Goal: Information Seeking & Learning: Compare options

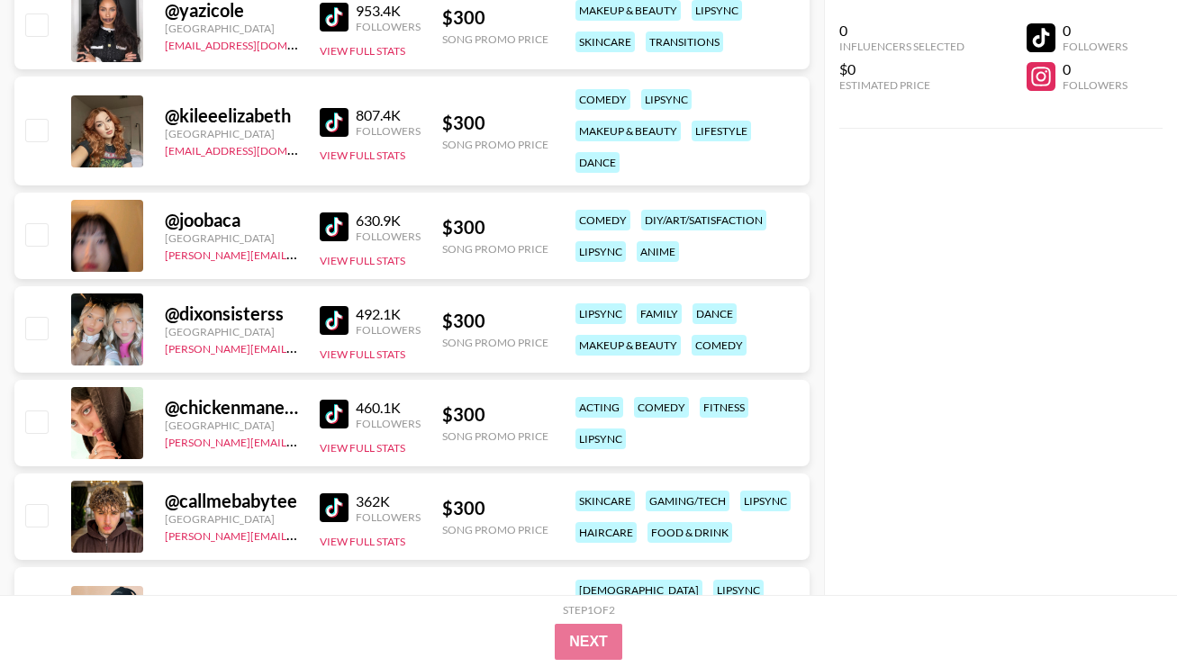
scroll to position [4928, 0]
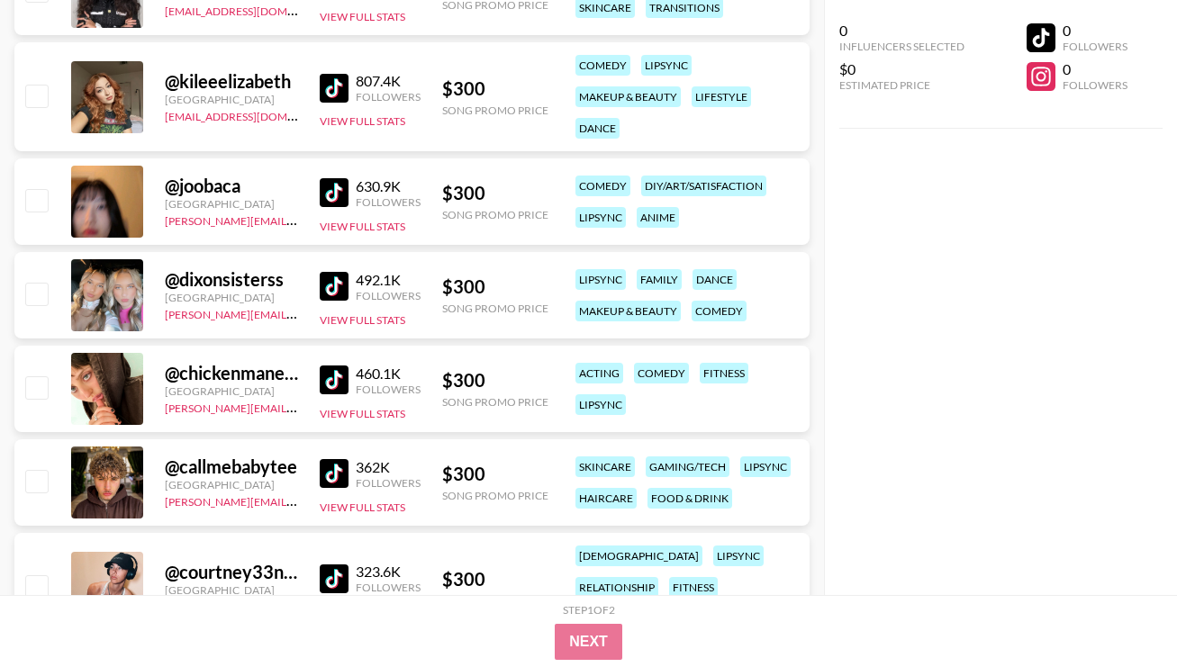
click at [339, 282] on img at bounding box center [334, 286] width 29 height 29
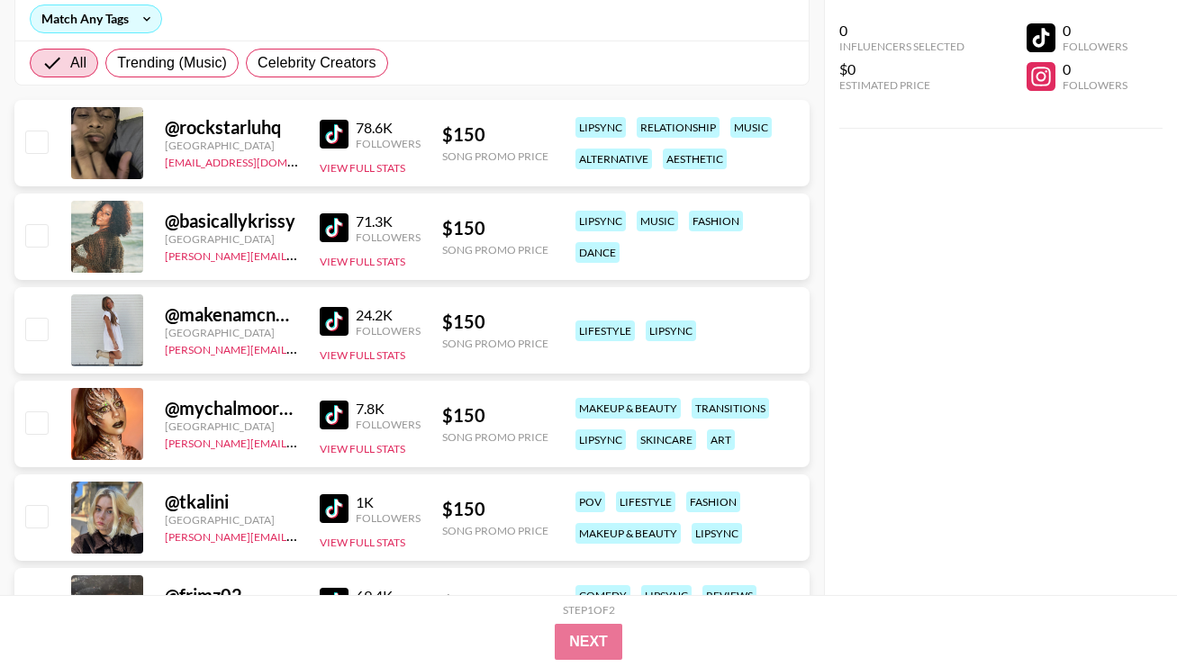
scroll to position [0, 0]
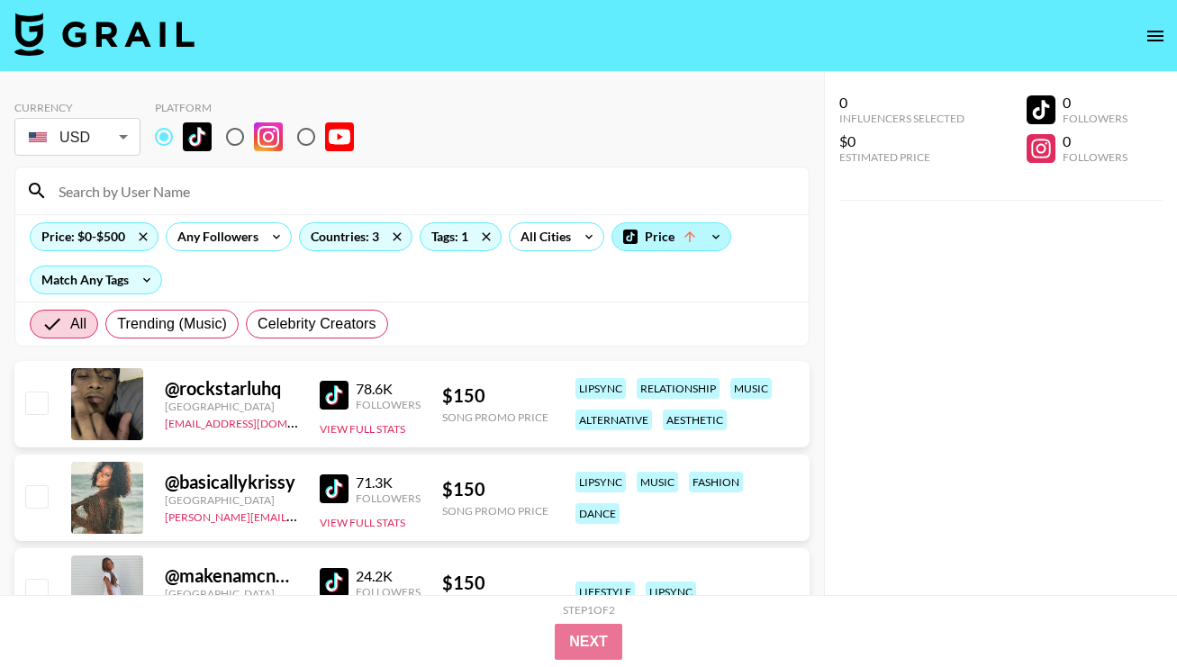
click at [669, 248] on div "Price" at bounding box center [671, 236] width 118 height 27
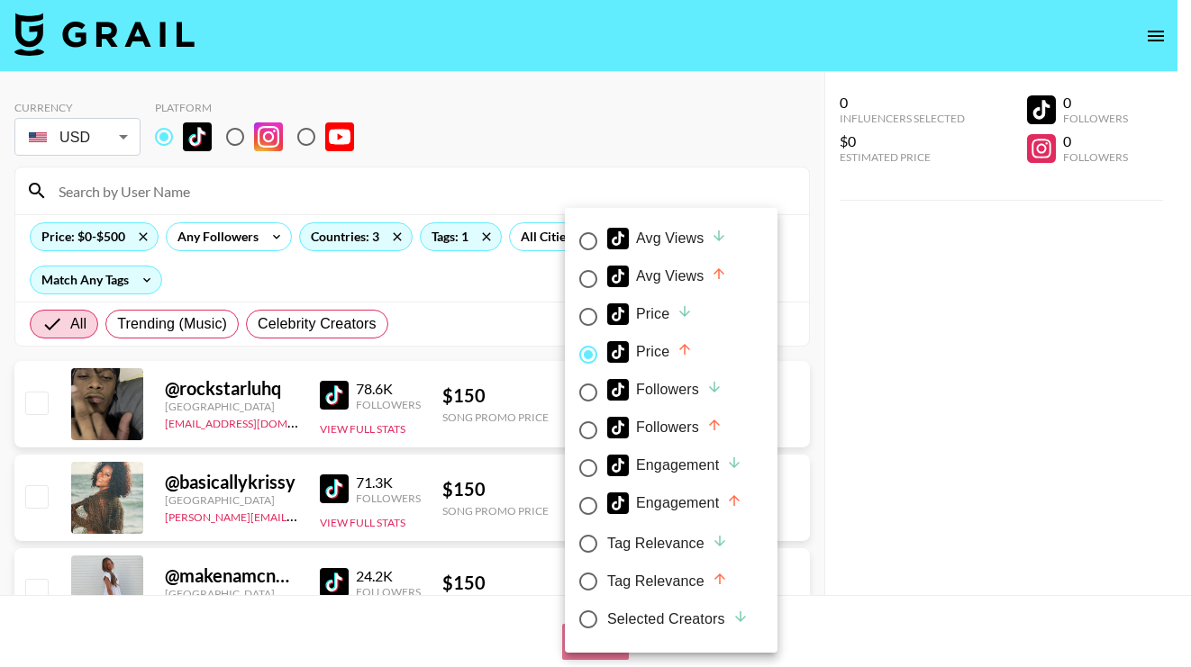
click at [495, 284] on div at bounding box center [595, 333] width 1191 height 667
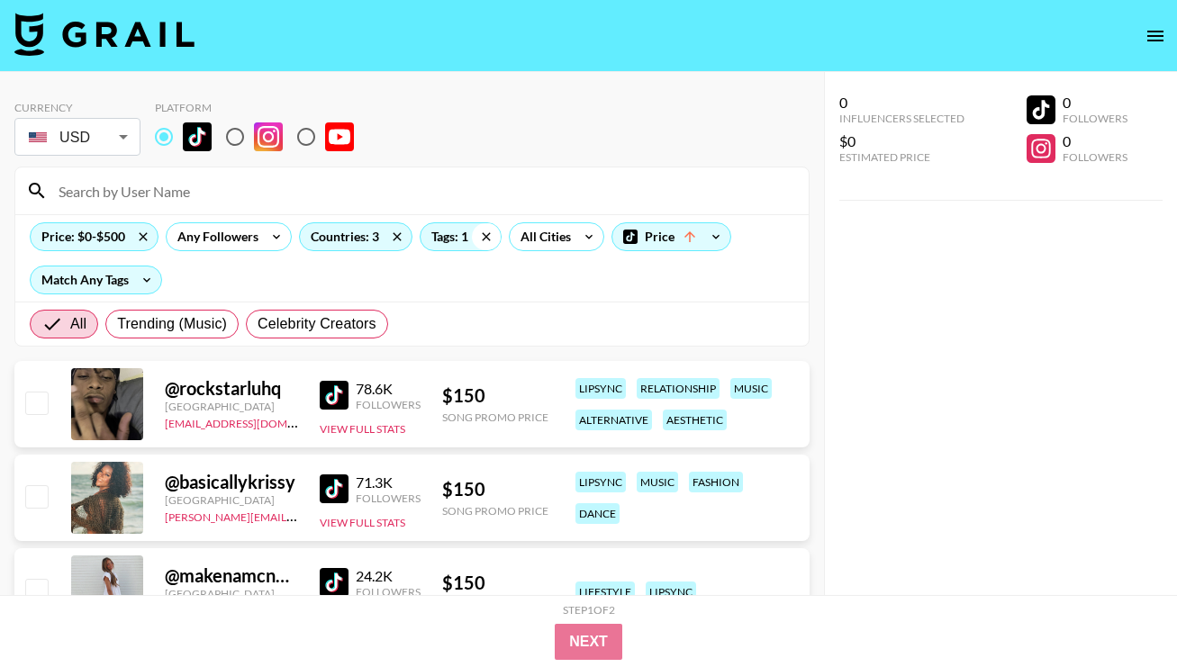
click at [491, 243] on icon at bounding box center [486, 236] width 29 height 27
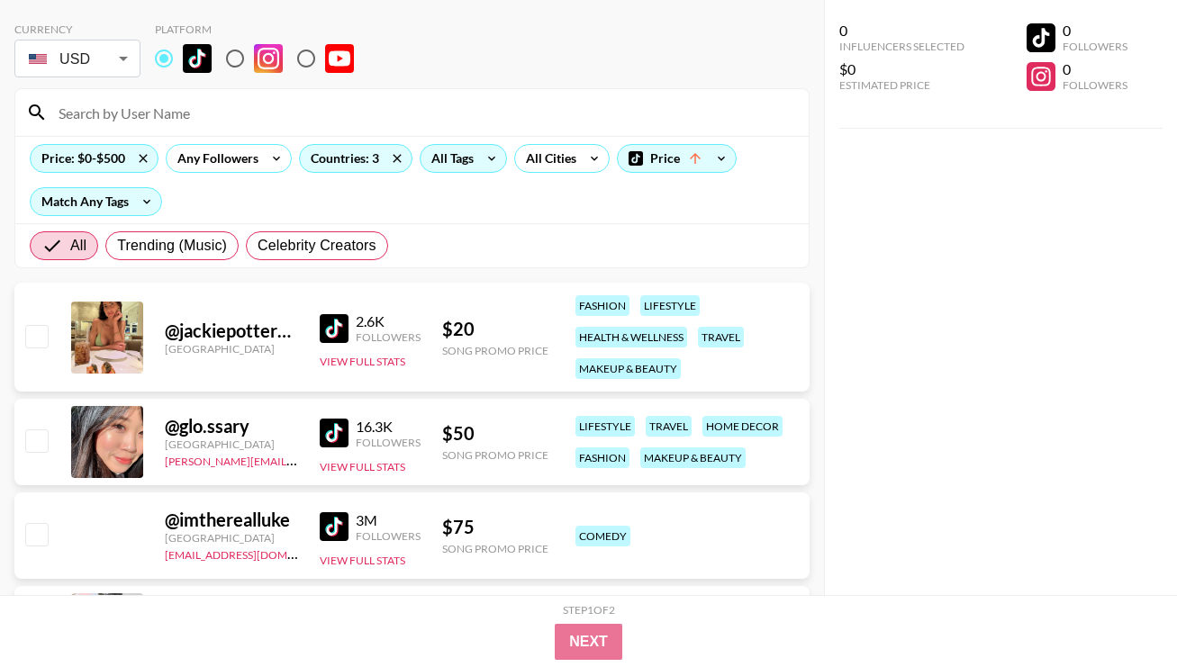
scroll to position [92, 0]
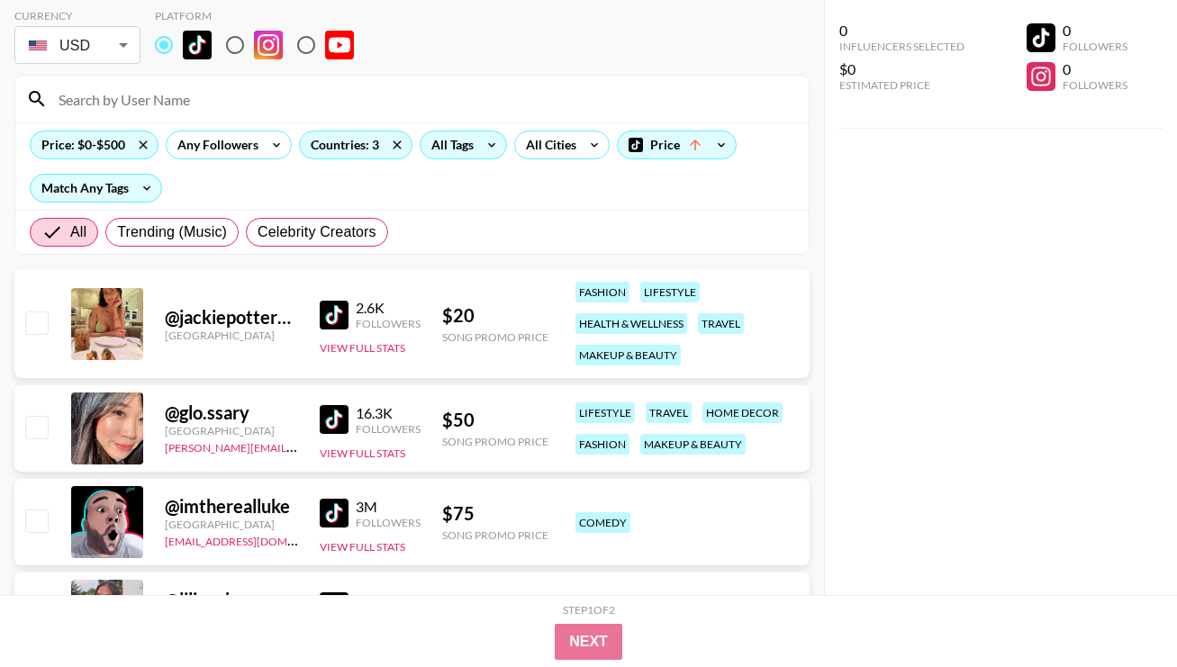
click at [337, 321] on img at bounding box center [334, 315] width 29 height 29
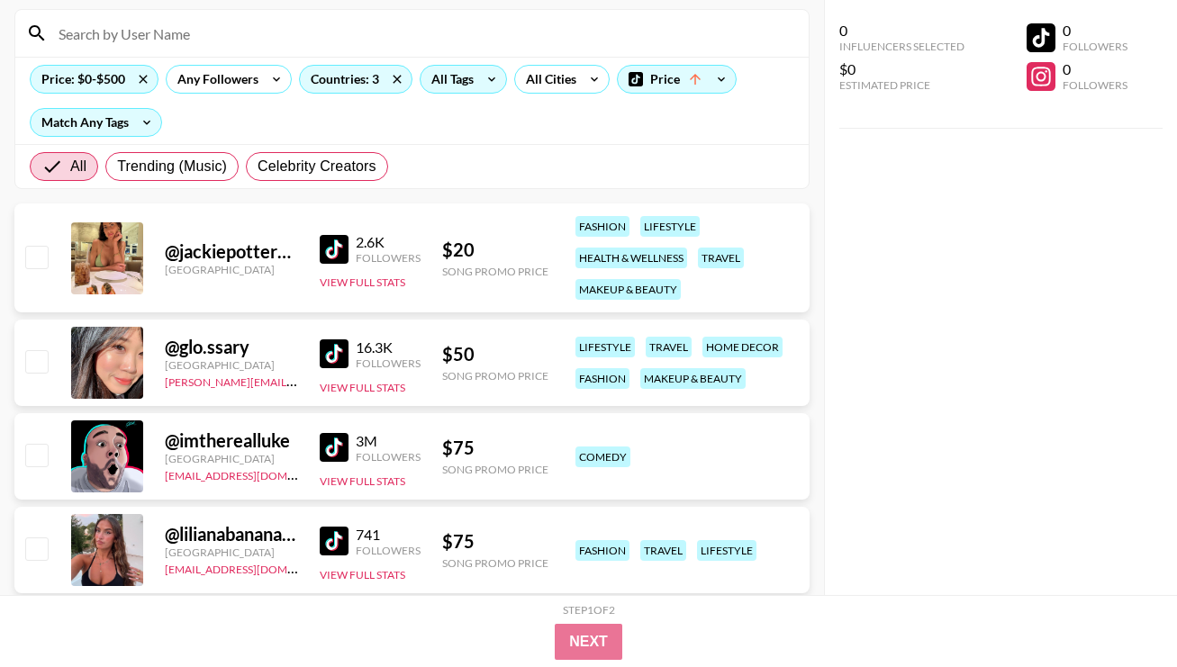
scroll to position [411, 0]
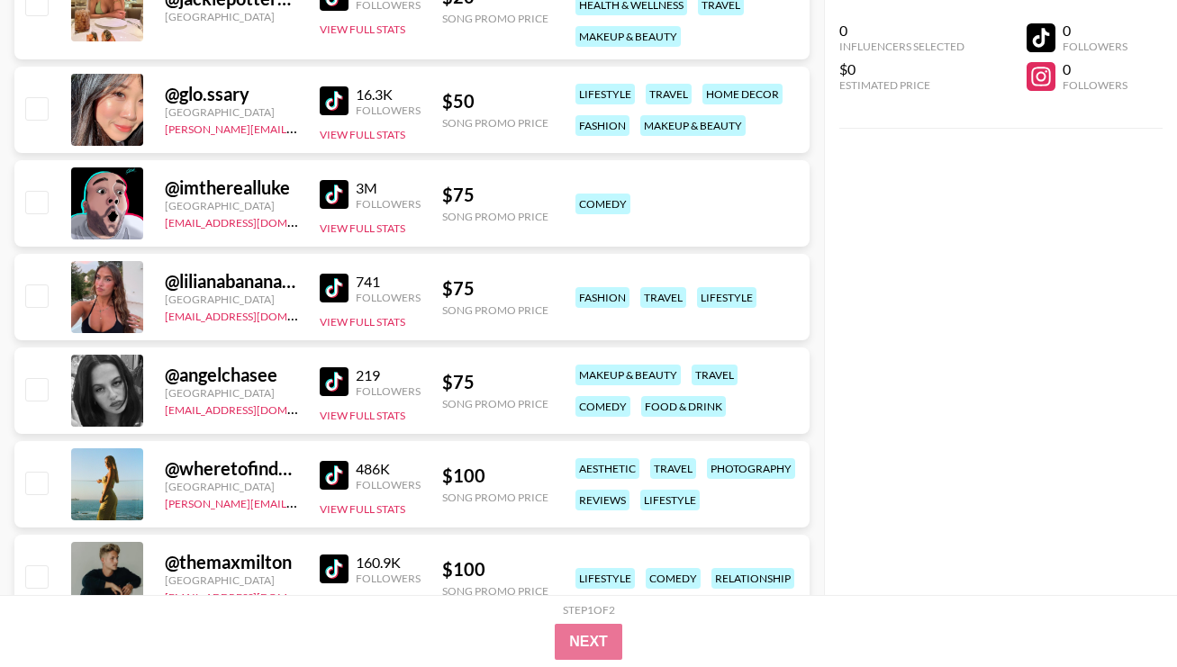
click at [340, 108] on img at bounding box center [334, 100] width 29 height 29
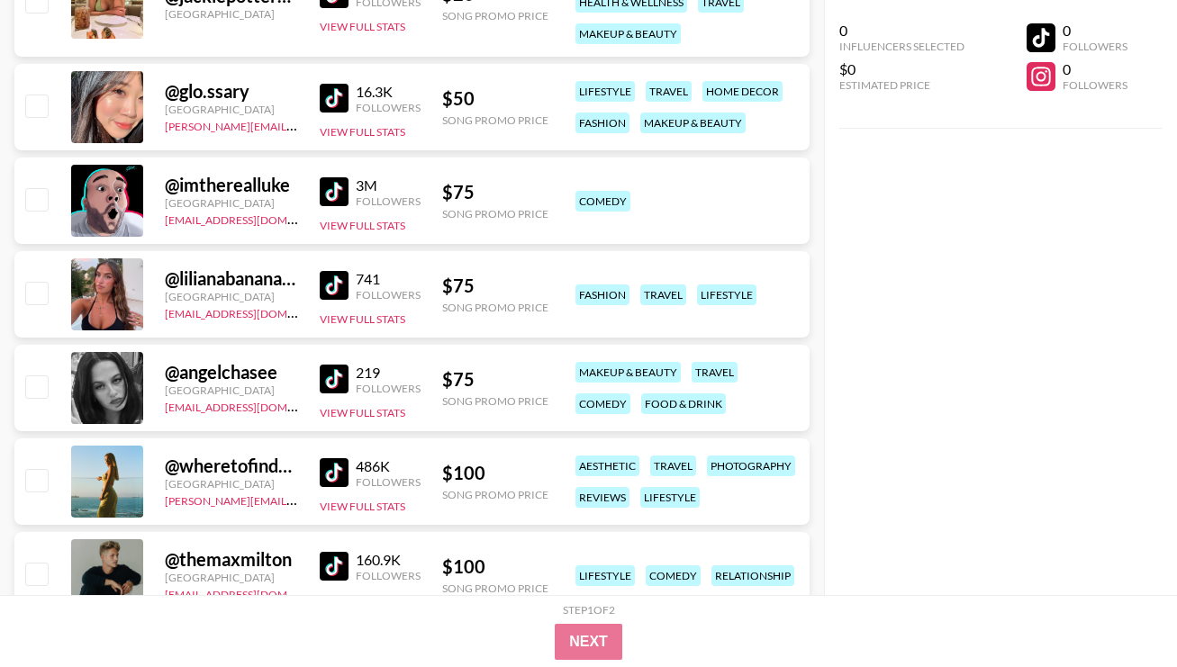
scroll to position [414, 0]
click at [327, 289] on img at bounding box center [334, 284] width 29 height 29
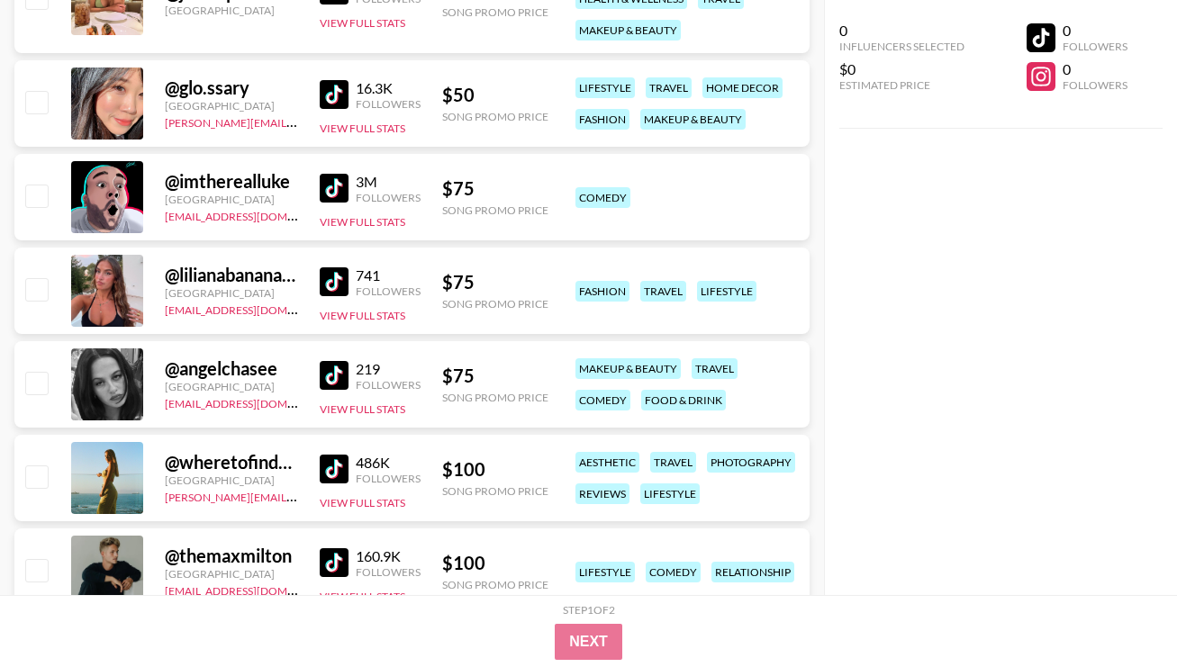
scroll to position [418, 0]
click at [332, 377] on img at bounding box center [334, 374] width 29 height 29
click at [338, 463] on img at bounding box center [334, 468] width 29 height 29
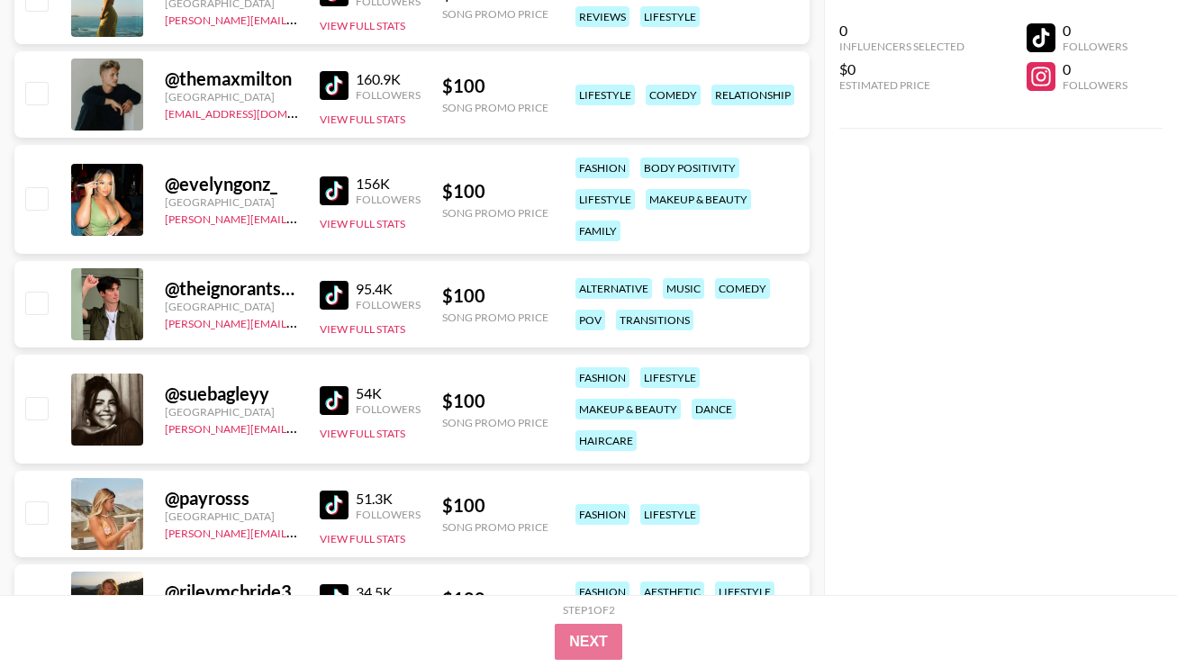
scroll to position [897, 0]
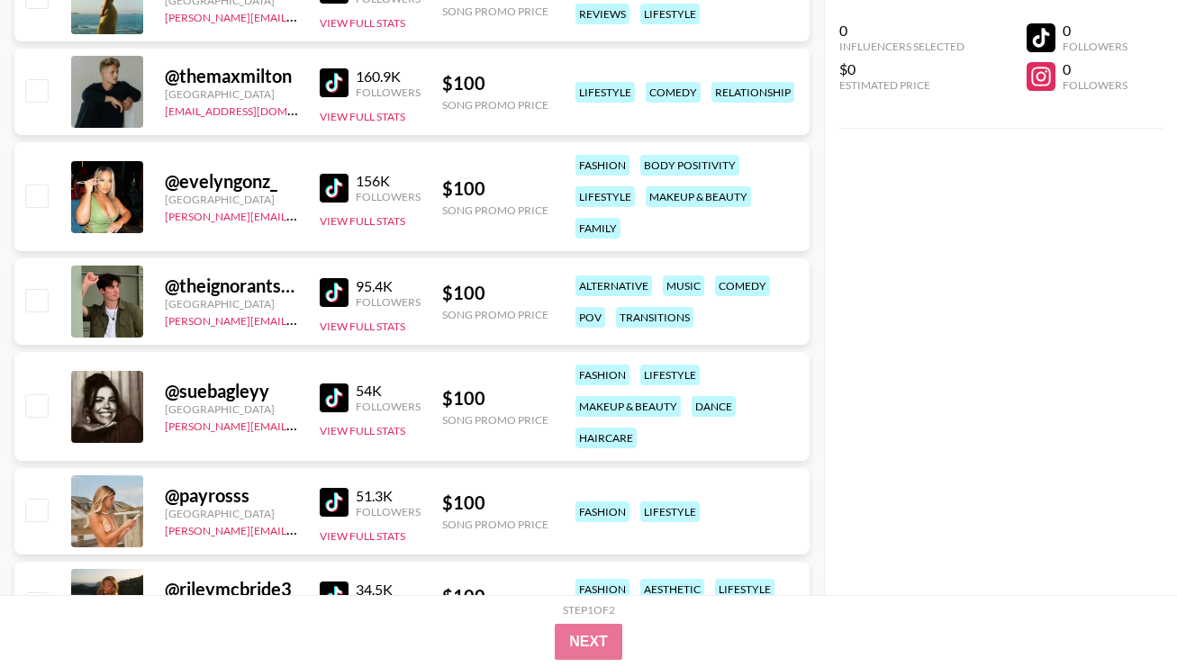
click at [331, 404] on img at bounding box center [334, 398] width 29 height 29
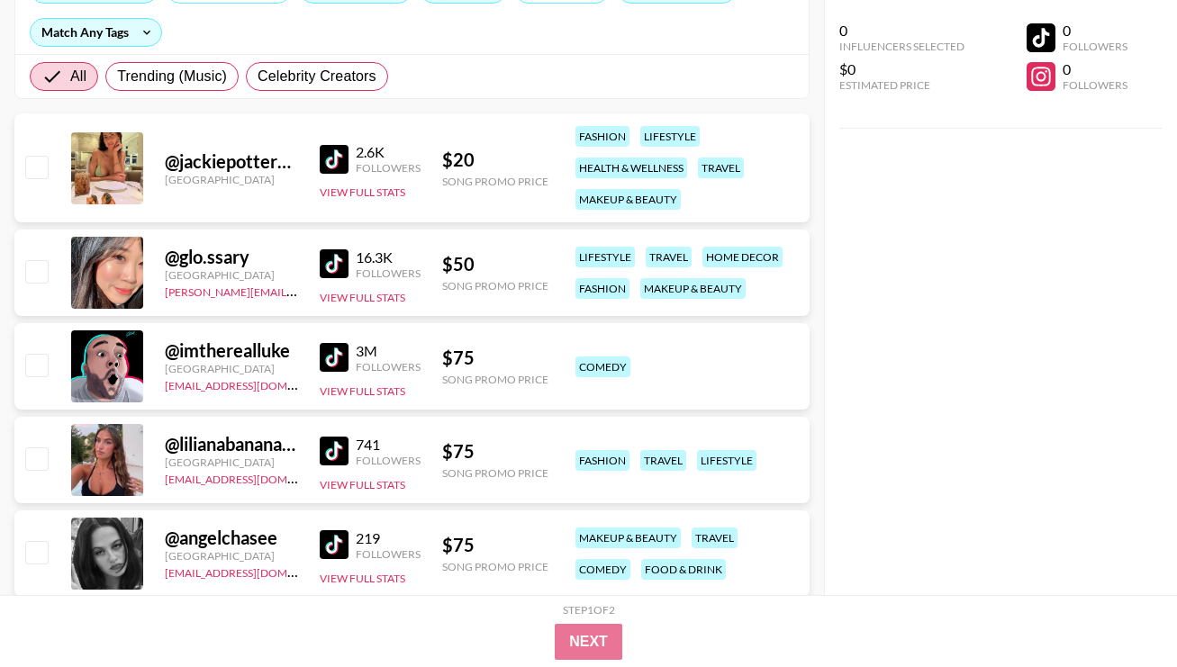
scroll to position [0, 0]
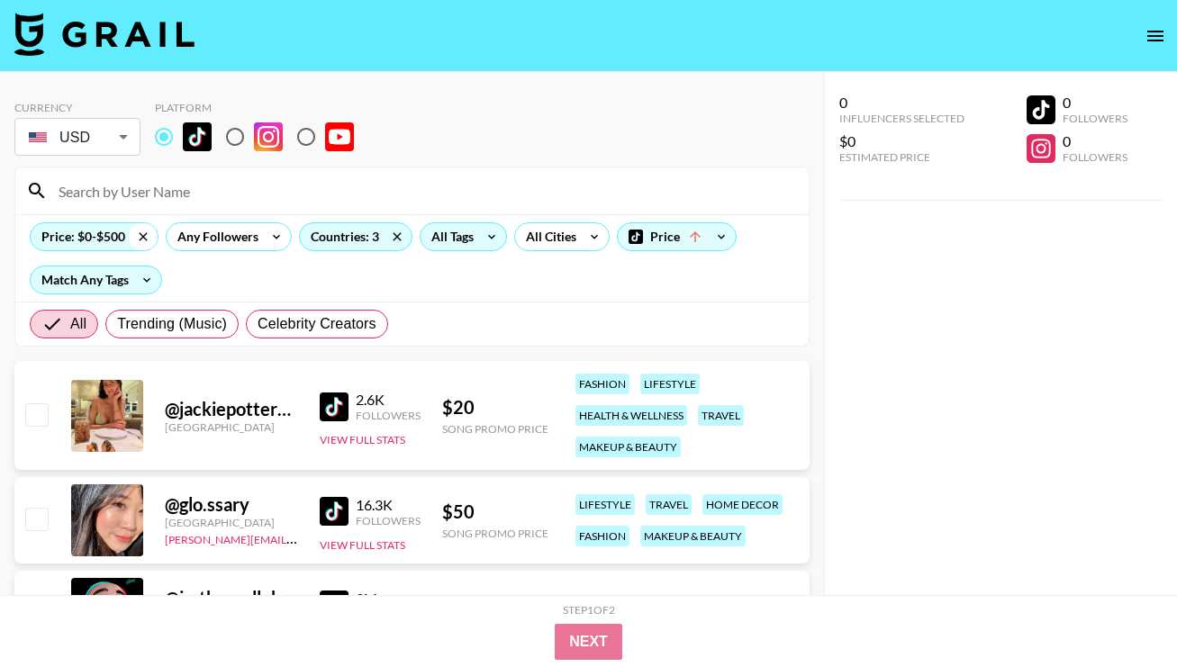
click at [142, 241] on icon at bounding box center [143, 236] width 29 height 27
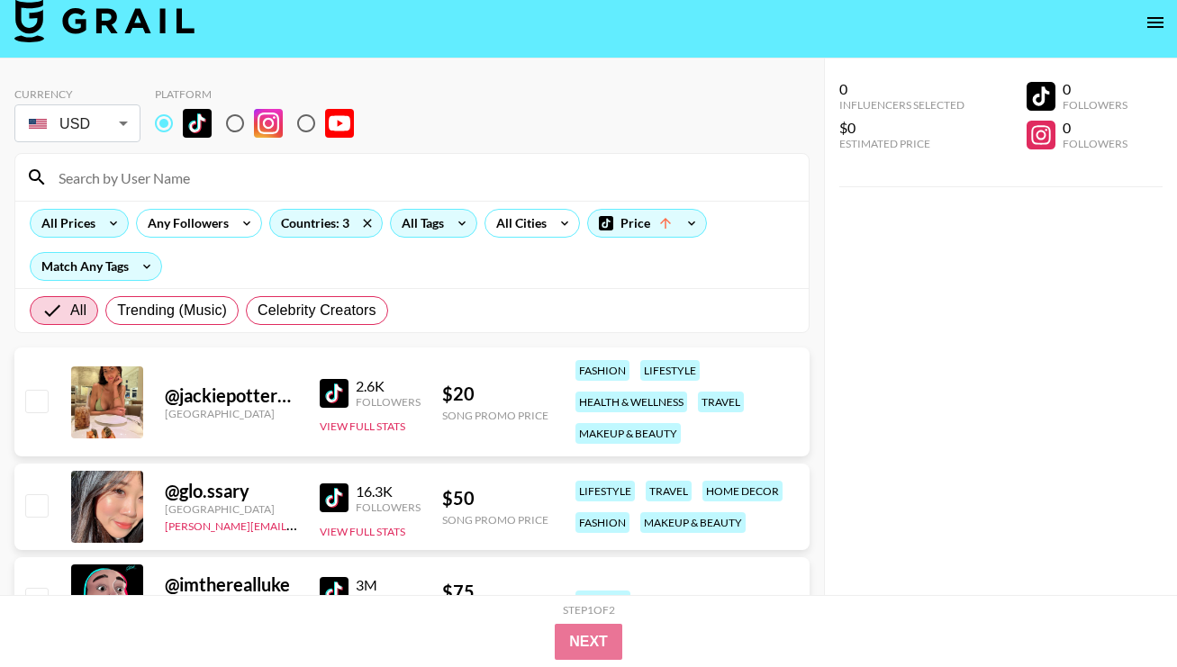
scroll to position [17, 0]
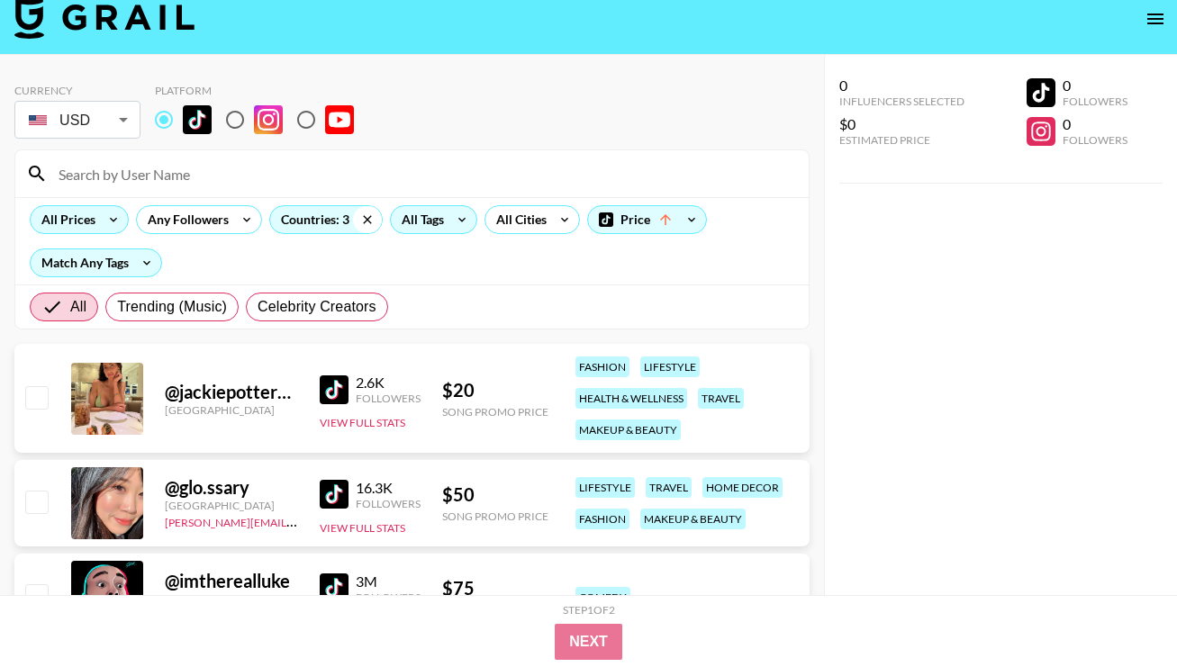
click at [371, 219] on icon at bounding box center [367, 219] width 29 height 27
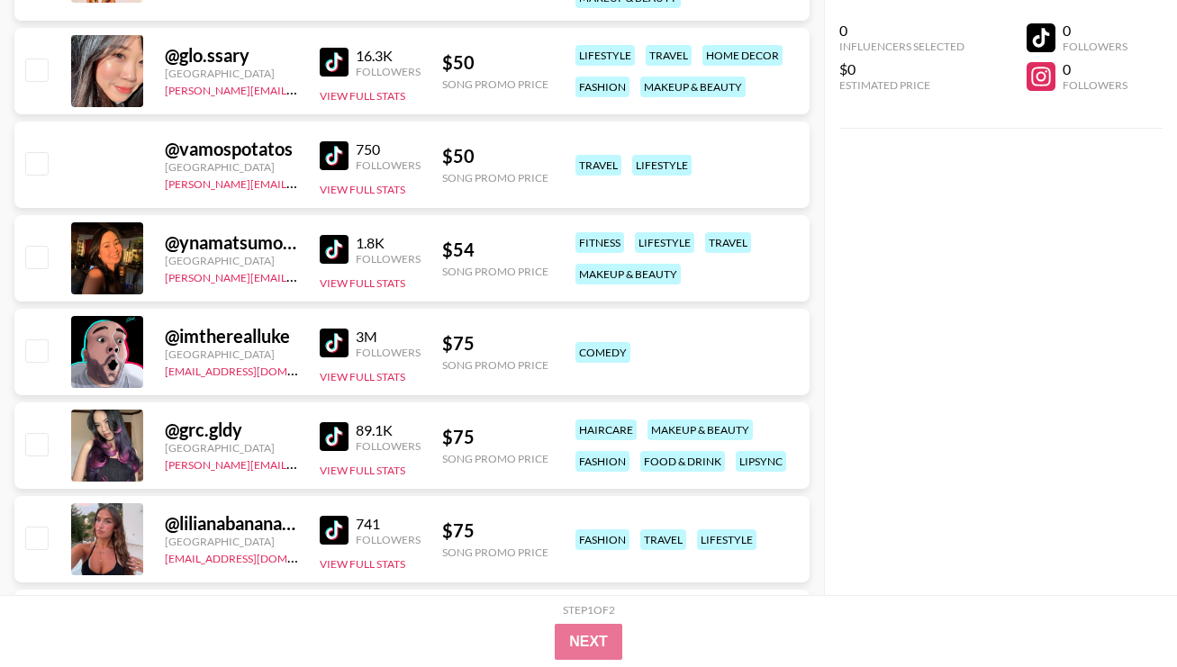
scroll to position [449, 0]
click at [348, 247] on img at bounding box center [334, 249] width 29 height 29
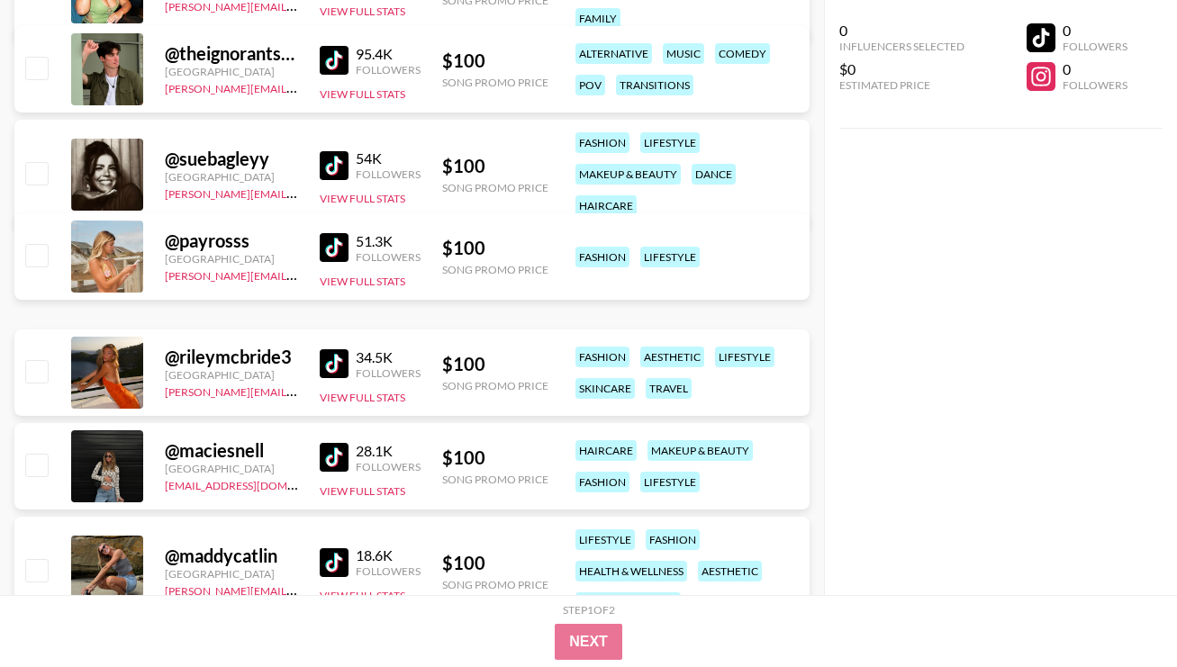
scroll to position [1433, 0]
click at [347, 249] on img at bounding box center [334, 247] width 29 height 29
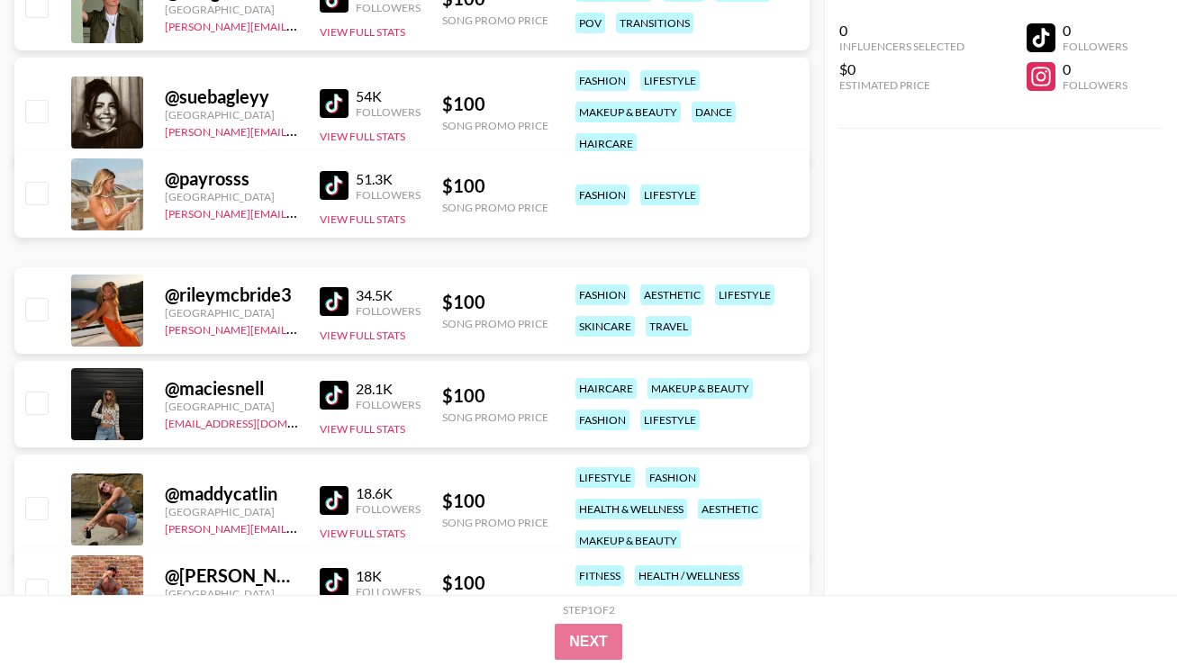
scroll to position [1496, 0]
click at [329, 299] on img at bounding box center [334, 300] width 29 height 29
click at [342, 398] on img at bounding box center [334, 394] width 29 height 29
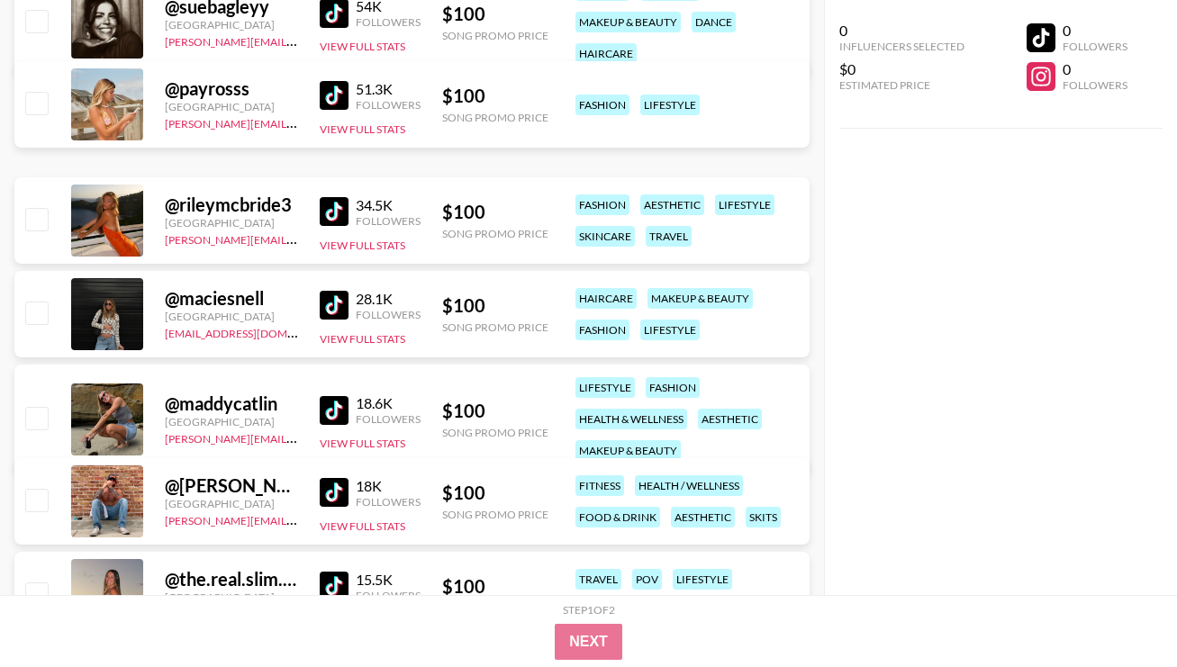
scroll to position [1598, 0]
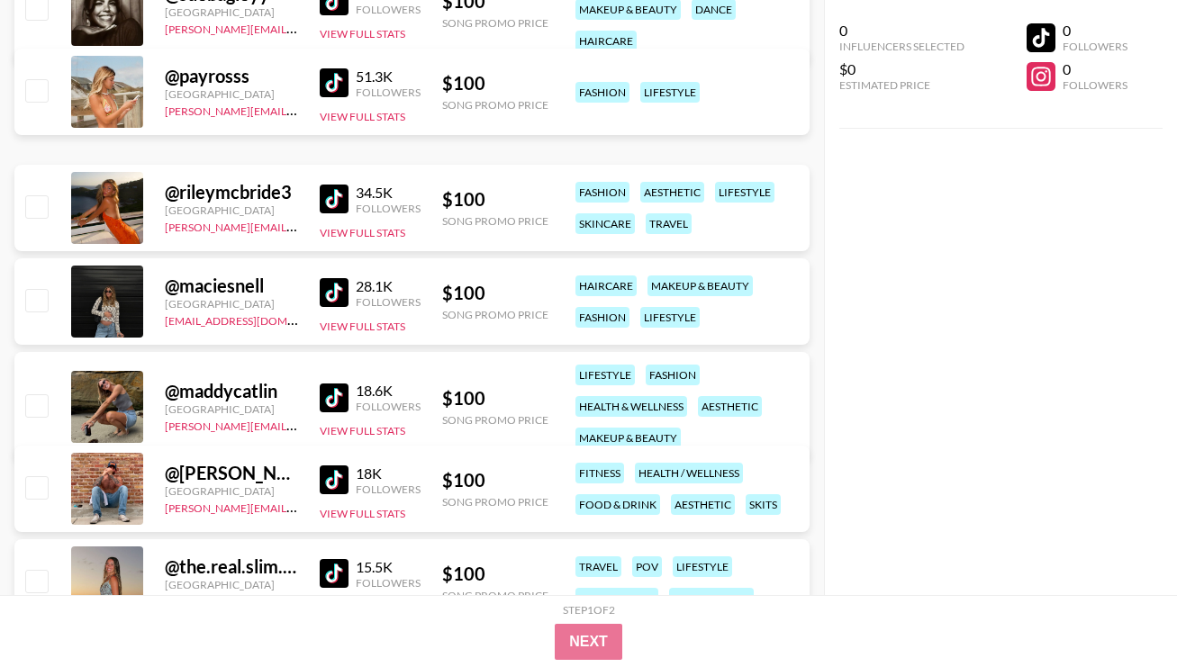
click at [346, 405] on img at bounding box center [334, 398] width 29 height 29
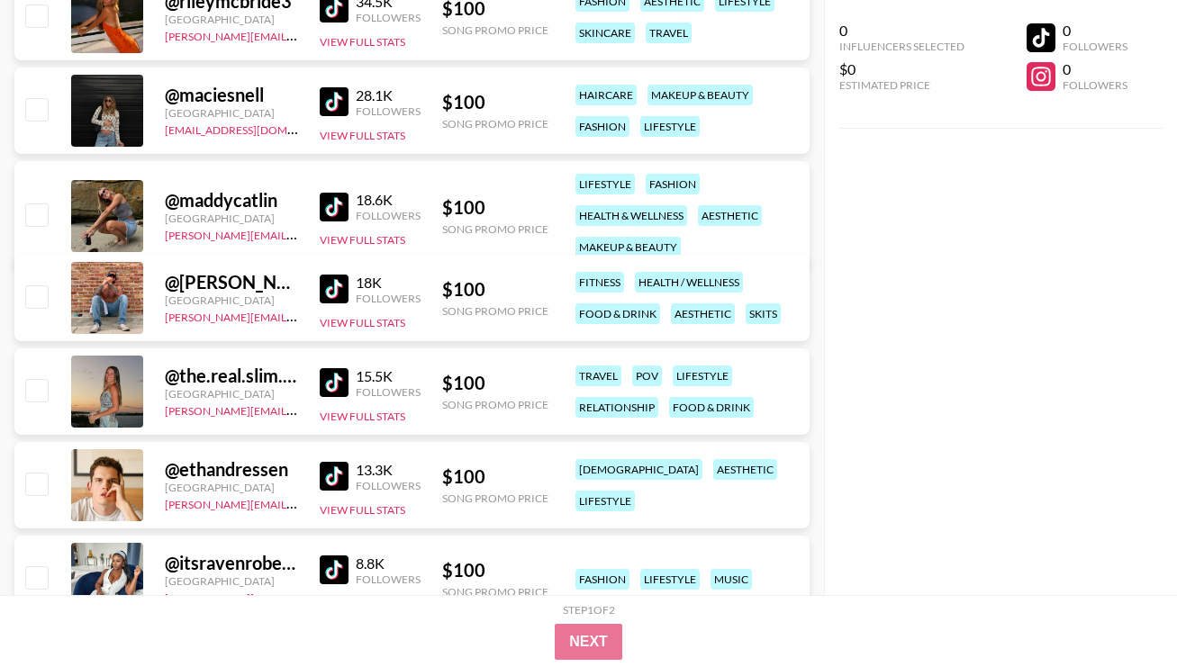
scroll to position [1812, 0]
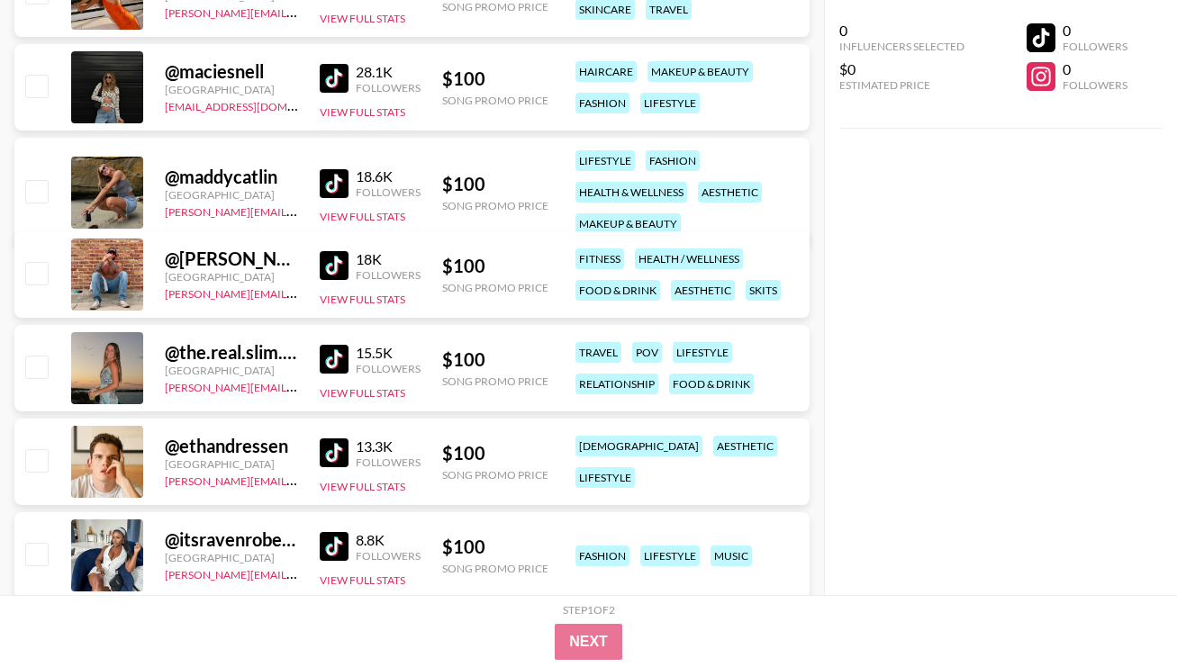
click at [330, 362] on img at bounding box center [334, 359] width 29 height 29
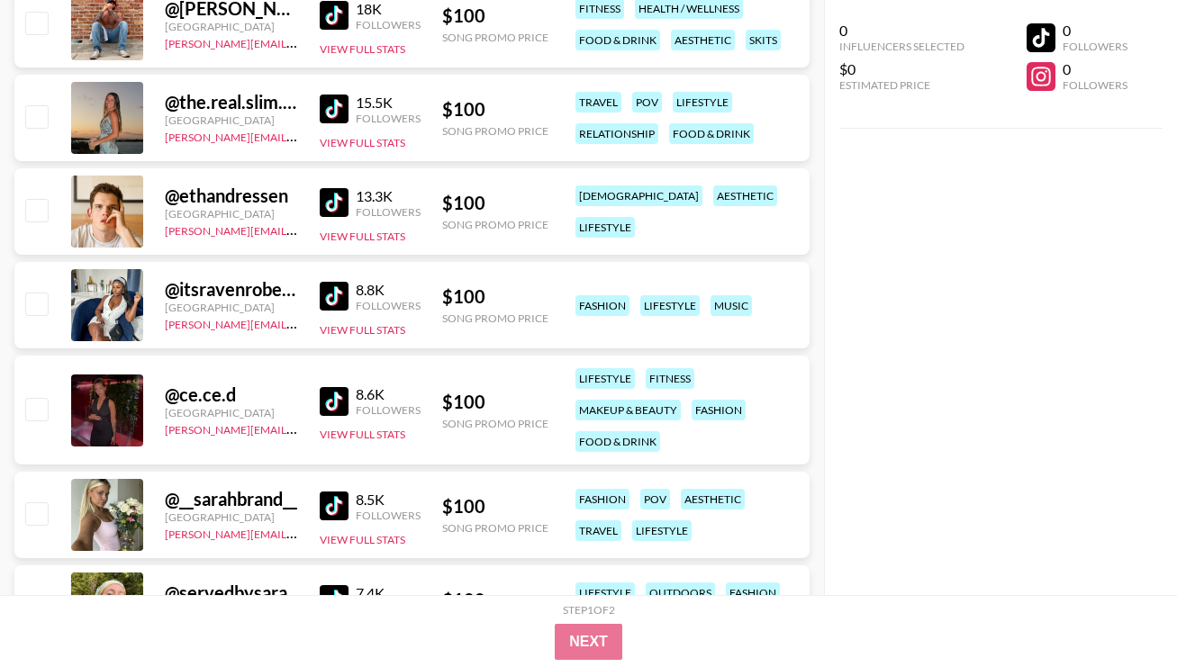
scroll to position [2063, 0]
click at [327, 292] on img at bounding box center [334, 295] width 29 height 29
click at [326, 410] on img at bounding box center [334, 400] width 29 height 29
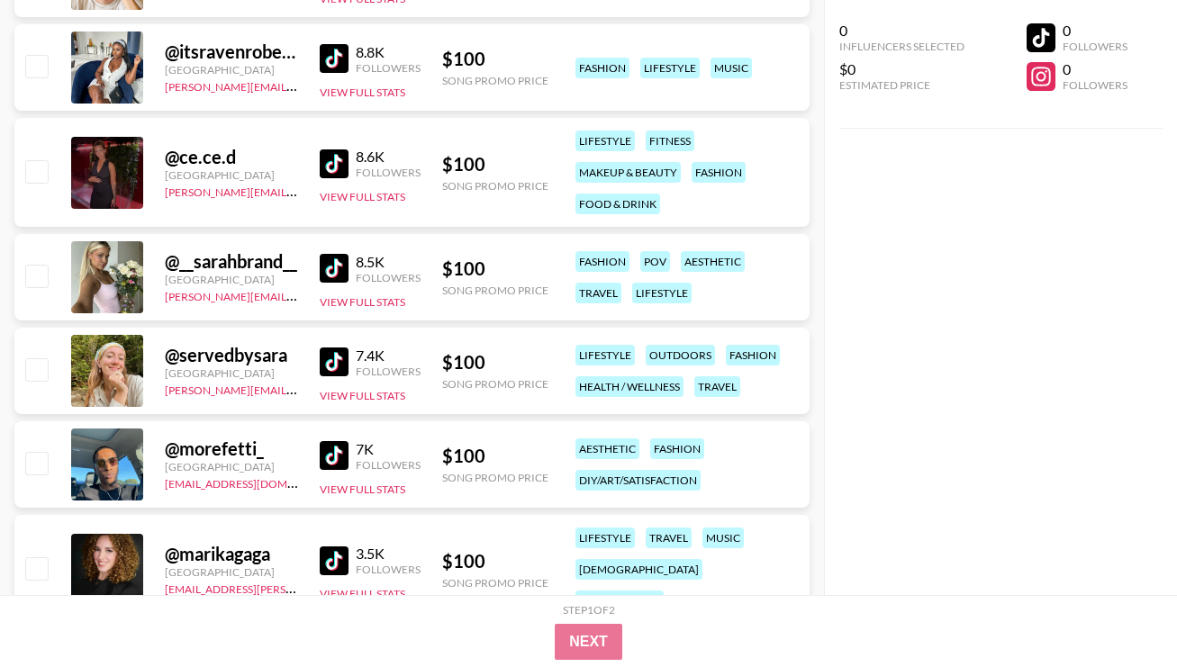
scroll to position [2302, 0]
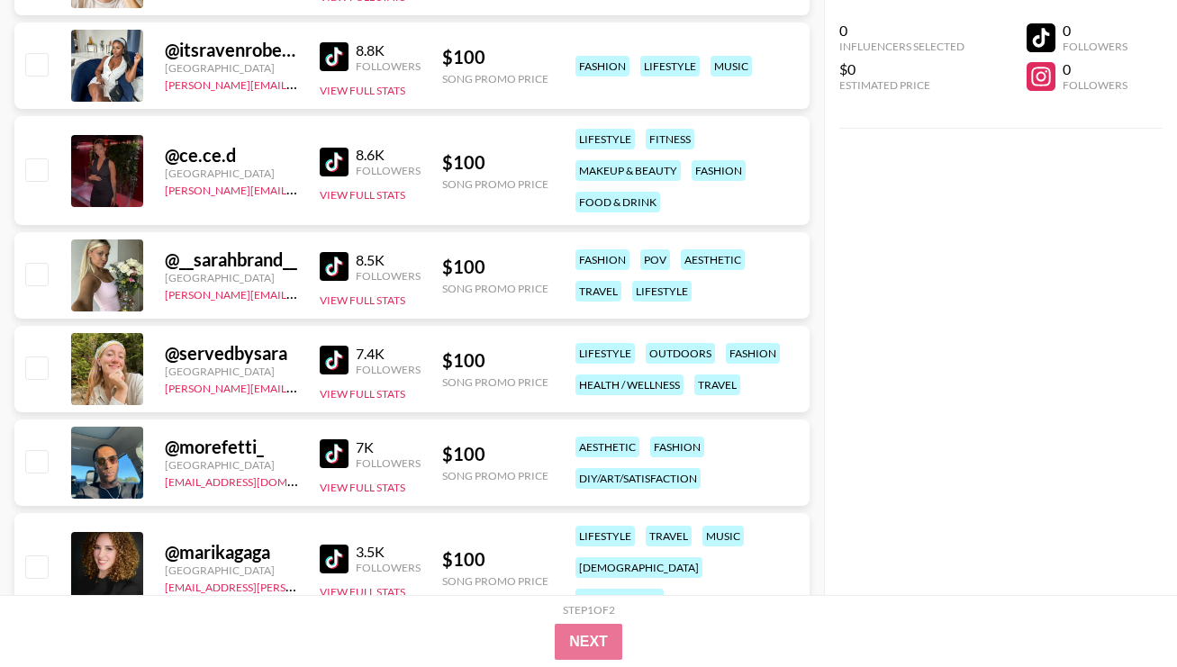
click at [337, 263] on img at bounding box center [334, 266] width 29 height 29
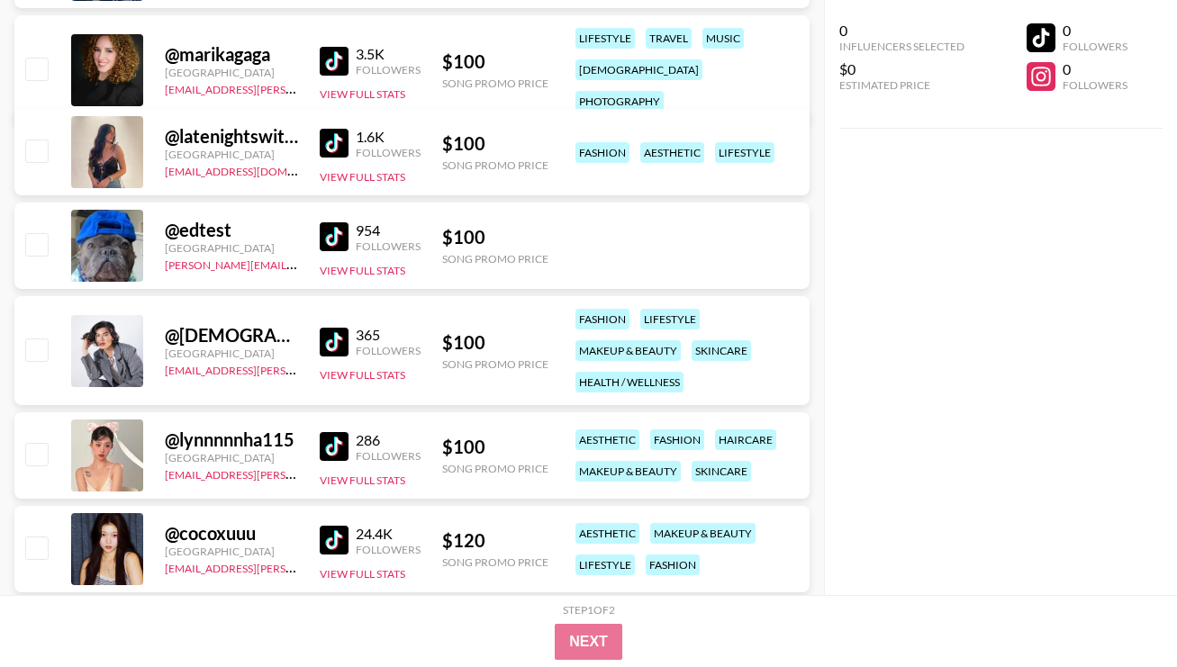
scroll to position [2802, 0]
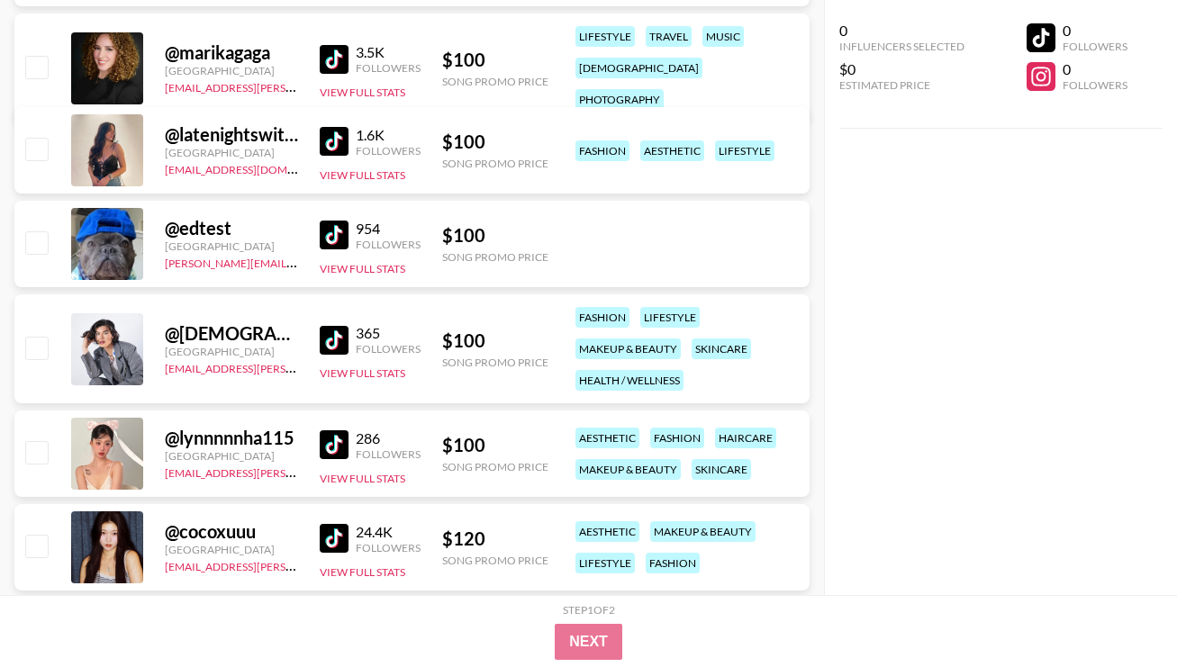
click at [336, 441] on img at bounding box center [334, 445] width 29 height 29
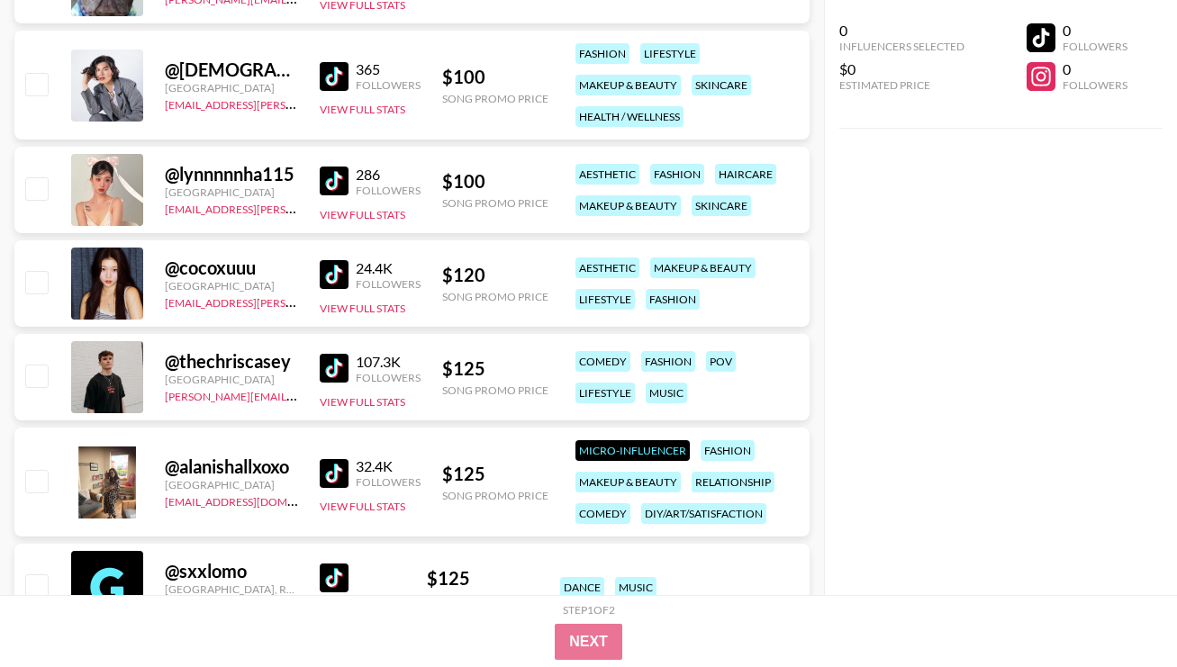
scroll to position [3076, 0]
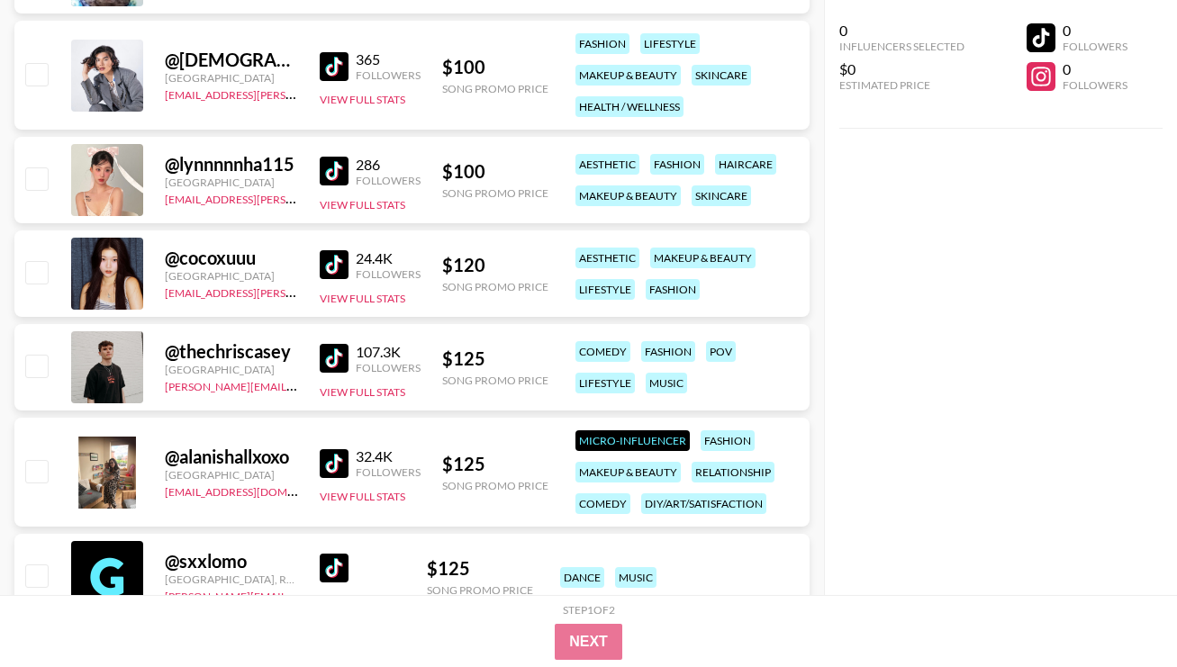
click at [337, 261] on img at bounding box center [334, 264] width 29 height 29
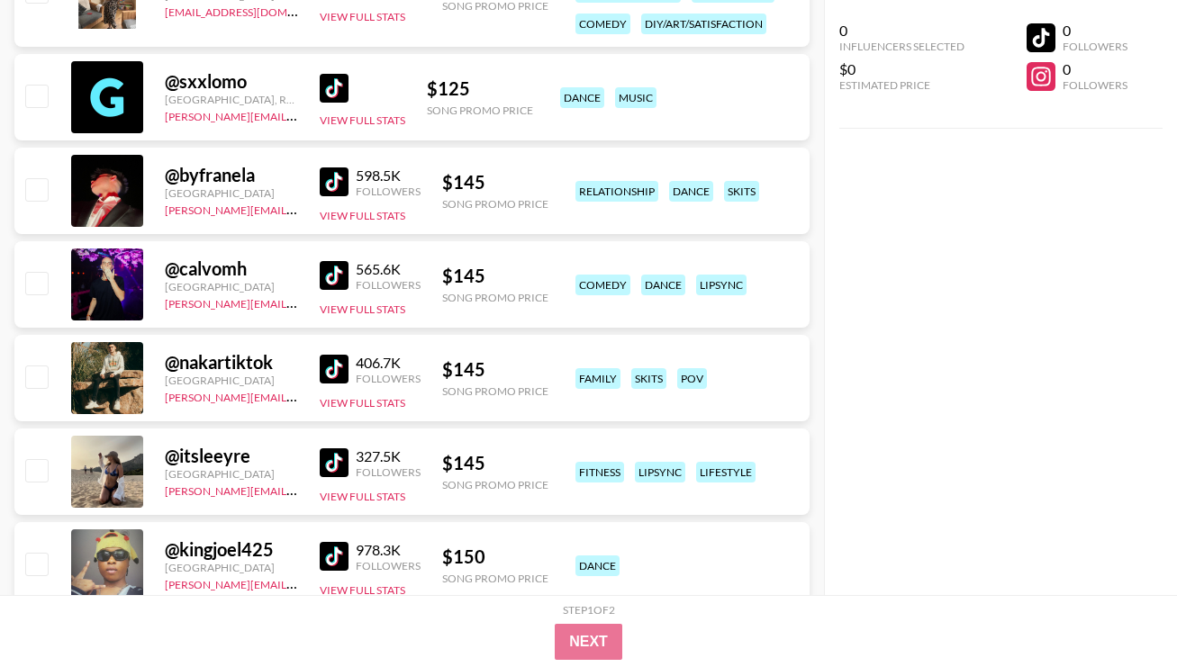
scroll to position [3651, 0]
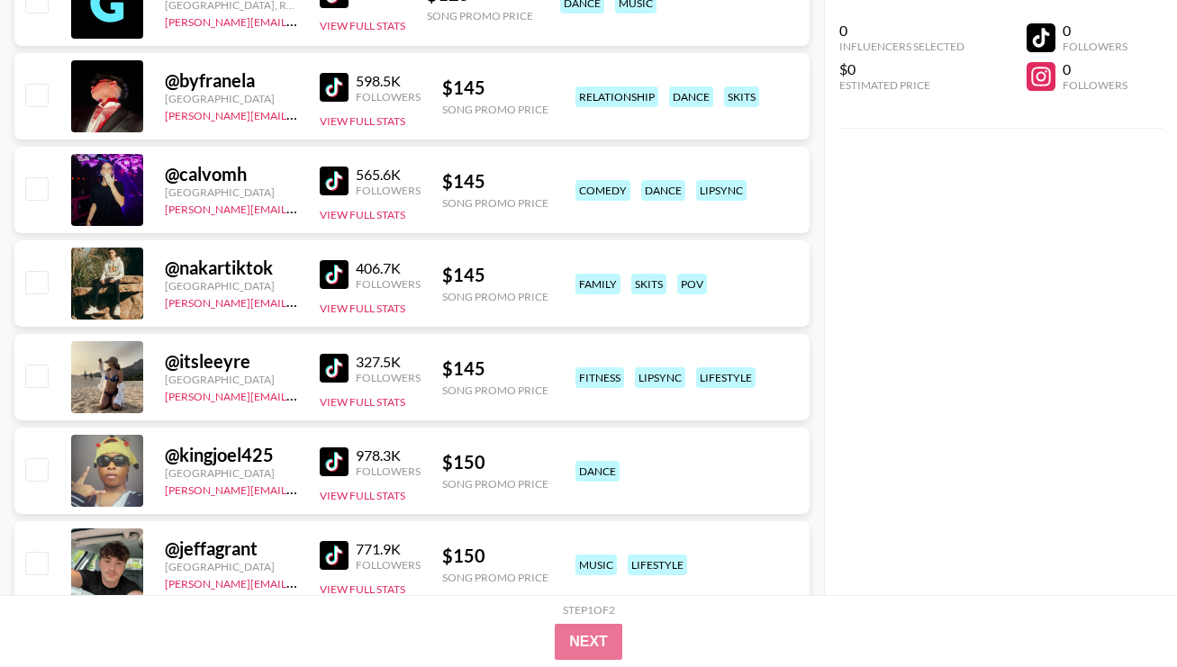
click at [343, 368] on img at bounding box center [334, 368] width 29 height 29
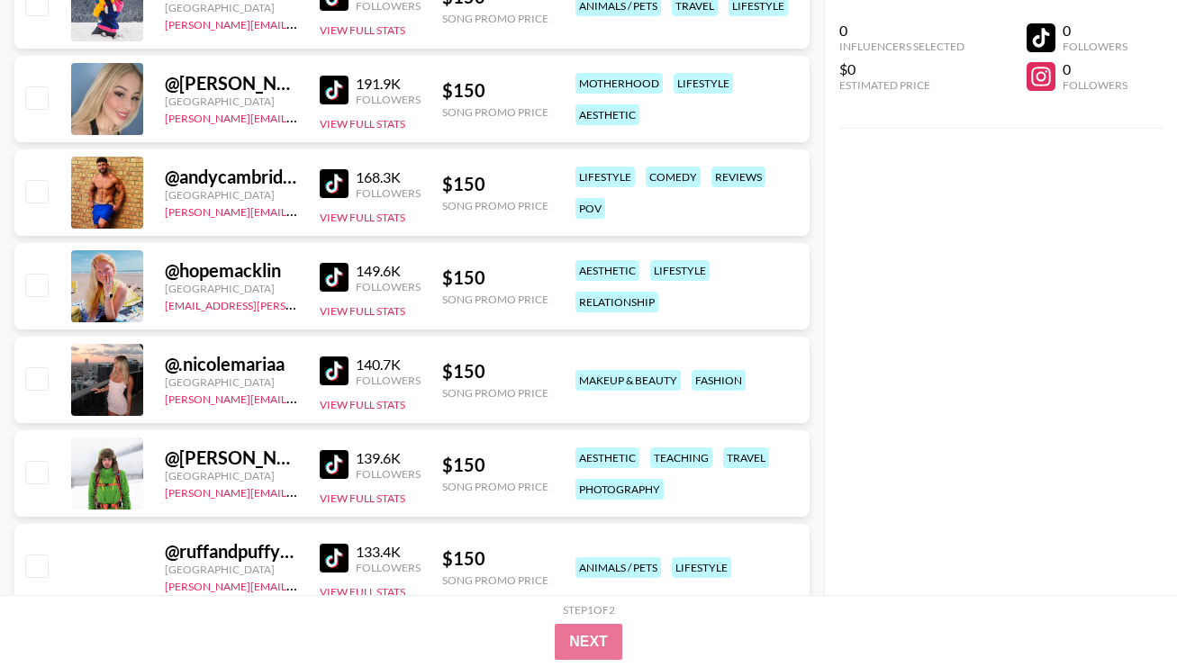
scroll to position [5267, 0]
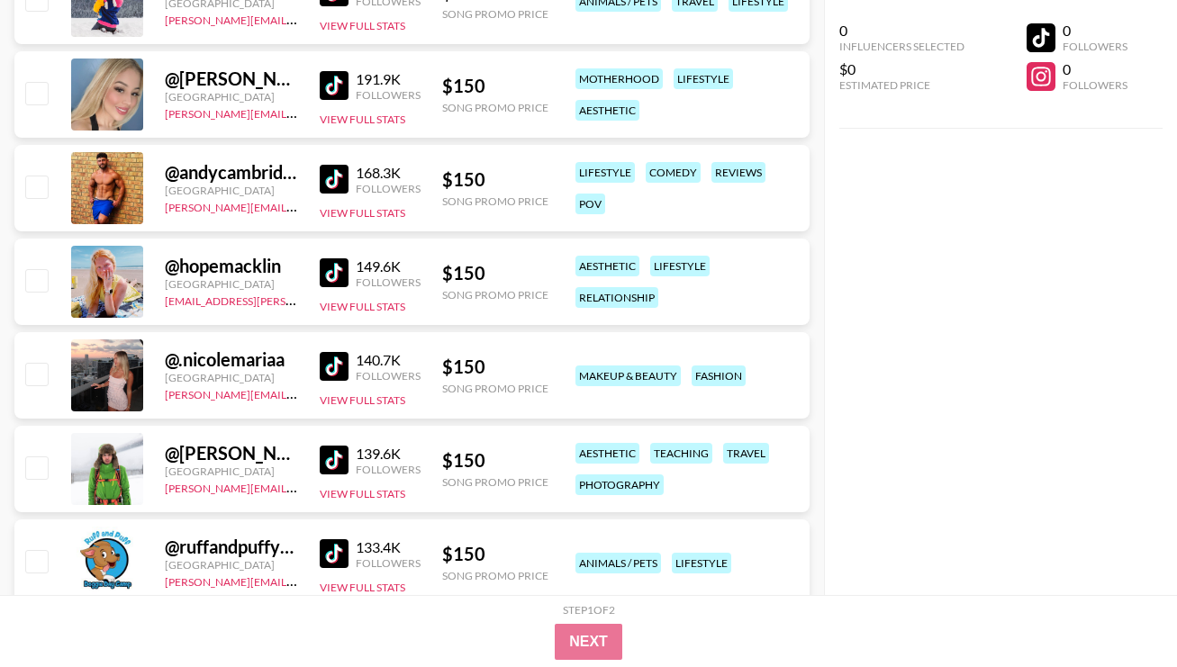
click at [338, 370] on img at bounding box center [334, 366] width 29 height 29
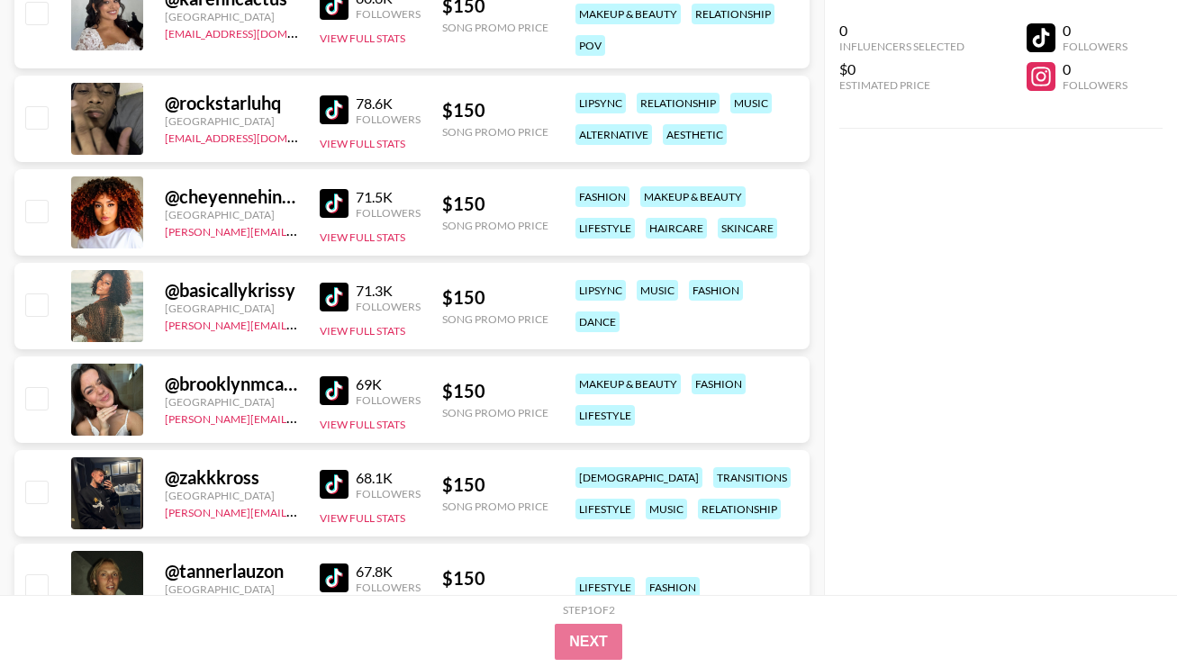
scroll to position [6263, 0]
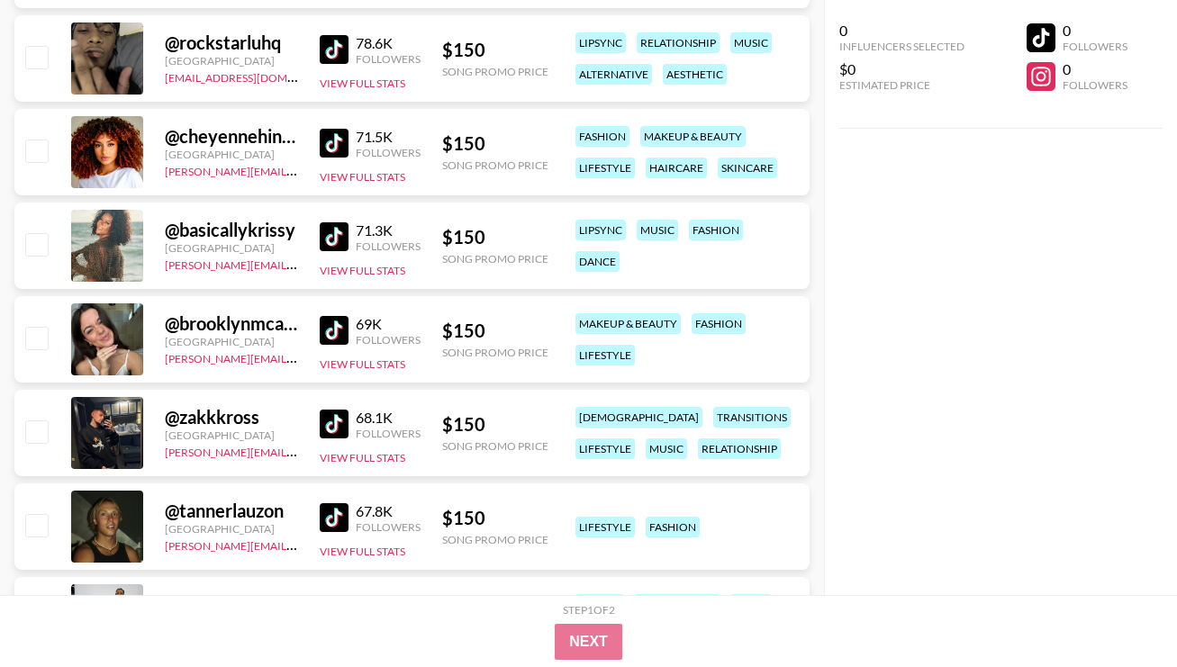
click at [347, 332] on img at bounding box center [334, 330] width 29 height 29
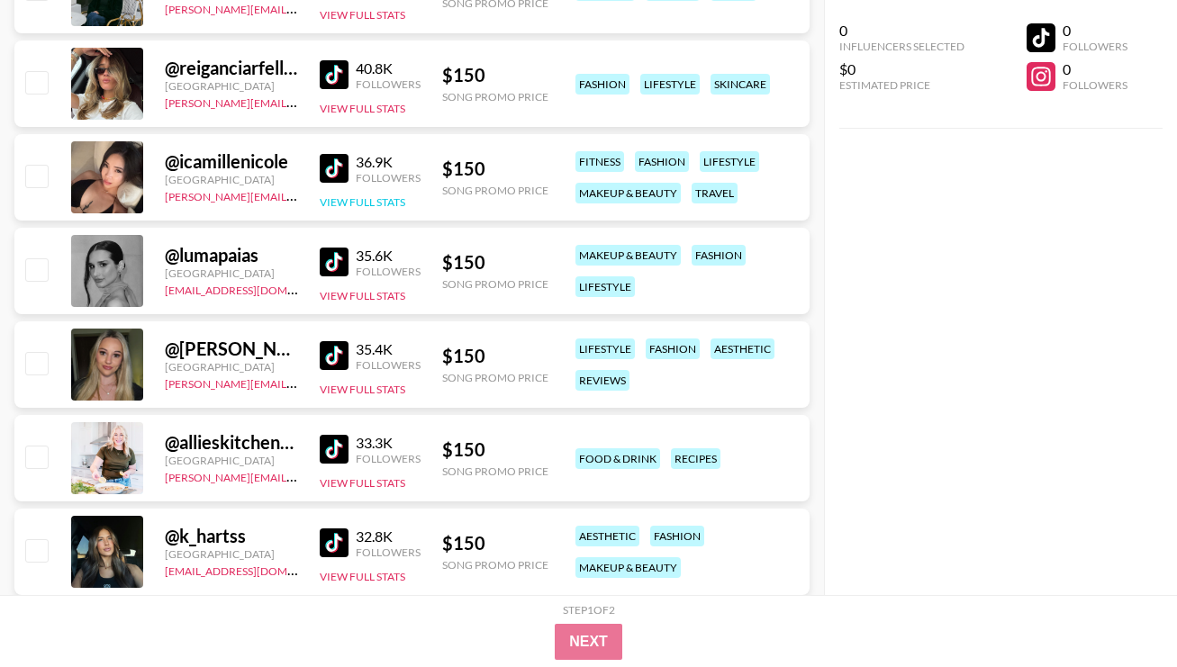
scroll to position [7379, 0]
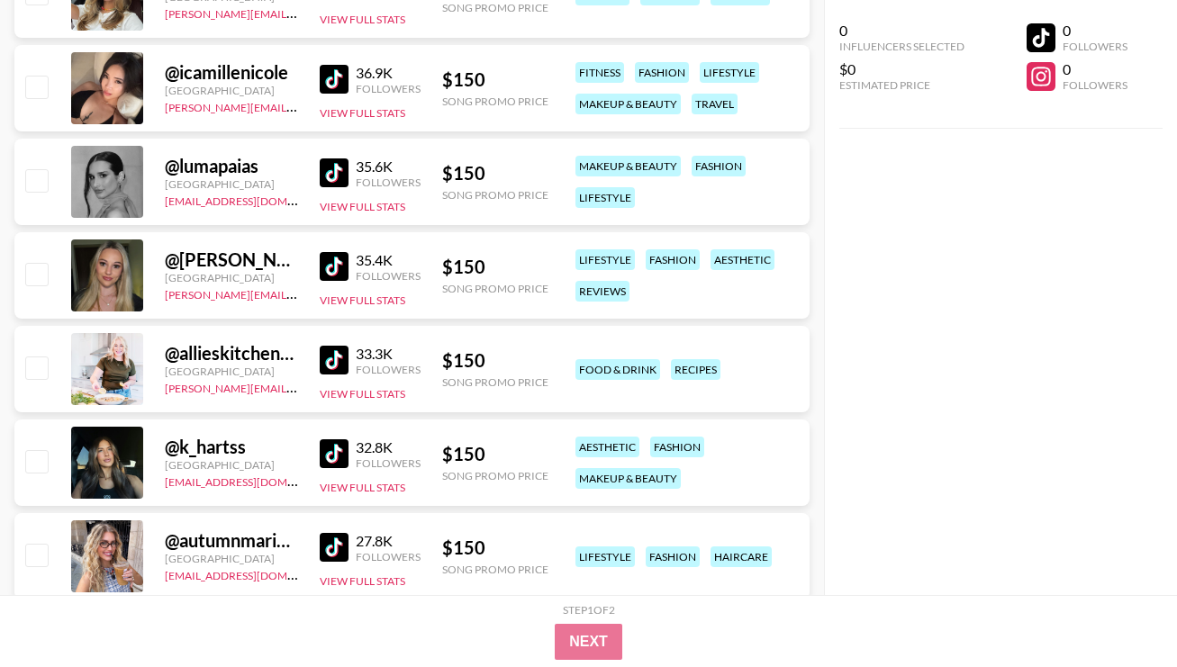
click at [336, 268] on img at bounding box center [334, 266] width 29 height 29
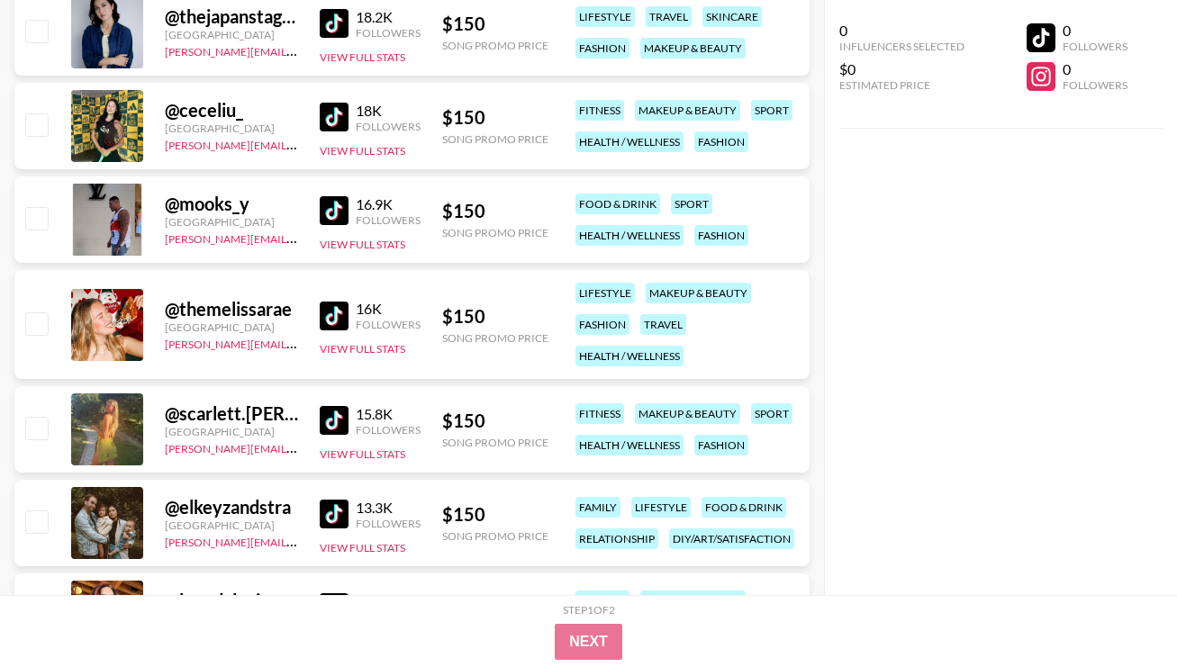
scroll to position [8948, 0]
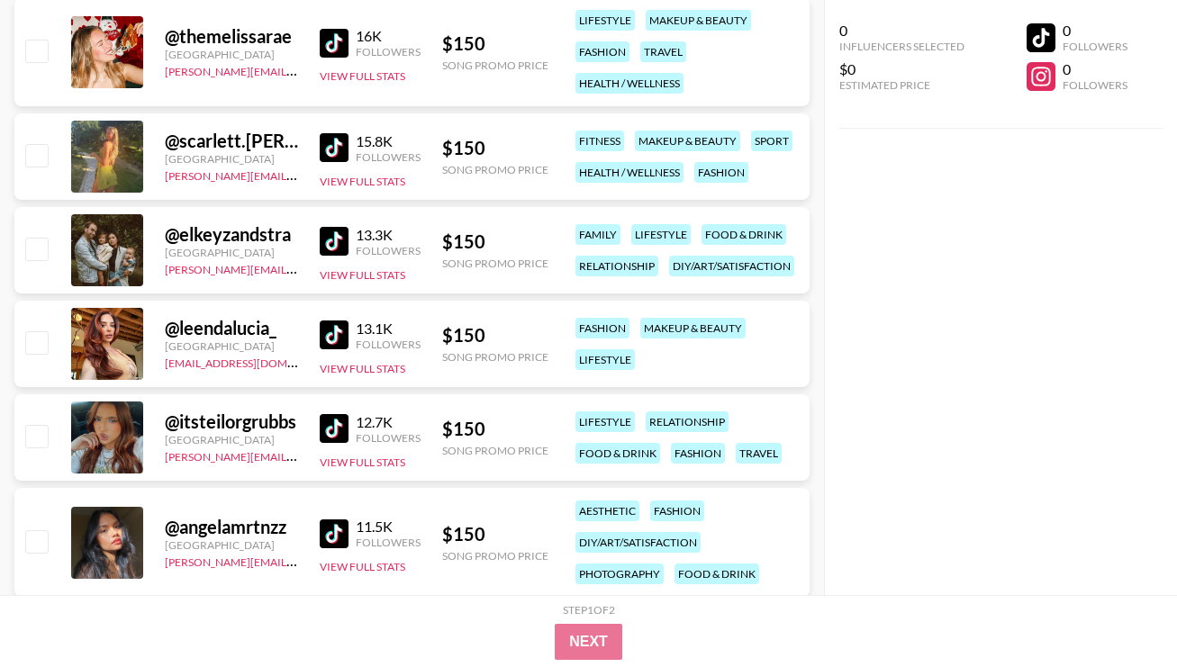
click at [337, 423] on img at bounding box center [334, 428] width 29 height 29
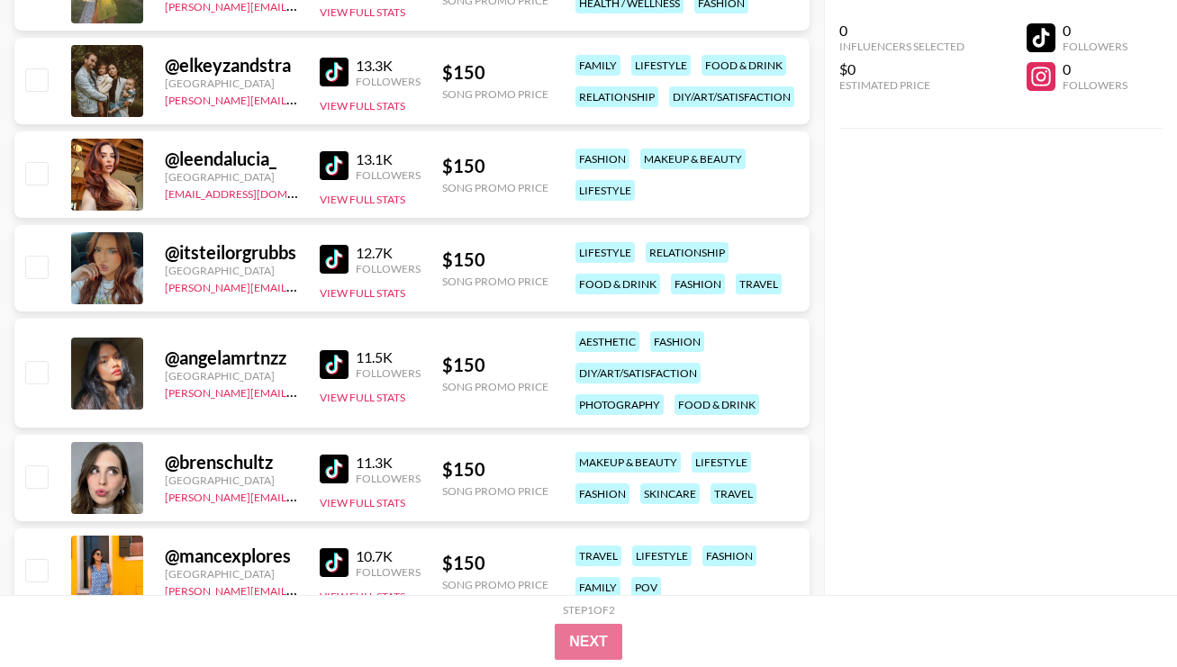
scroll to position [9127, 0]
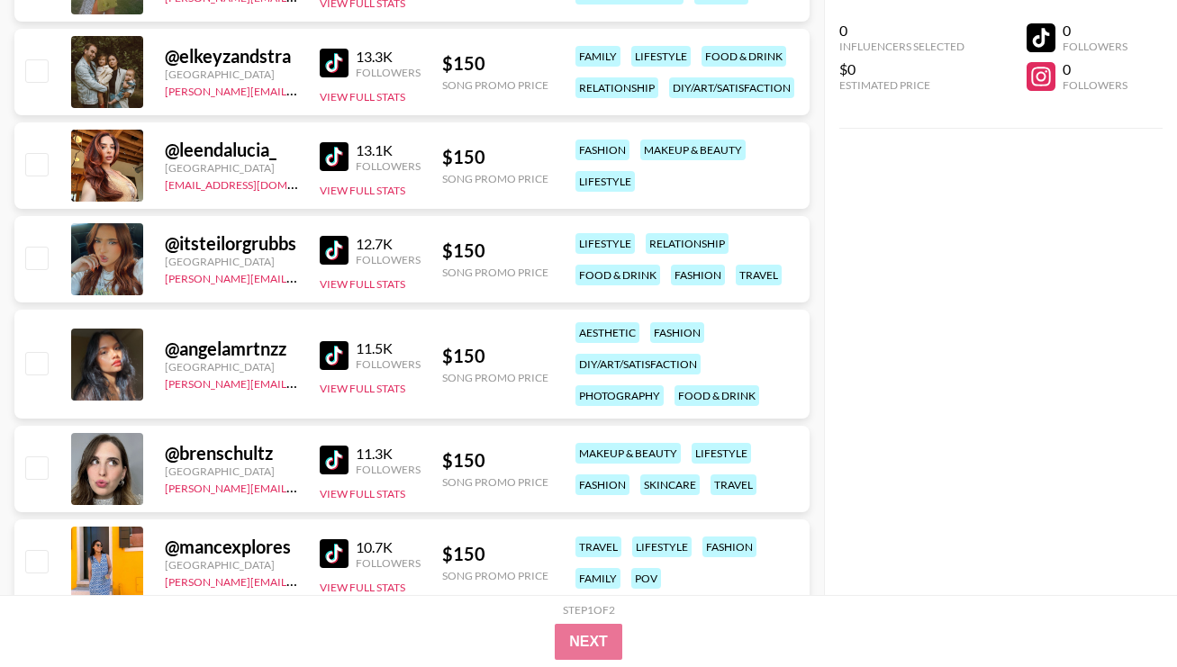
click at [333, 348] on img at bounding box center [334, 355] width 29 height 29
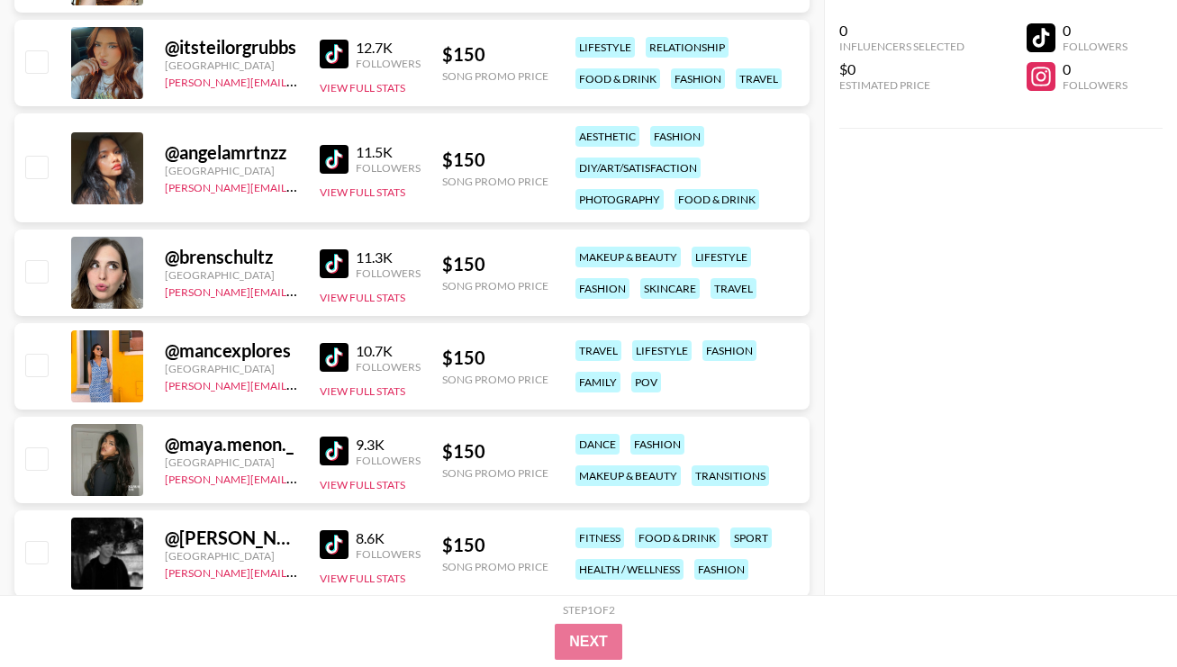
scroll to position [9337, 0]
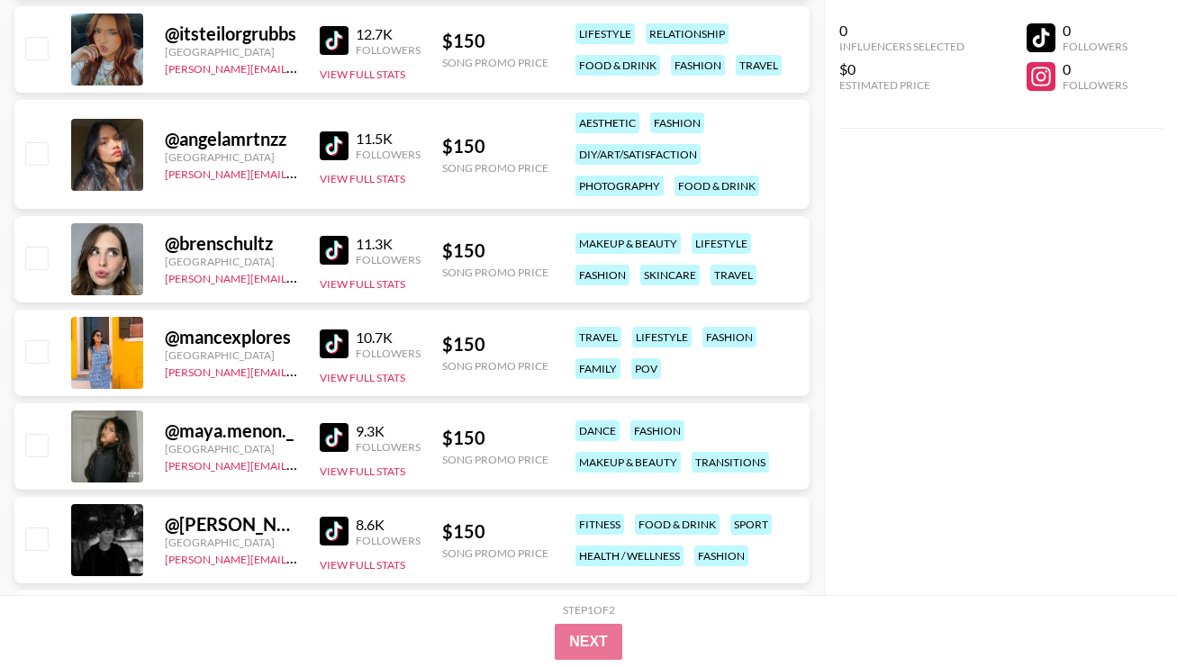
click at [334, 441] on img at bounding box center [334, 437] width 29 height 29
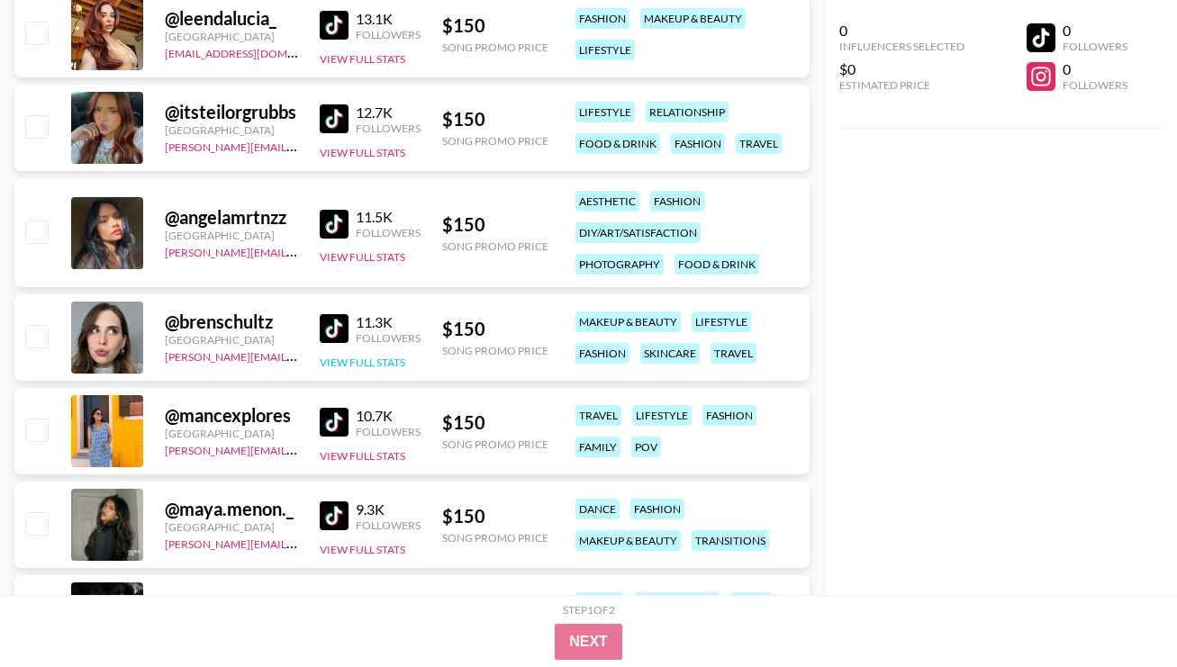
scroll to position [9251, 0]
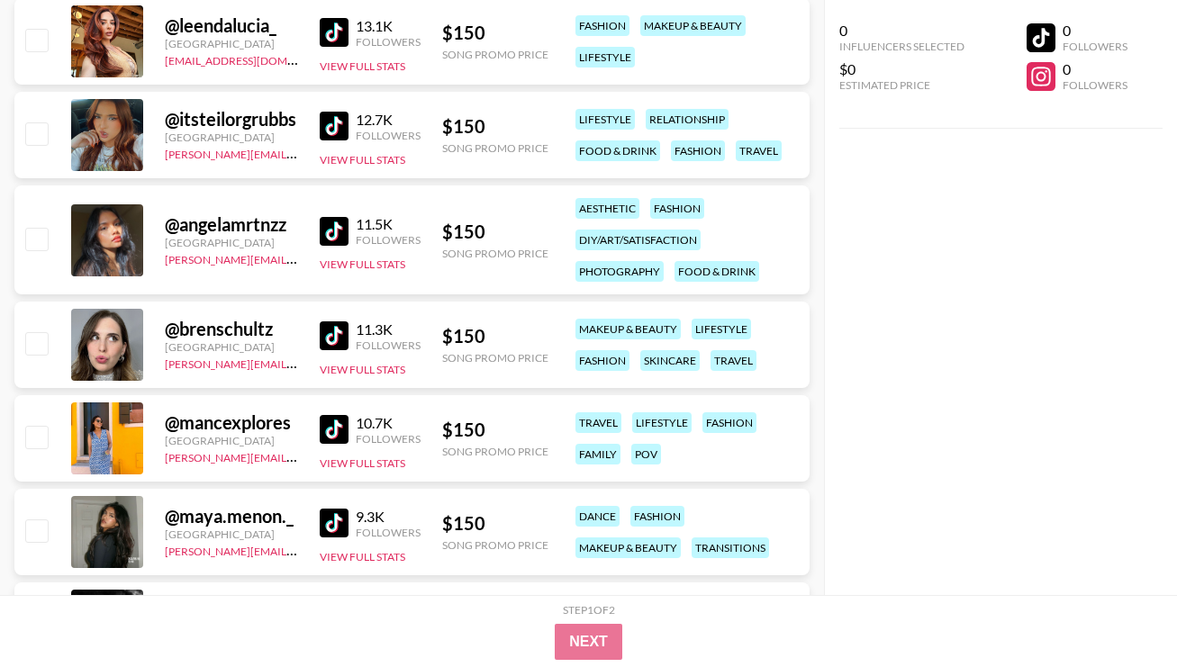
click at [334, 321] on div "11.3K Followers" at bounding box center [370, 337] width 101 height 32
click at [335, 330] on img at bounding box center [334, 336] width 29 height 29
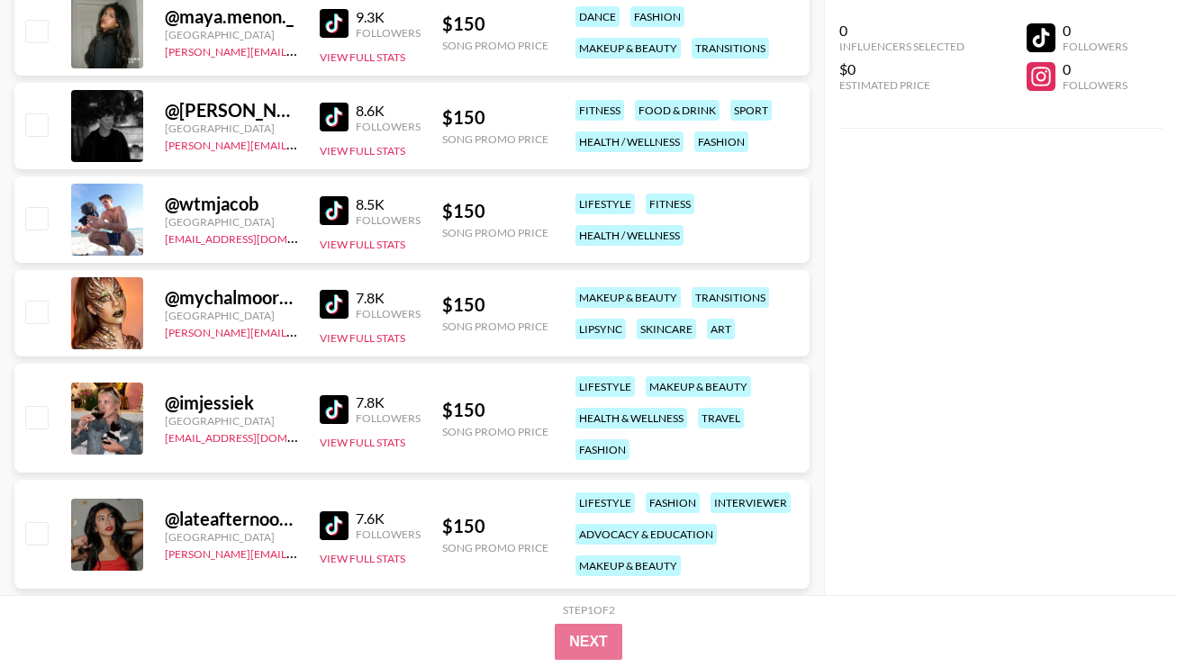
scroll to position [9902, 0]
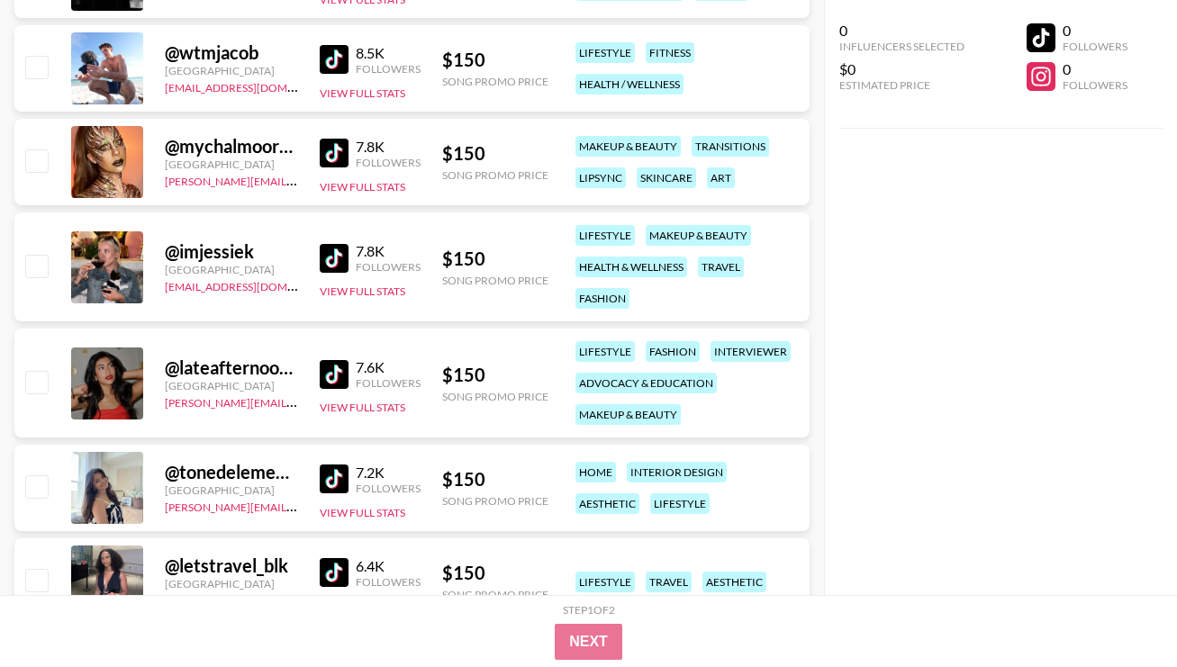
click at [334, 141] on img at bounding box center [334, 153] width 29 height 29
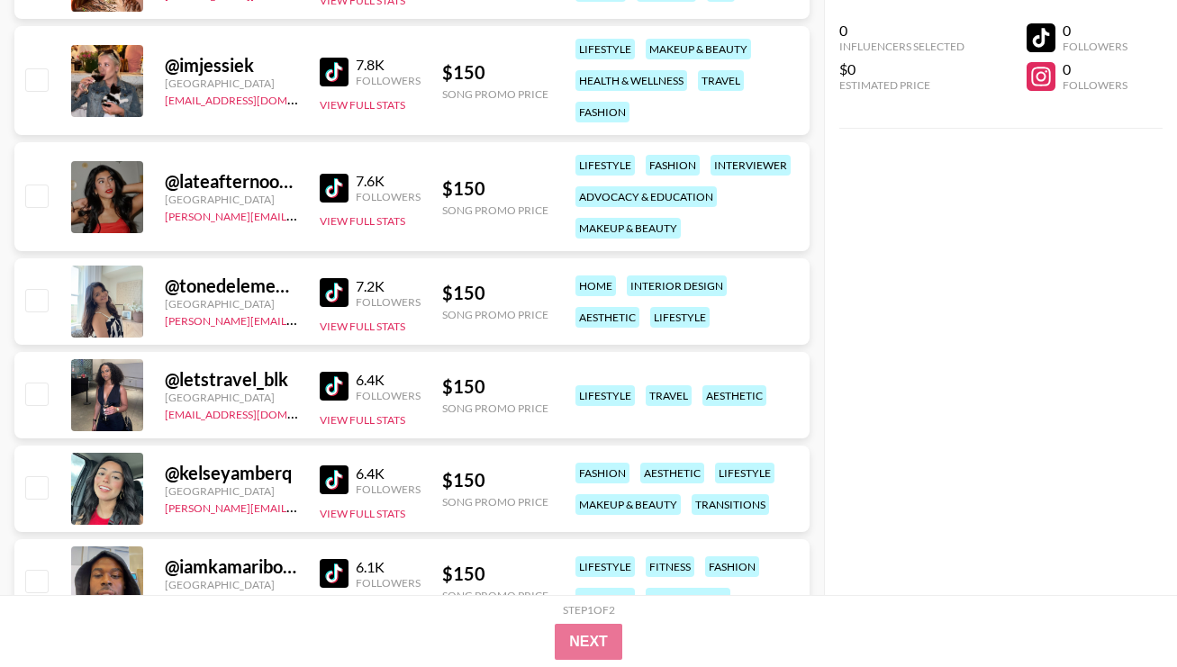
scroll to position [10129, 0]
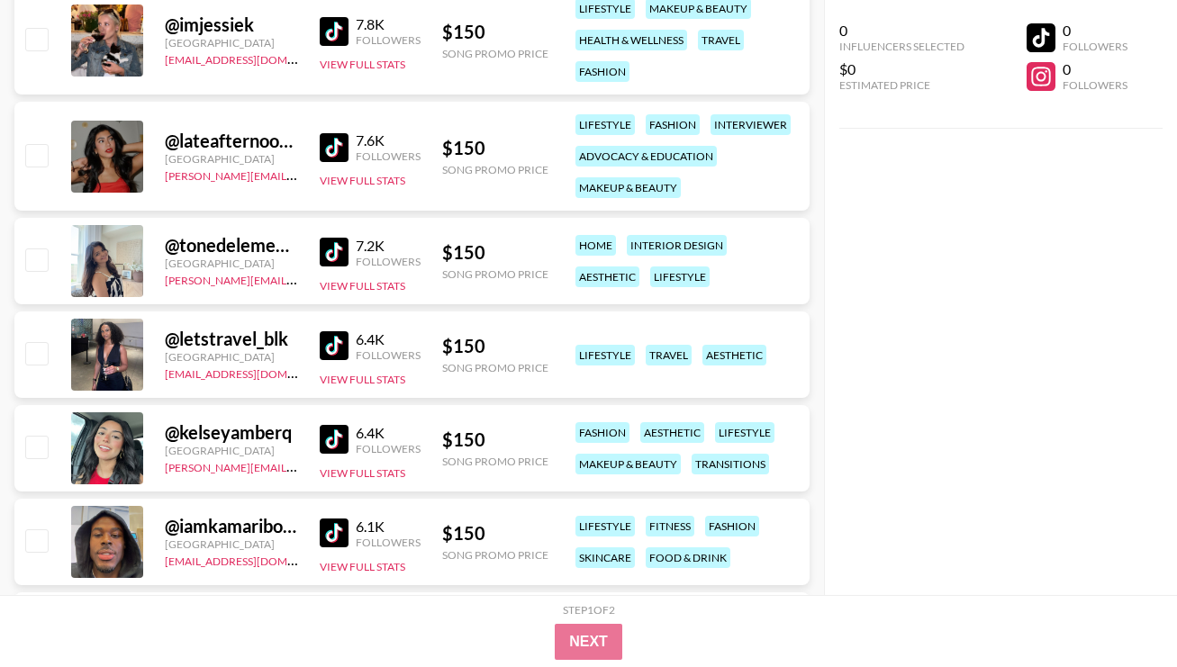
click at [331, 248] on img at bounding box center [334, 252] width 29 height 29
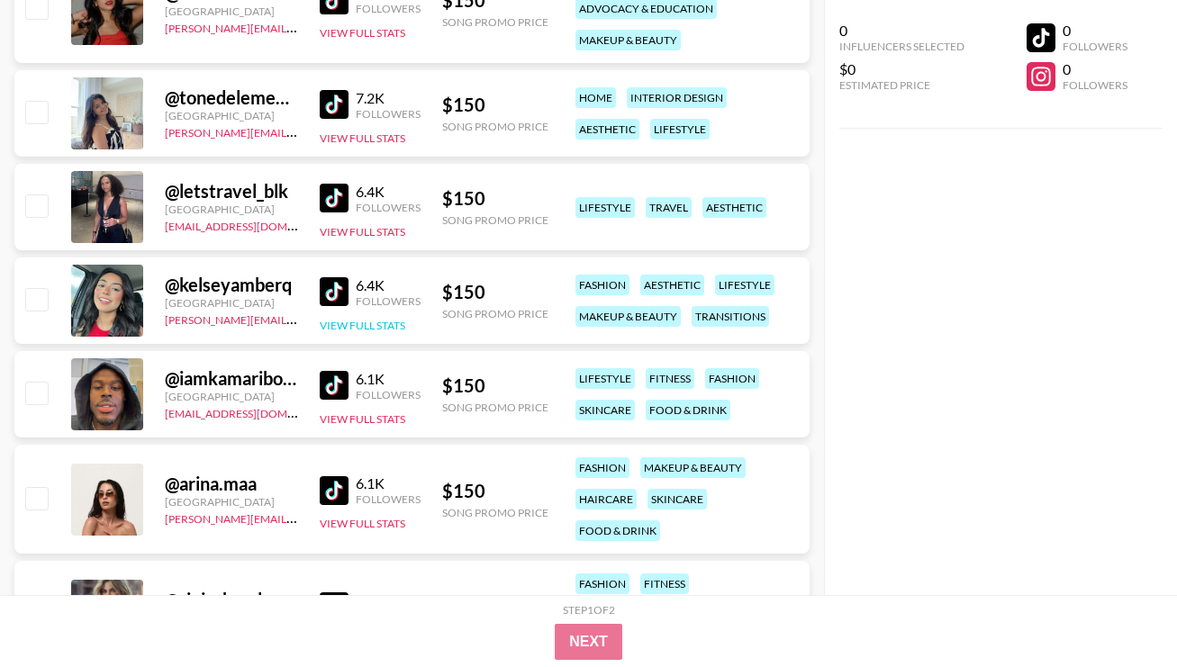
scroll to position [10283, 0]
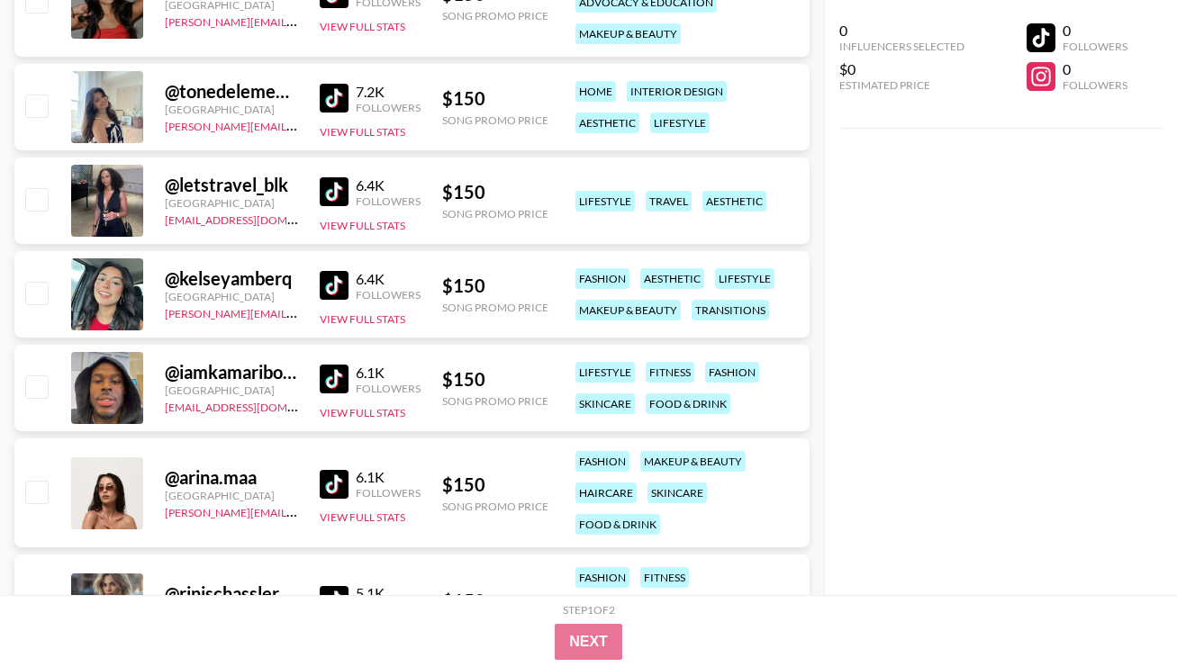
click at [332, 288] on img at bounding box center [334, 285] width 29 height 29
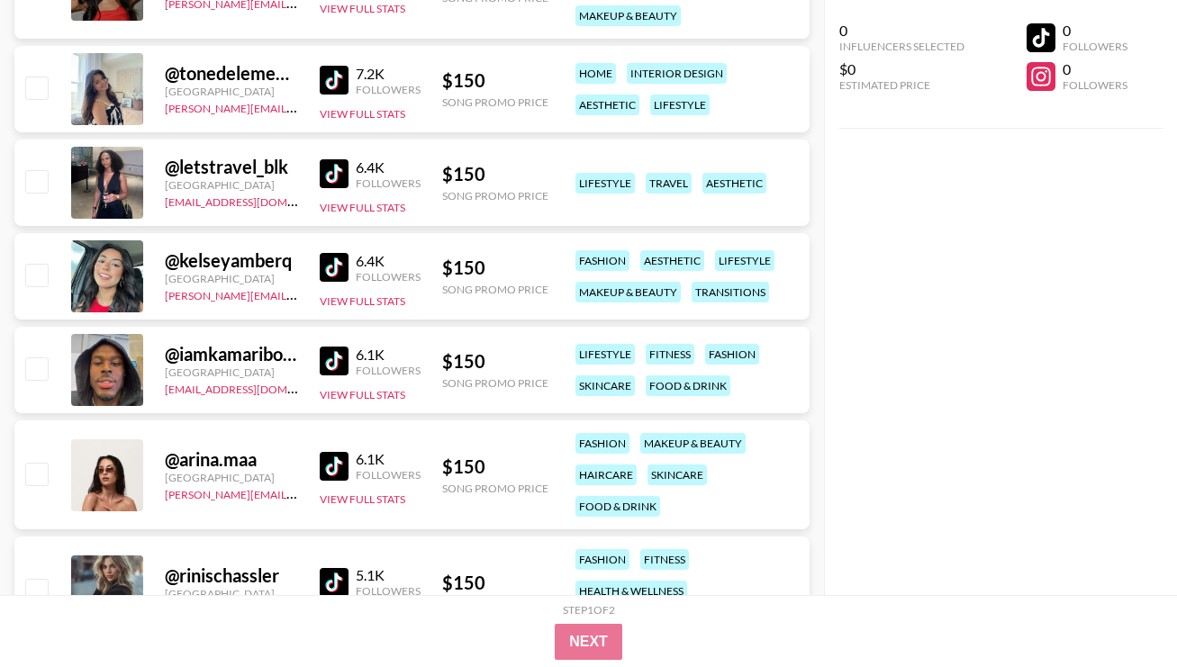
scroll to position [10378, 0]
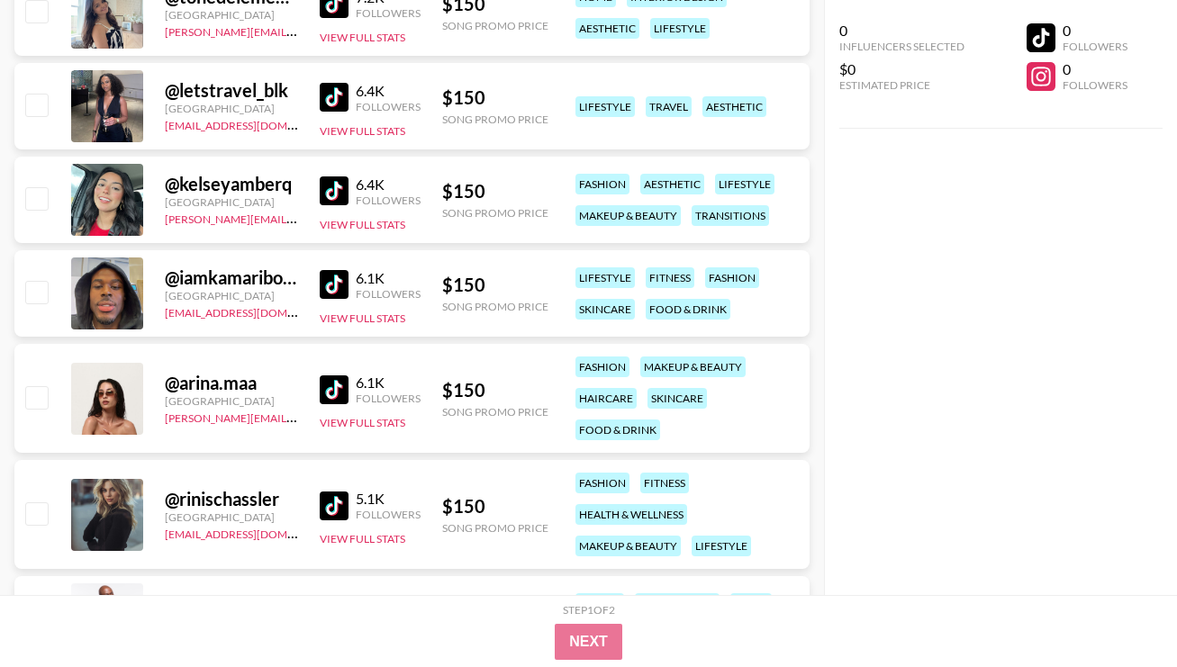
click at [334, 383] on img at bounding box center [334, 390] width 29 height 29
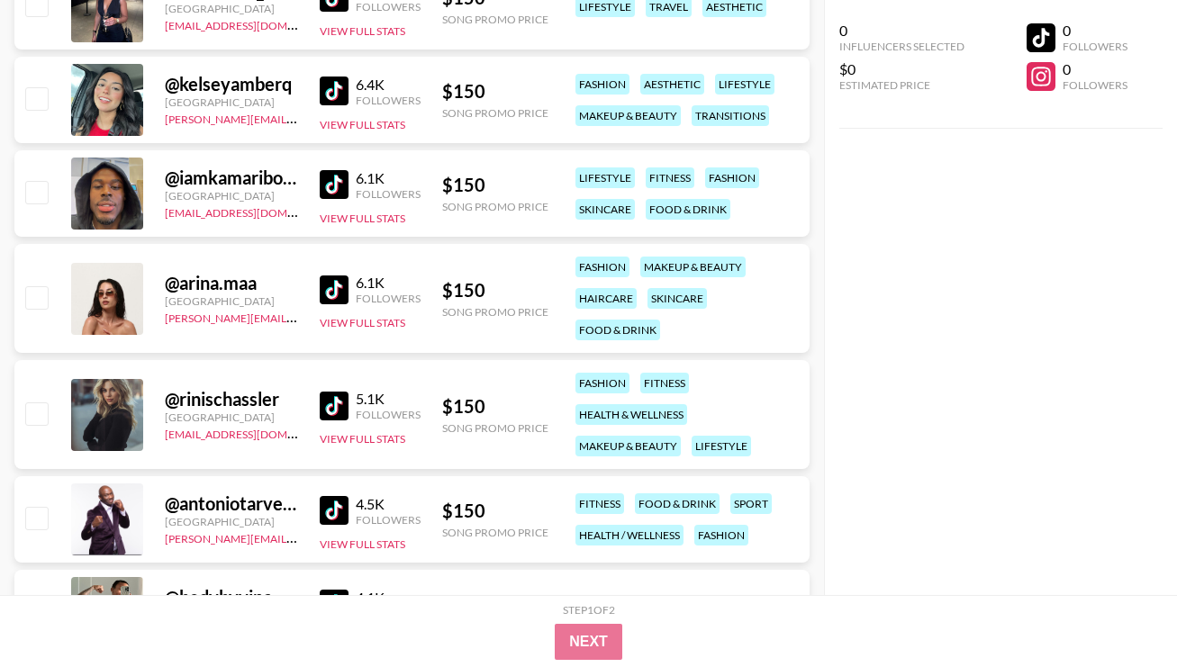
scroll to position [10556, 0]
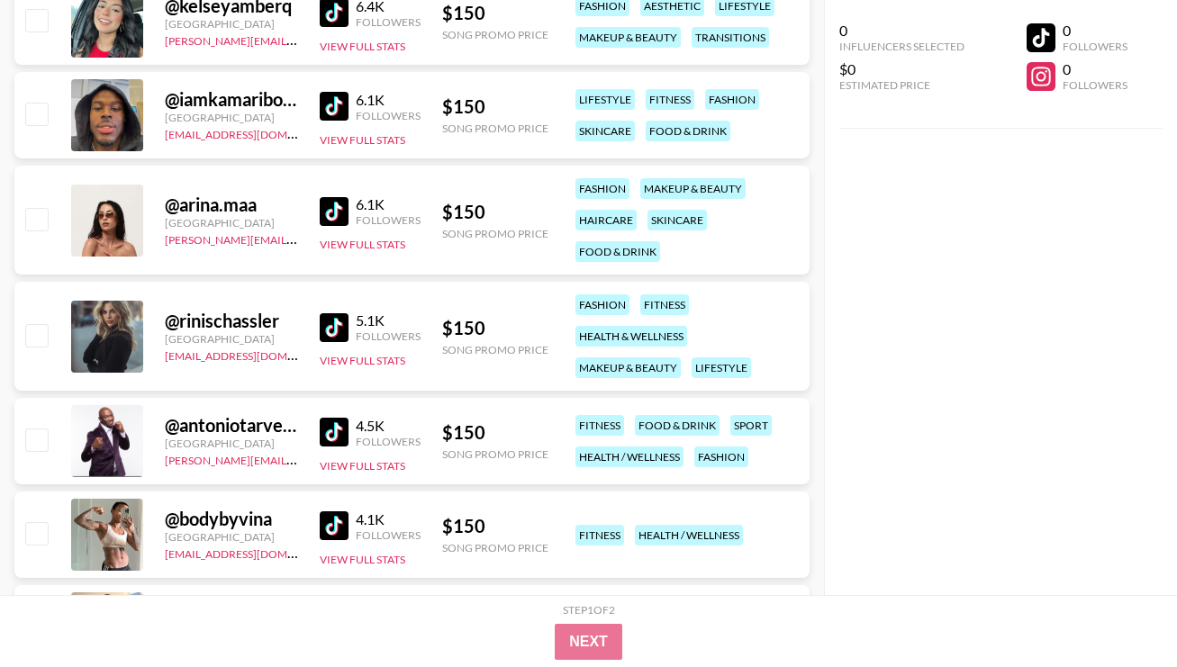
click at [339, 320] on img at bounding box center [334, 327] width 29 height 29
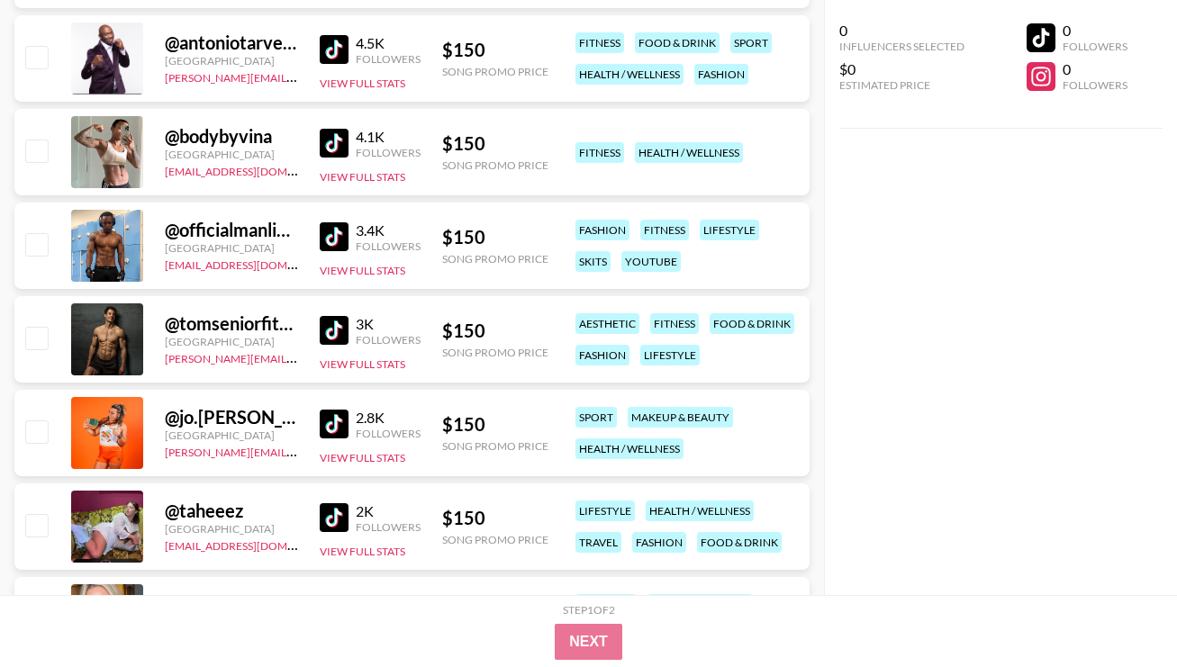
scroll to position [10962, 0]
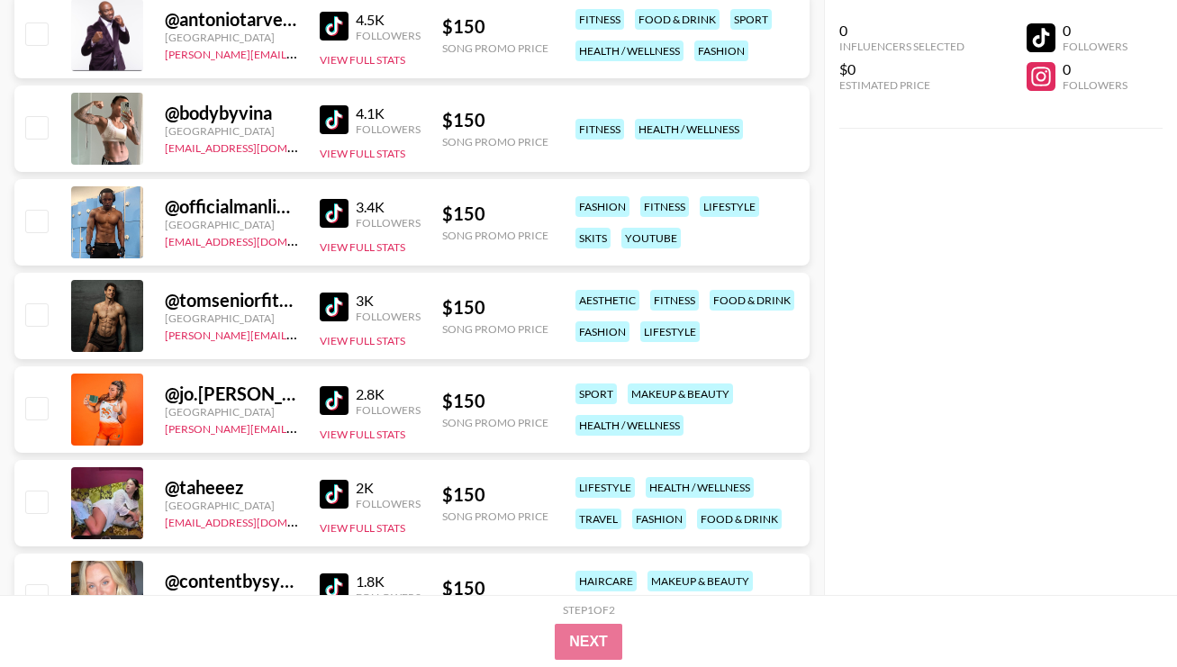
click at [340, 400] on img at bounding box center [334, 400] width 29 height 29
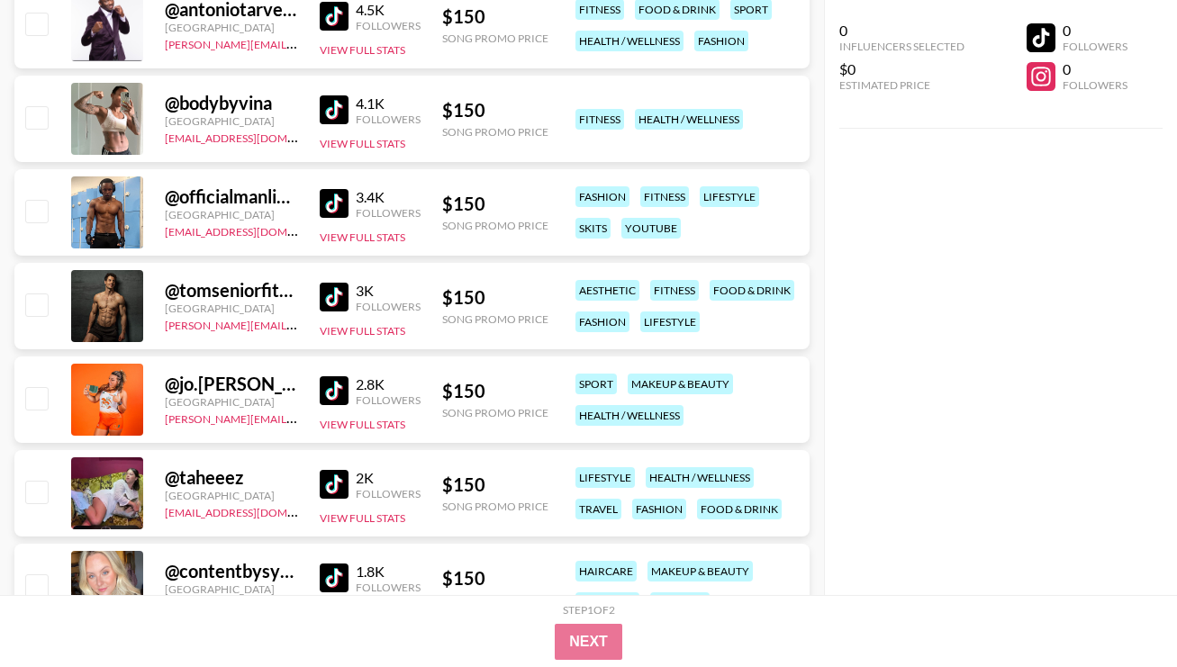
scroll to position [10973, 0]
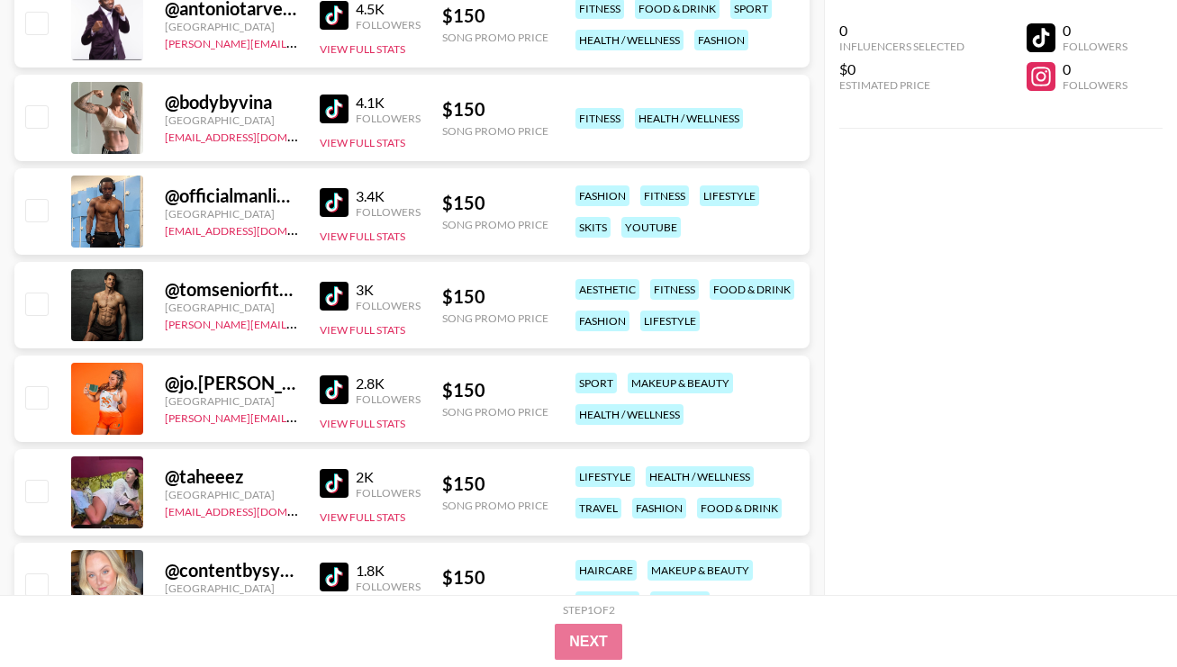
click at [334, 483] on img at bounding box center [334, 483] width 29 height 29
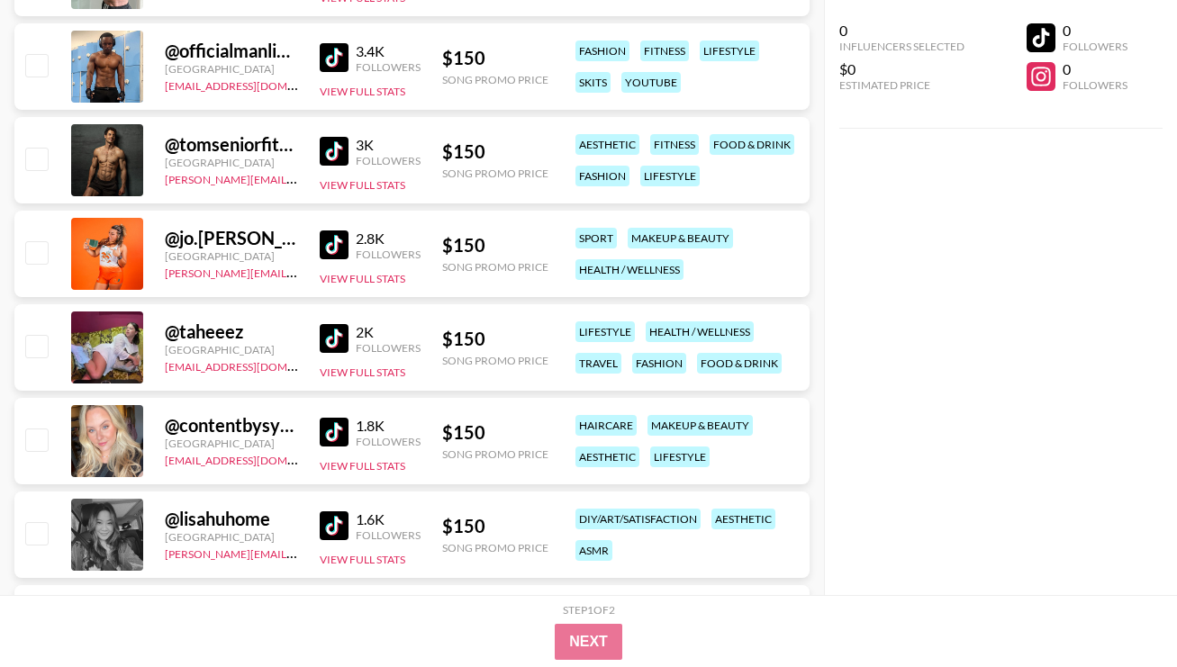
scroll to position [11153, 0]
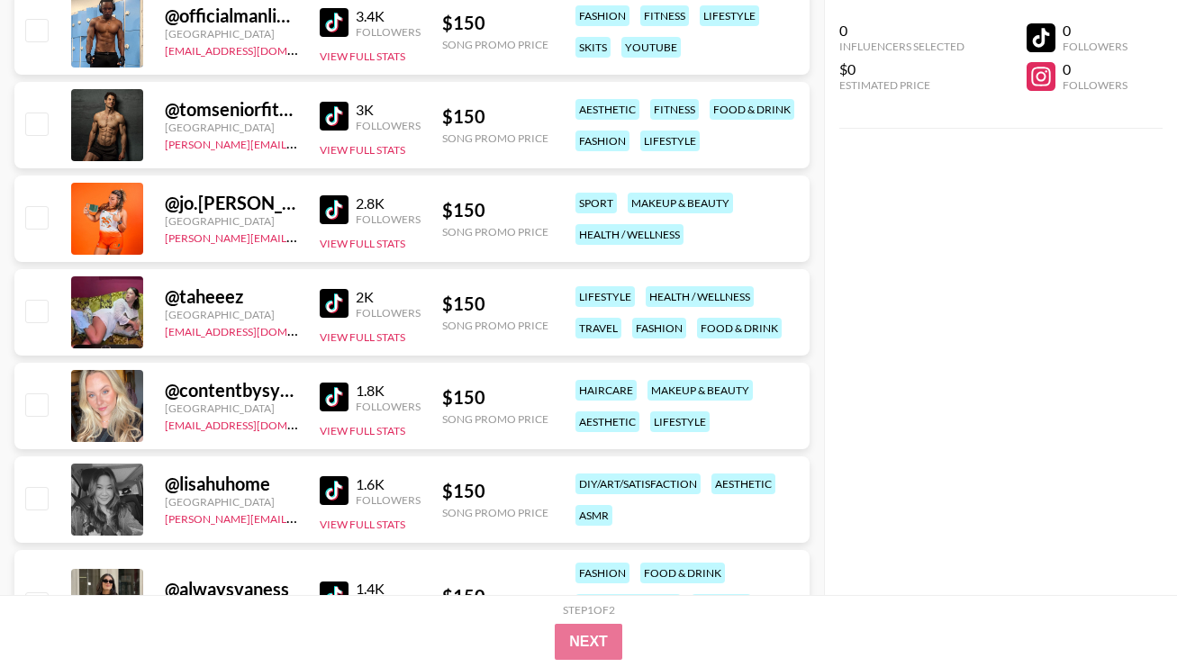
click at [342, 395] on img at bounding box center [334, 397] width 29 height 29
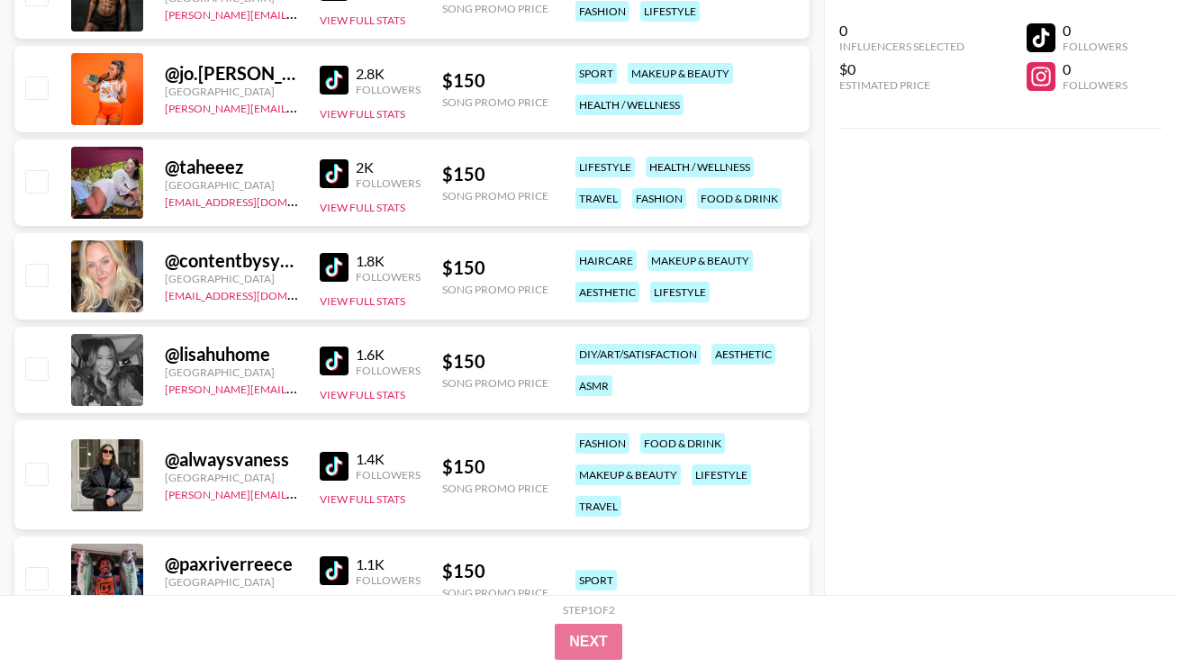
scroll to position [11298, 0]
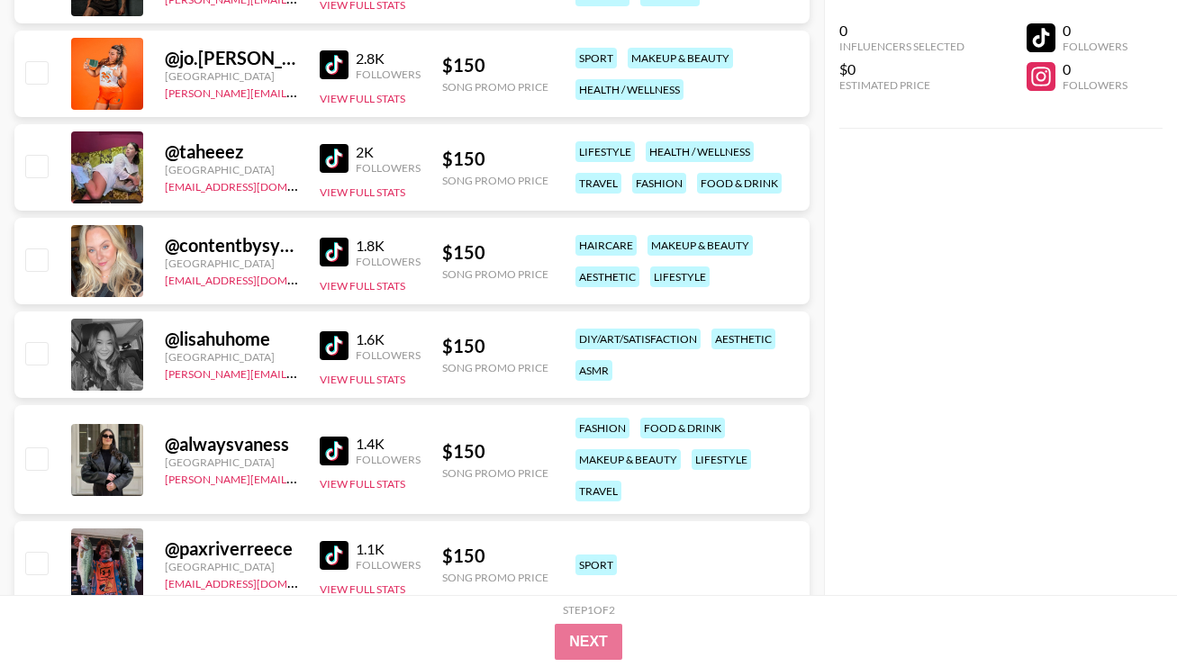
click at [335, 337] on img at bounding box center [334, 345] width 29 height 29
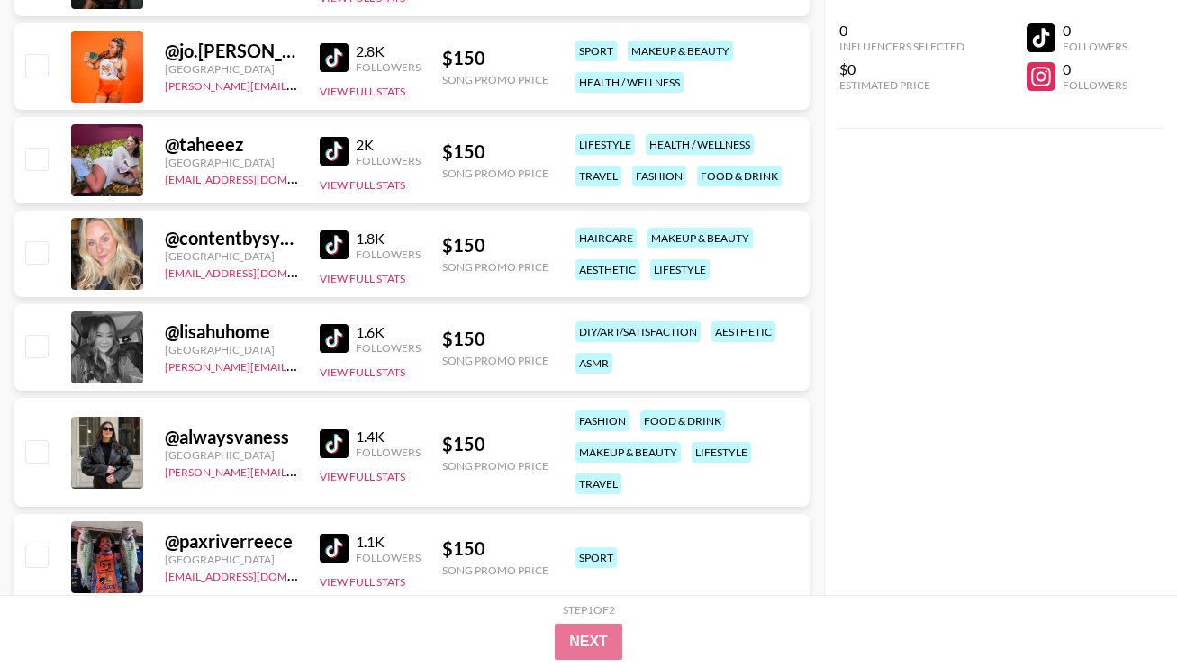
scroll to position [11381, 0]
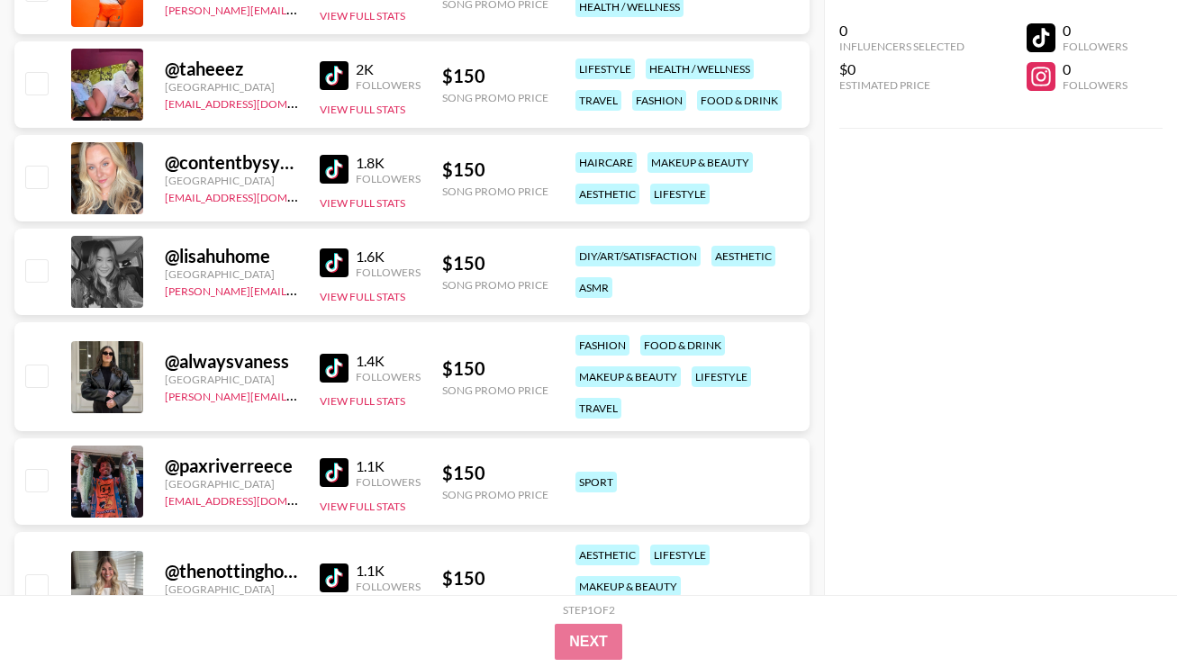
click at [336, 367] on img at bounding box center [334, 368] width 29 height 29
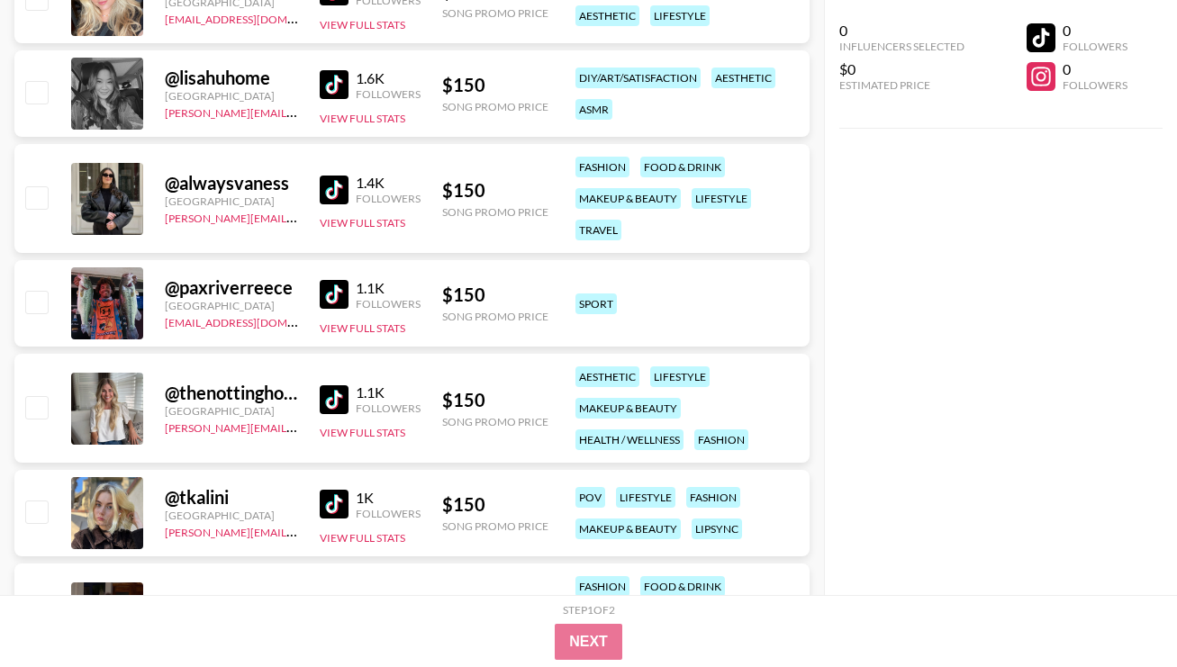
scroll to position [11583, 0]
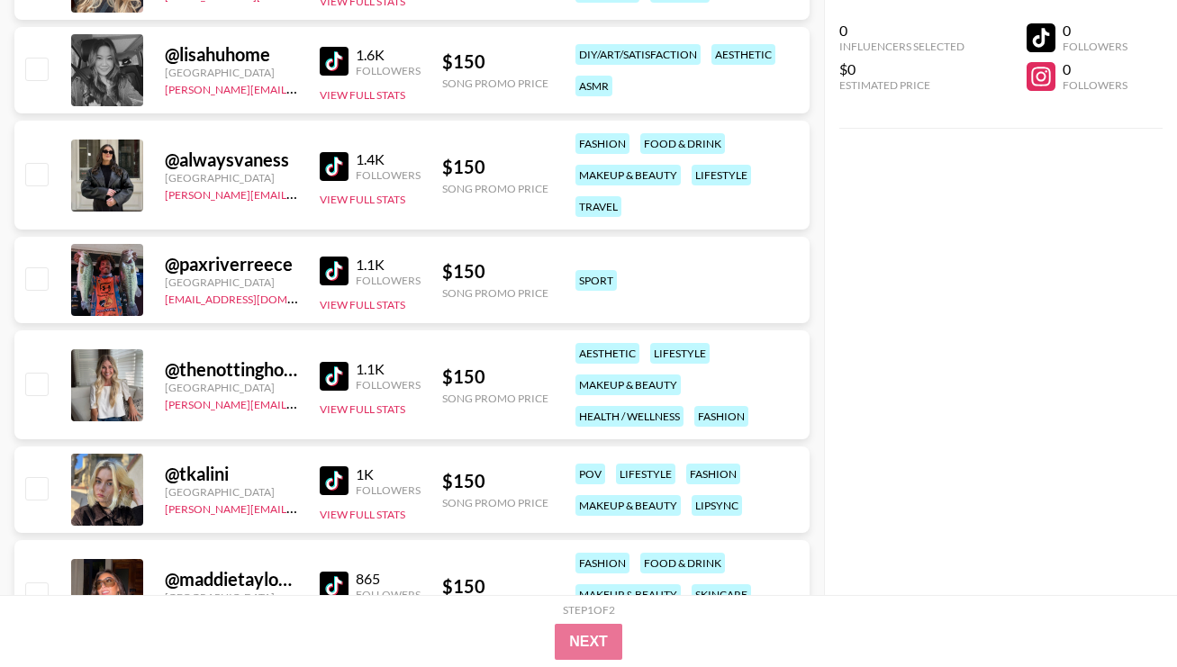
click at [343, 463] on div "1K Followers View Full Stats" at bounding box center [370, 490] width 101 height 64
click at [343, 468] on img at bounding box center [334, 481] width 29 height 29
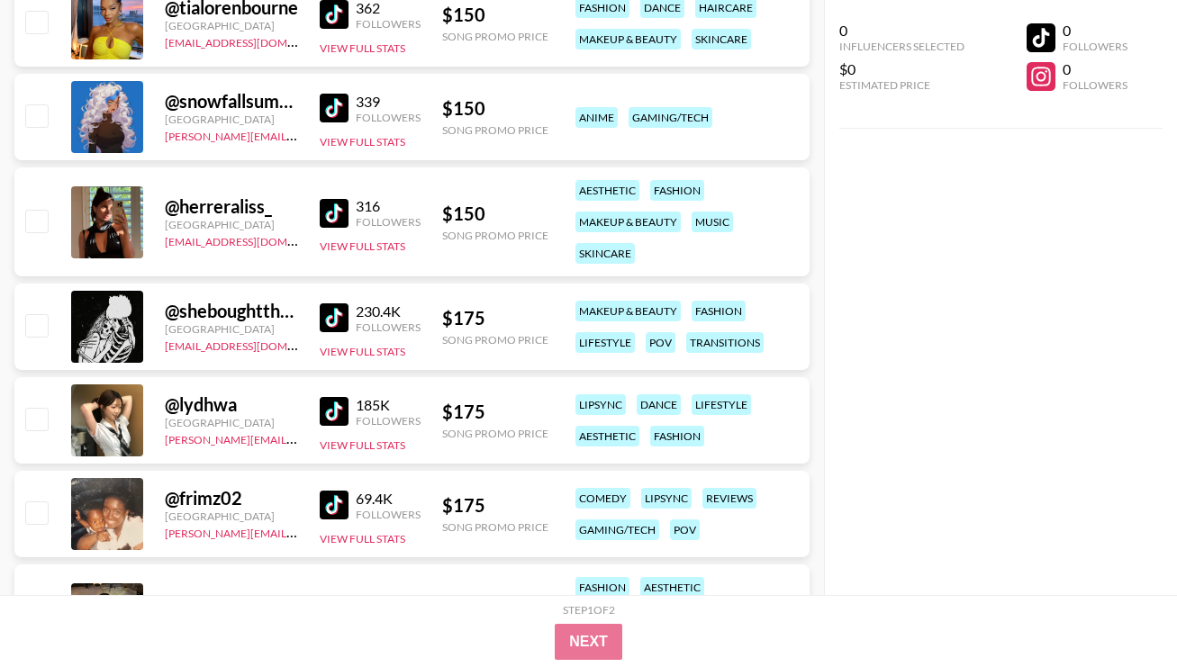
scroll to position [12376, 0]
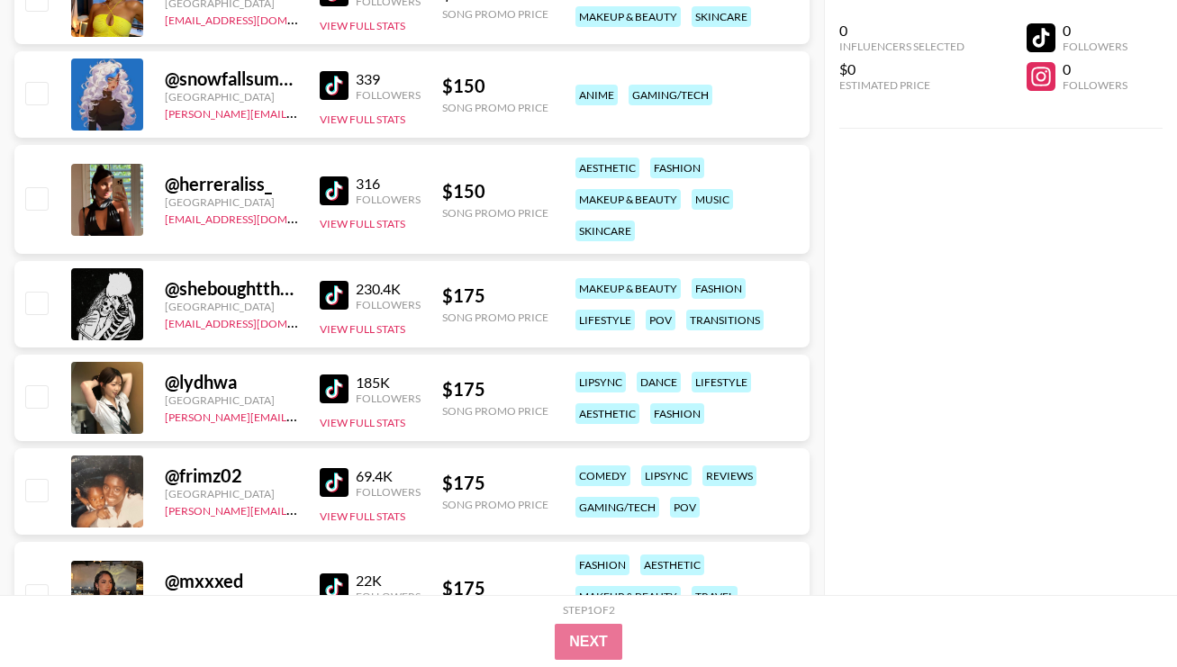
click at [340, 386] on img at bounding box center [334, 389] width 29 height 29
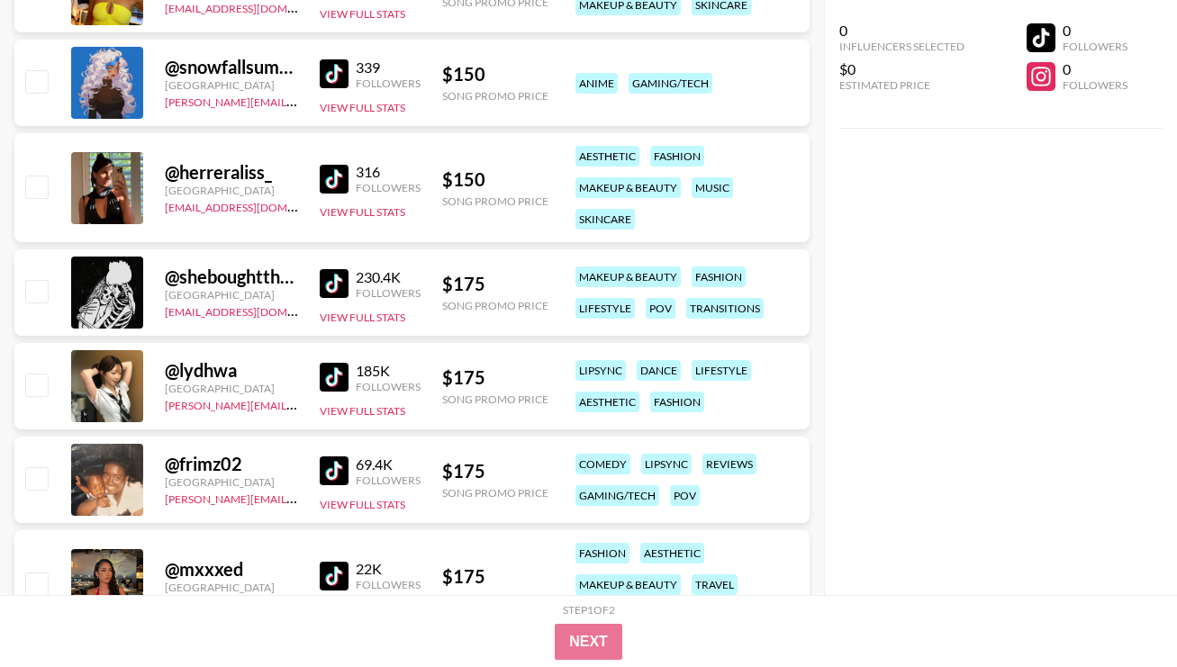
scroll to position [12467, 0]
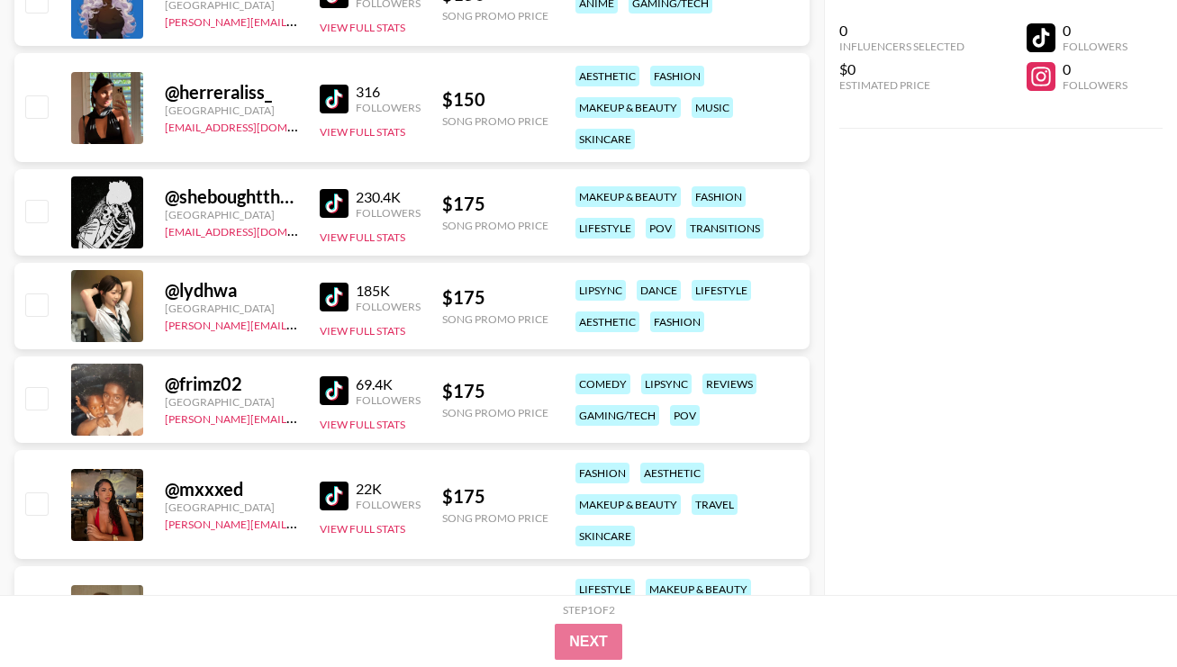
click at [349, 385] on link at bounding box center [338, 390] width 36 height 29
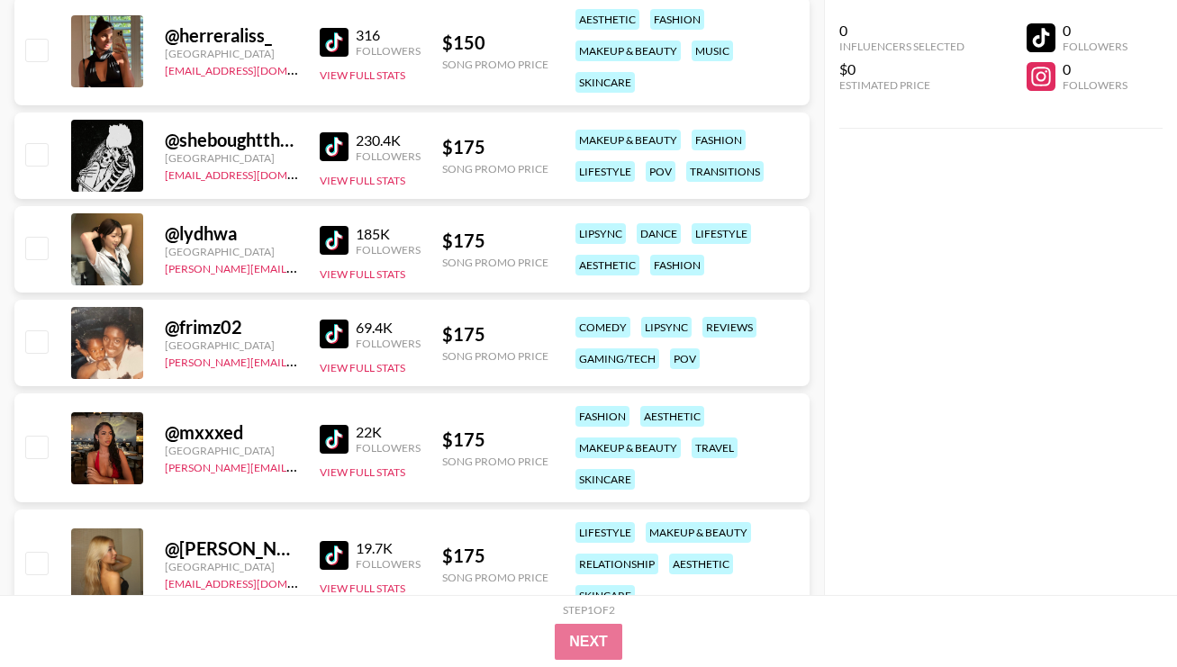
scroll to position [12725, 0]
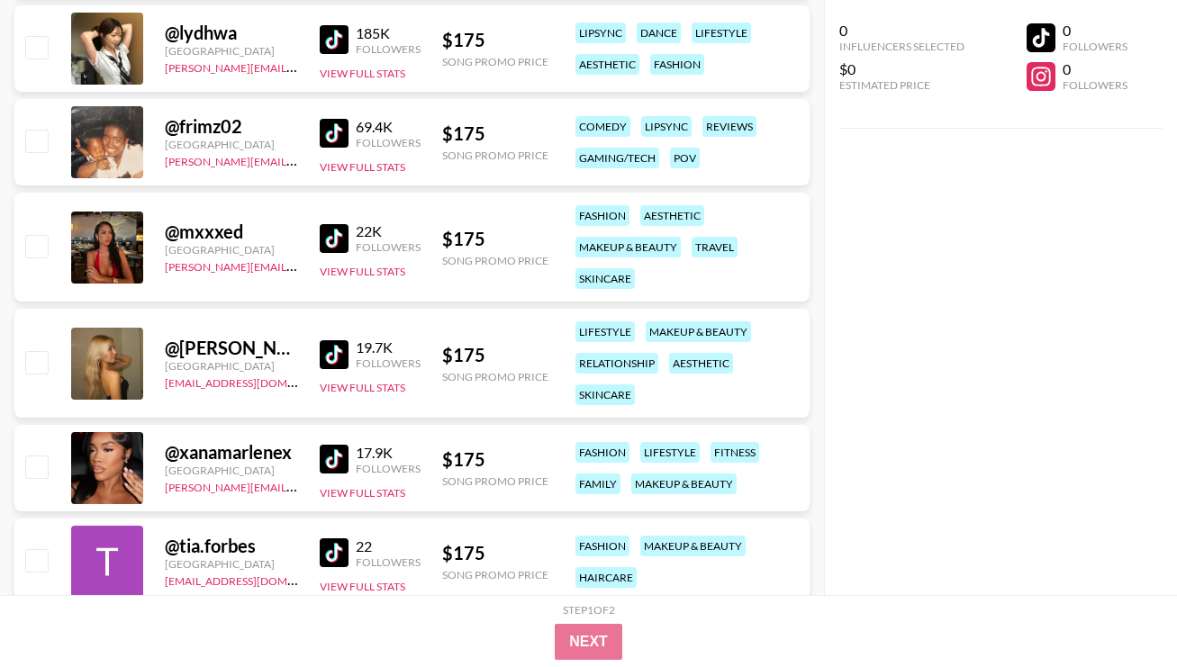
click at [337, 215] on div "22K Followers View Full Stats" at bounding box center [370, 247] width 101 height 64
click at [345, 227] on img at bounding box center [334, 238] width 29 height 29
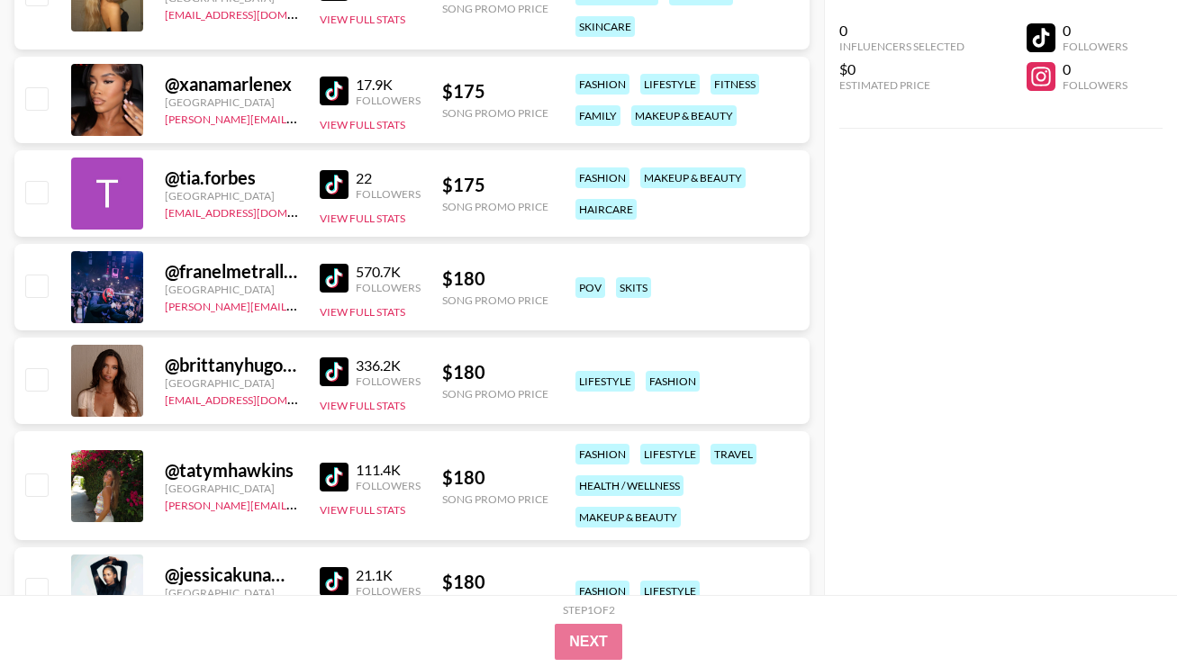
scroll to position [13167, 0]
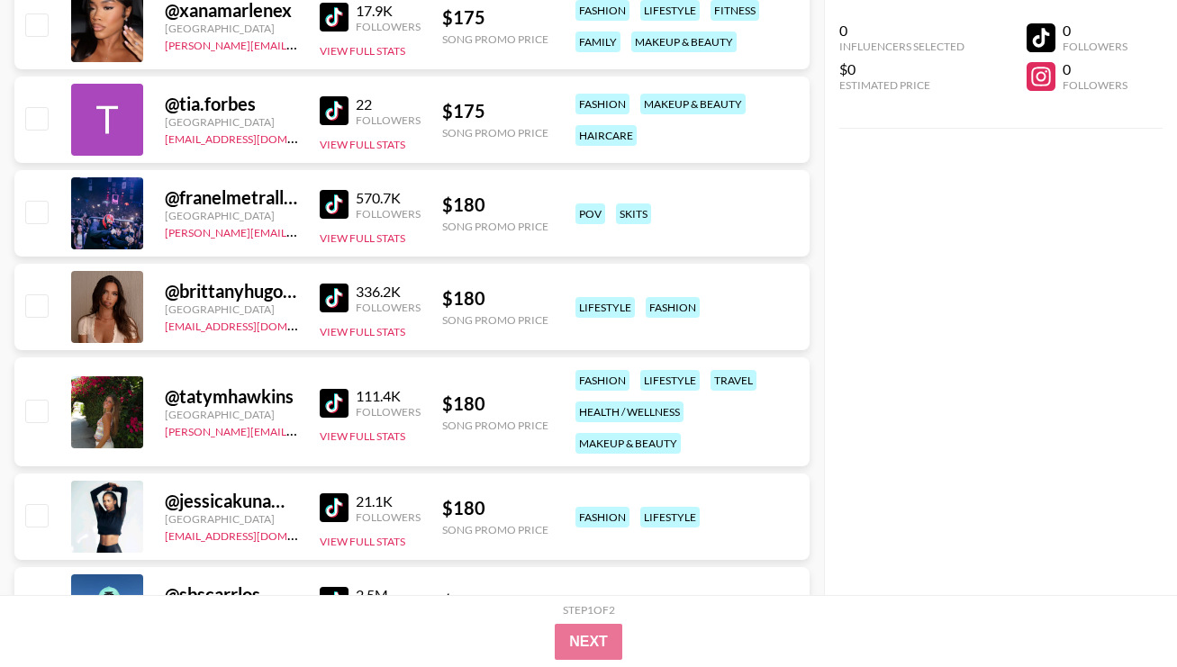
click at [341, 301] on img at bounding box center [334, 298] width 29 height 29
click at [352, 405] on link at bounding box center [338, 403] width 36 height 29
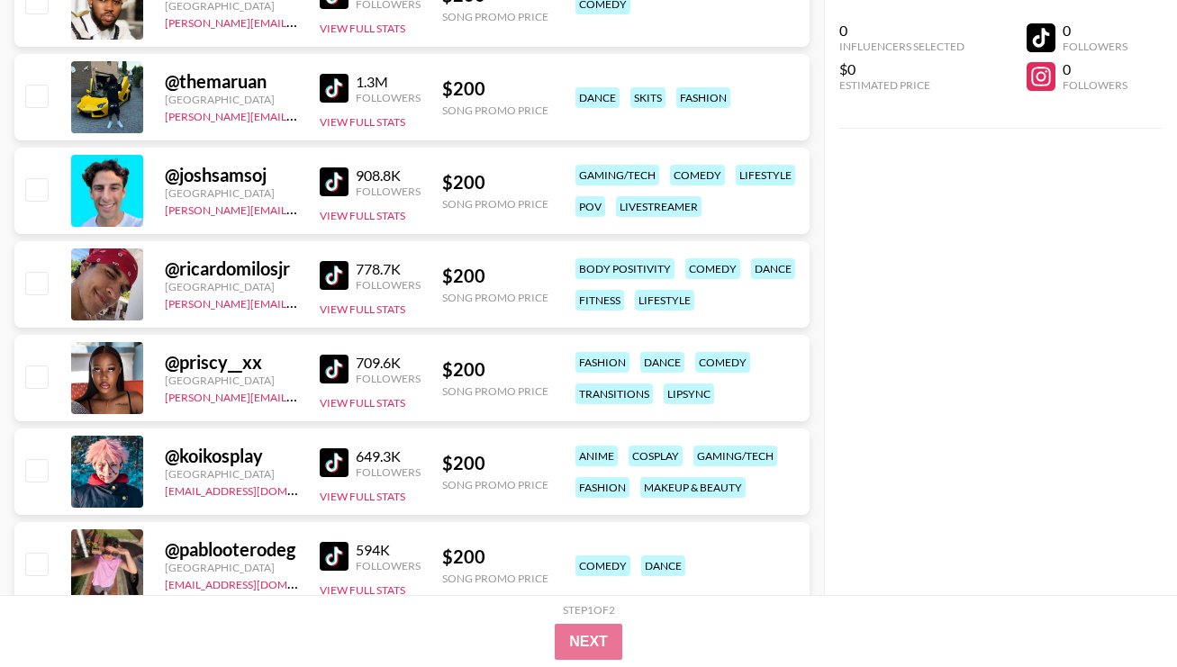
scroll to position [13966, 0]
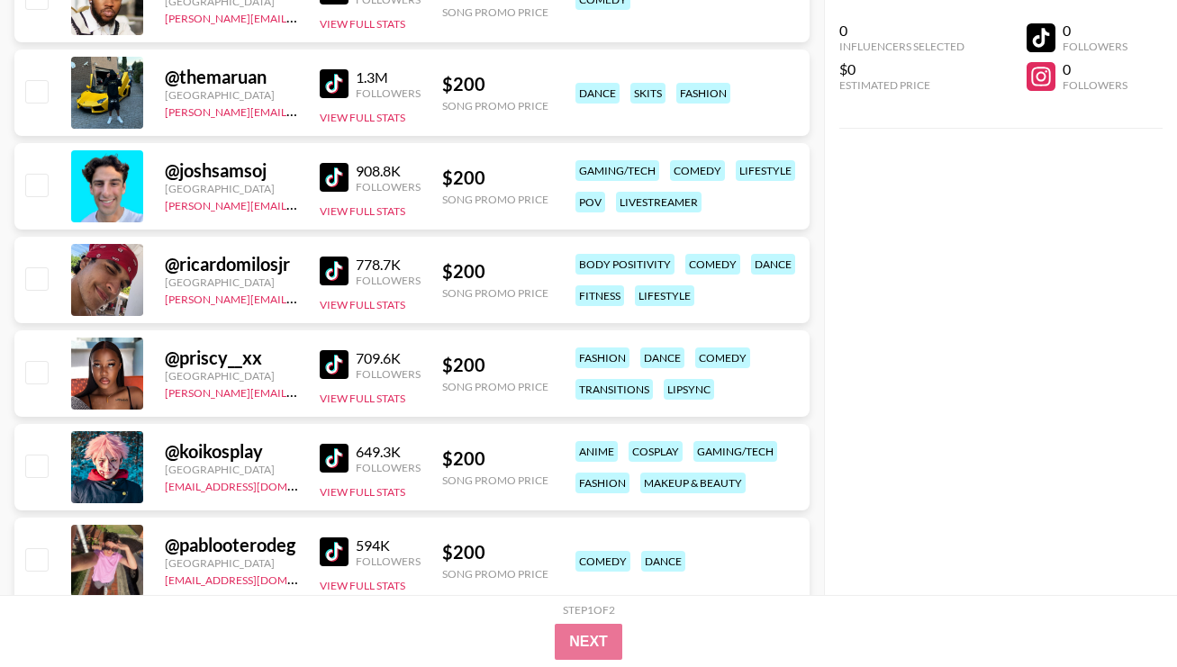
click at [339, 377] on img at bounding box center [334, 364] width 29 height 29
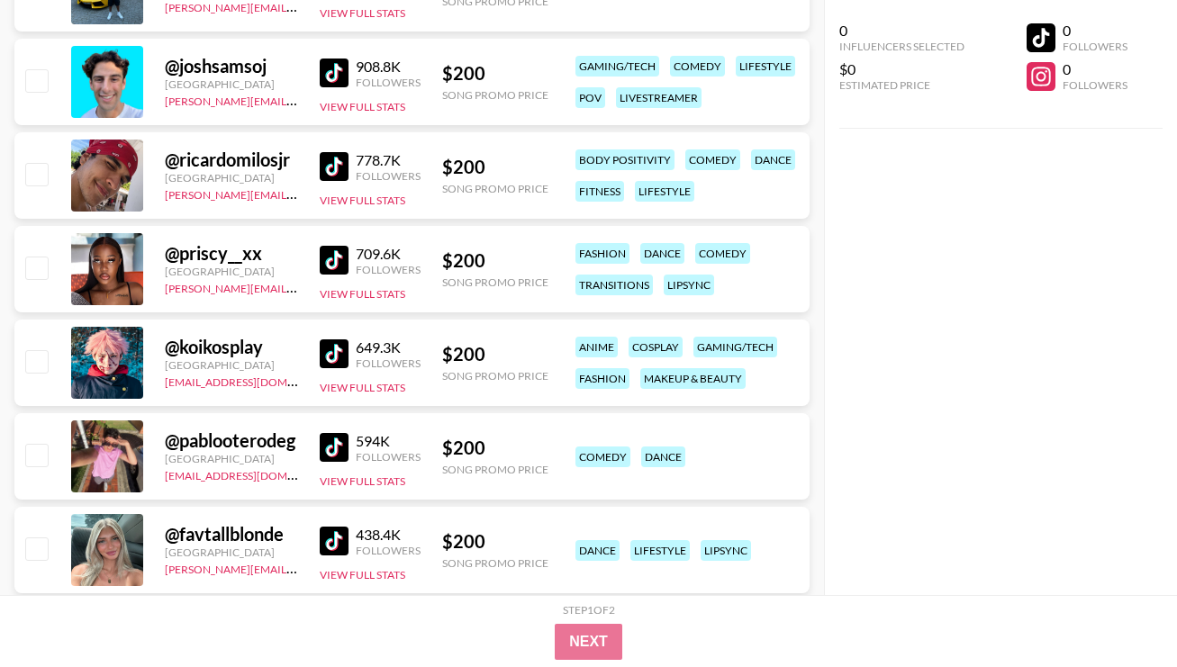
scroll to position [14152, 0]
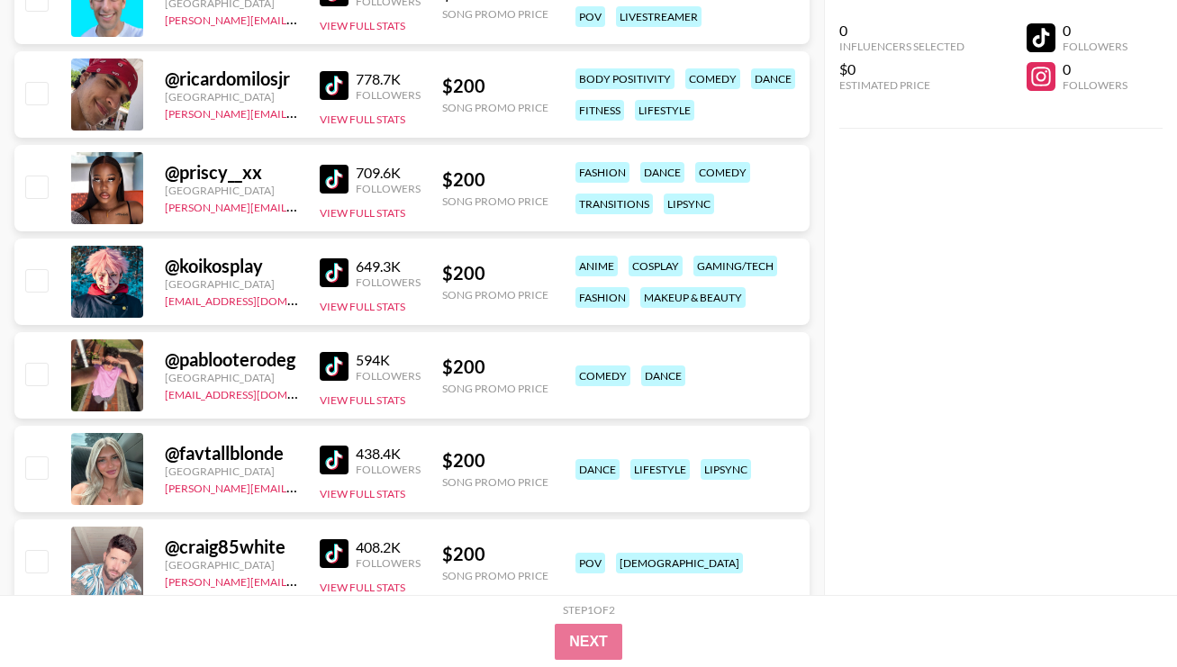
click at [343, 268] on img at bounding box center [334, 272] width 29 height 29
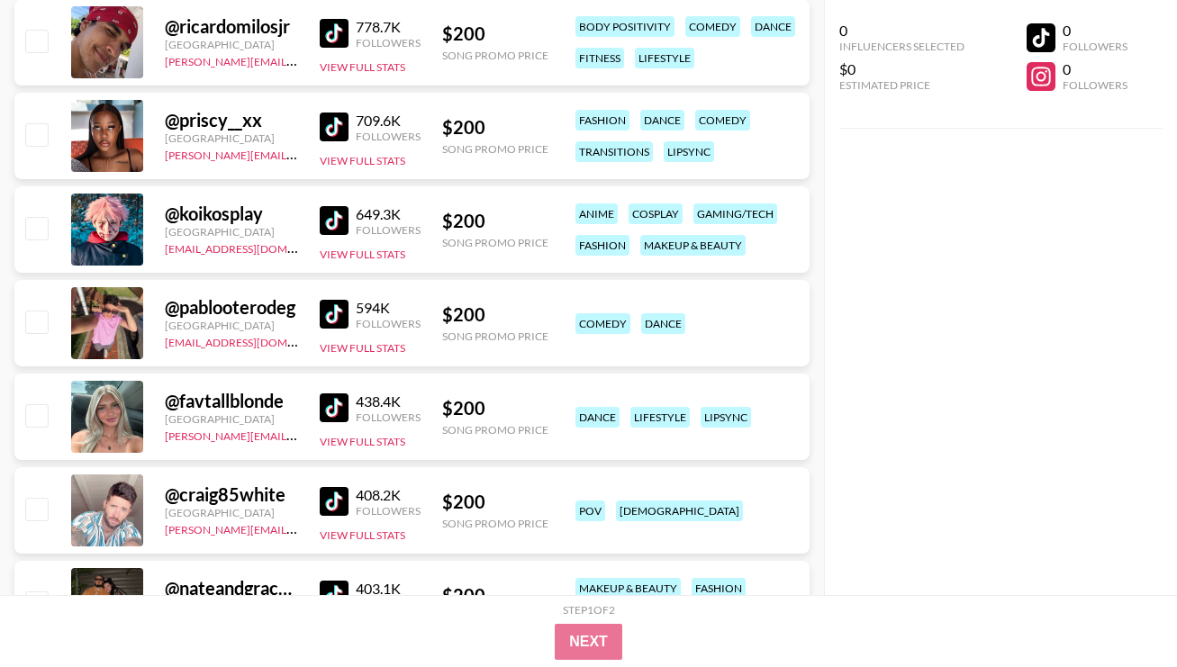
scroll to position [14222, 0]
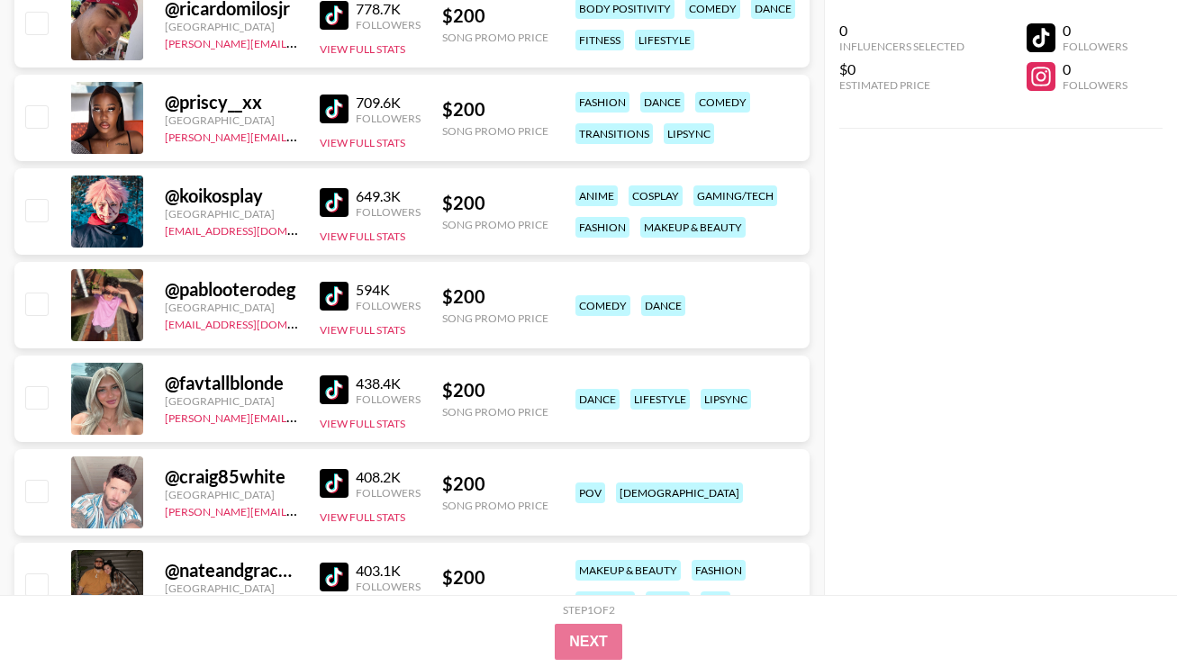
click at [350, 296] on link at bounding box center [338, 296] width 36 height 29
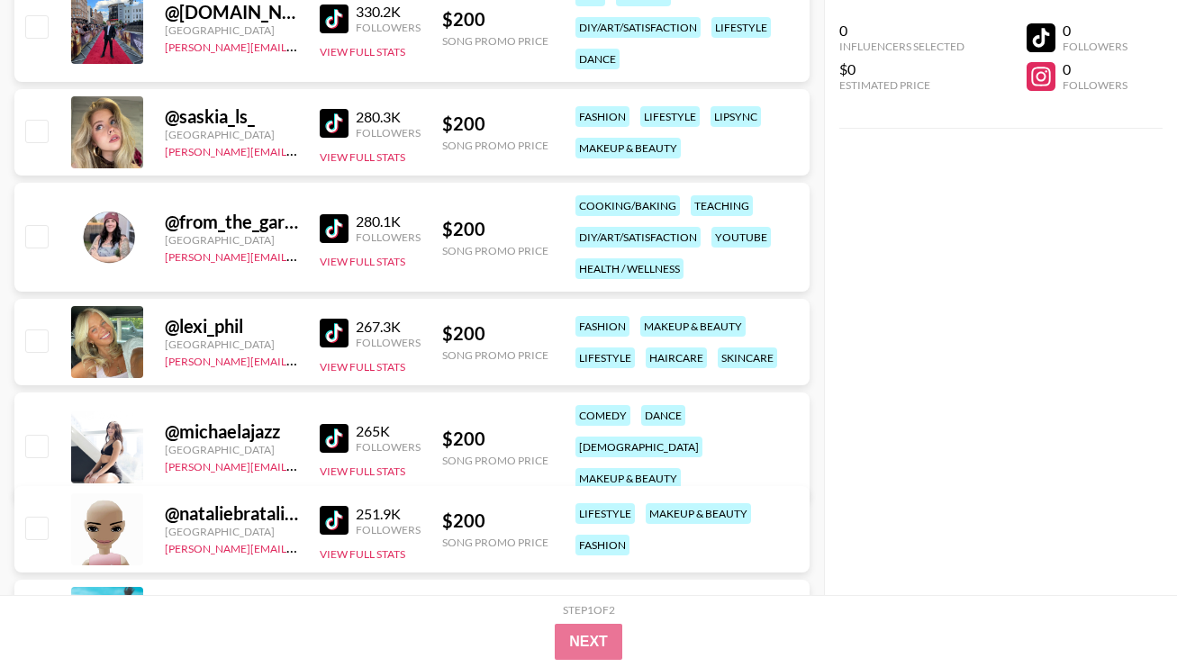
scroll to position [15315, 0]
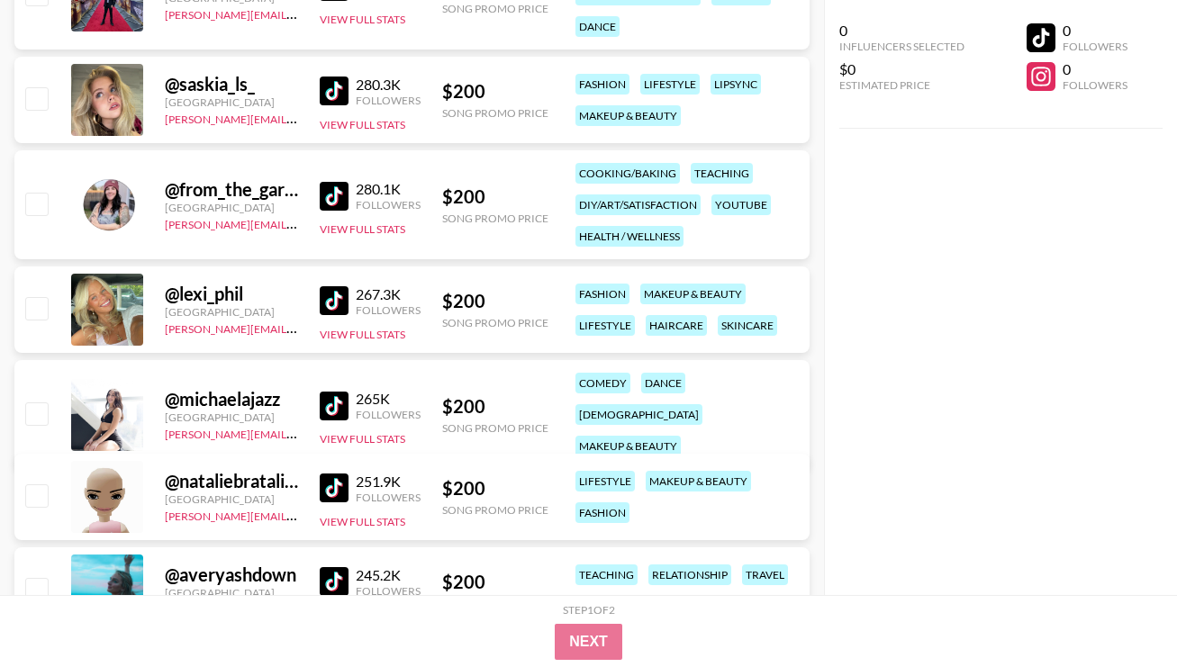
click at [340, 394] on img at bounding box center [334, 406] width 29 height 29
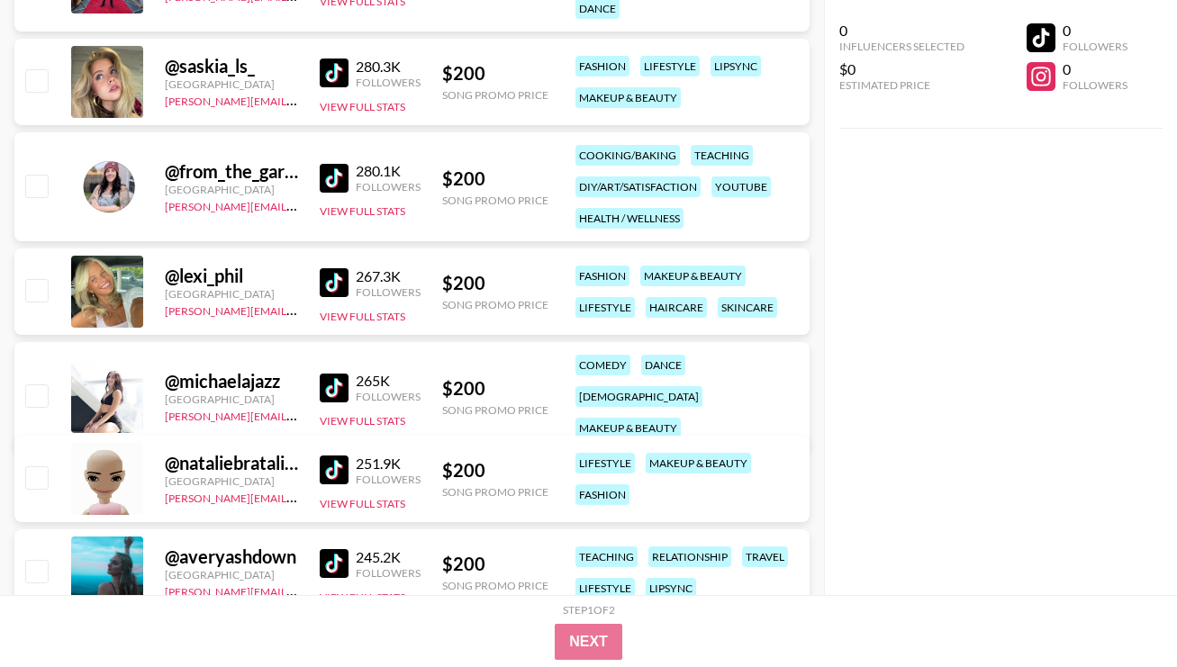
scroll to position [15371, 0]
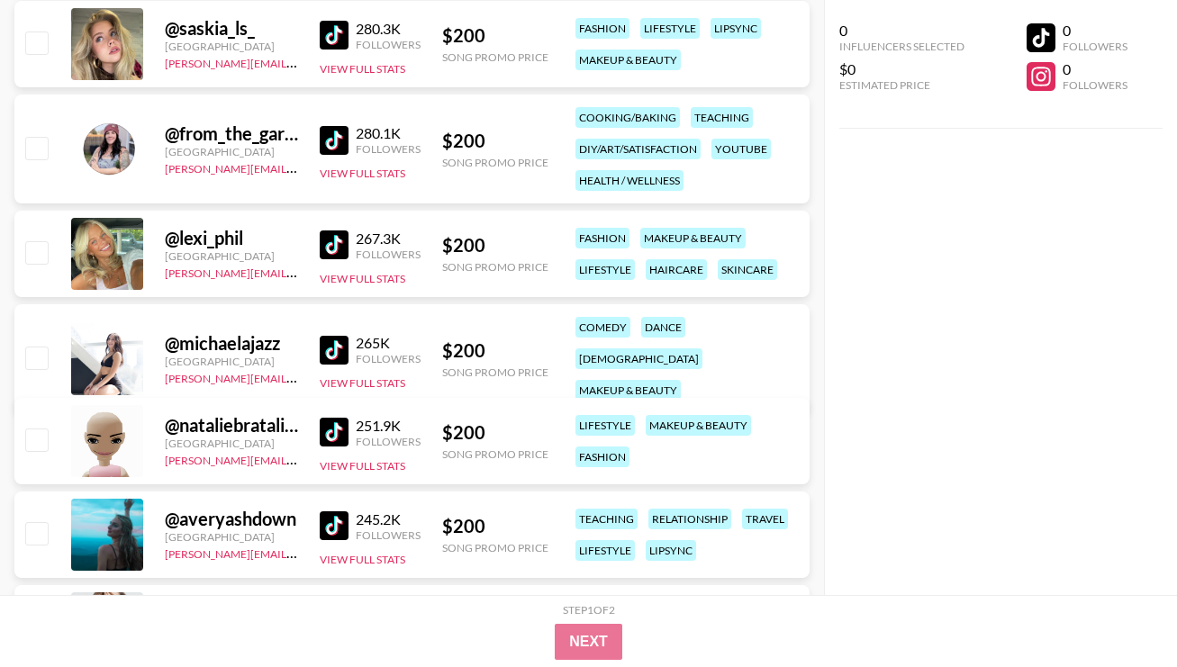
click at [349, 431] on link at bounding box center [338, 432] width 36 height 29
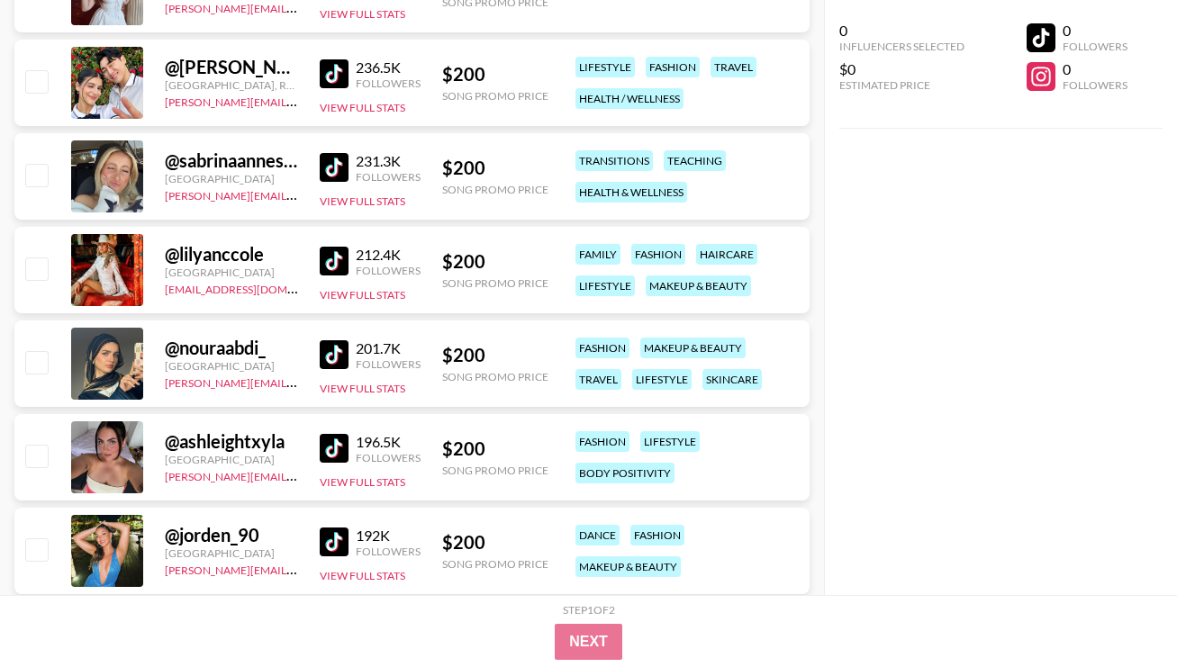
scroll to position [16174, 0]
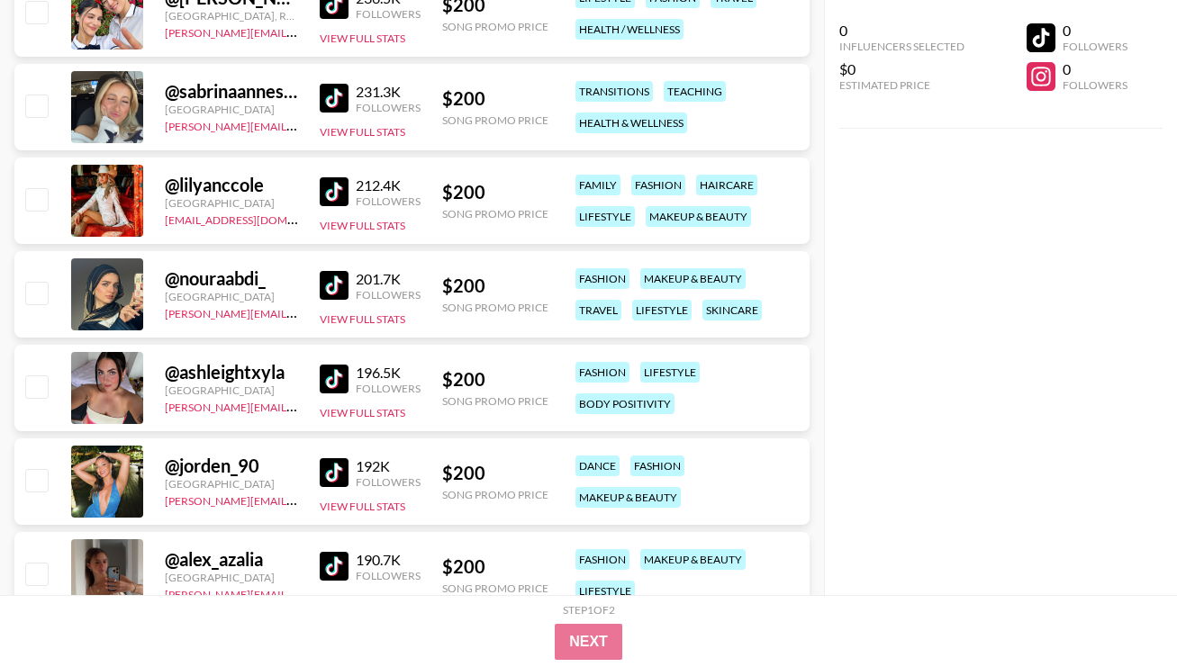
click at [334, 473] on img at bounding box center [334, 472] width 29 height 29
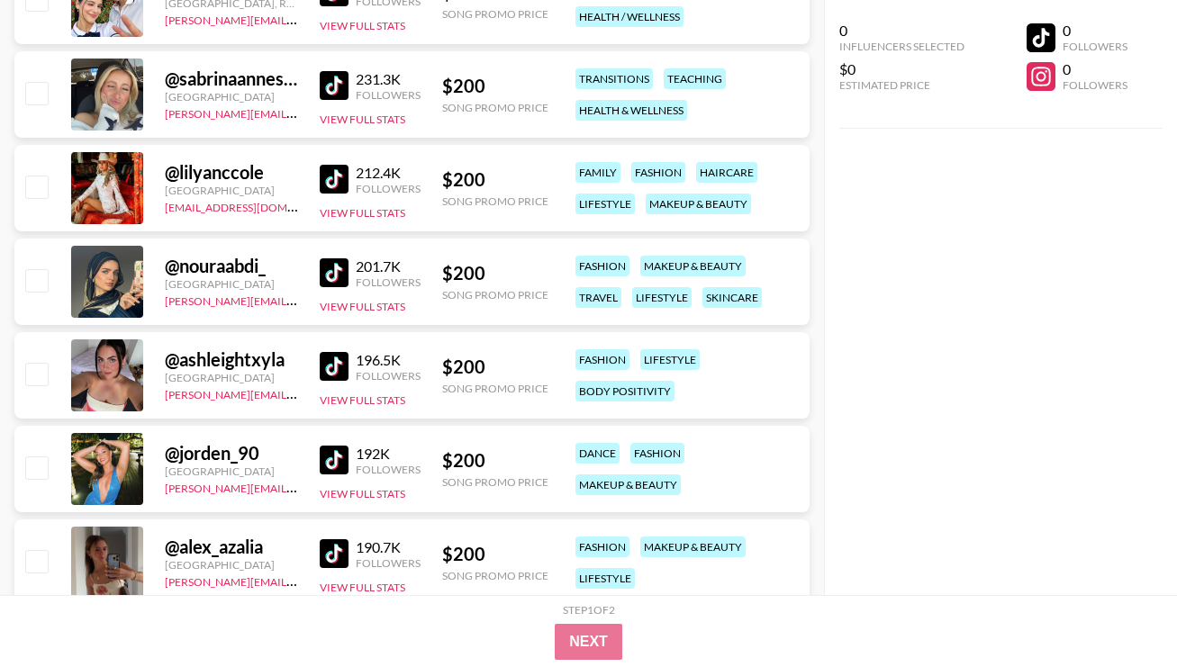
scroll to position [16426, 0]
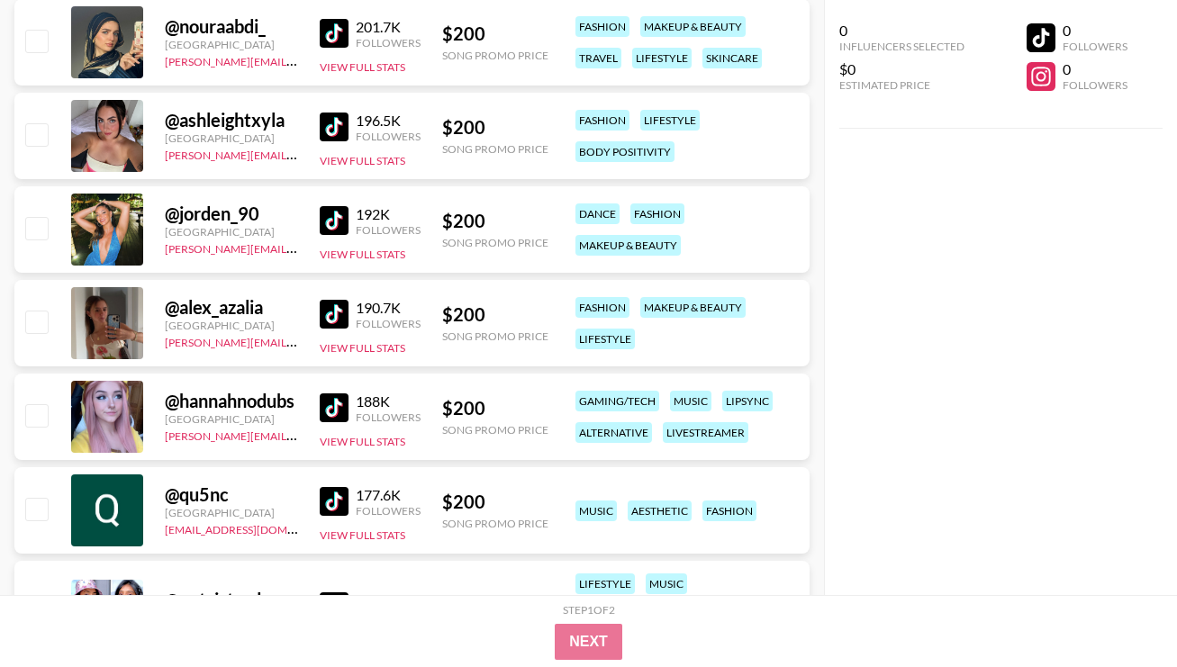
click at [334, 313] on img at bounding box center [334, 314] width 29 height 29
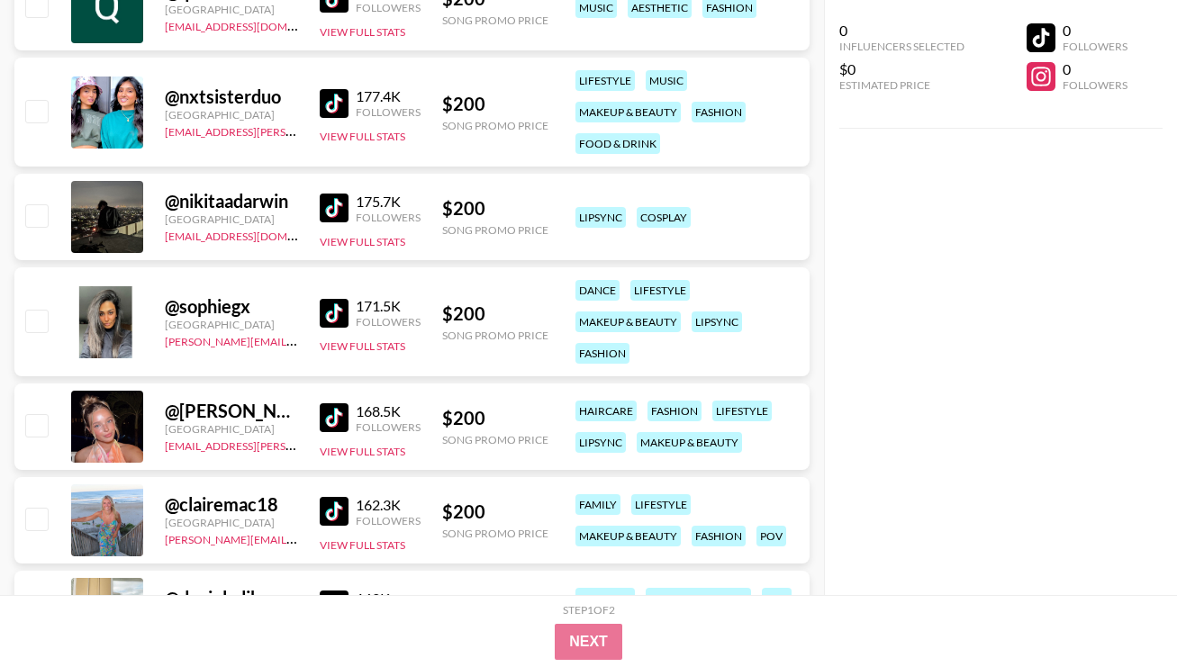
scroll to position [16939, 0]
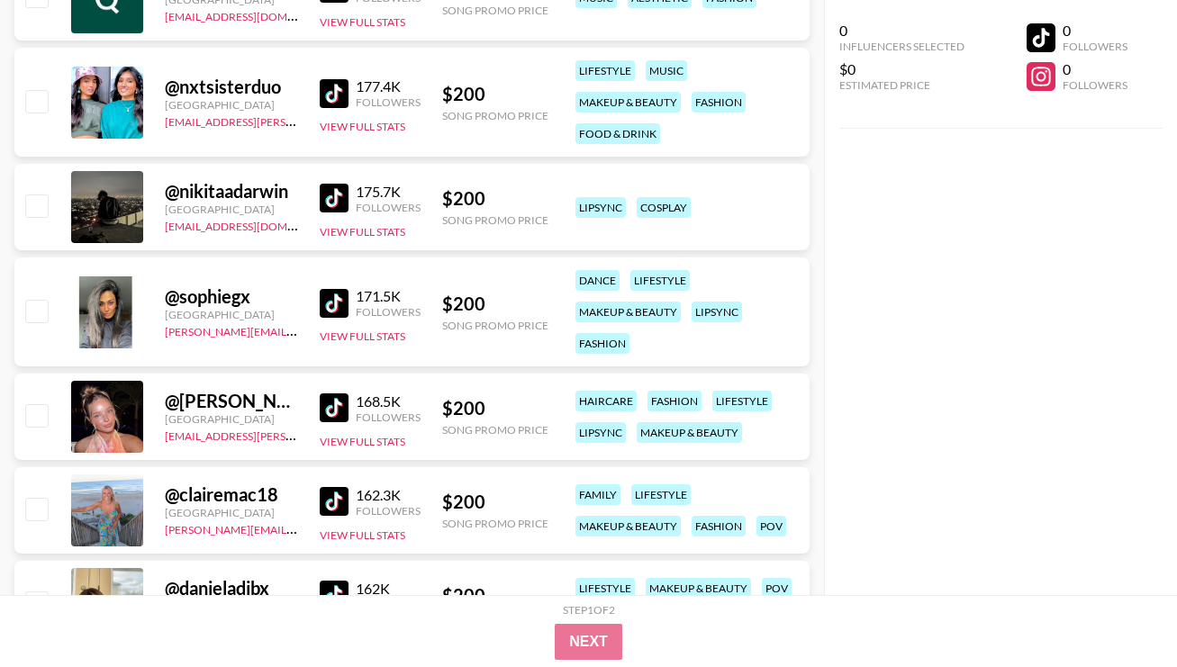
click at [333, 400] on img at bounding box center [334, 408] width 29 height 29
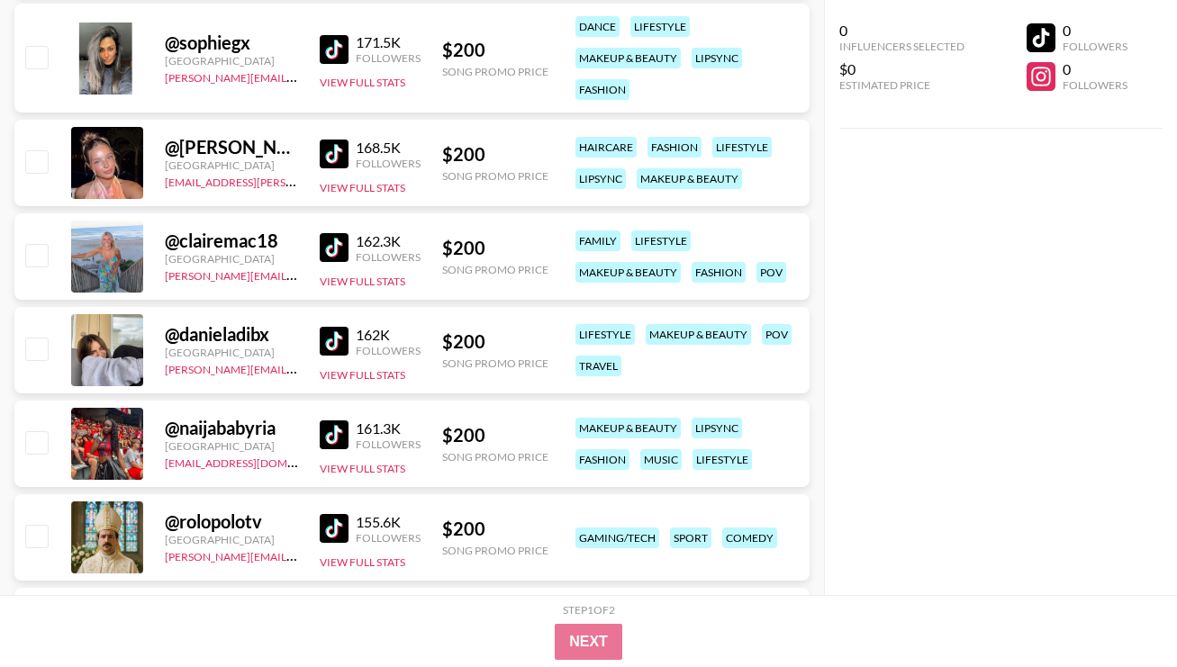
scroll to position [17268, 0]
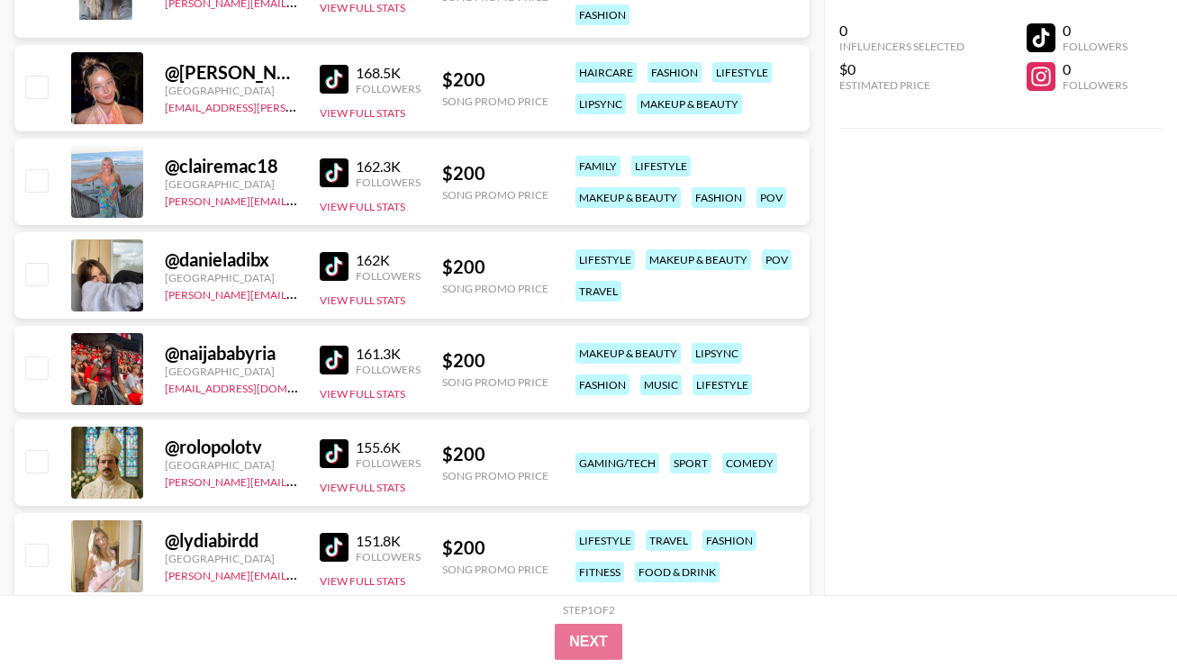
click at [340, 262] on img at bounding box center [334, 266] width 29 height 29
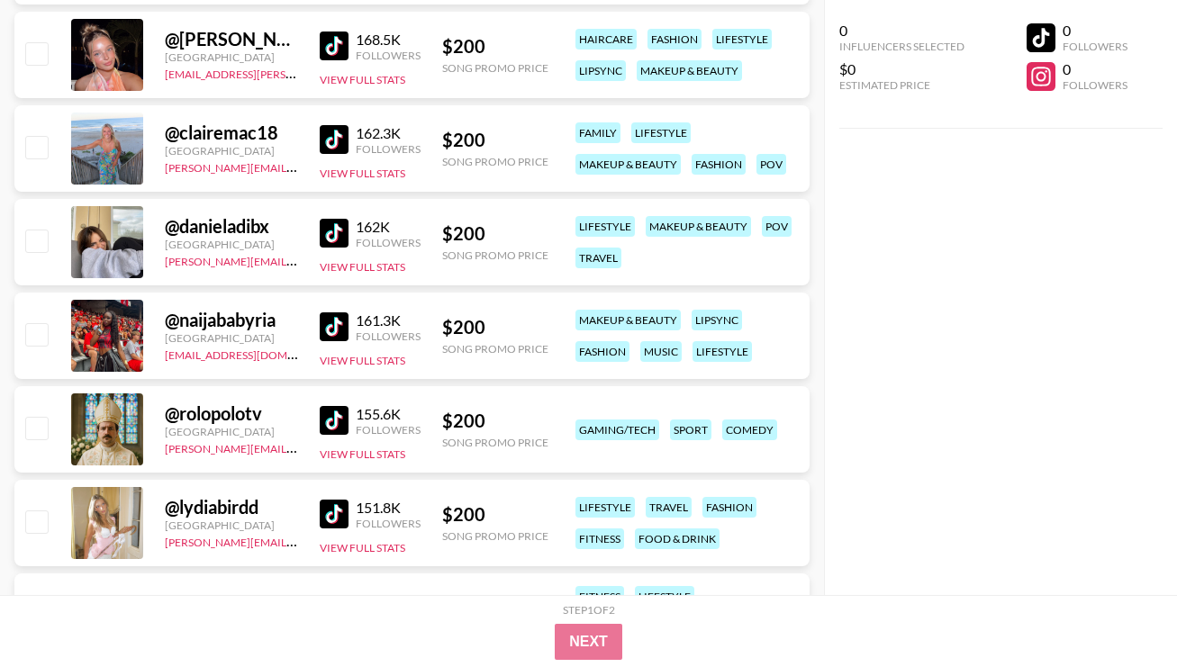
scroll to position [17387, 0]
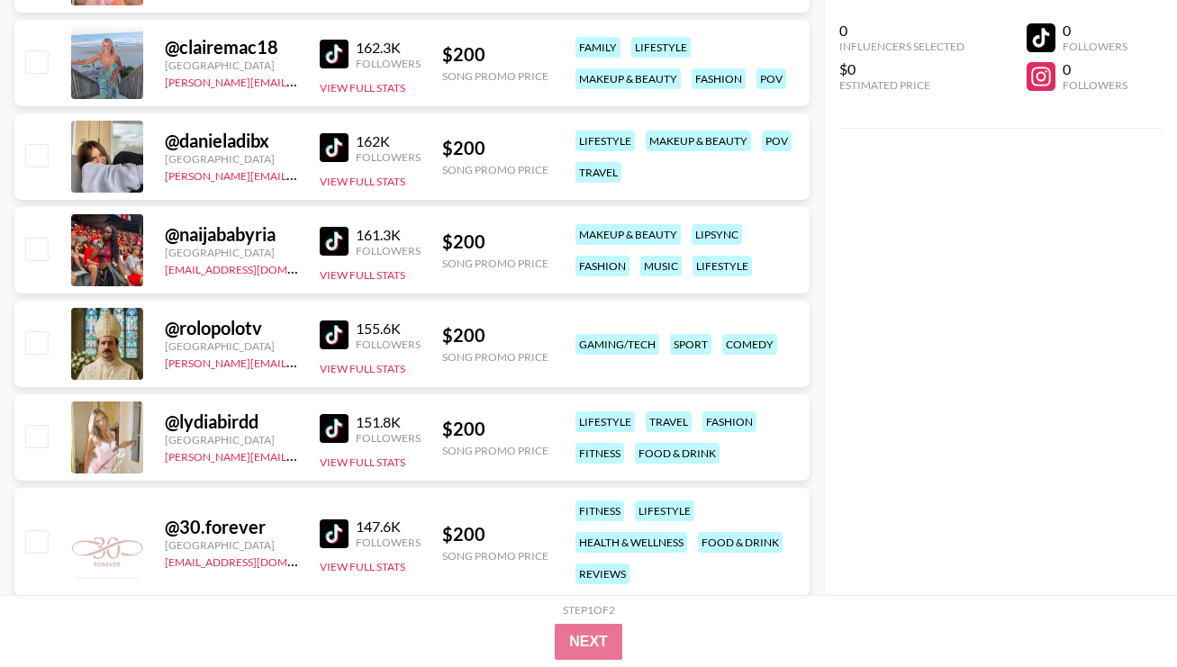
click at [331, 431] on img at bounding box center [334, 428] width 29 height 29
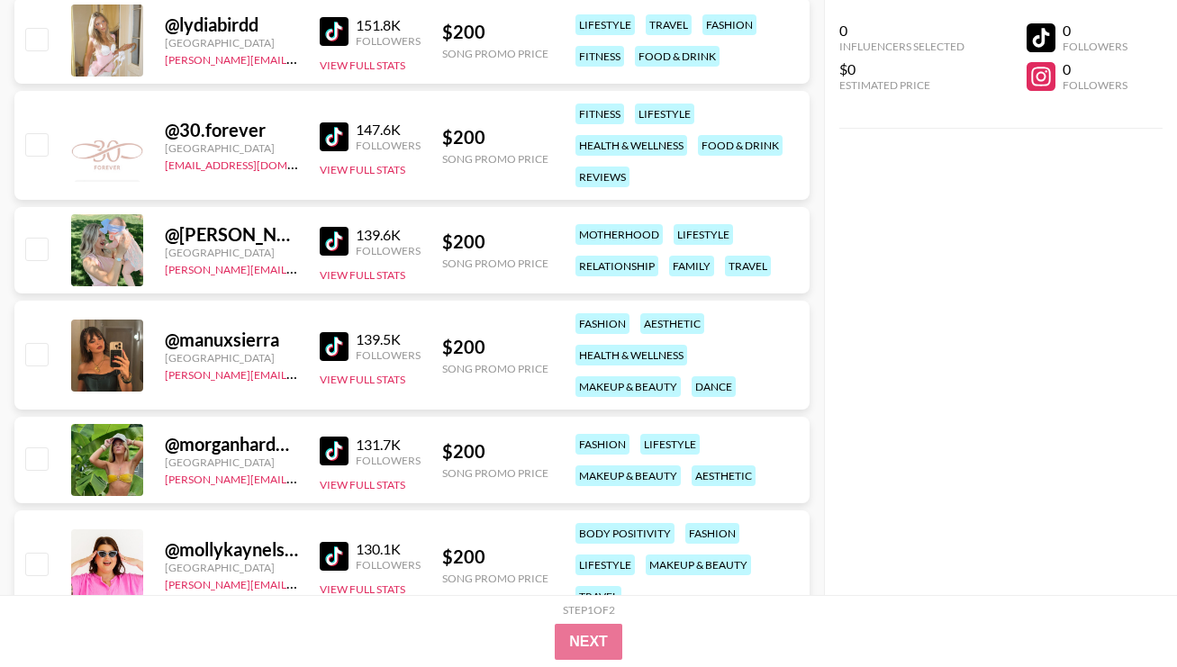
scroll to position [17838, 0]
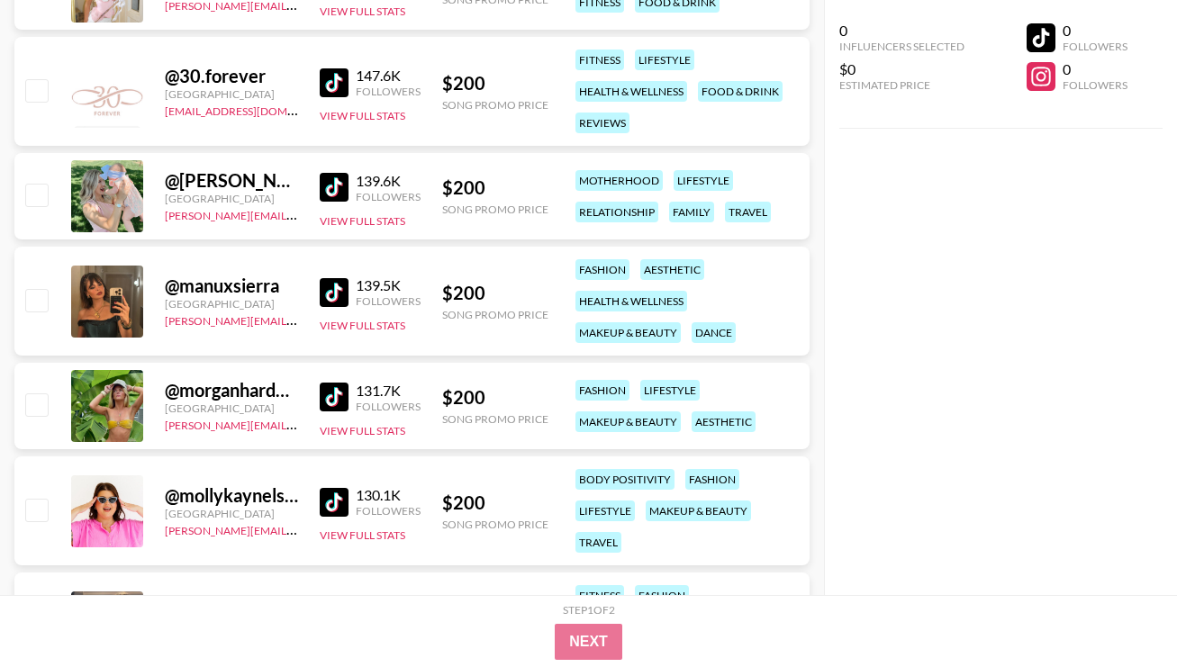
click at [332, 291] on img at bounding box center [334, 292] width 29 height 29
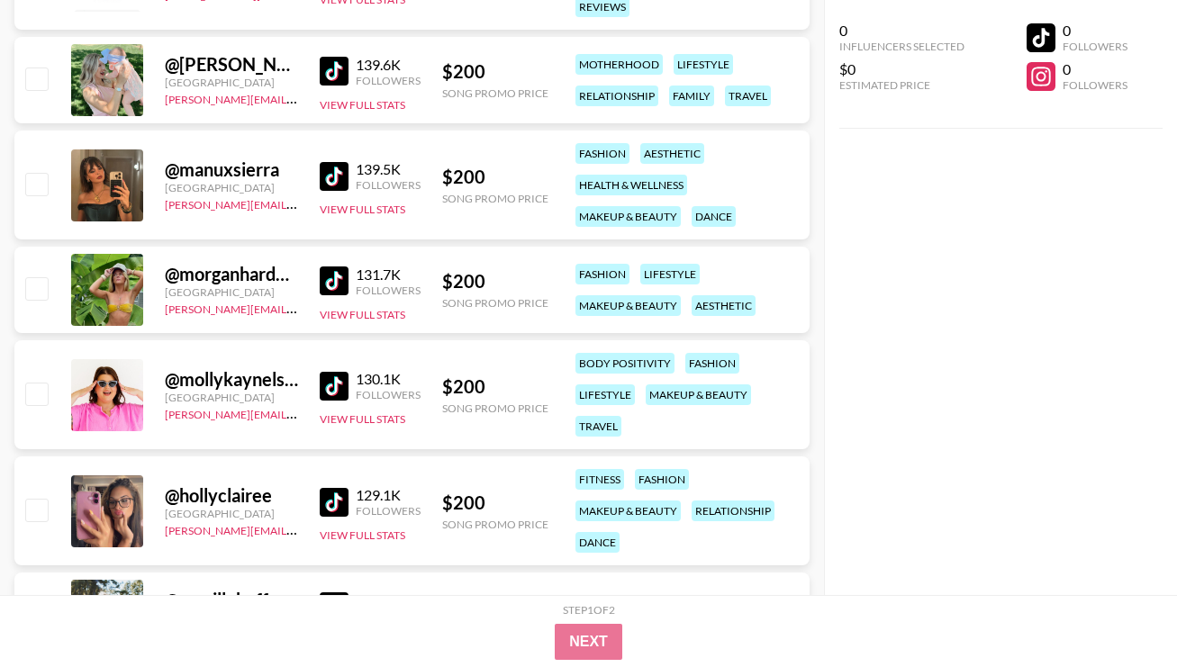
scroll to position [17959, 0]
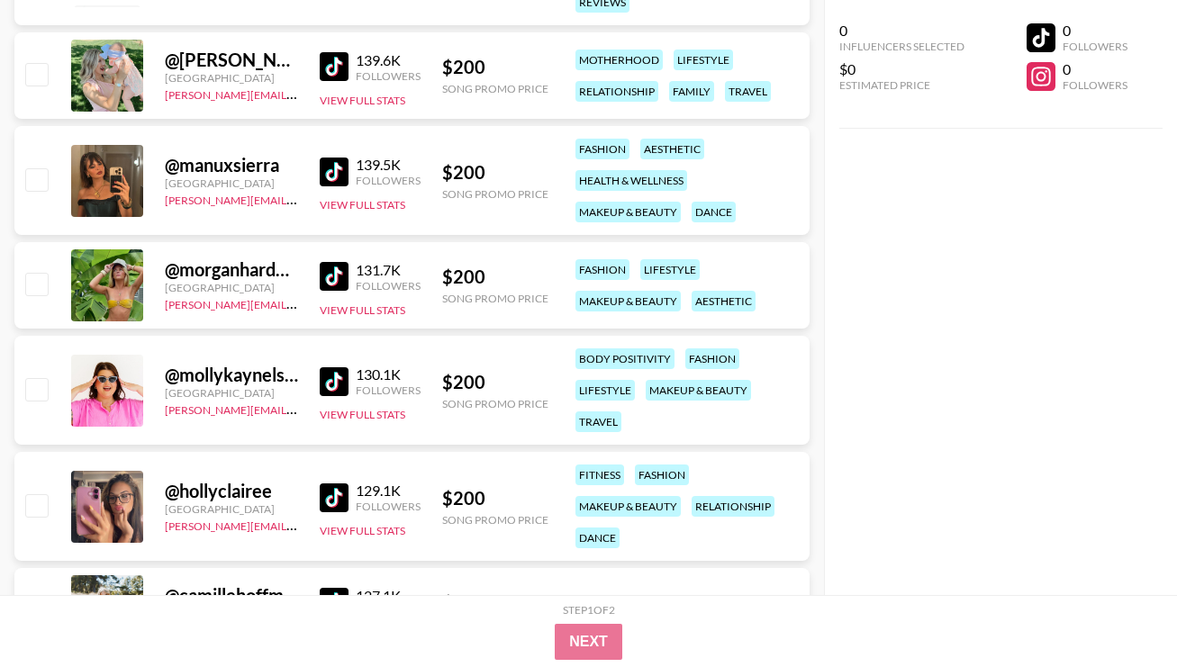
click at [340, 484] on img at bounding box center [334, 498] width 29 height 29
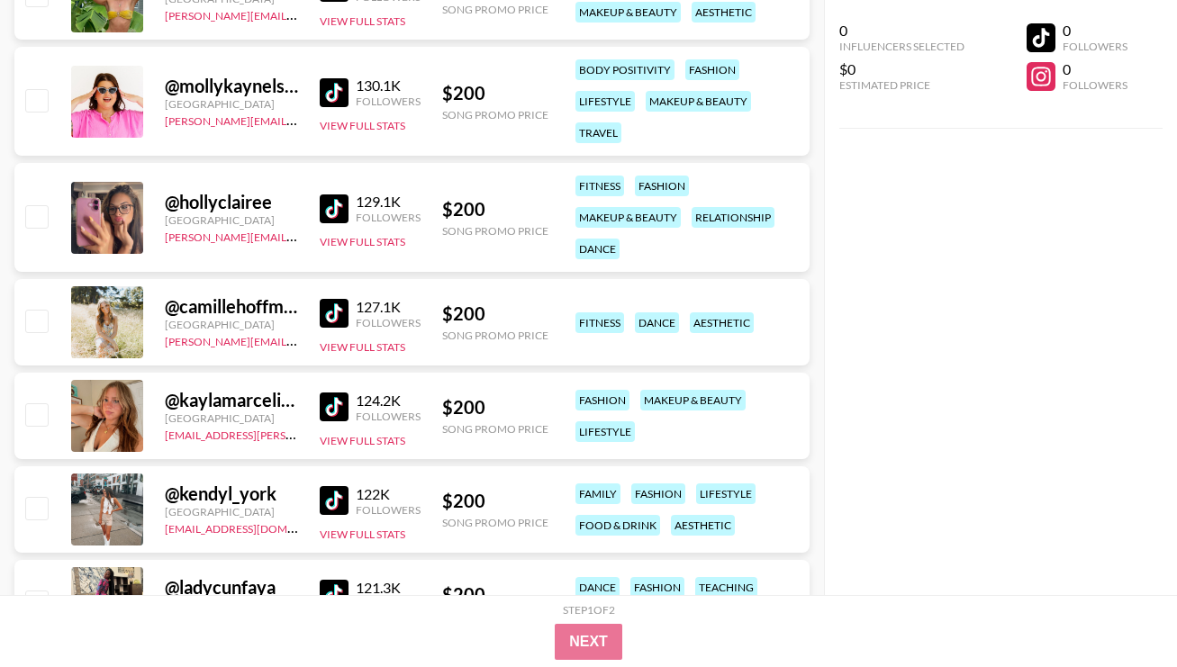
scroll to position [18250, 0]
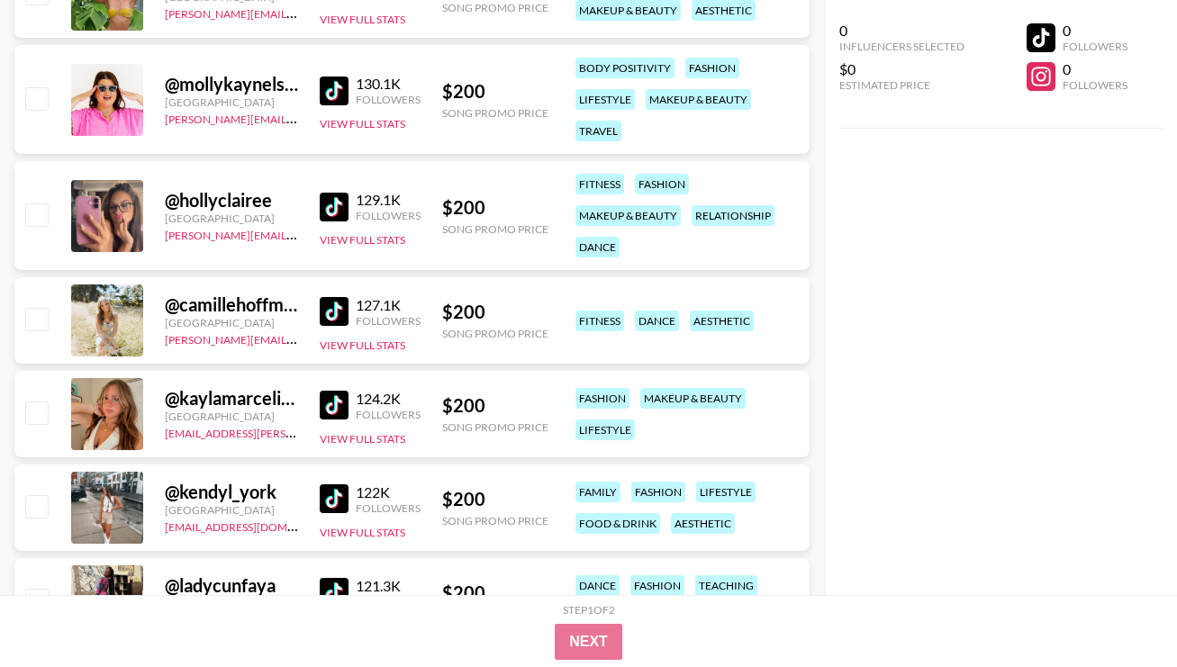
click at [345, 405] on img at bounding box center [334, 405] width 29 height 29
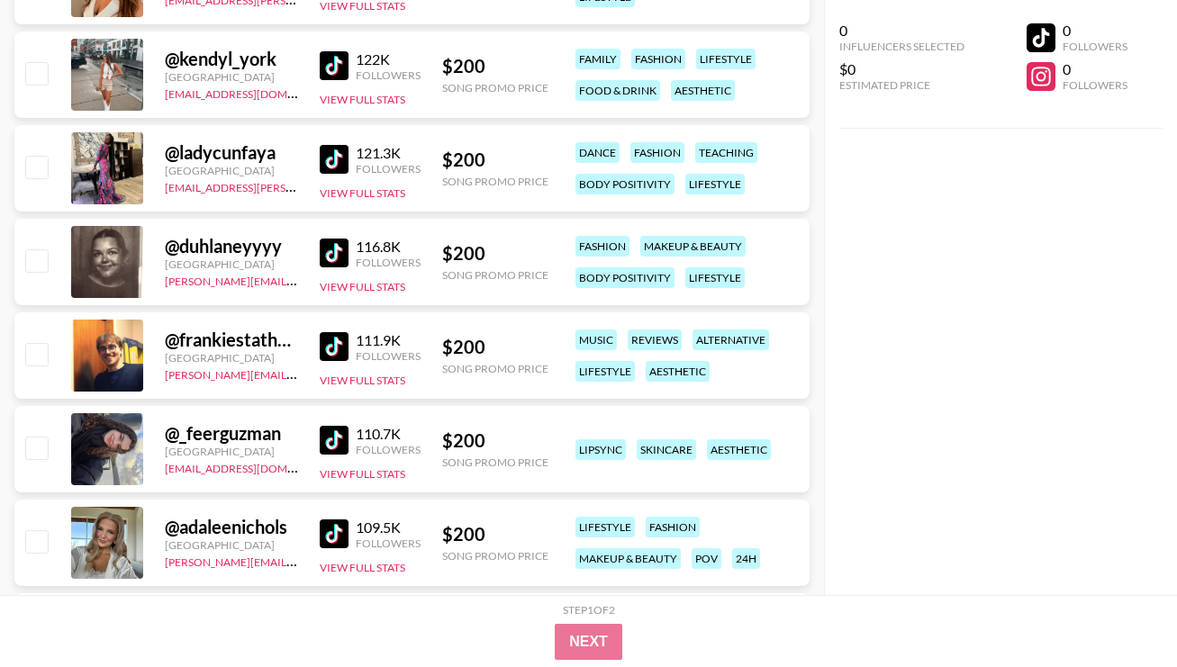
scroll to position [18788, 0]
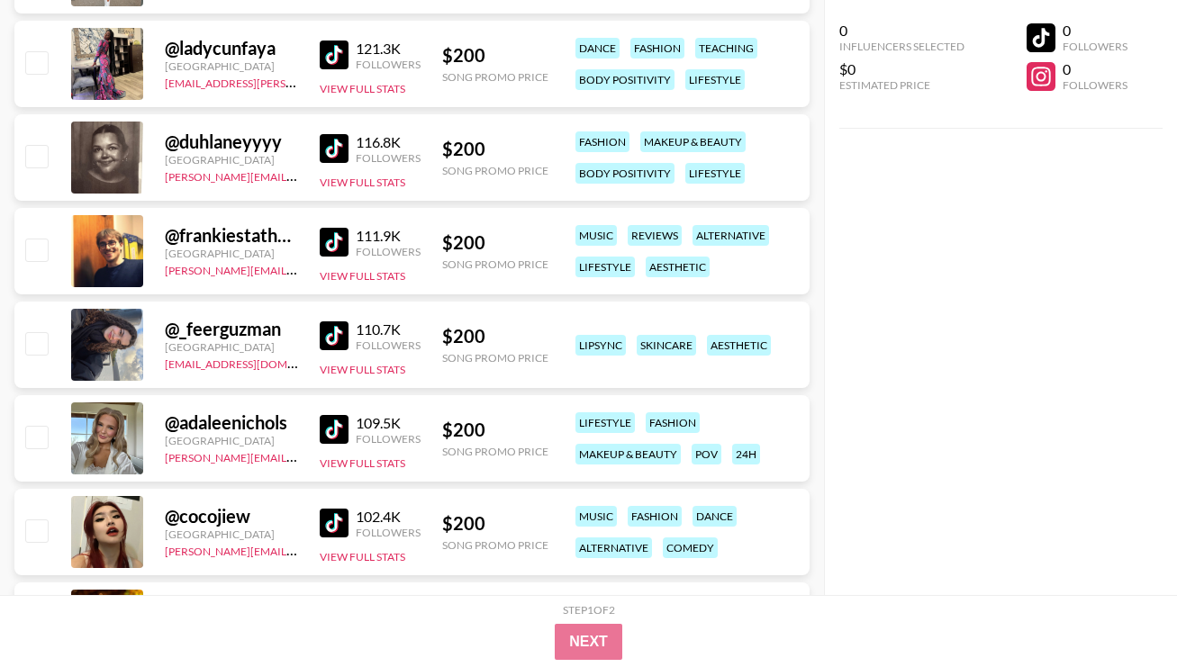
click at [337, 322] on img at bounding box center [334, 336] width 29 height 29
click at [347, 434] on img at bounding box center [334, 429] width 29 height 29
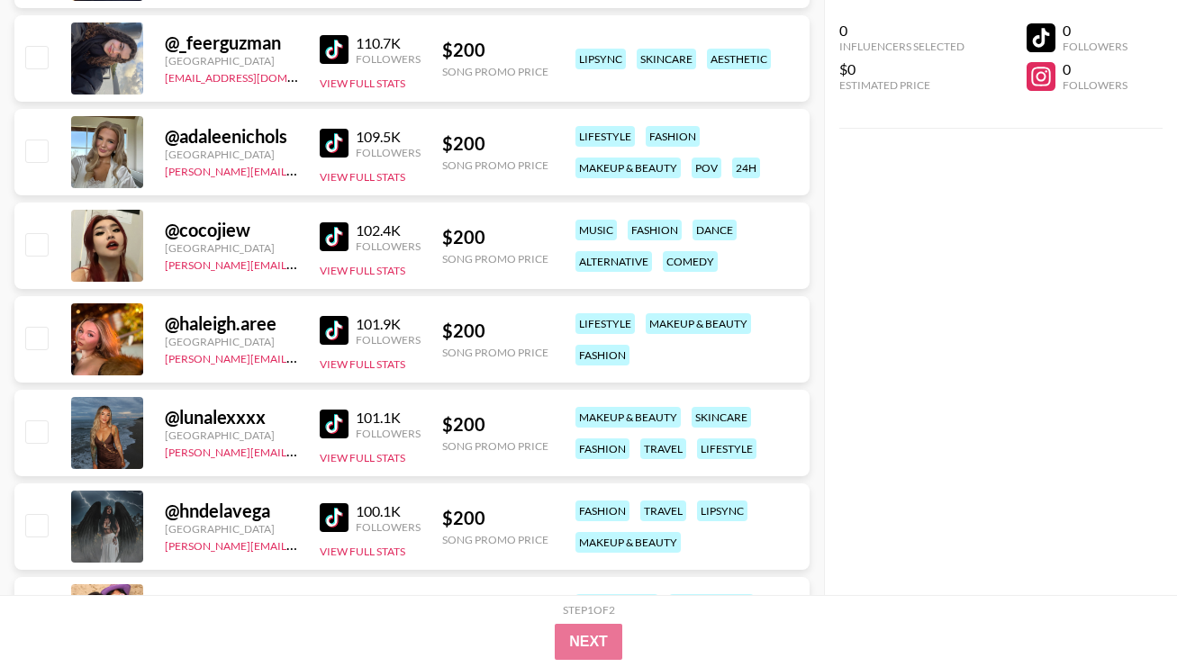
scroll to position [19075, 0]
click at [340, 242] on img at bounding box center [334, 236] width 29 height 29
click at [338, 324] on img at bounding box center [334, 329] width 29 height 29
click at [347, 330] on img at bounding box center [334, 329] width 29 height 29
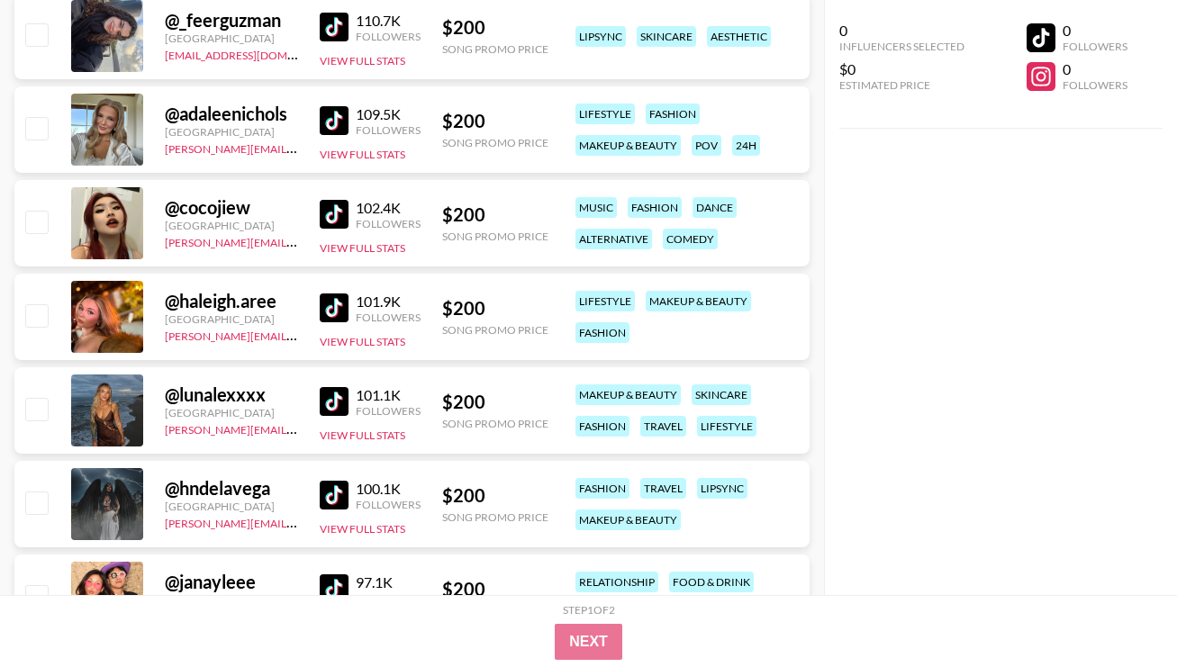
scroll to position [19097, 0]
click at [340, 396] on img at bounding box center [334, 400] width 29 height 29
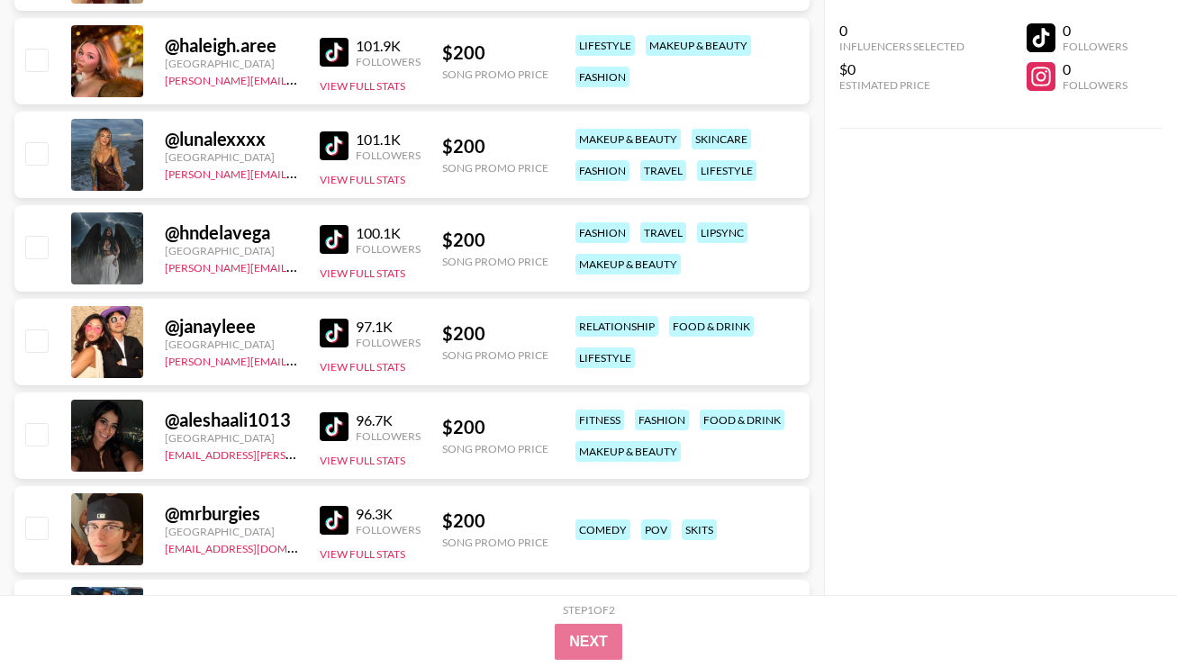
scroll to position [19353, 0]
click at [347, 337] on img at bounding box center [334, 332] width 29 height 29
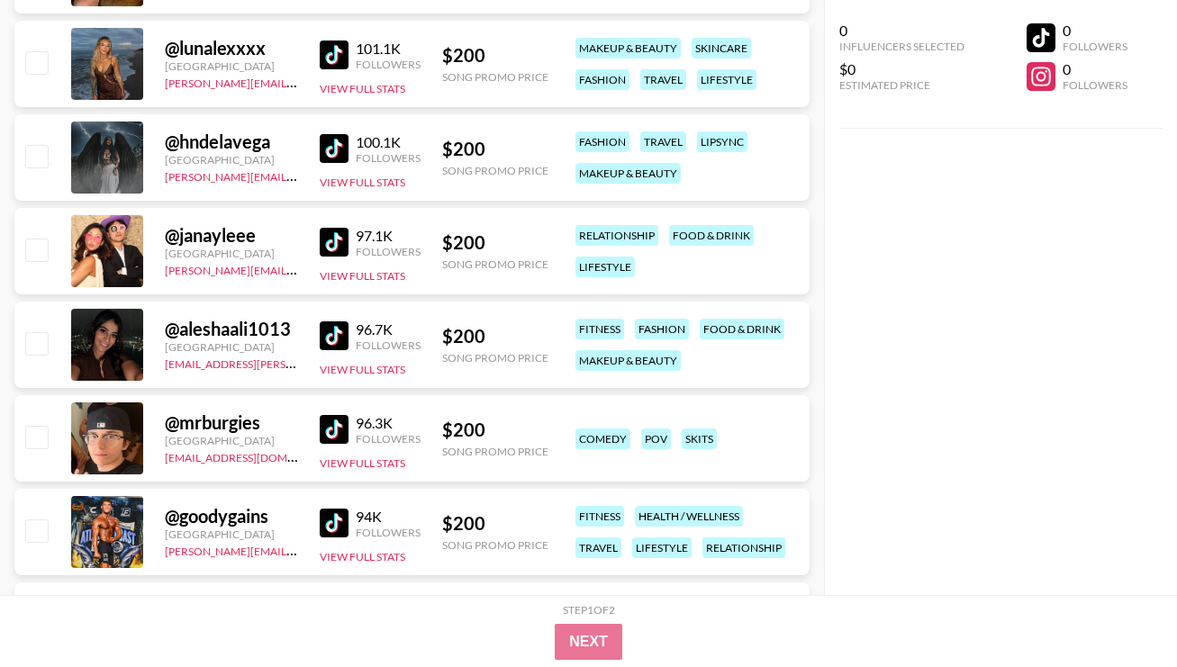
scroll to position [19460, 0]
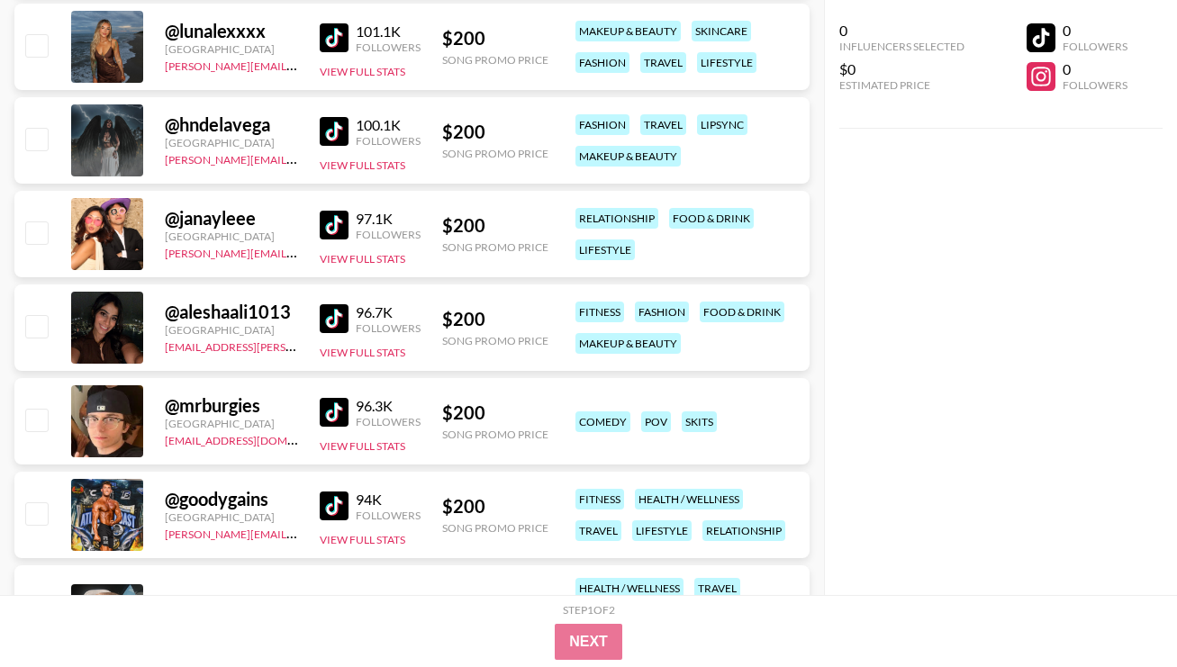
click at [348, 311] on img at bounding box center [334, 318] width 29 height 29
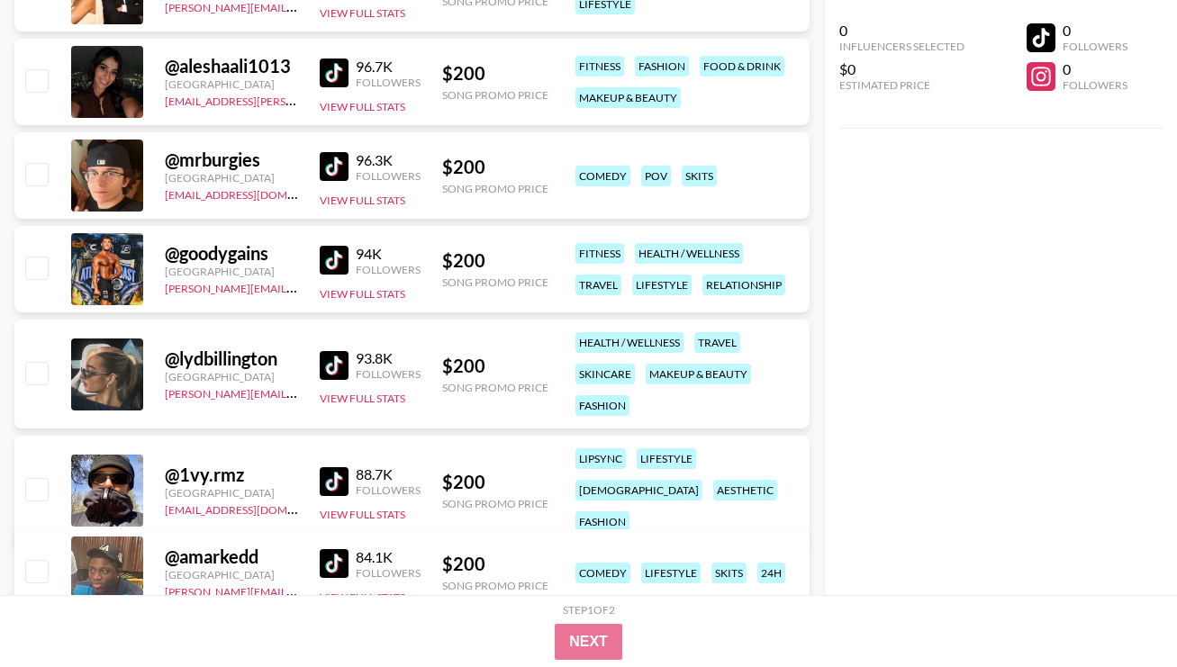
scroll to position [19722, 0]
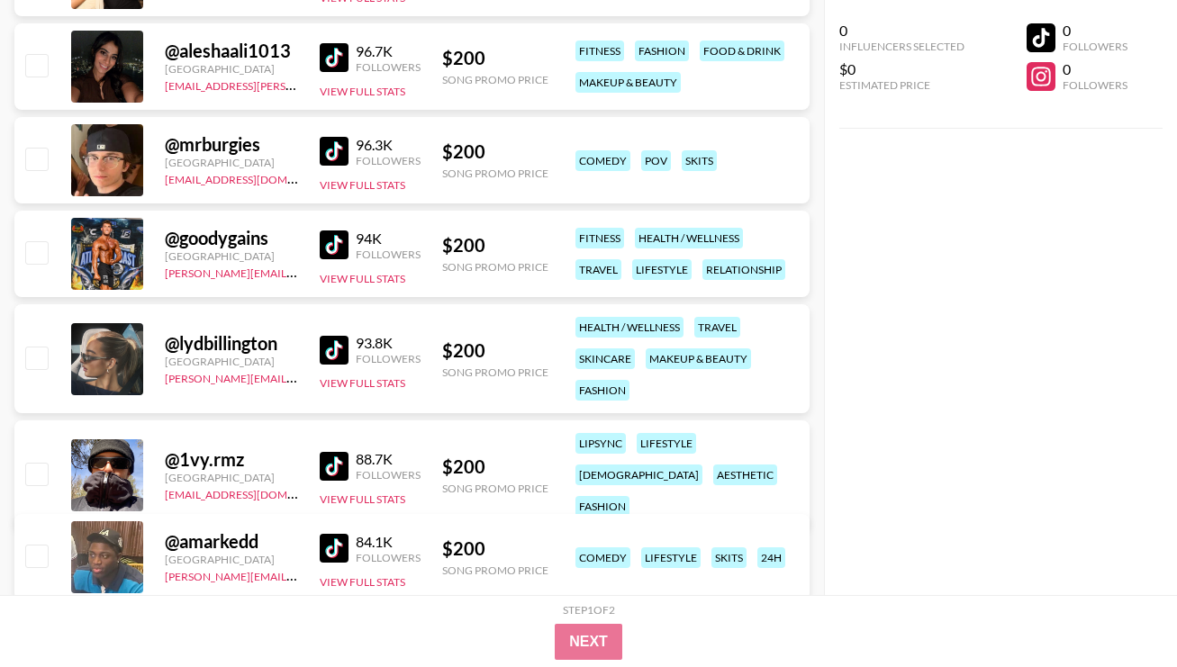
click at [344, 345] on img at bounding box center [334, 350] width 29 height 29
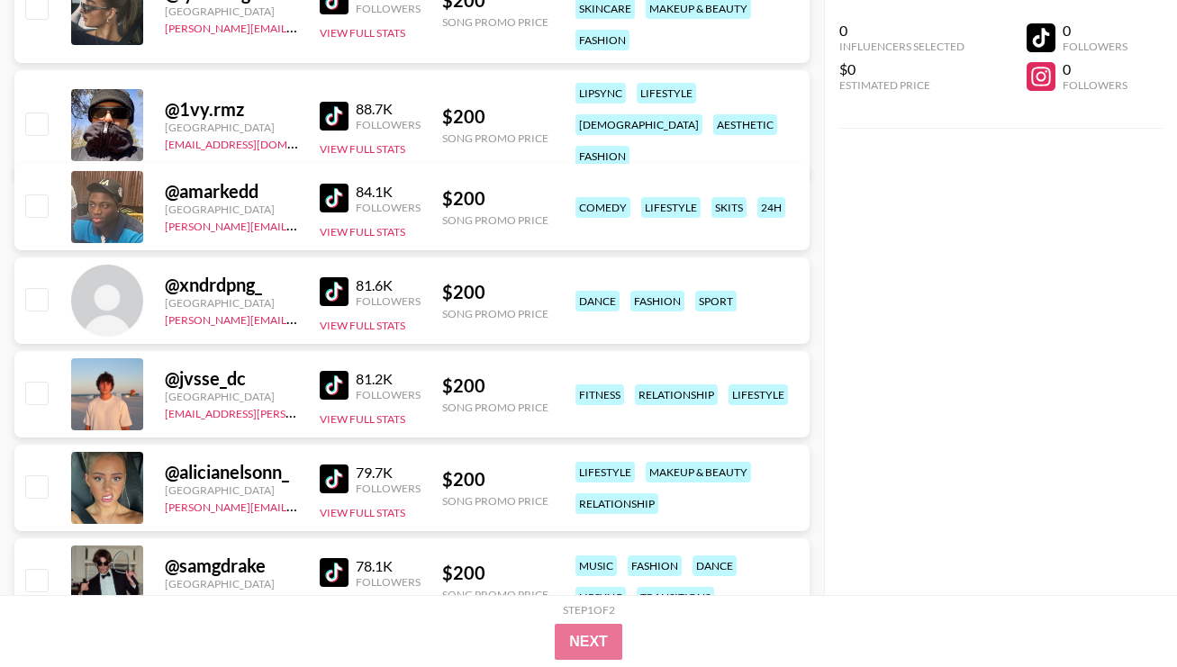
scroll to position [20078, 0]
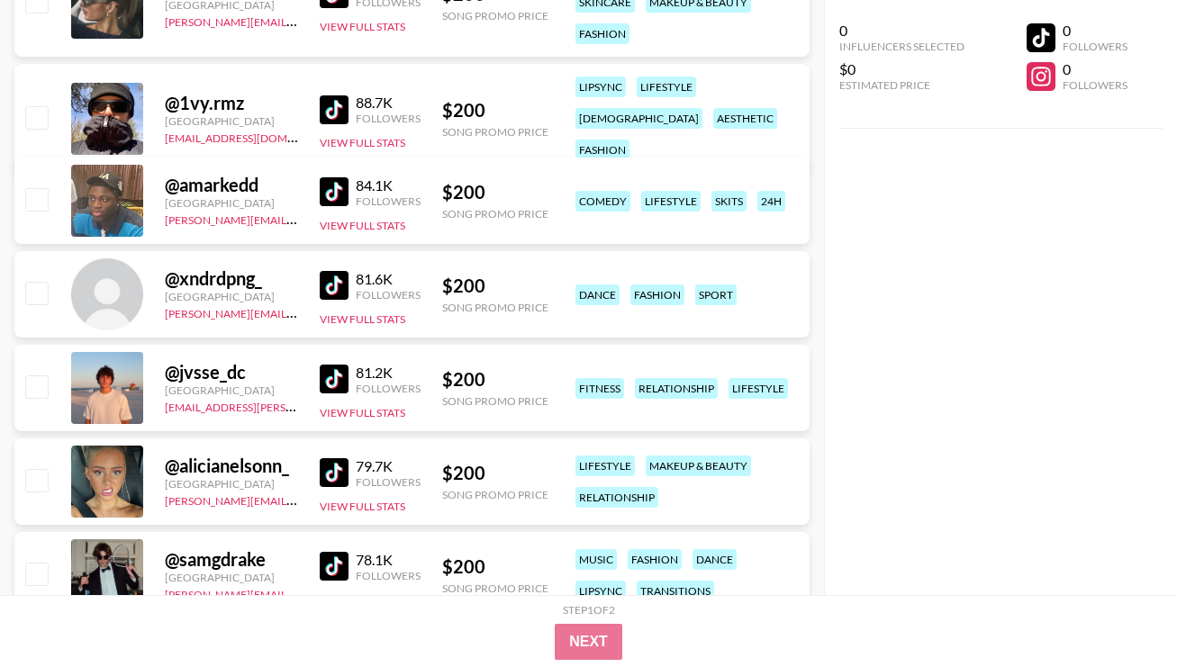
click at [342, 464] on img at bounding box center [334, 472] width 29 height 29
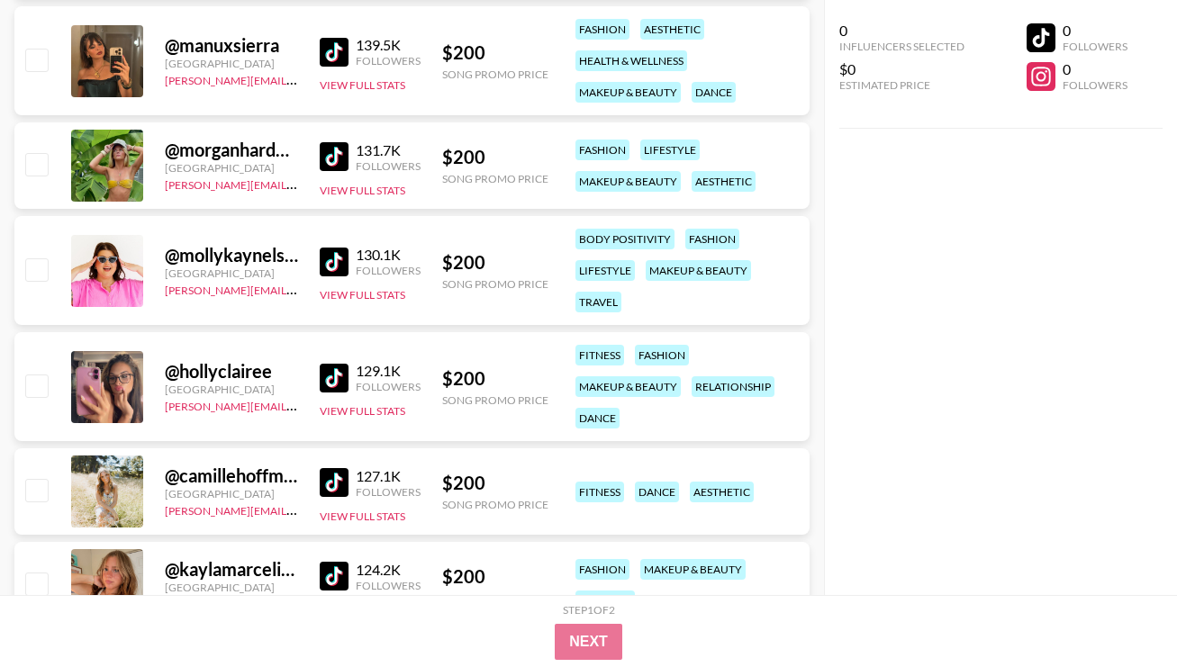
scroll to position [18030, 0]
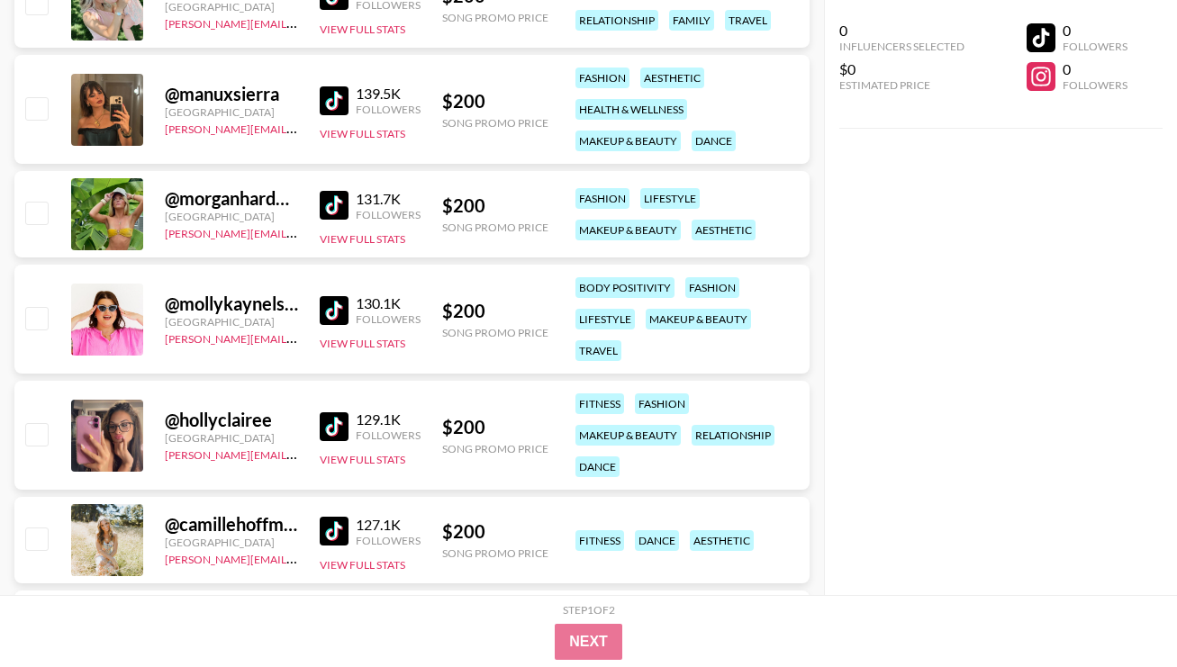
click at [345, 197] on img at bounding box center [334, 205] width 29 height 29
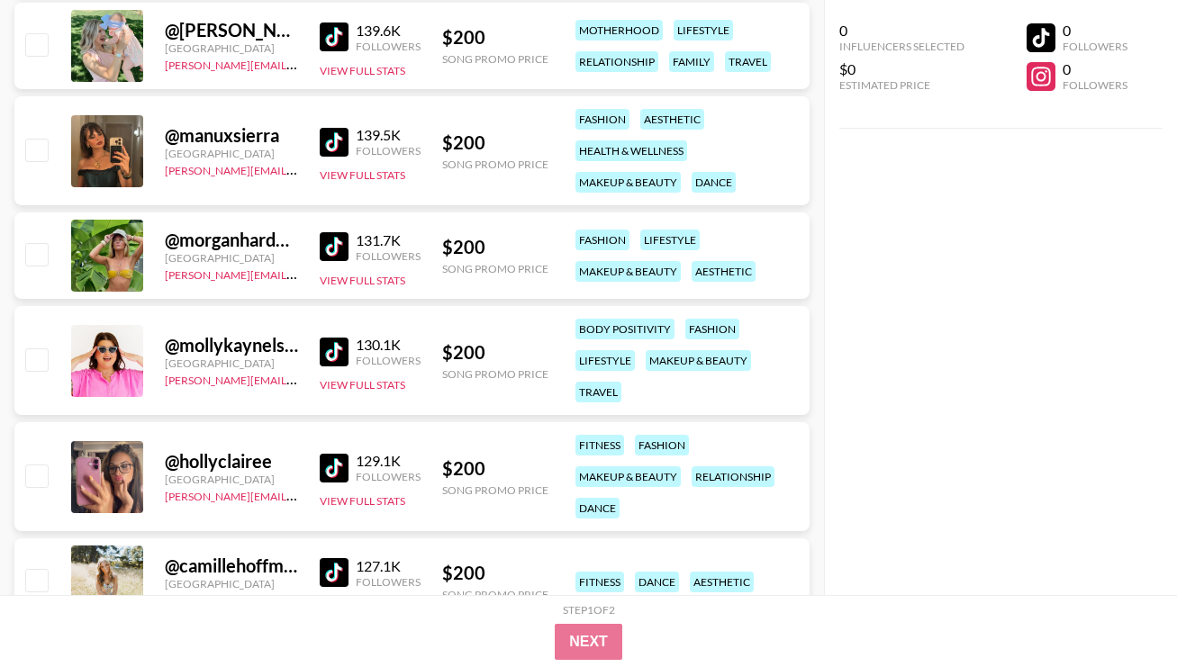
scroll to position [17990, 0]
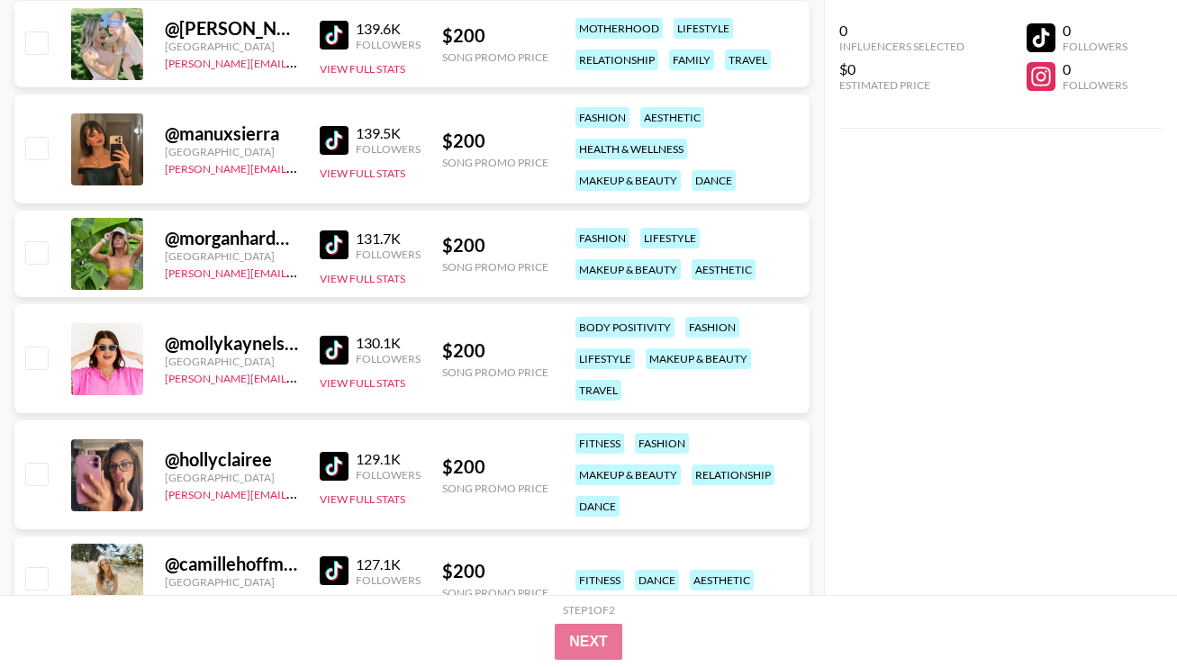
click at [323, 351] on img at bounding box center [334, 350] width 29 height 29
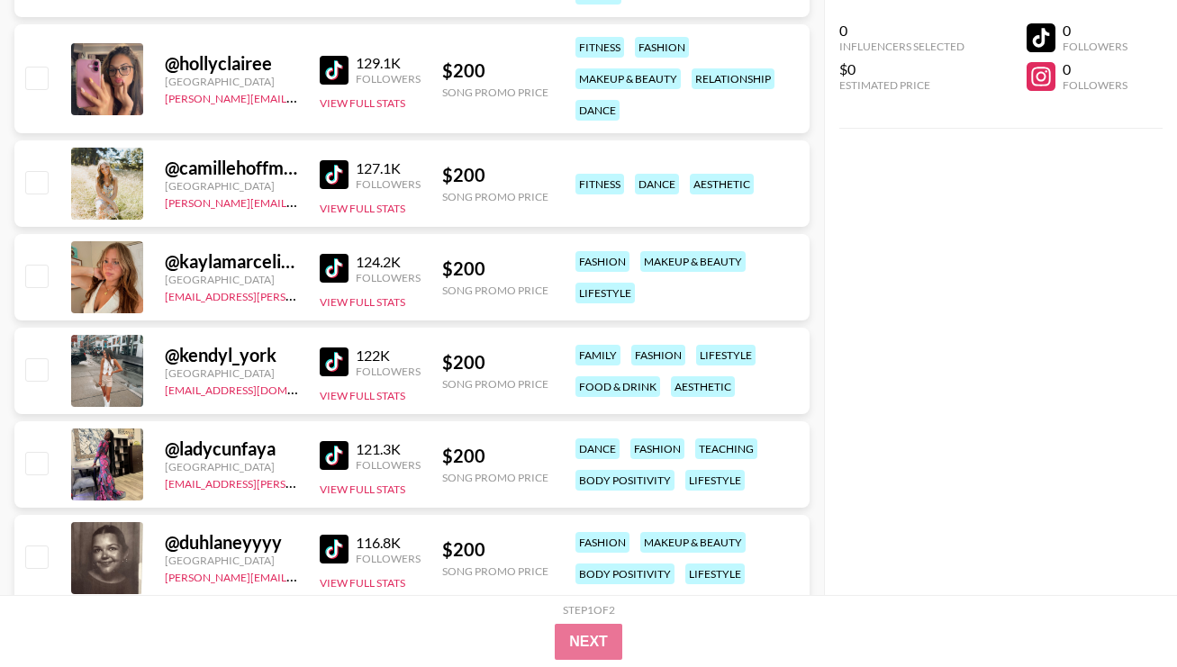
scroll to position [18413, 0]
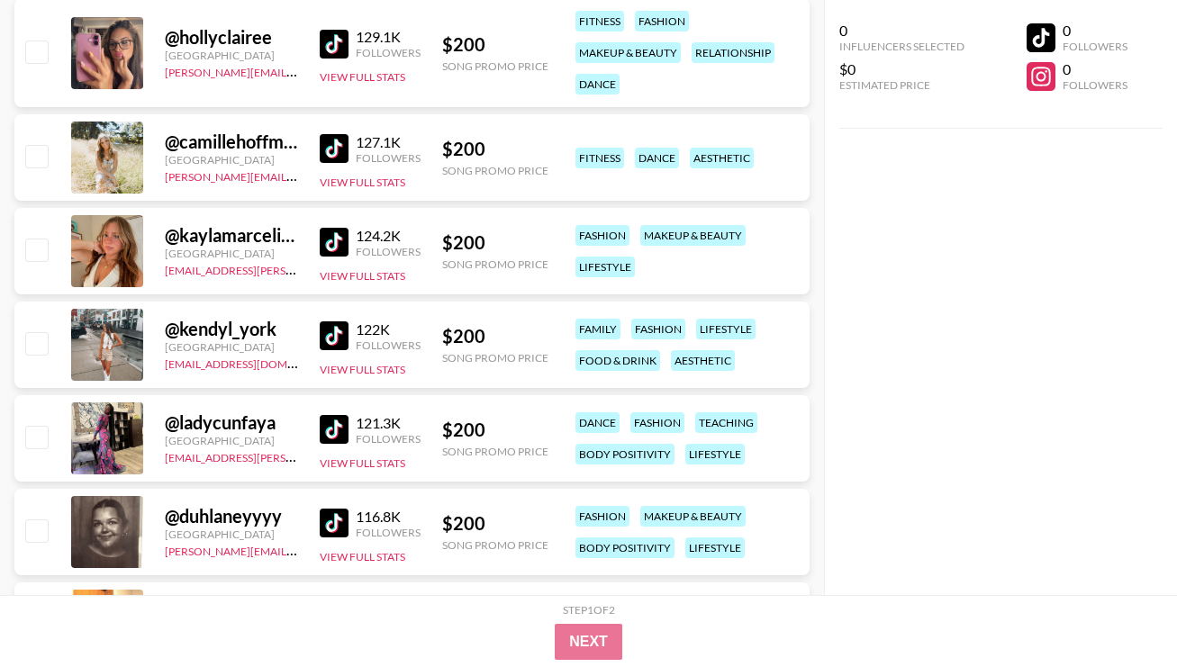
click at [335, 150] on img at bounding box center [334, 148] width 29 height 29
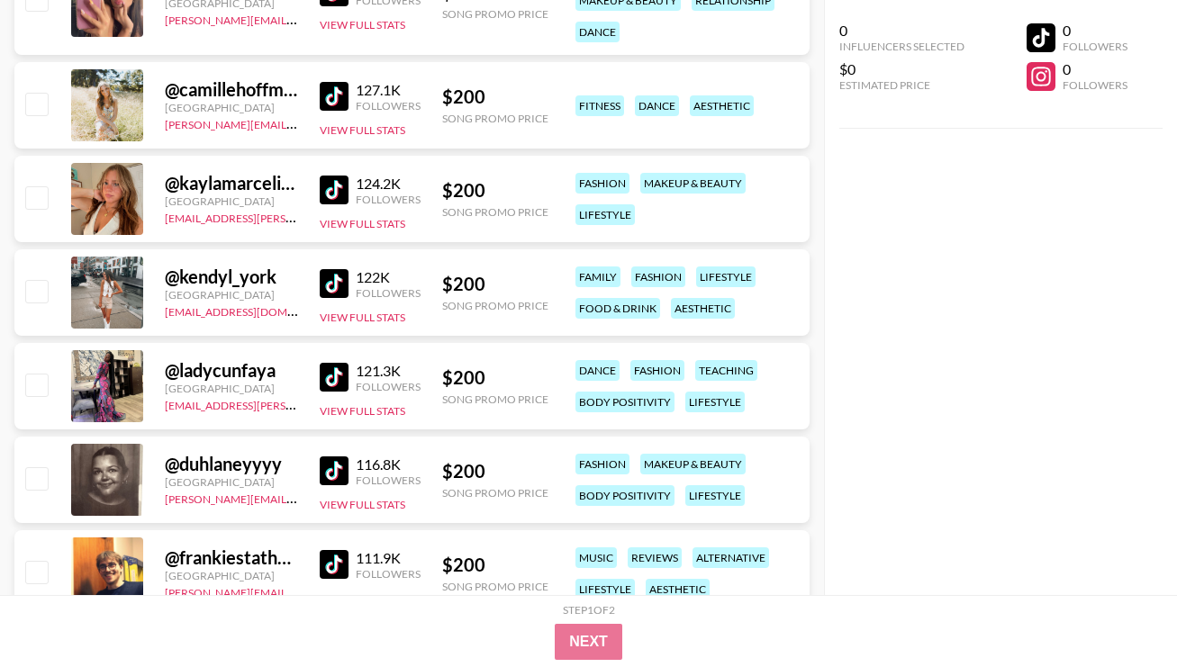
scroll to position [18466, 0]
click at [339, 190] on img at bounding box center [334, 189] width 29 height 29
click at [341, 280] on img at bounding box center [334, 282] width 29 height 29
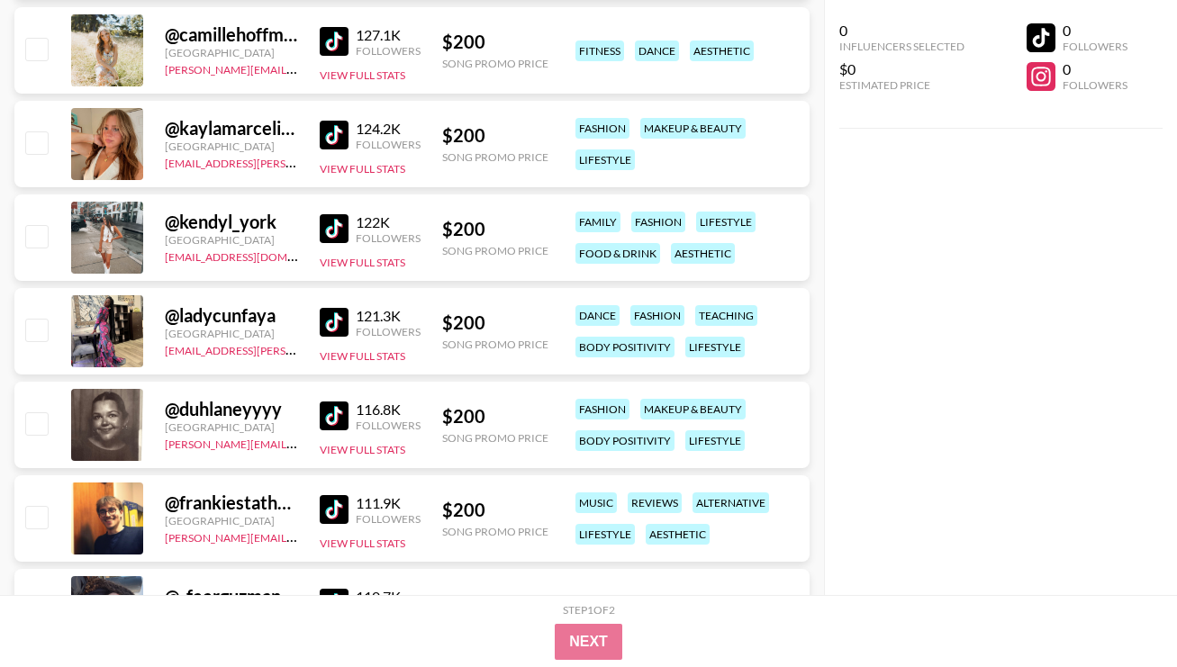
scroll to position [18698, 0]
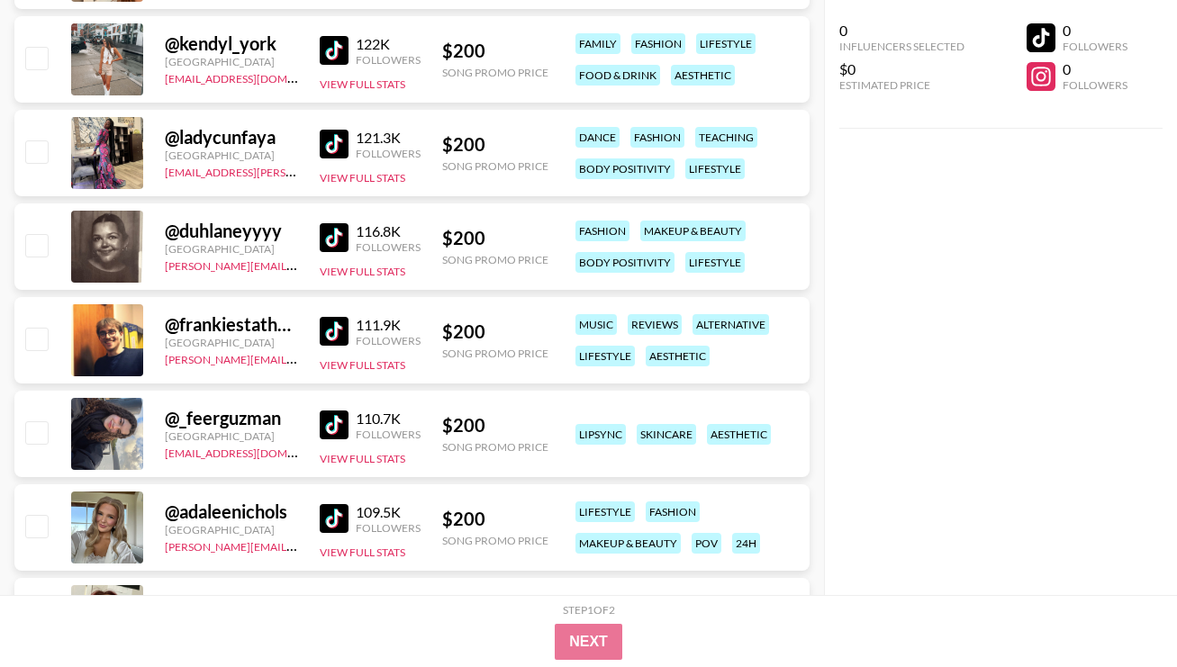
click at [344, 240] on img at bounding box center [334, 237] width 29 height 29
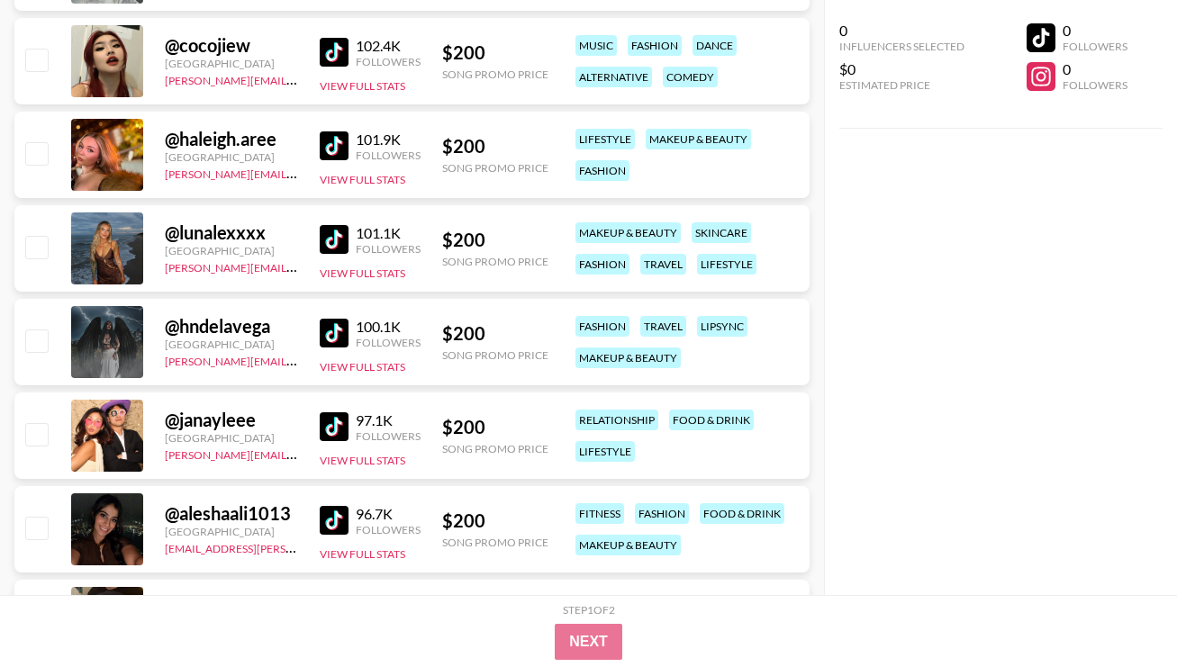
scroll to position [19296, 0]
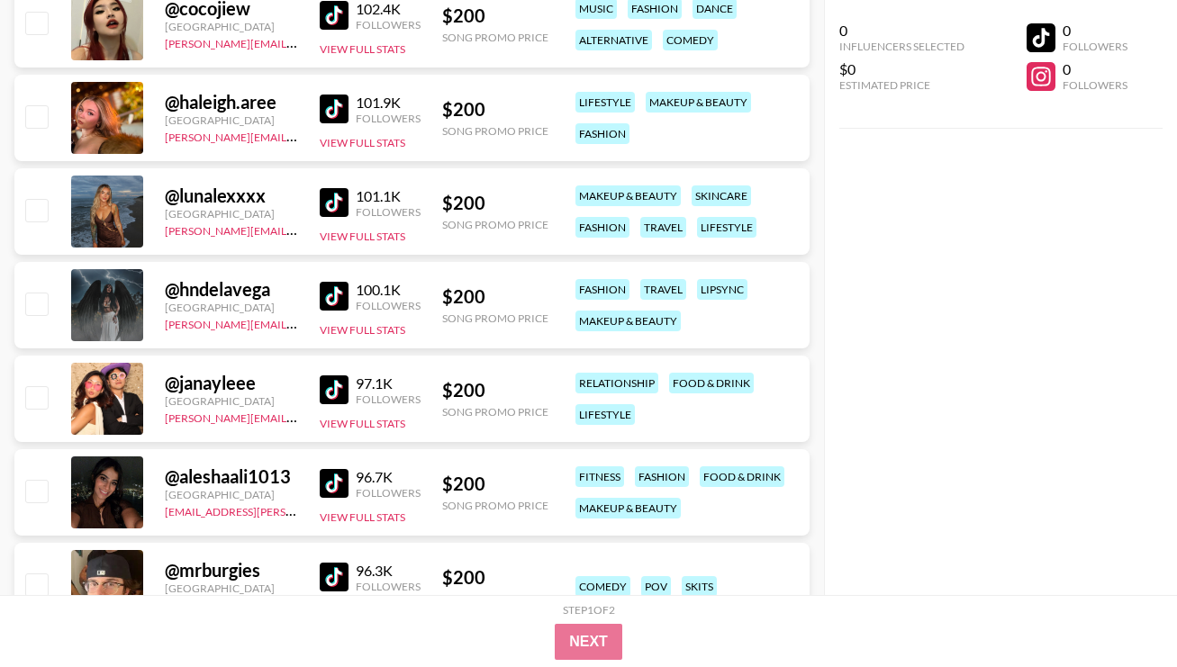
click at [343, 291] on img at bounding box center [334, 296] width 29 height 29
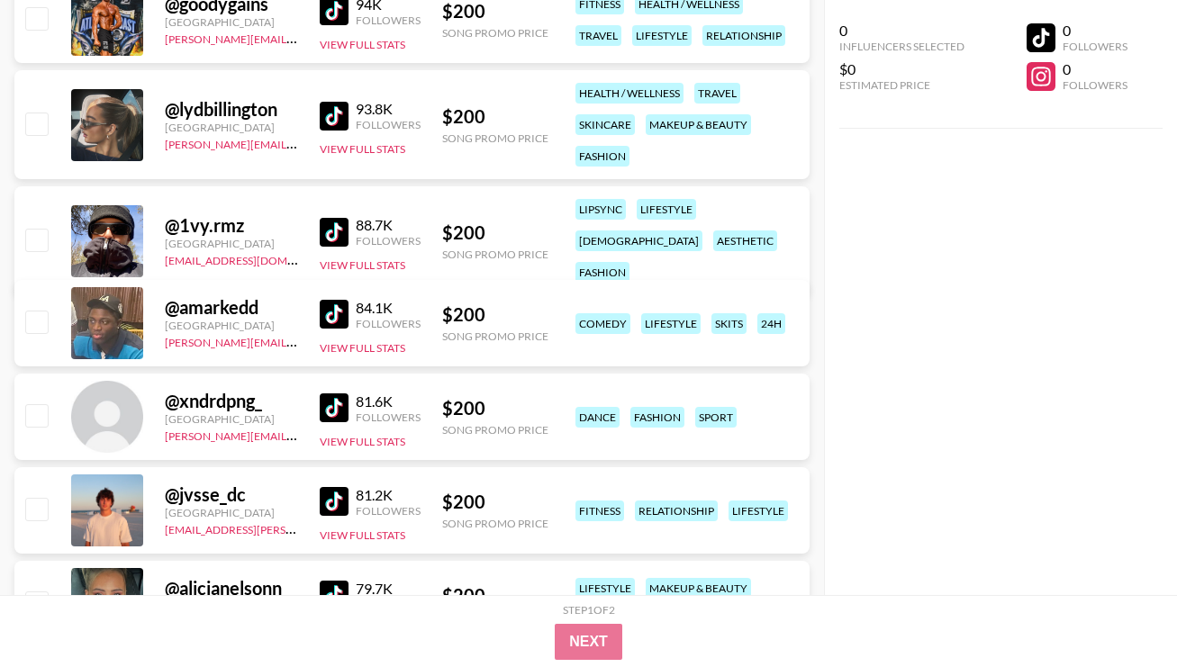
scroll to position [19956, 0]
click at [341, 411] on img at bounding box center [334, 408] width 29 height 29
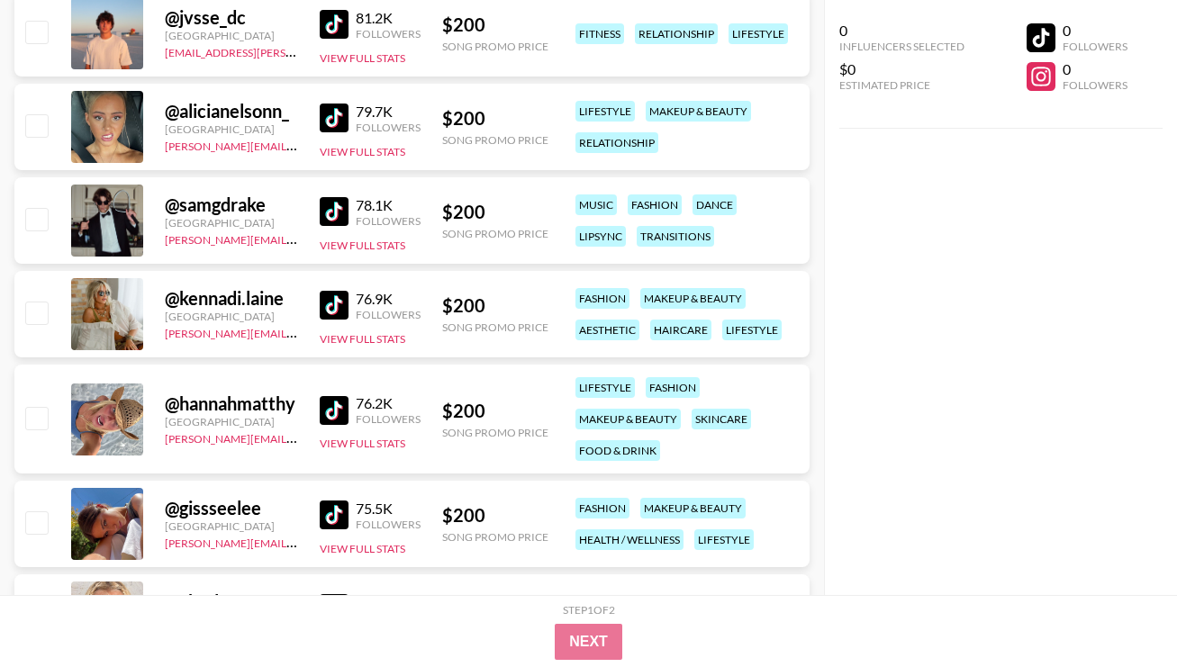
scroll to position [20434, 0]
click at [338, 302] on img at bounding box center [334, 304] width 29 height 29
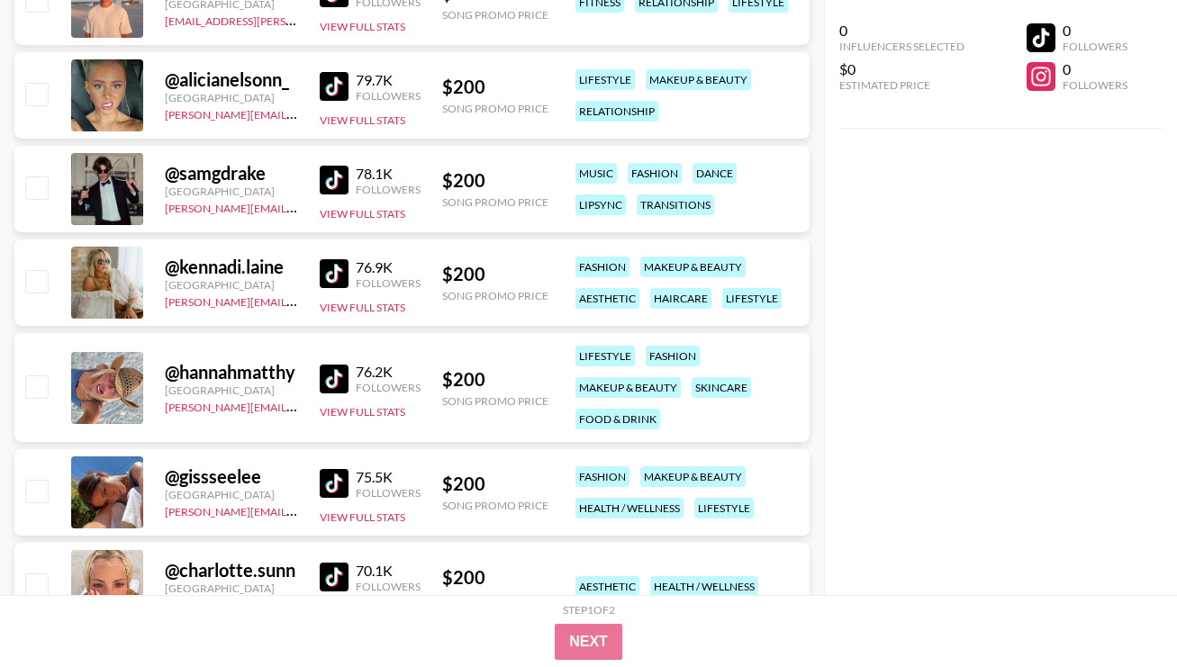
scroll to position [20658, 0]
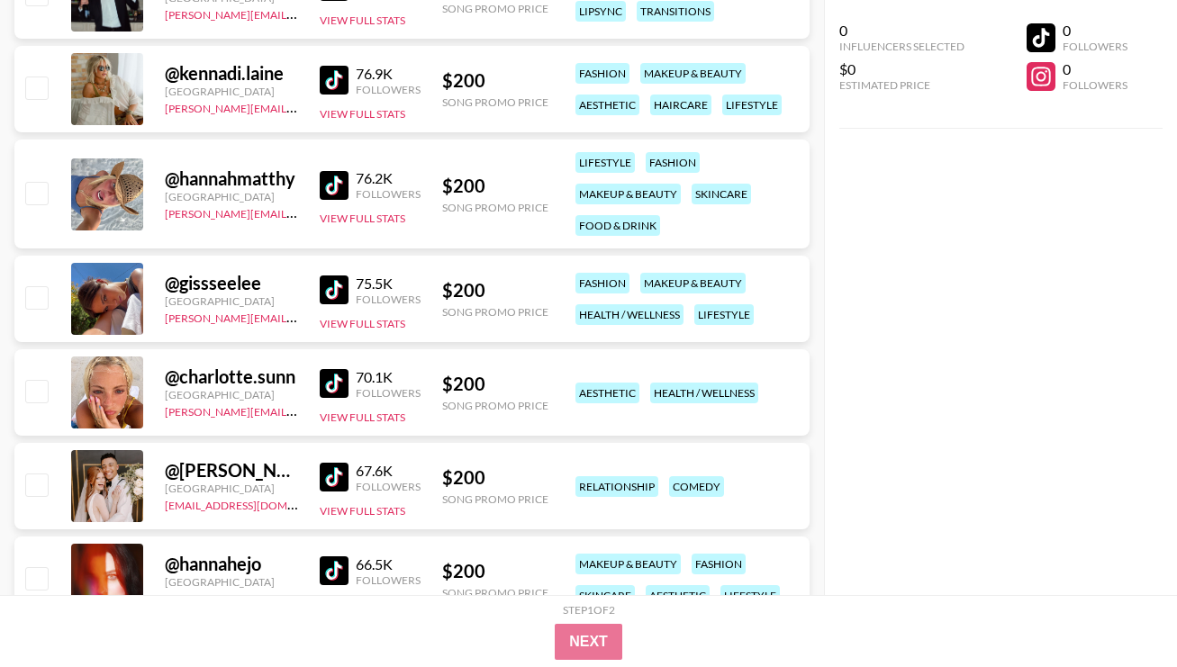
click at [336, 173] on img at bounding box center [334, 185] width 29 height 29
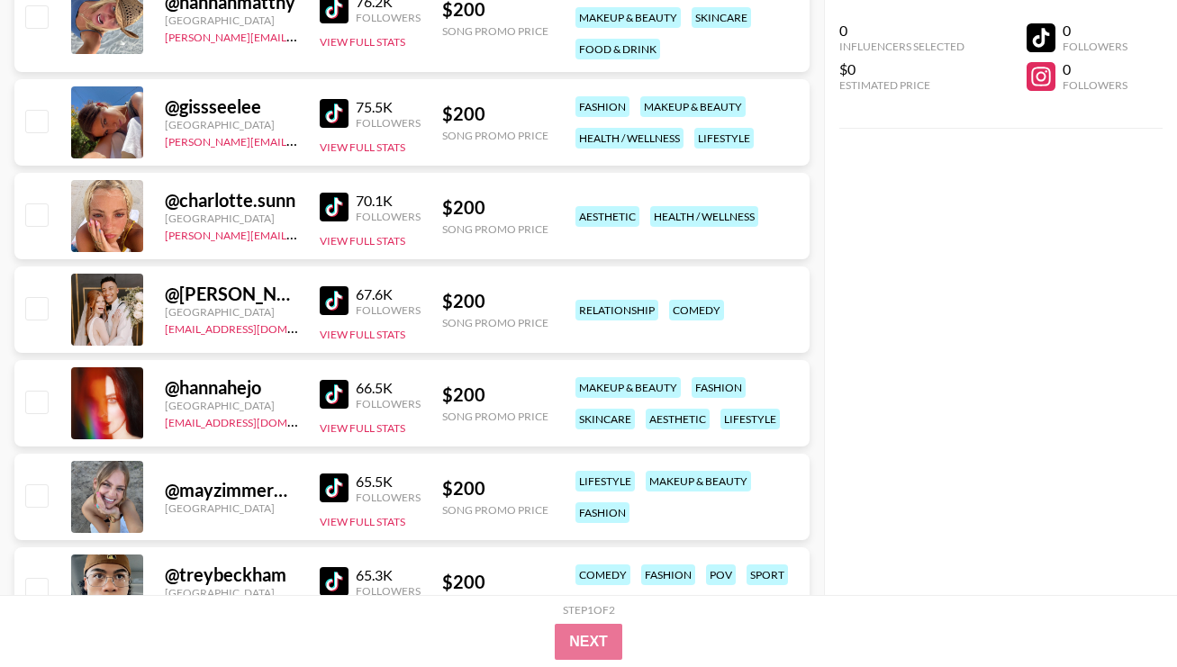
scroll to position [20835, 0]
click at [341, 119] on img at bounding box center [334, 113] width 29 height 29
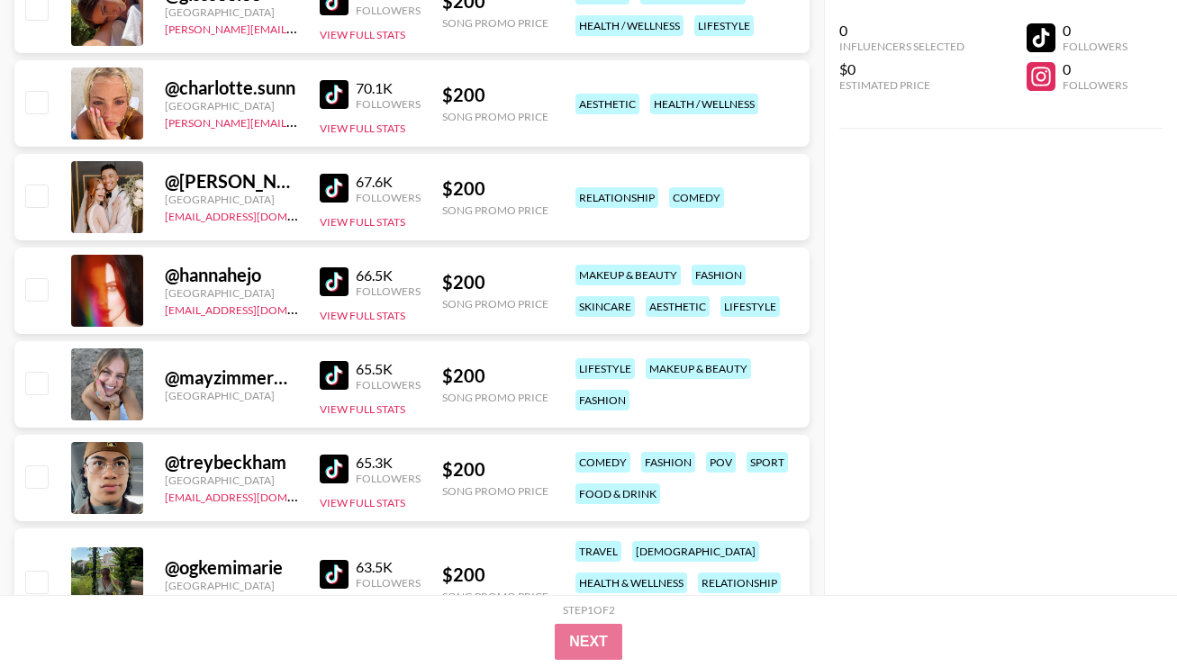
scroll to position [20940, 0]
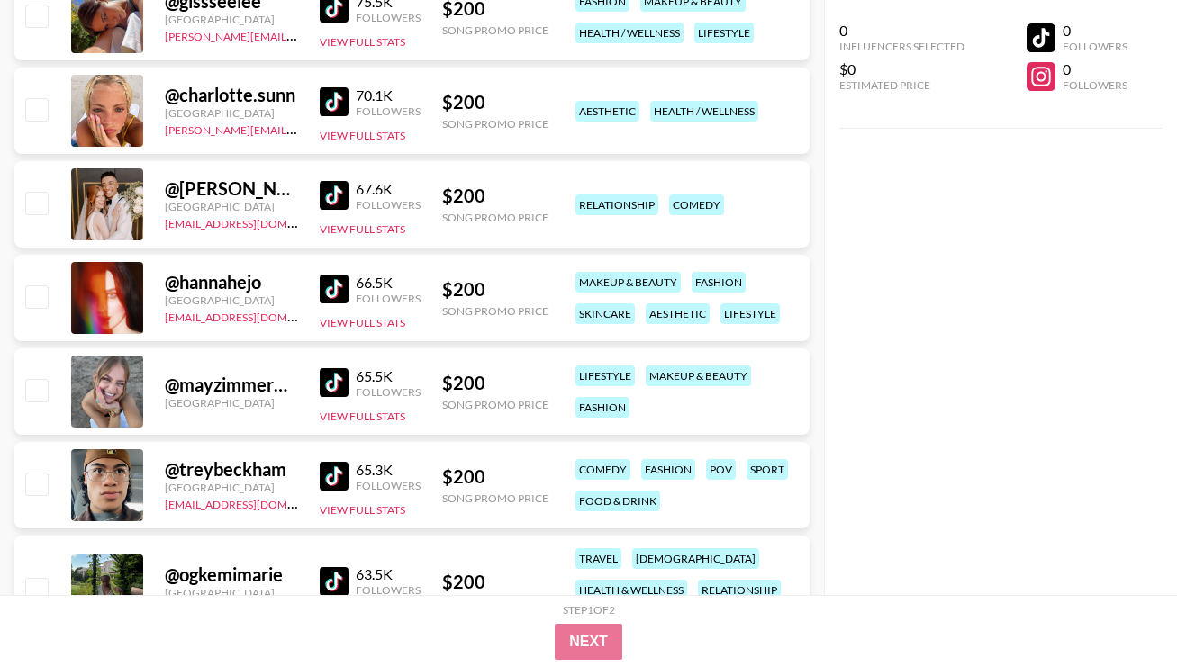
click at [335, 105] on img at bounding box center [334, 101] width 29 height 29
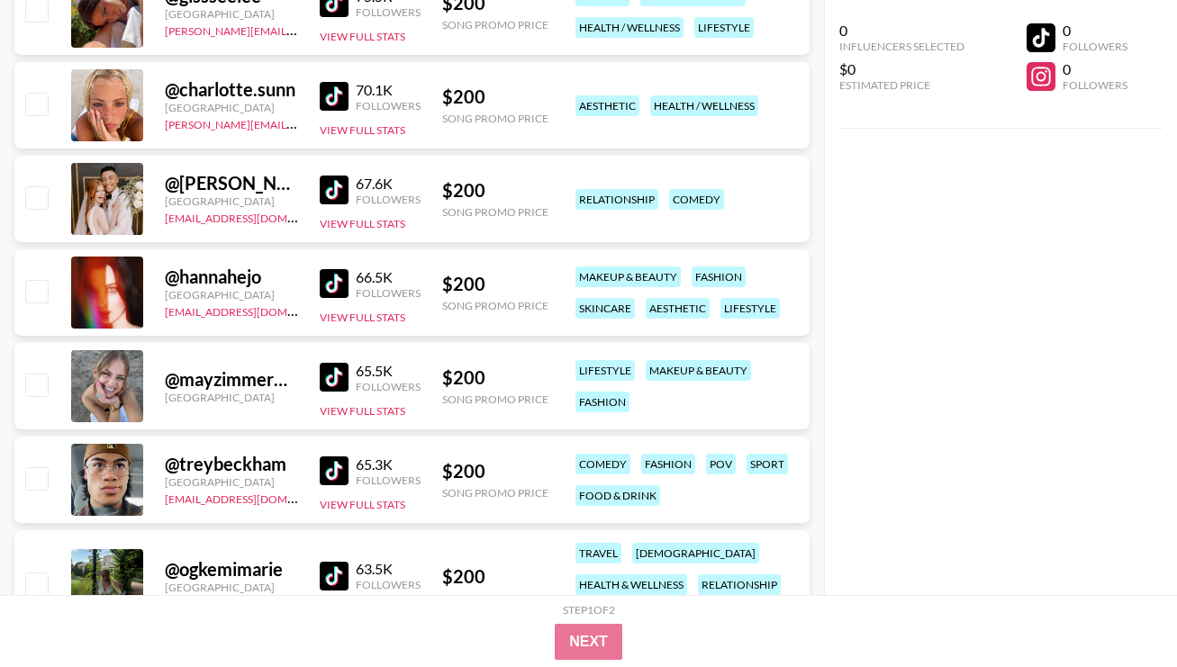
scroll to position [20961, 0]
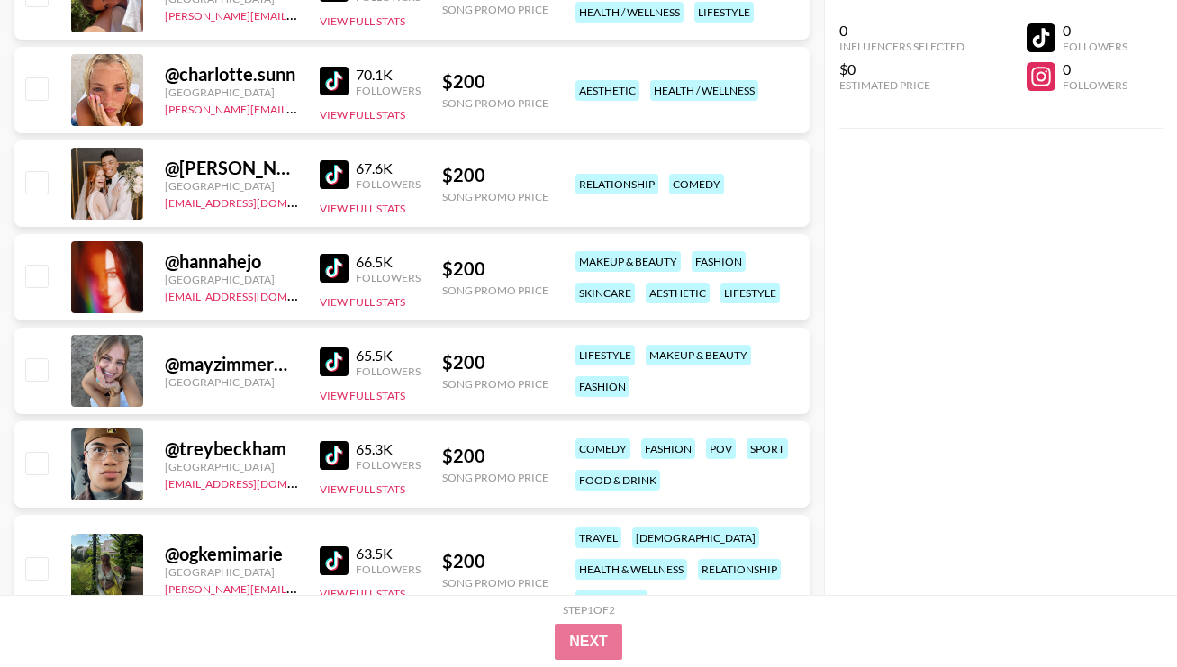
click at [327, 268] on img at bounding box center [334, 268] width 29 height 29
click at [333, 364] on img at bounding box center [334, 362] width 29 height 29
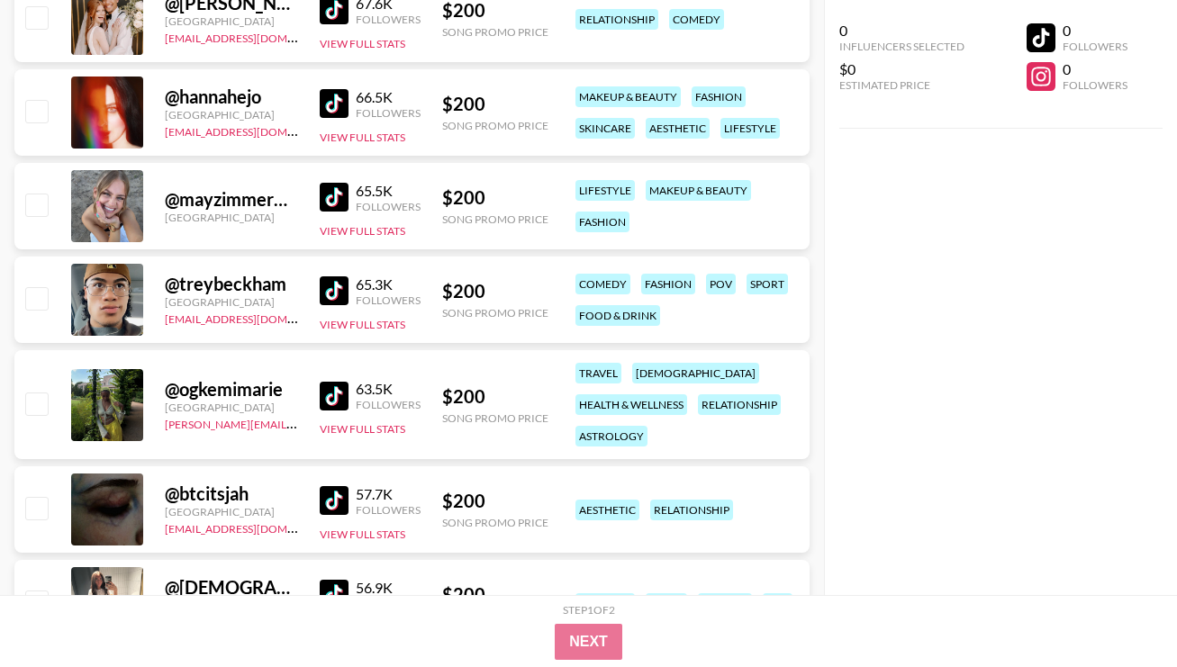
scroll to position [21170, 0]
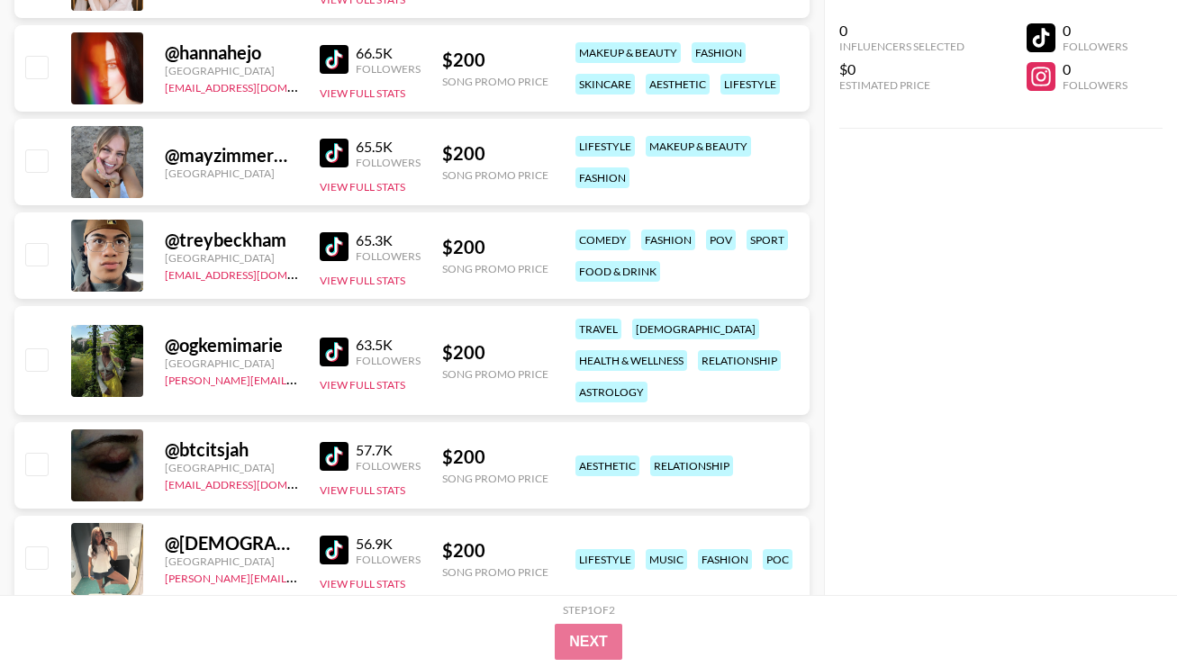
click at [332, 340] on img at bounding box center [334, 352] width 29 height 29
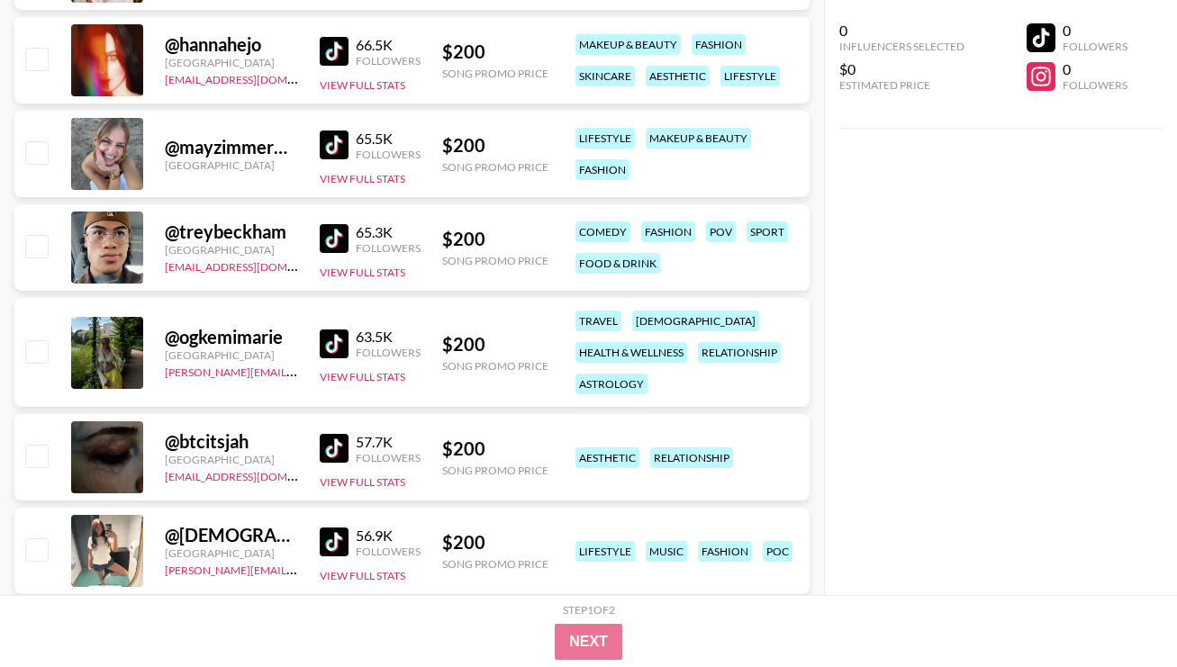
scroll to position [21238, 0]
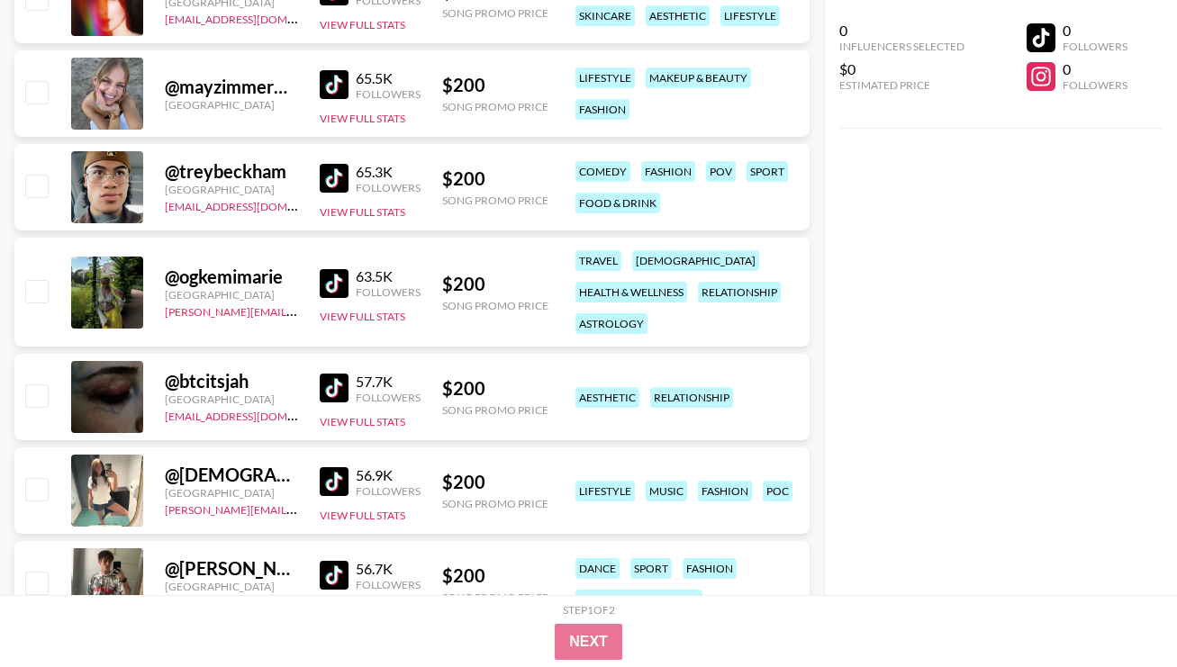
click at [337, 388] on img at bounding box center [334, 388] width 29 height 29
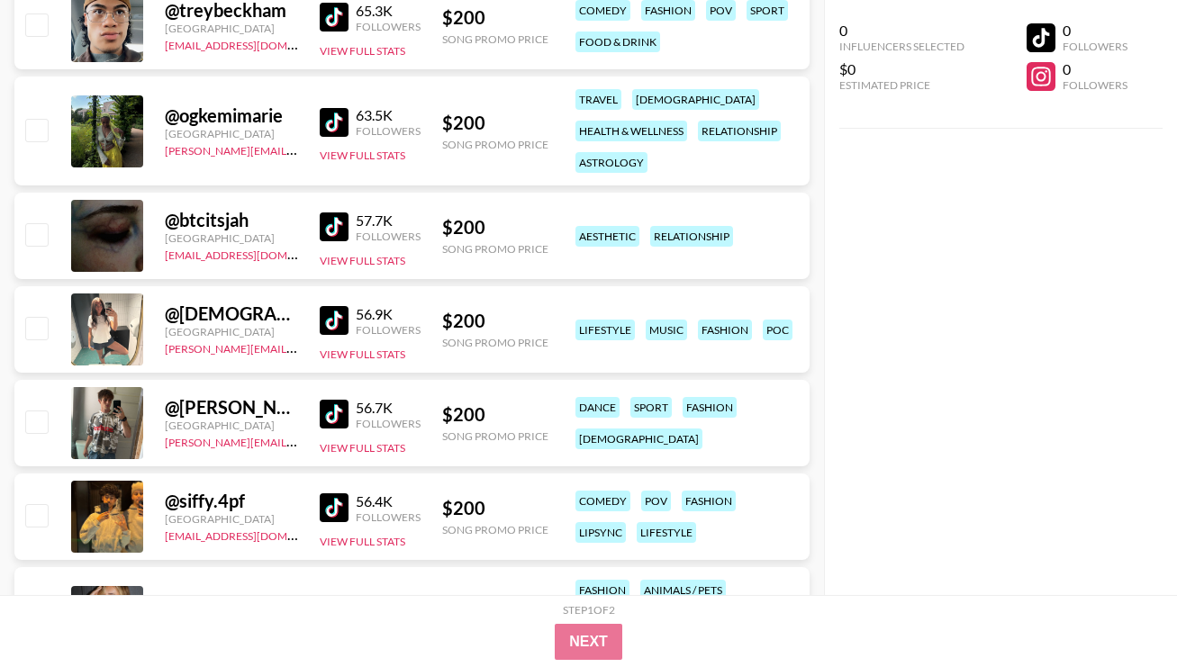
scroll to position [21482, 0]
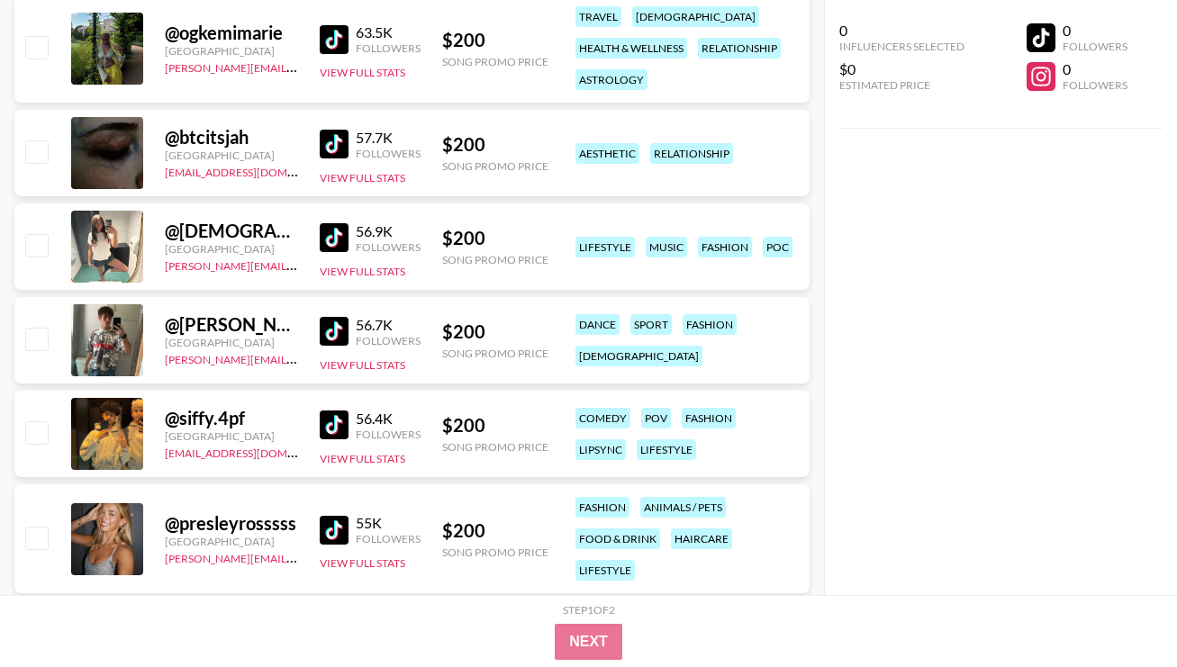
click at [341, 240] on img at bounding box center [334, 237] width 29 height 29
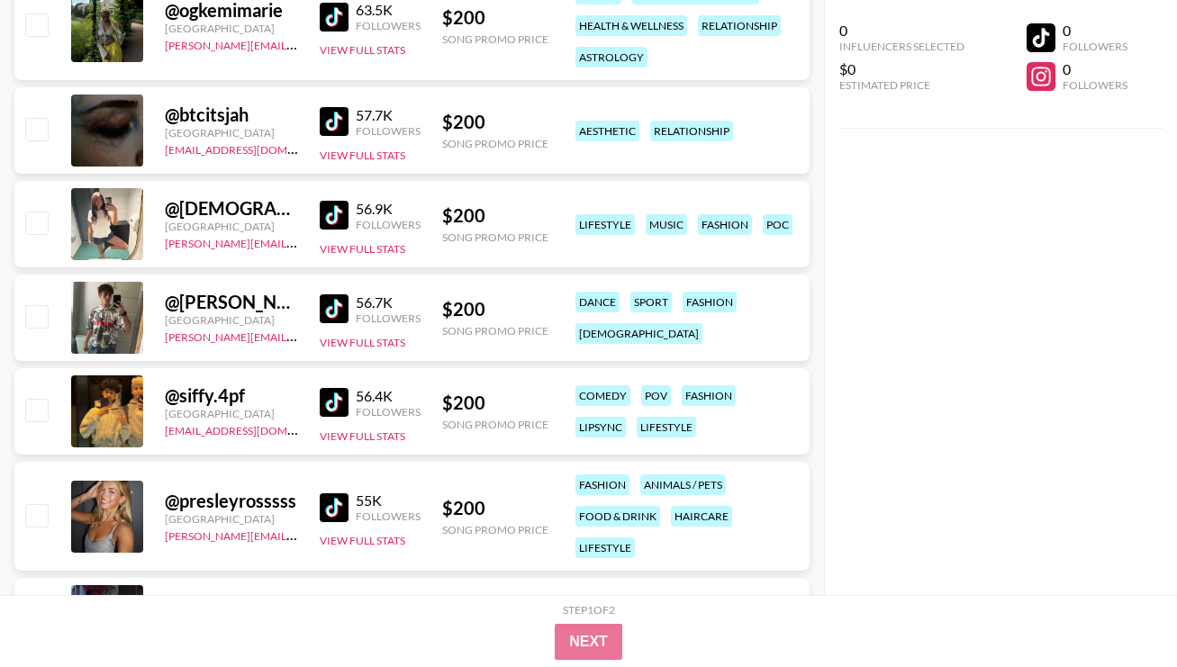
scroll to position [21506, 0]
click at [338, 507] on img at bounding box center [334, 507] width 29 height 29
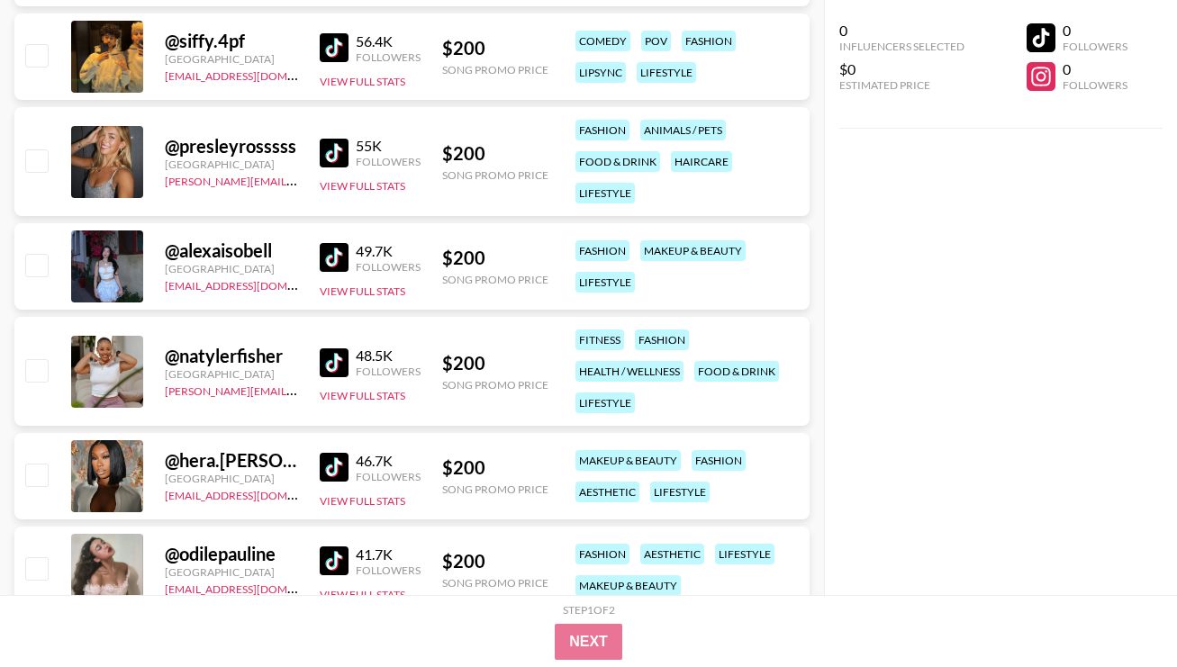
scroll to position [21942, 0]
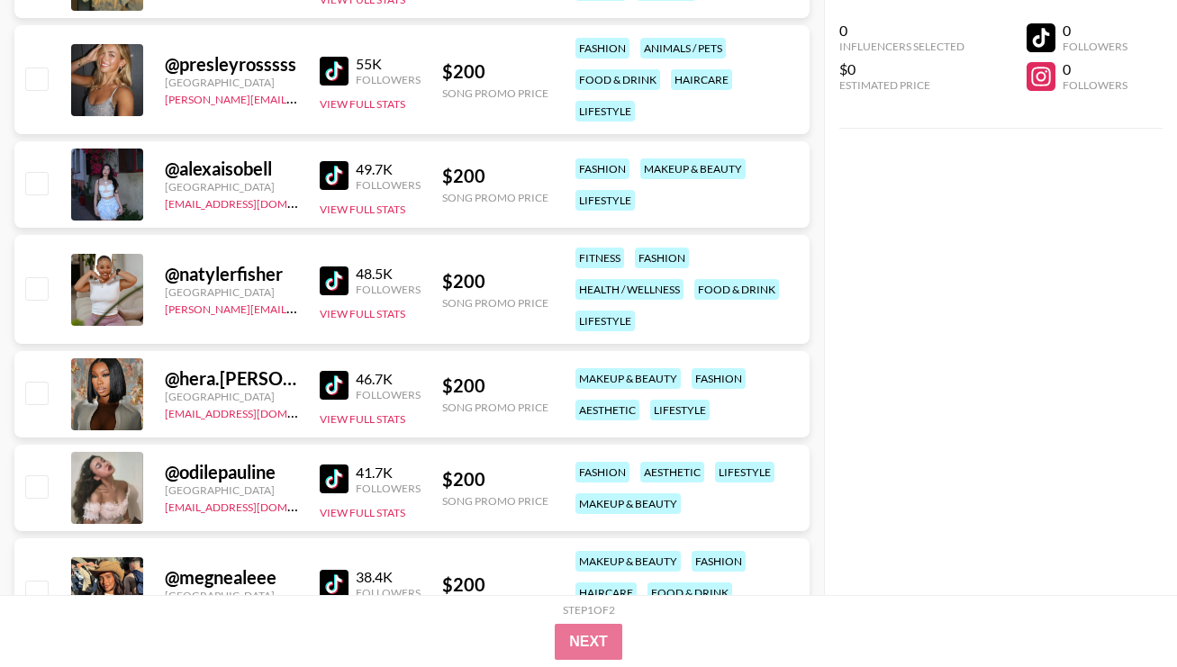
click at [336, 186] on img at bounding box center [334, 175] width 29 height 29
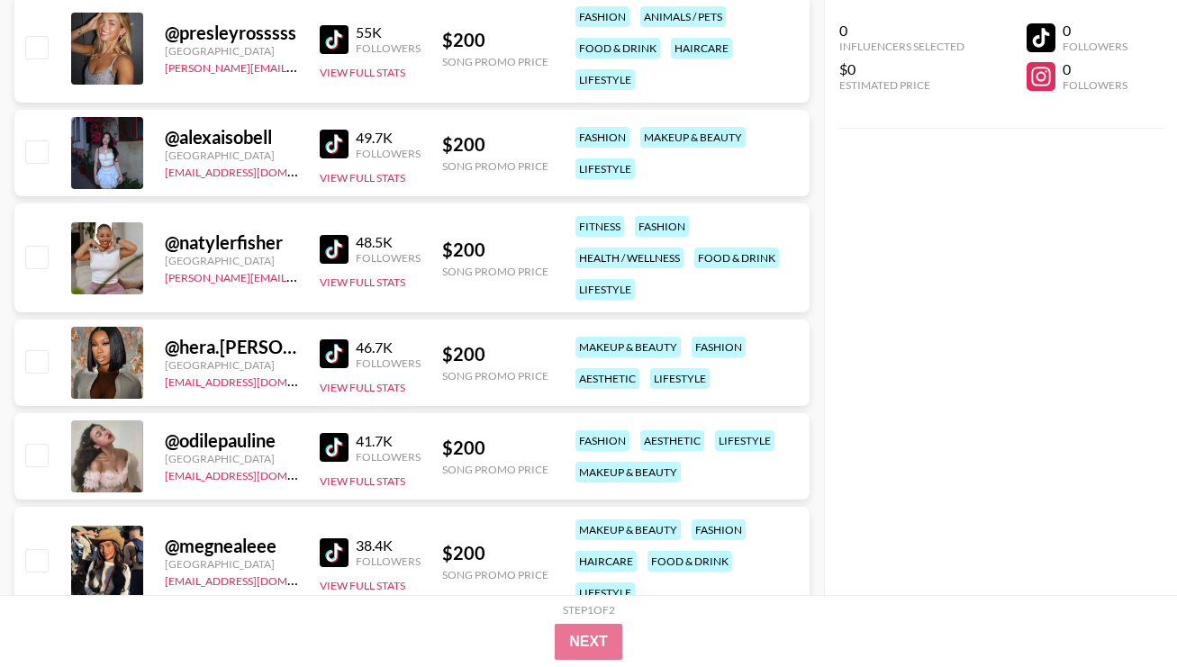
scroll to position [21990, 0]
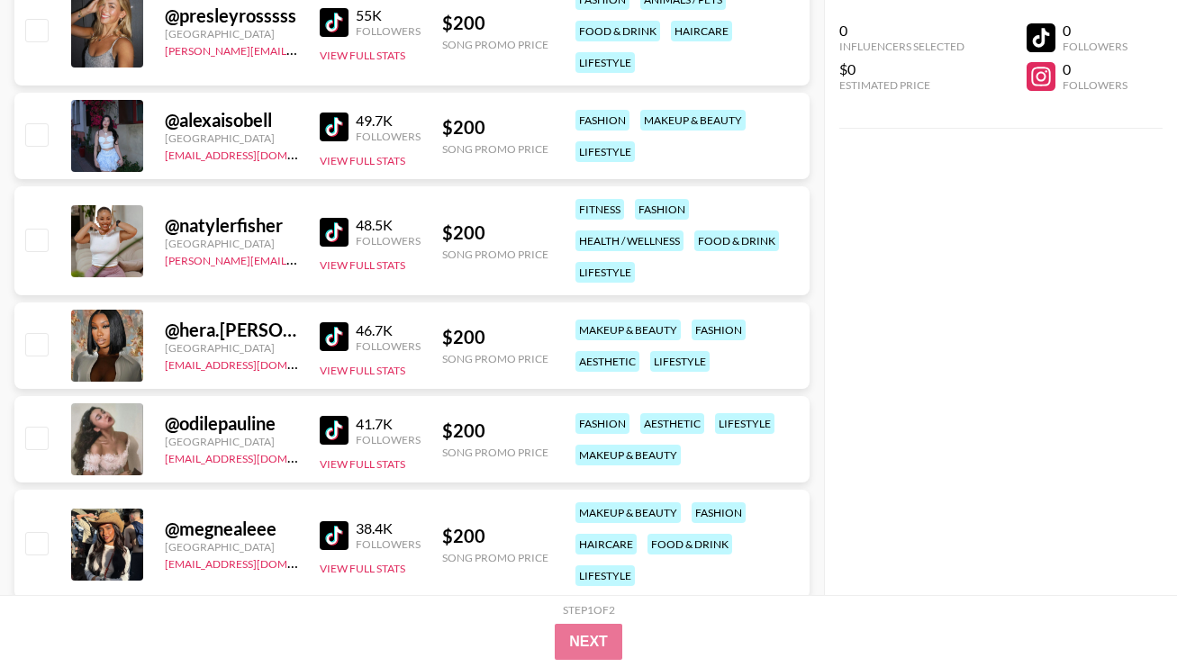
click at [344, 242] on img at bounding box center [334, 232] width 29 height 29
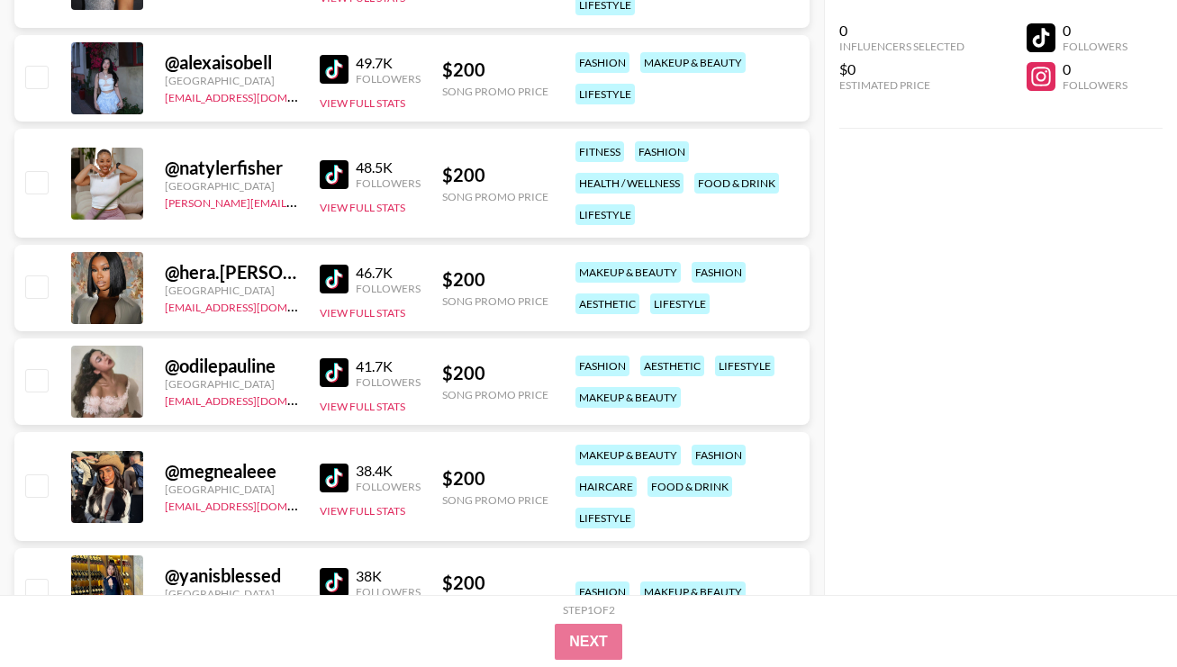
scroll to position [22049, 0]
click at [331, 365] on img at bounding box center [334, 372] width 29 height 29
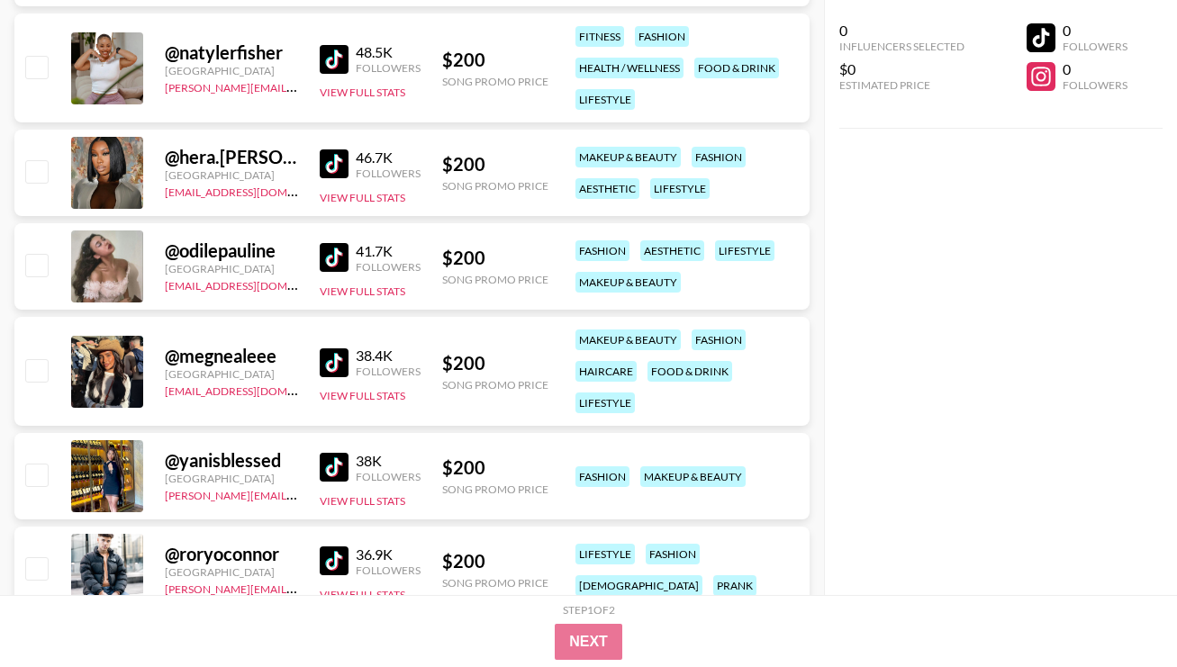
scroll to position [22192, 0]
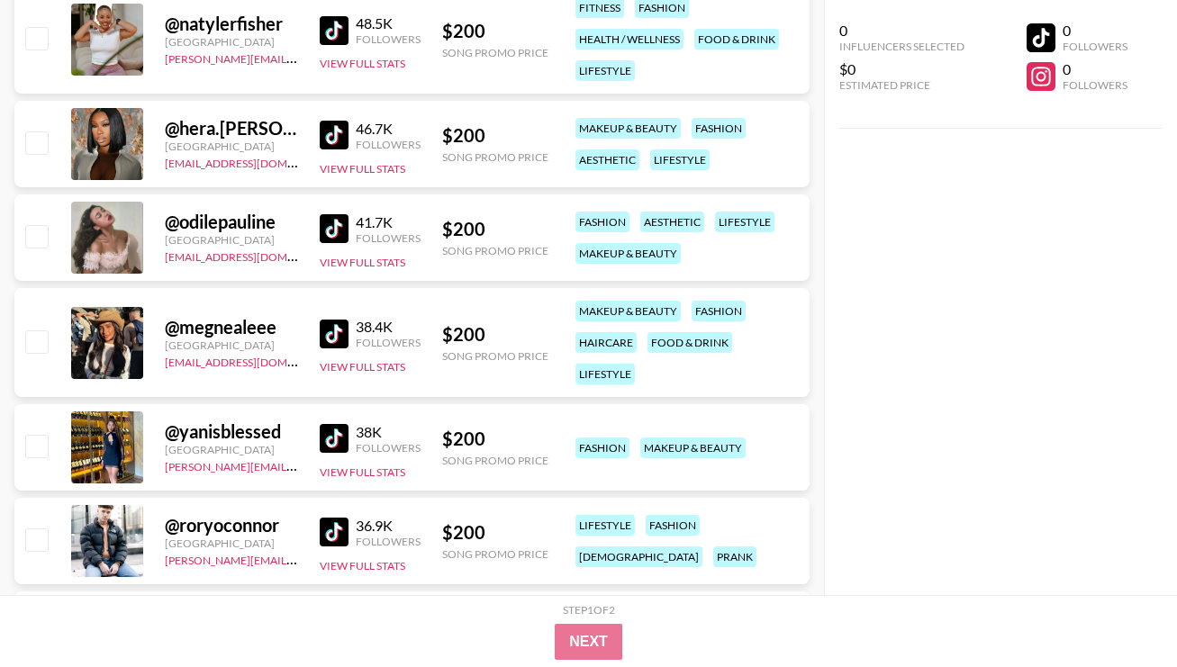
click at [341, 338] on img at bounding box center [334, 334] width 29 height 29
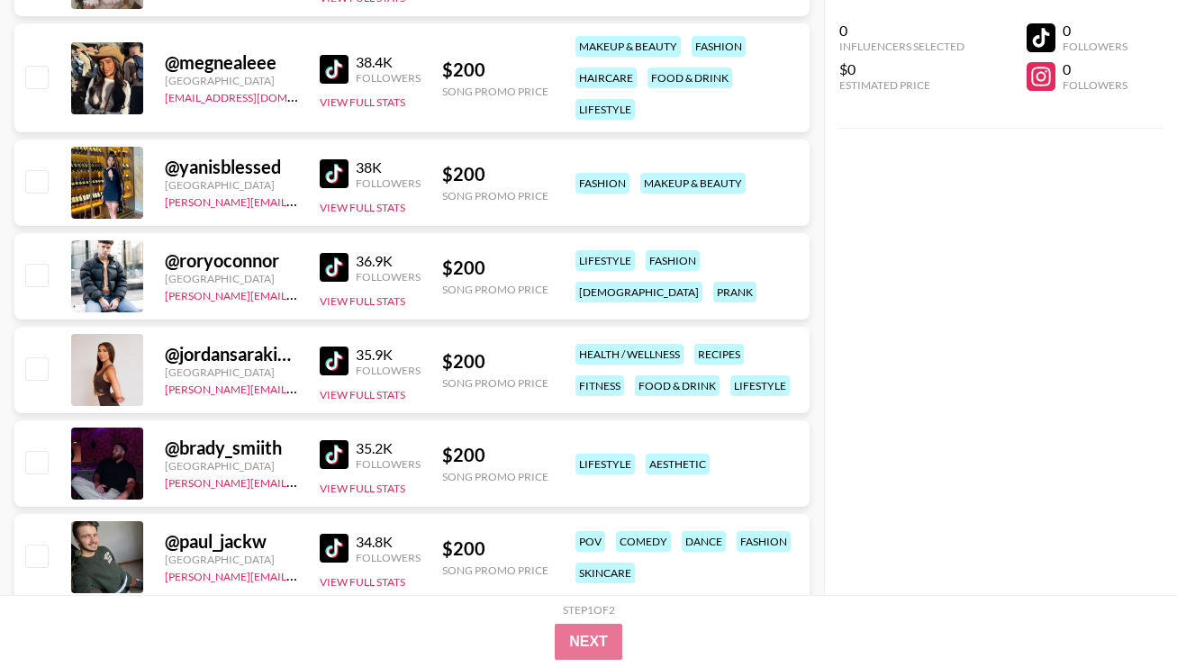
scroll to position [22461, 0]
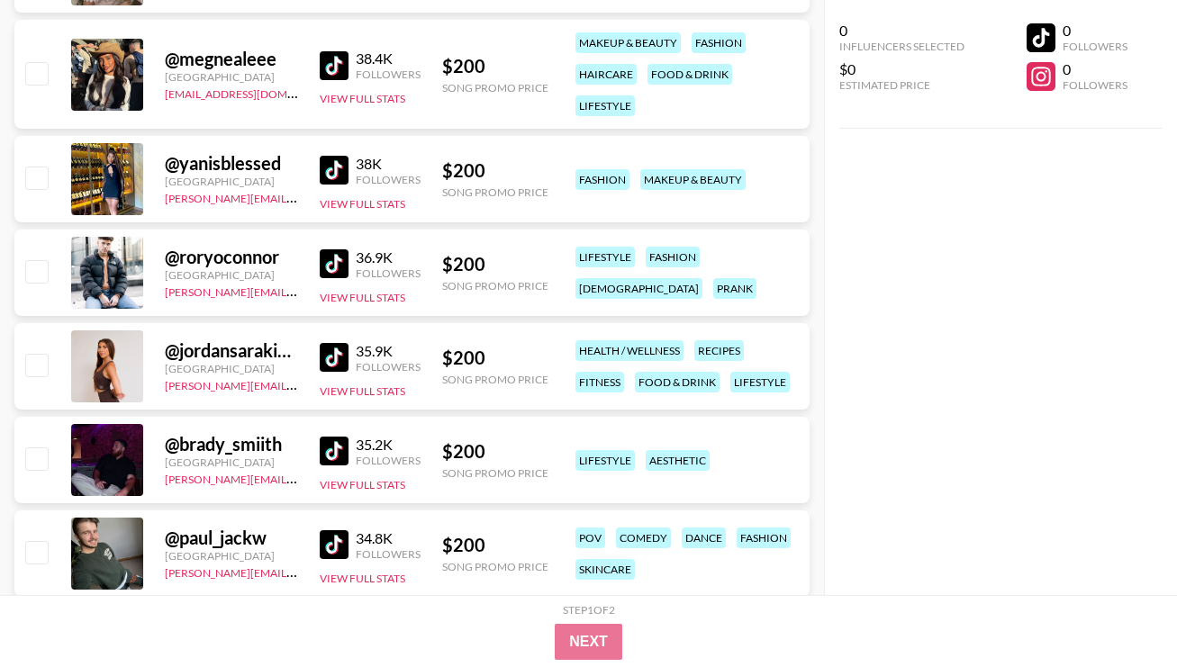
click at [340, 175] on img at bounding box center [334, 170] width 29 height 29
click at [346, 363] on img at bounding box center [334, 357] width 29 height 29
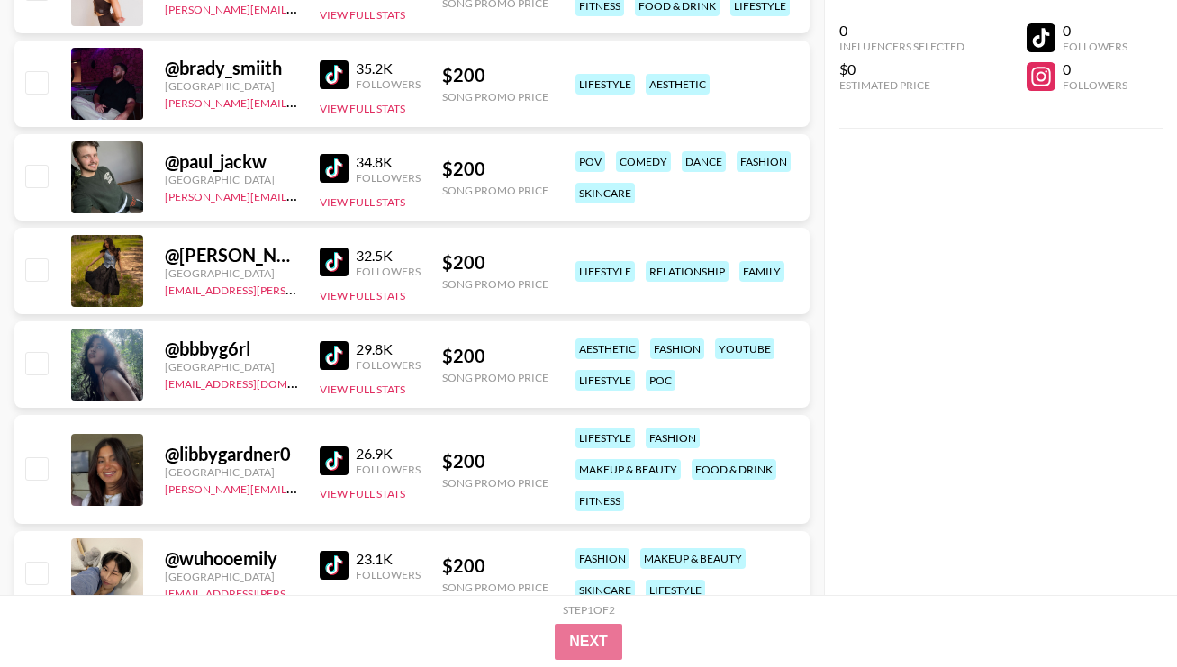
scroll to position [22861, 0]
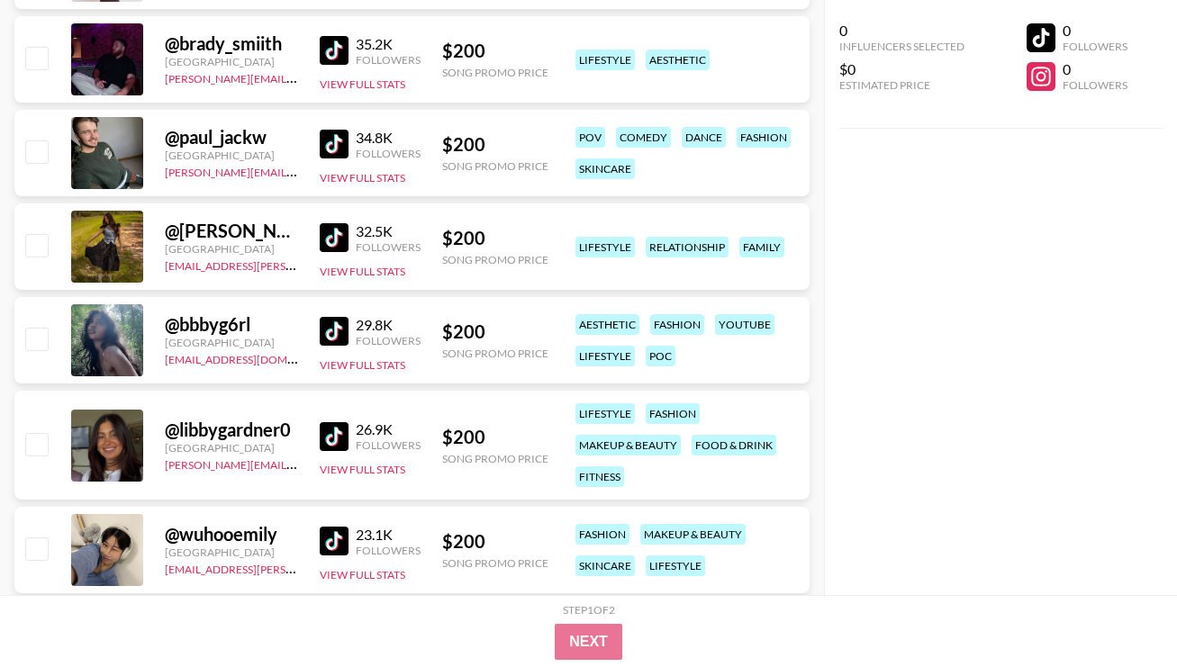
click at [348, 240] on img at bounding box center [334, 237] width 29 height 29
click at [337, 326] on img at bounding box center [334, 331] width 29 height 29
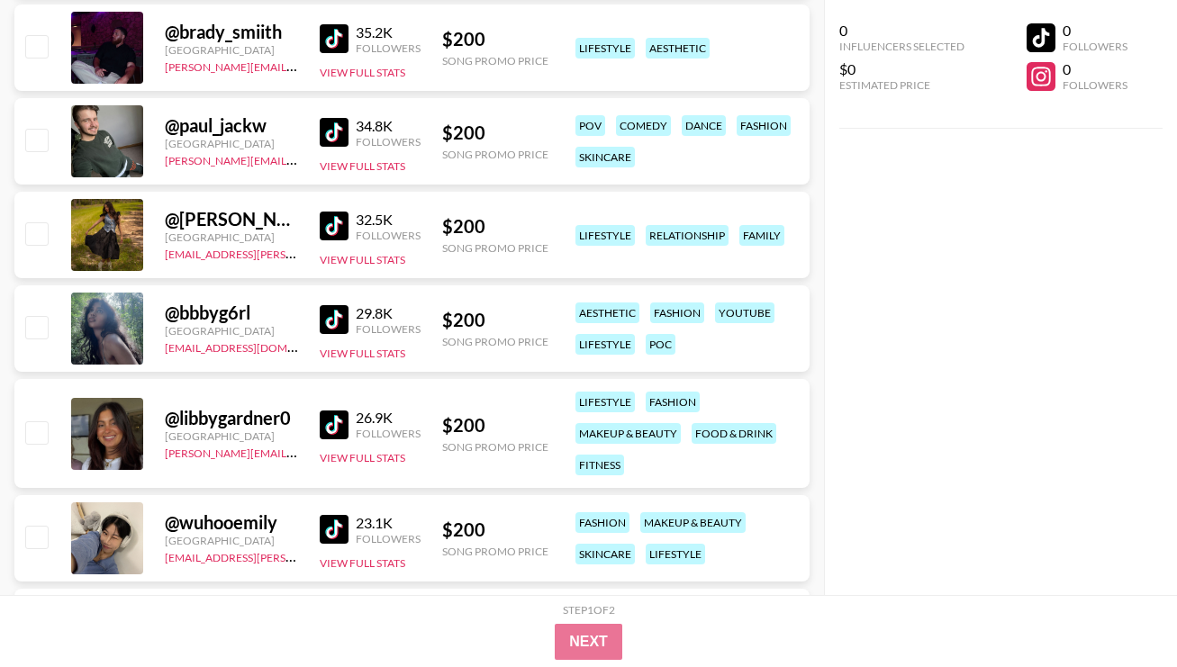
scroll to position [22891, 0]
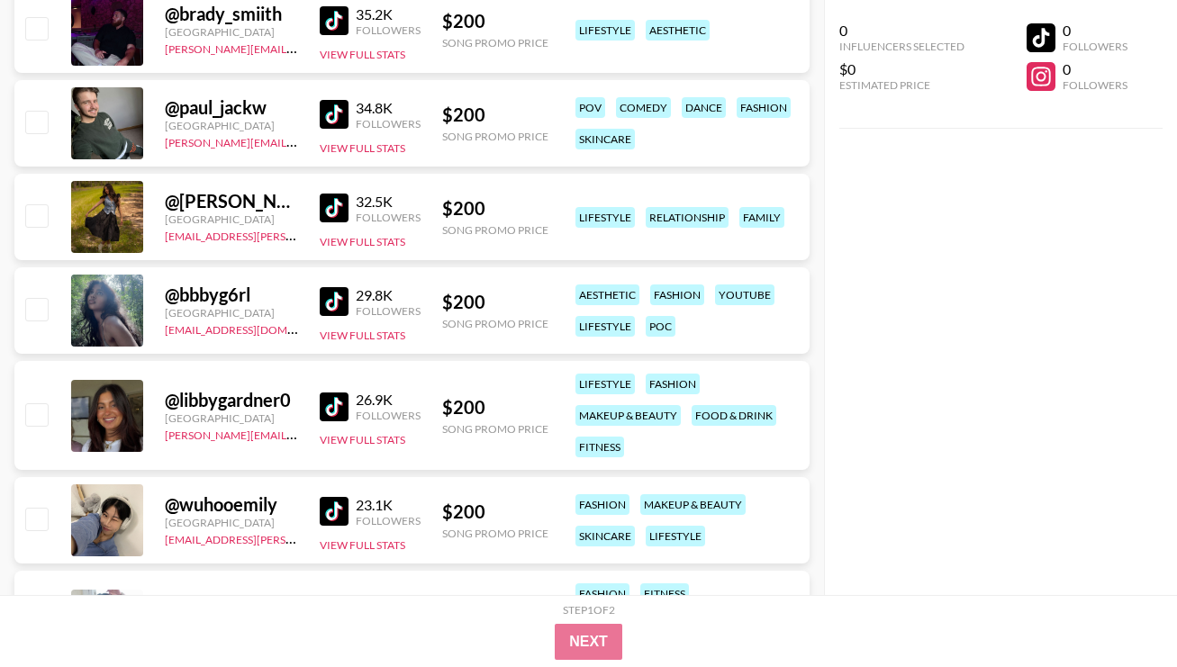
click at [342, 413] on img at bounding box center [334, 407] width 29 height 29
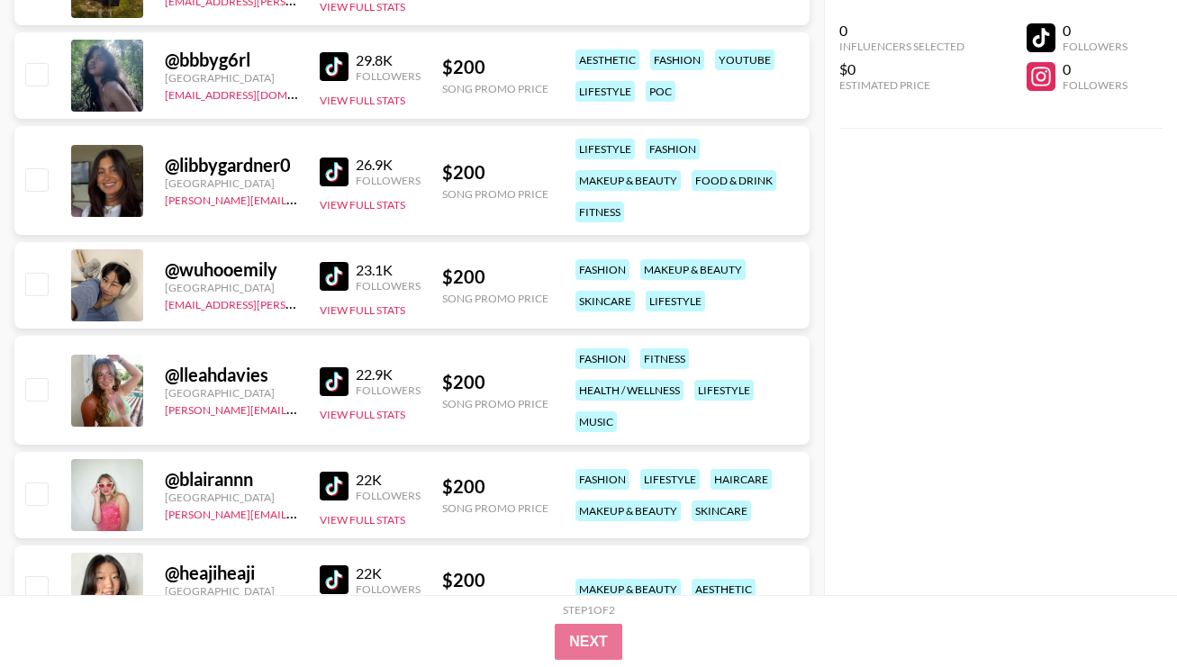
scroll to position [23127, 0]
click at [336, 267] on img at bounding box center [334, 275] width 29 height 29
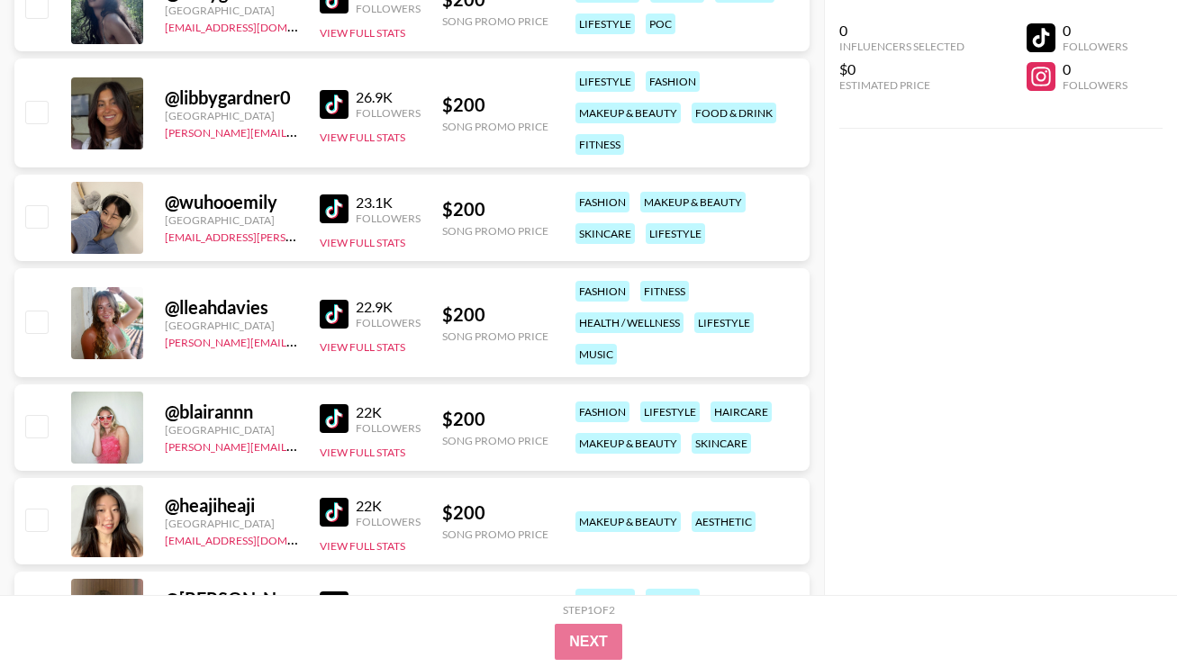
scroll to position [23445, 0]
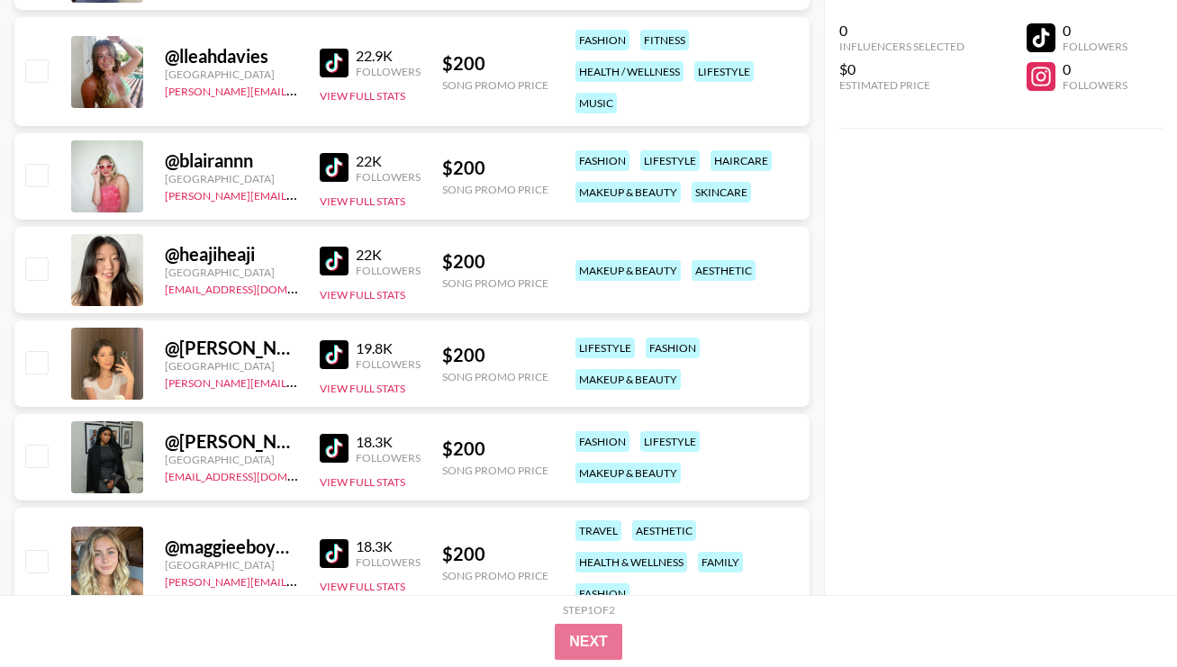
click at [331, 58] on img at bounding box center [334, 63] width 29 height 29
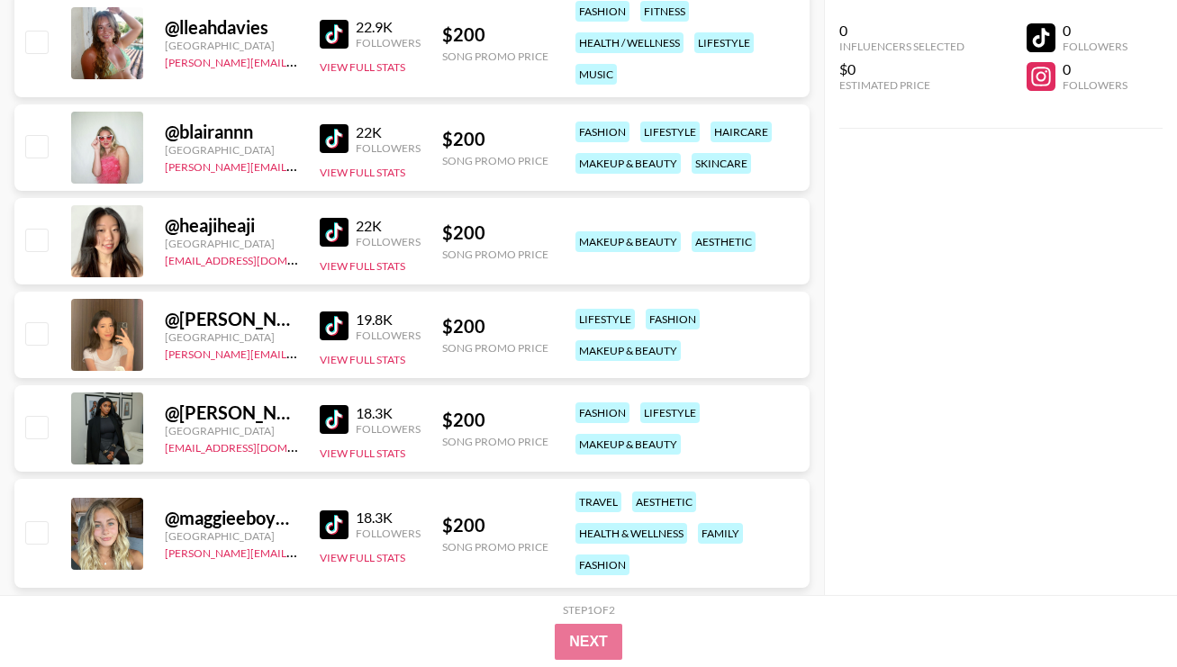
scroll to position [23507, 0]
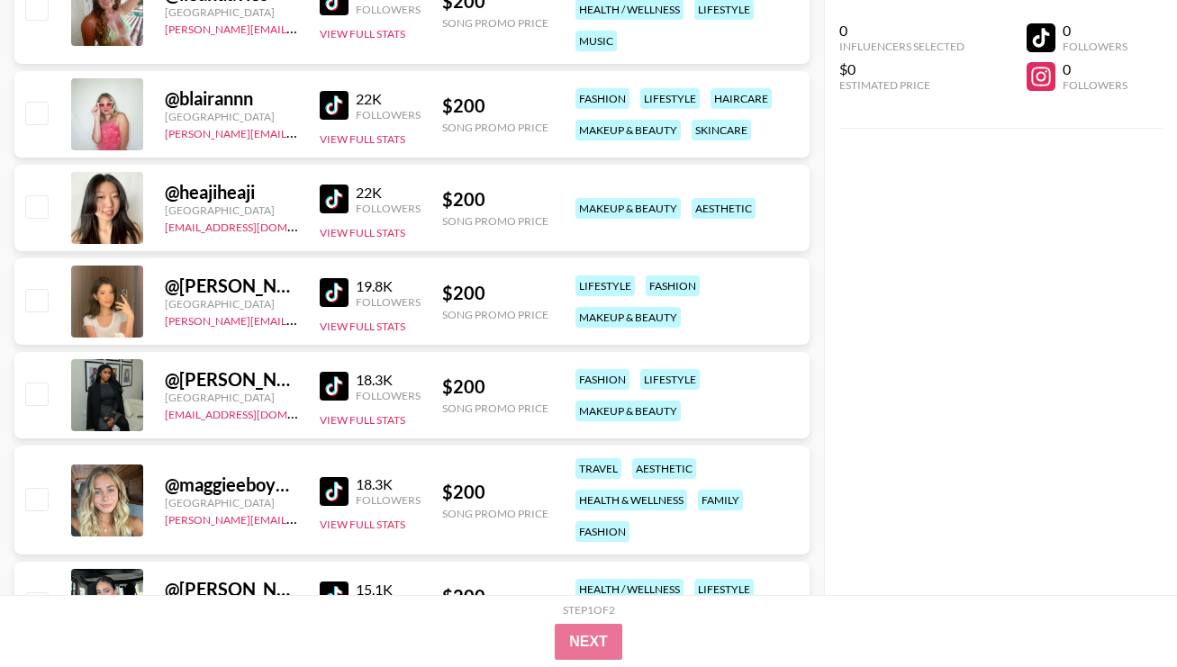
click at [342, 97] on img at bounding box center [334, 105] width 29 height 29
click at [340, 107] on img at bounding box center [334, 105] width 29 height 29
click at [331, 204] on img at bounding box center [334, 199] width 29 height 29
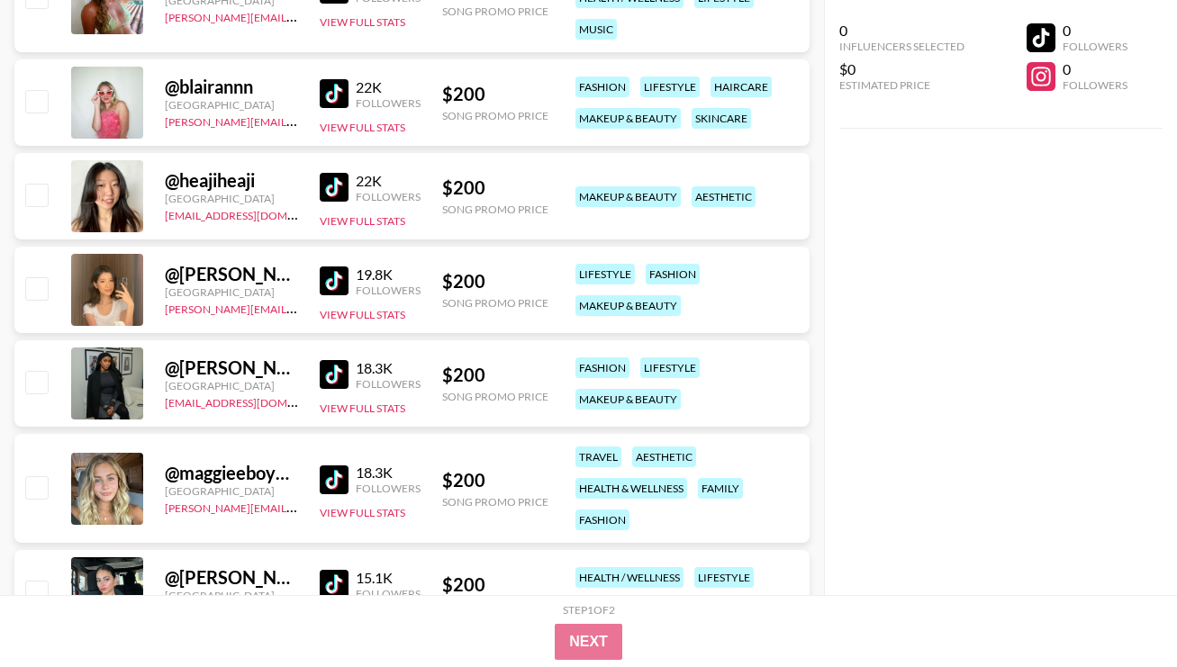
scroll to position [23520, 0]
click at [332, 280] on img at bounding box center [334, 280] width 29 height 29
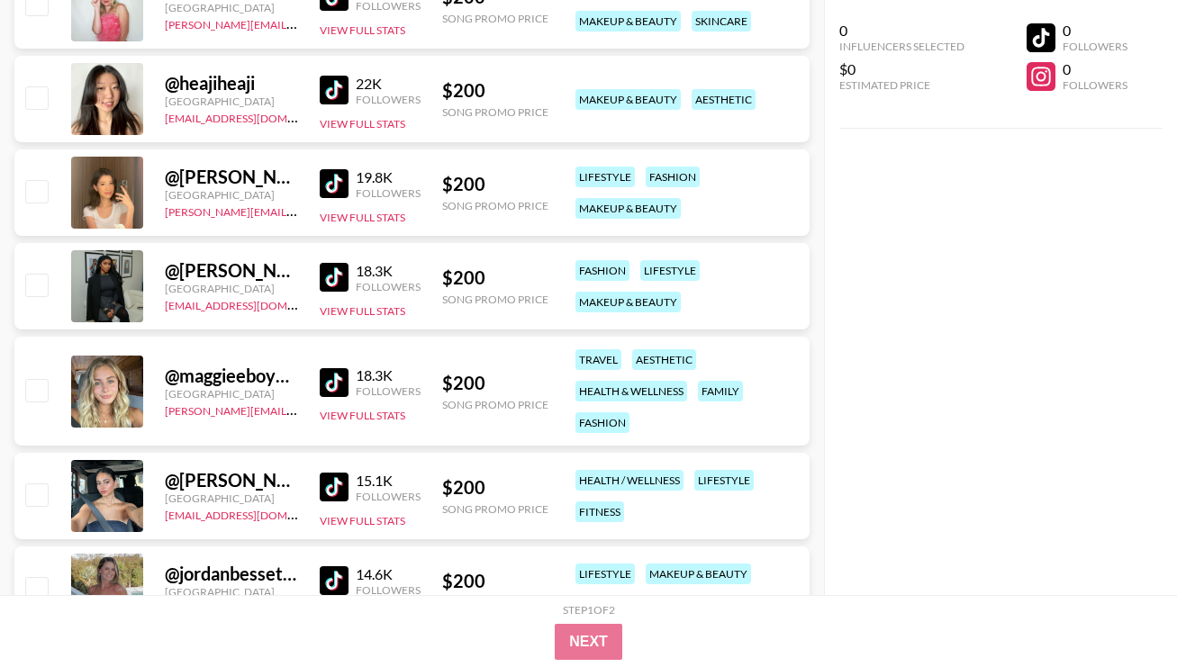
scroll to position [23617, 0]
click at [326, 275] on img at bounding box center [334, 276] width 29 height 29
click at [329, 373] on img at bounding box center [334, 381] width 29 height 29
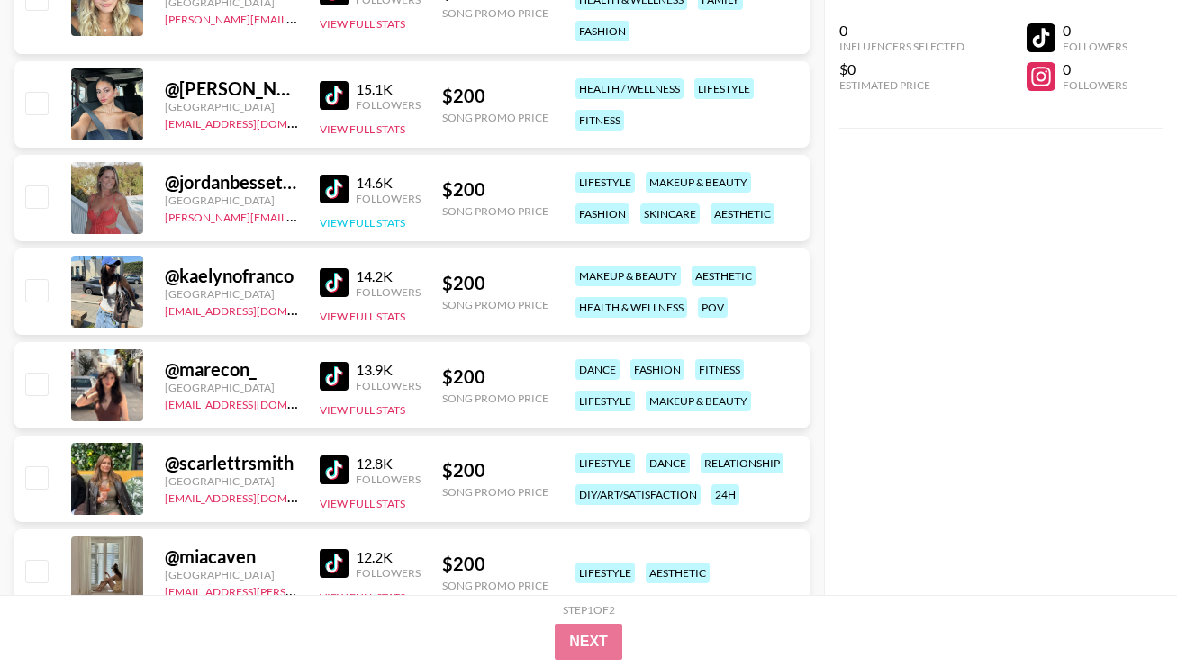
scroll to position [24012, 0]
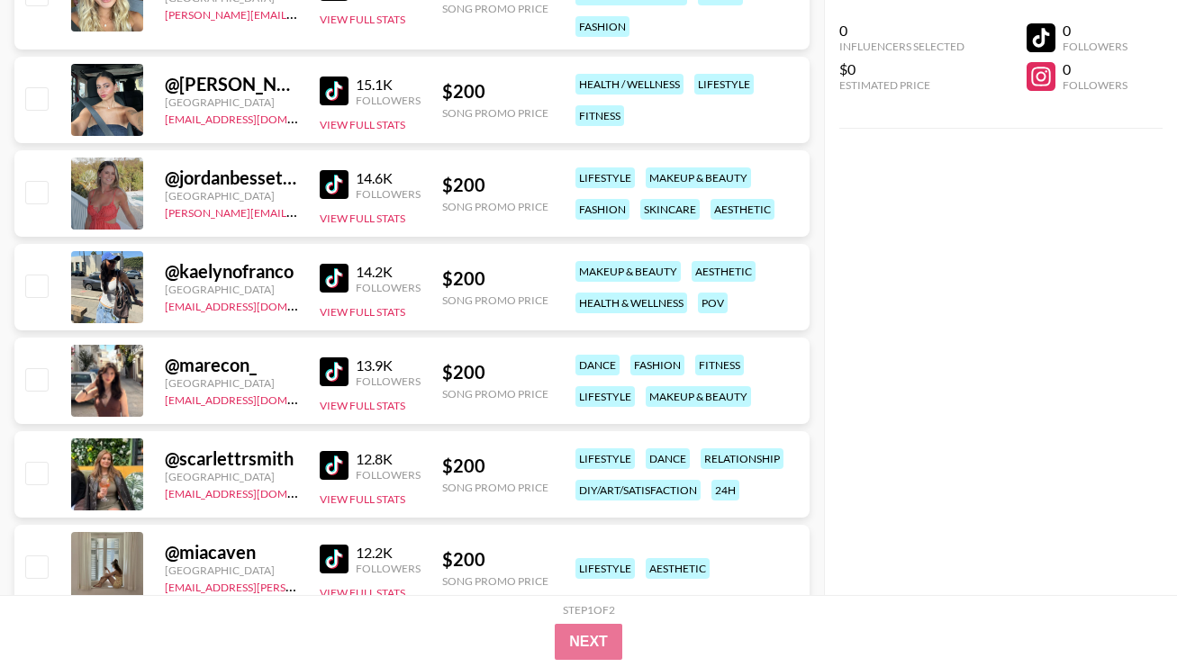
click at [338, 97] on img at bounding box center [334, 91] width 29 height 29
click at [338, 183] on img at bounding box center [334, 184] width 29 height 29
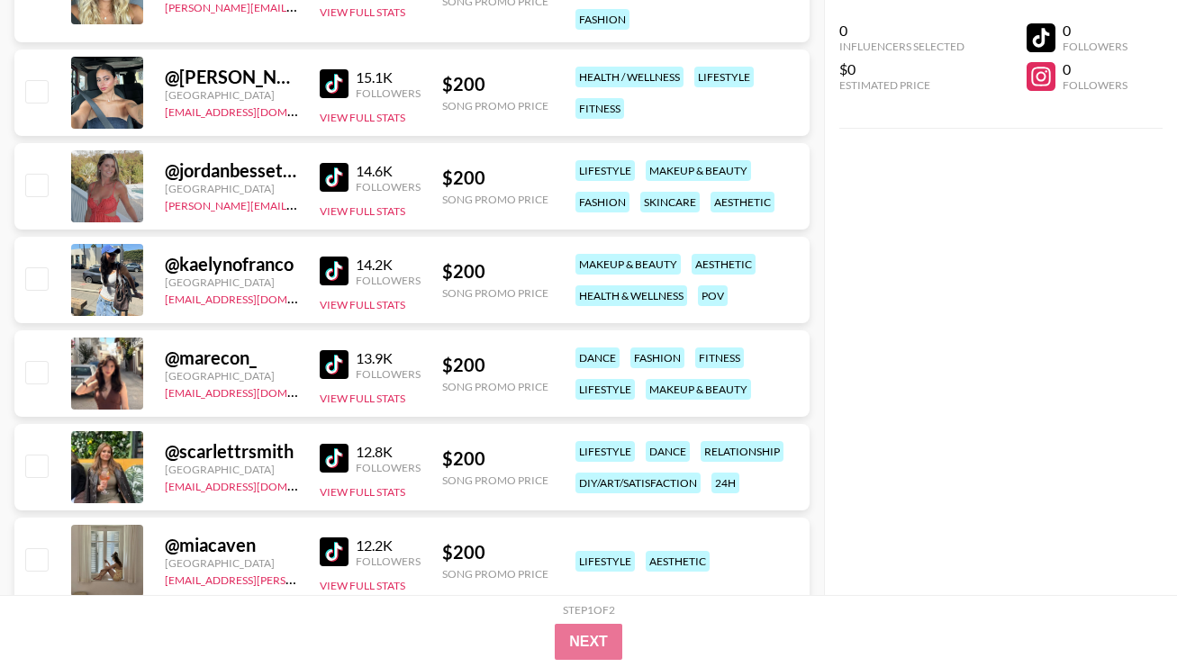
scroll to position [24021, 0]
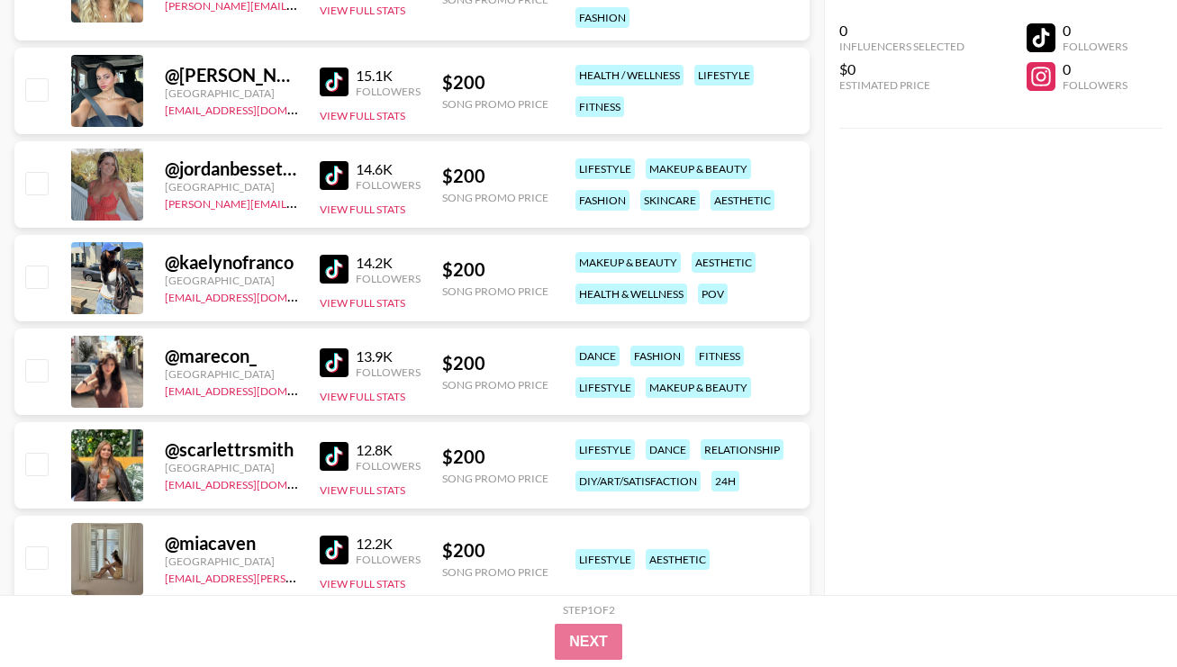
click at [331, 257] on img at bounding box center [334, 269] width 29 height 29
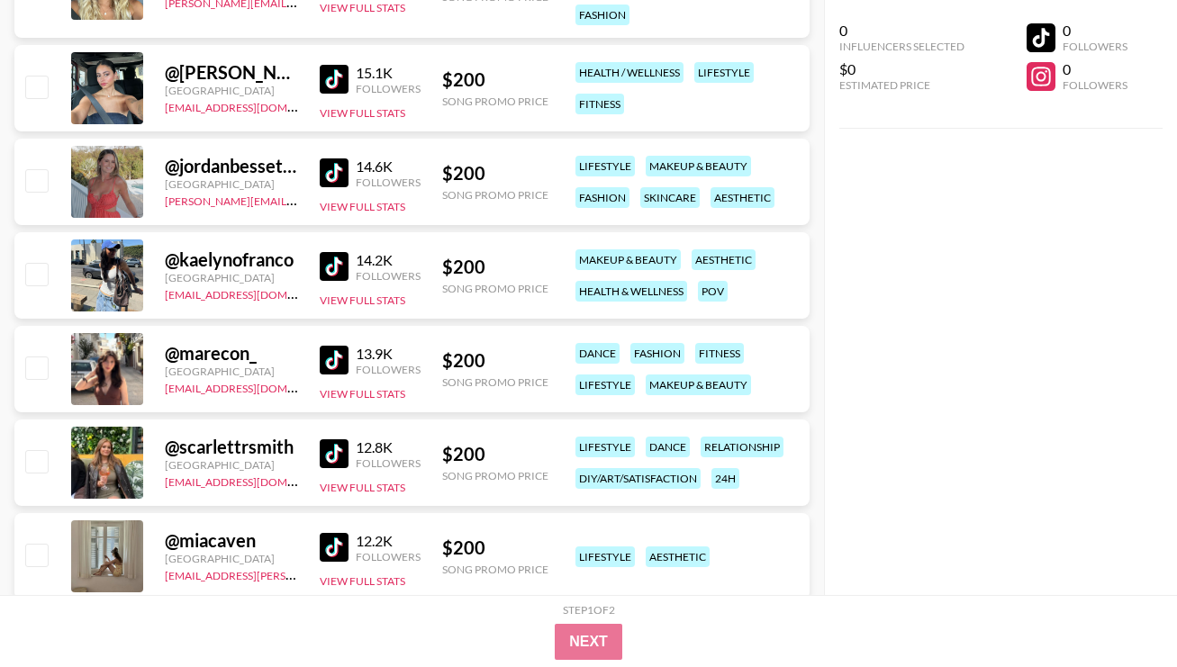
scroll to position [24025, 0]
click at [340, 361] on img at bounding box center [334, 359] width 29 height 29
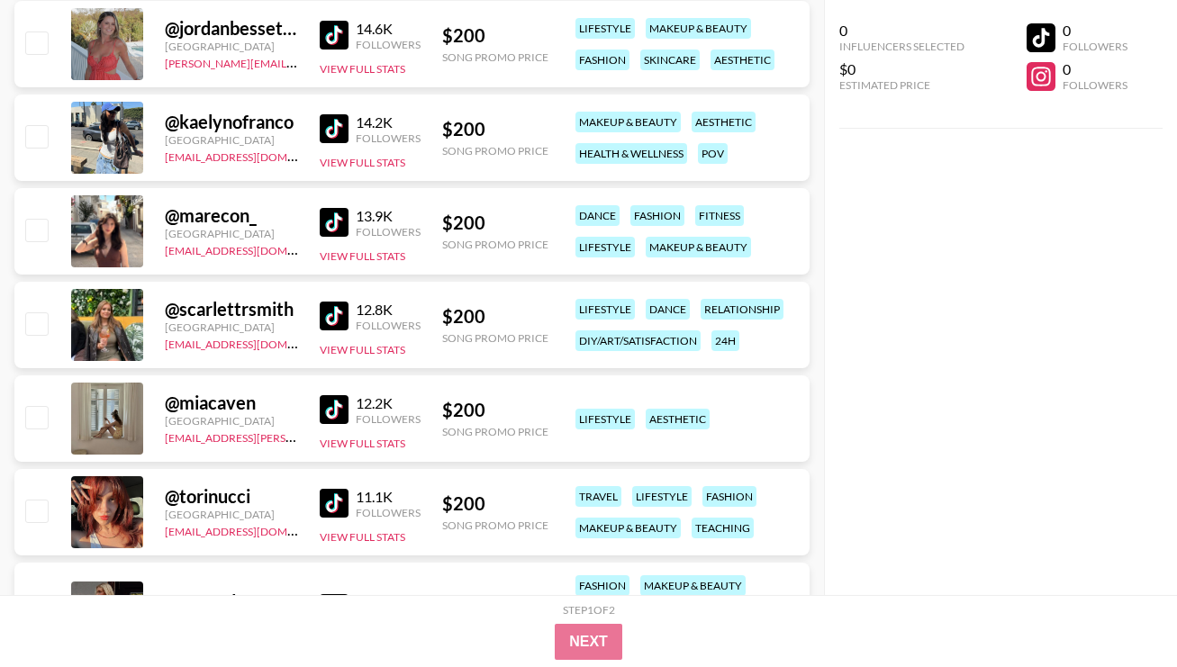
scroll to position [24181, 0]
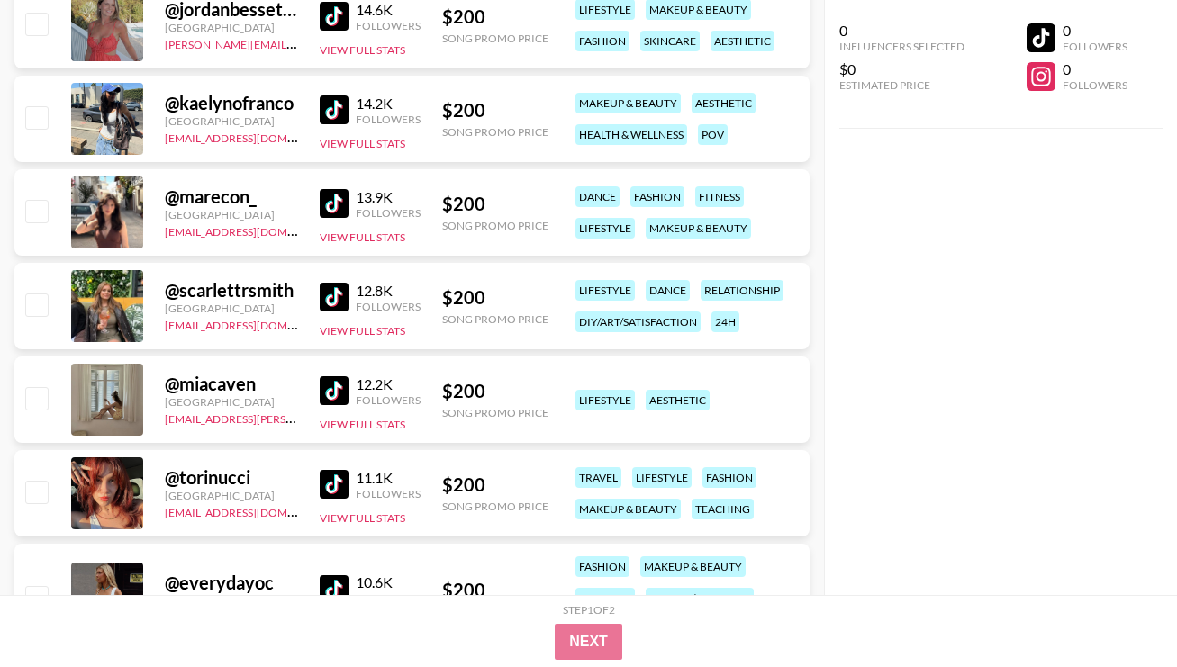
click at [335, 289] on img at bounding box center [334, 297] width 29 height 29
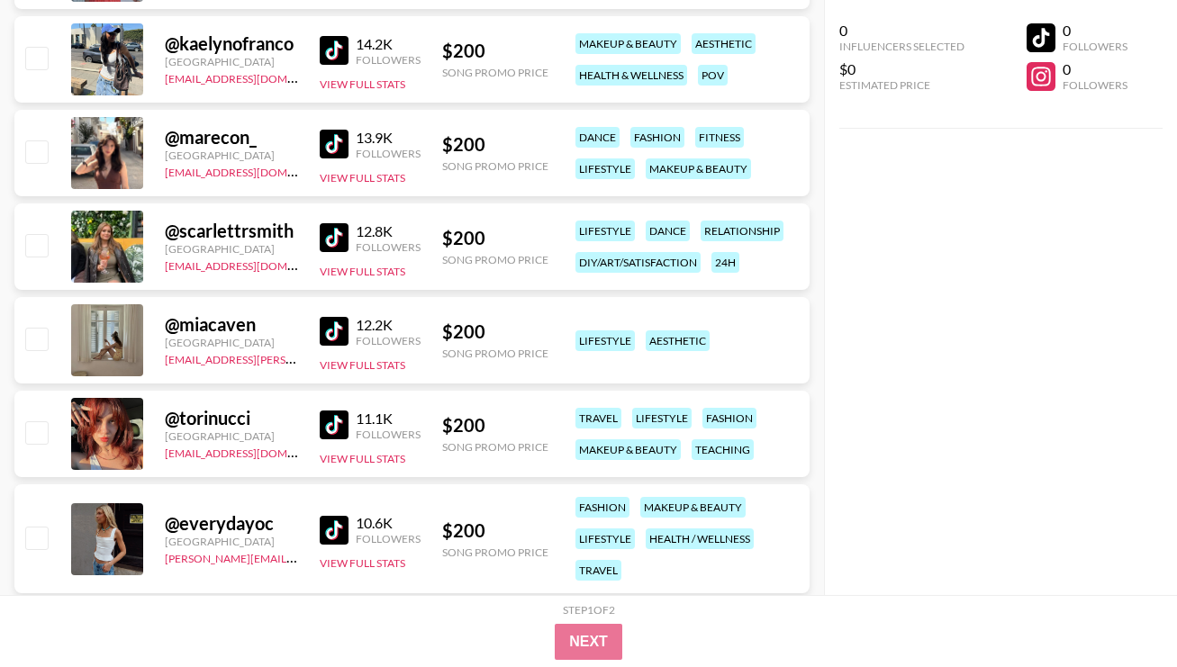
scroll to position [24240, 0]
click at [337, 332] on img at bounding box center [334, 331] width 29 height 29
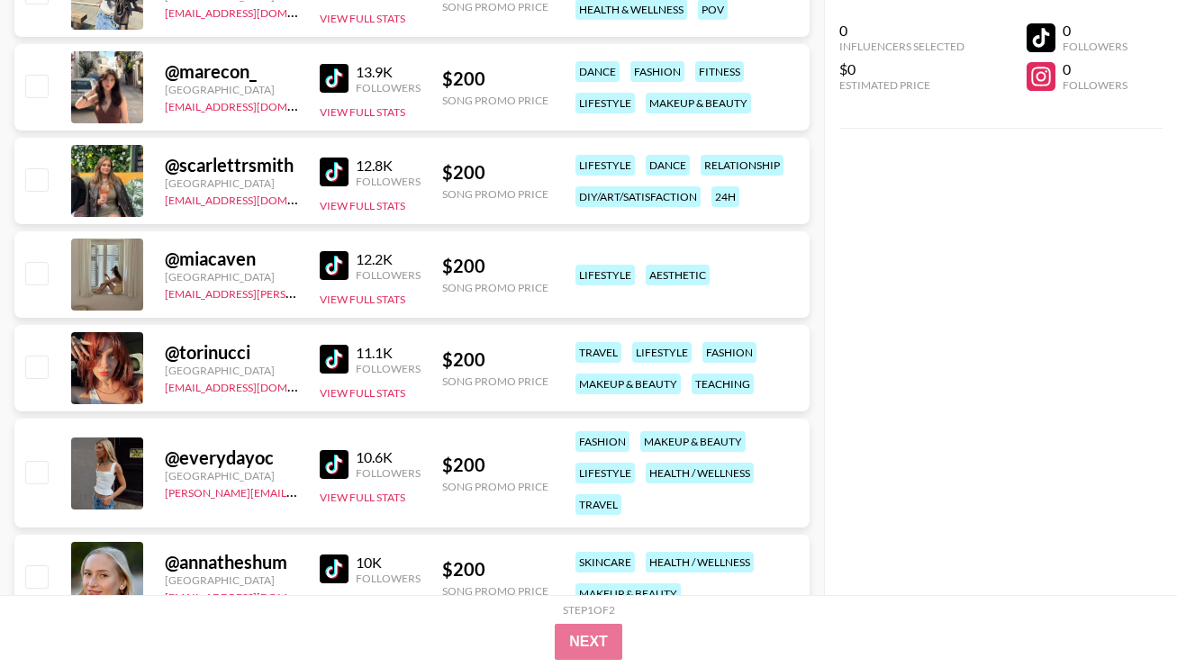
scroll to position [24306, 0]
click at [345, 355] on img at bounding box center [334, 359] width 29 height 29
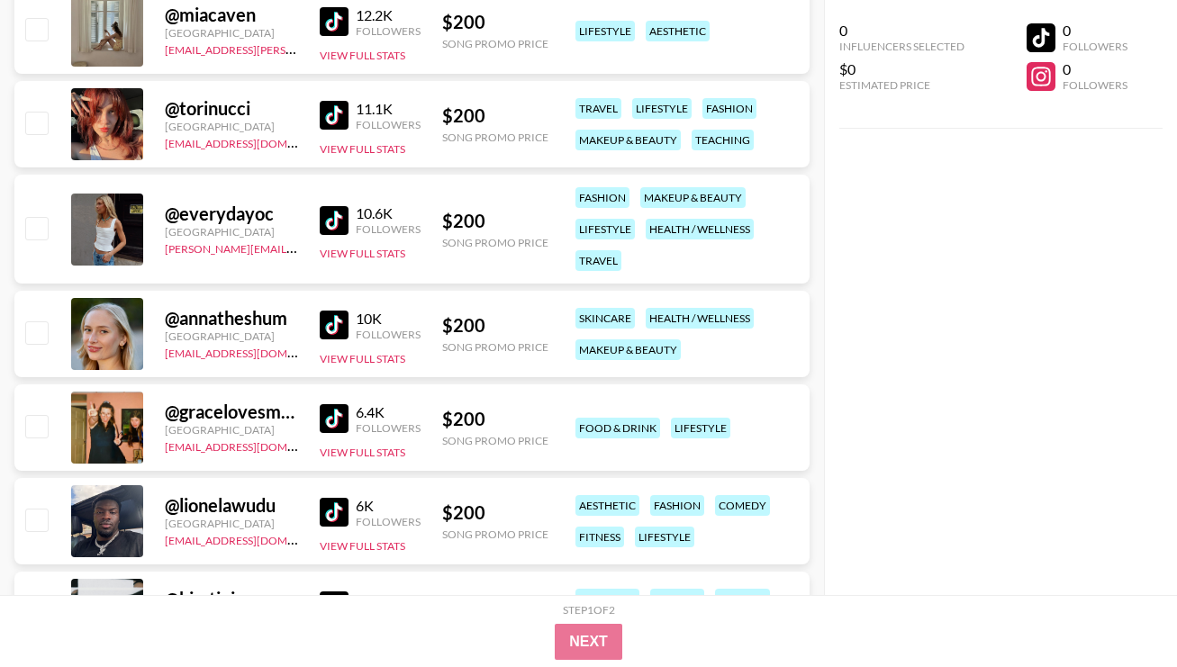
click at [331, 216] on img at bounding box center [334, 220] width 29 height 29
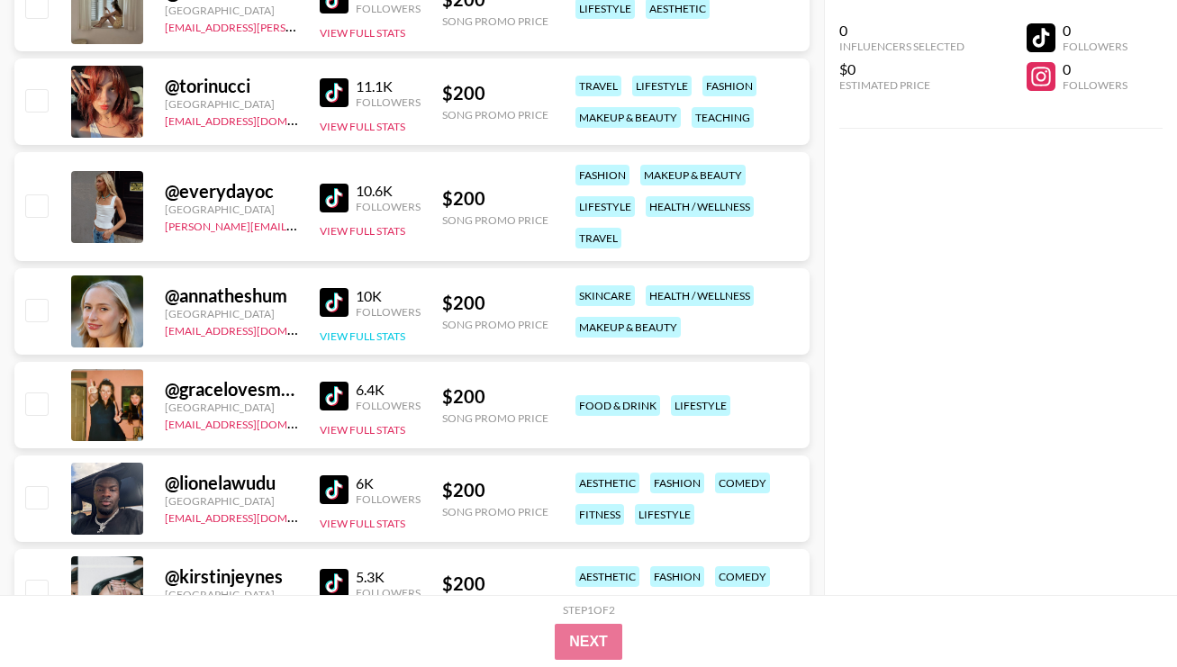
scroll to position [24574, 0]
click at [346, 192] on img at bounding box center [334, 197] width 29 height 29
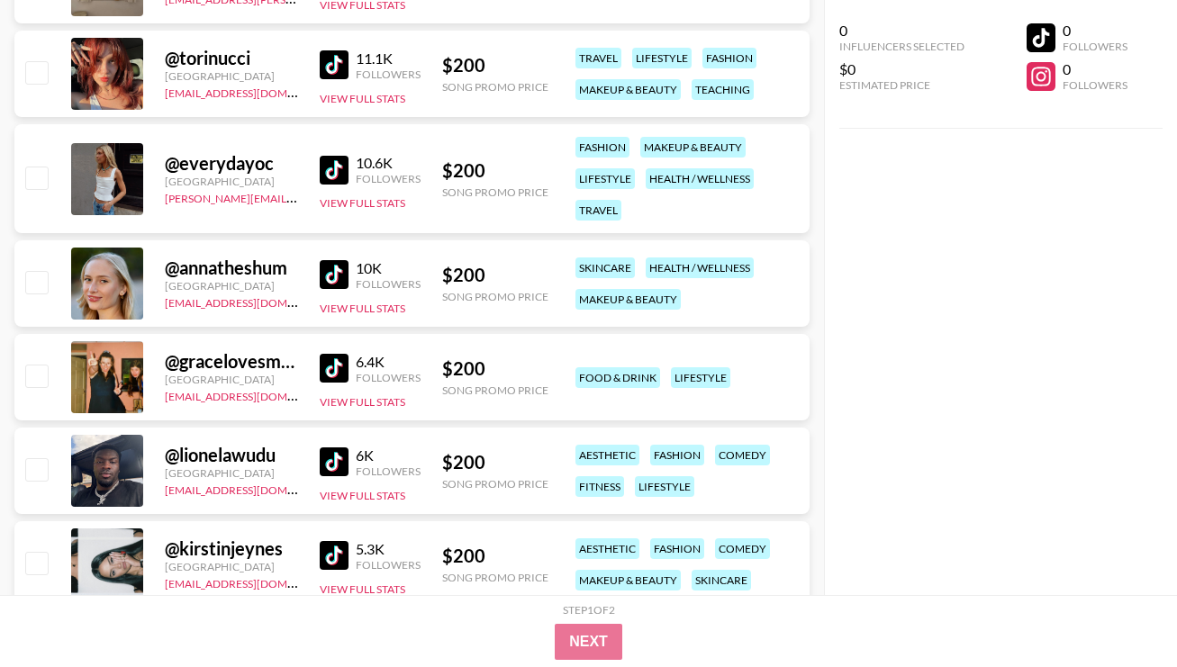
scroll to position [24601, 0]
click at [347, 276] on img at bounding box center [334, 274] width 29 height 29
click at [334, 367] on img at bounding box center [334, 368] width 29 height 29
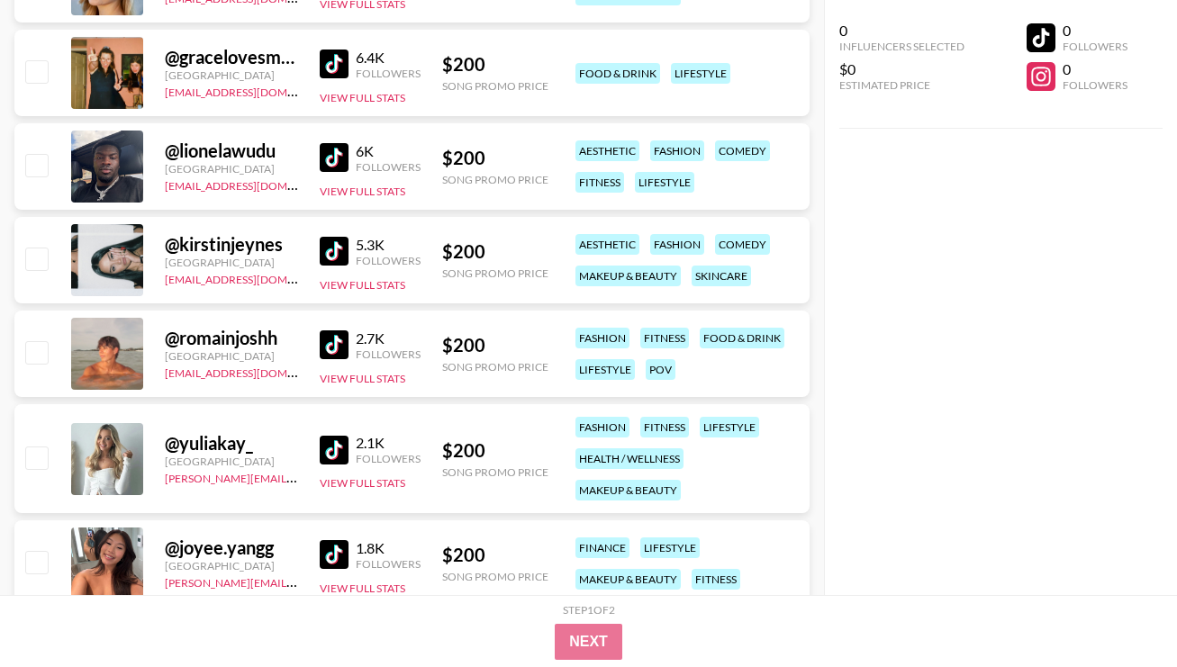
click at [335, 246] on img at bounding box center [334, 251] width 29 height 29
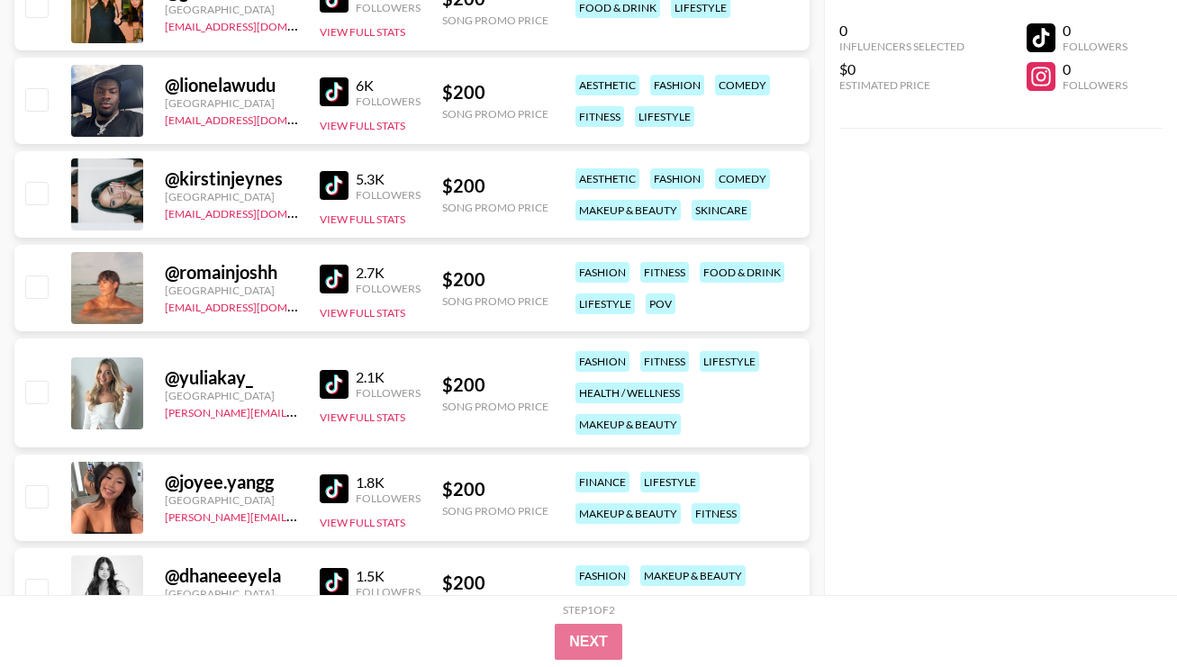
scroll to position [24989, 0]
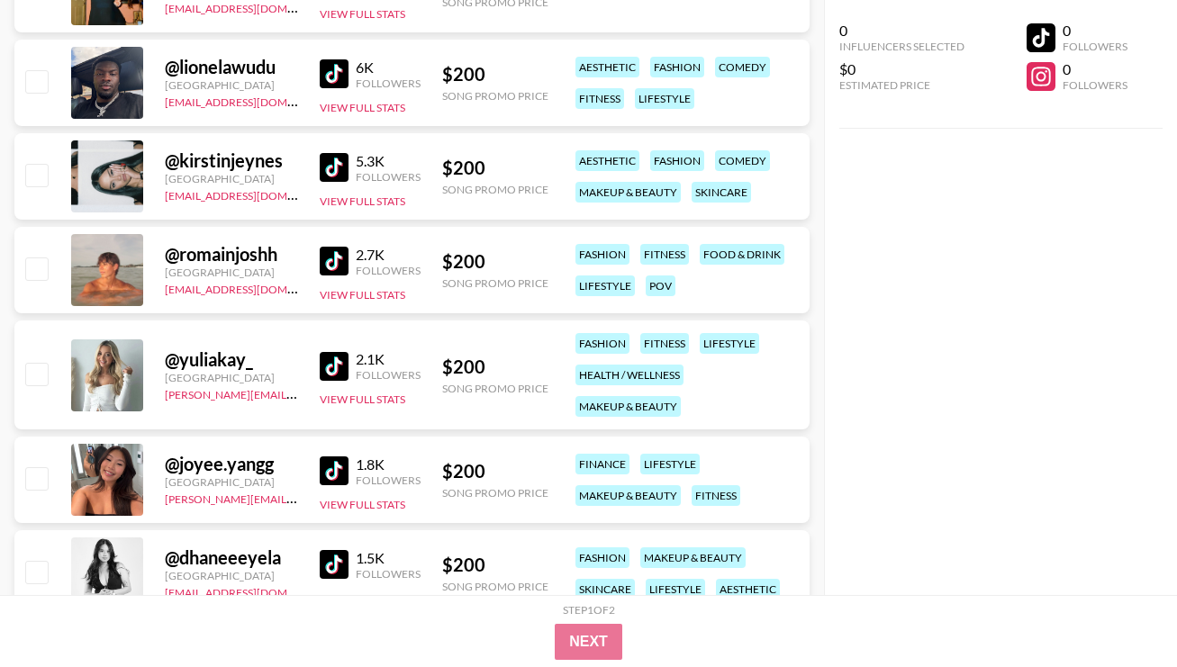
click at [330, 382] on div "2.1K Followers View Full Stats" at bounding box center [370, 375] width 101 height 64
click at [331, 370] on img at bounding box center [334, 366] width 29 height 29
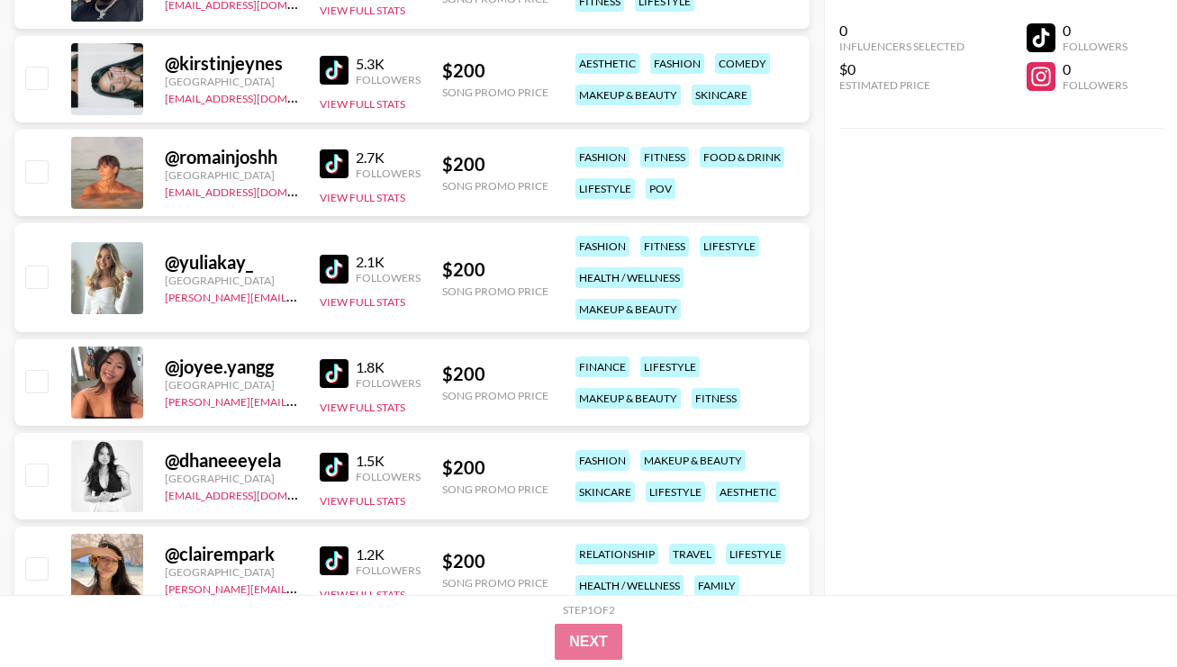
scroll to position [25088, 0]
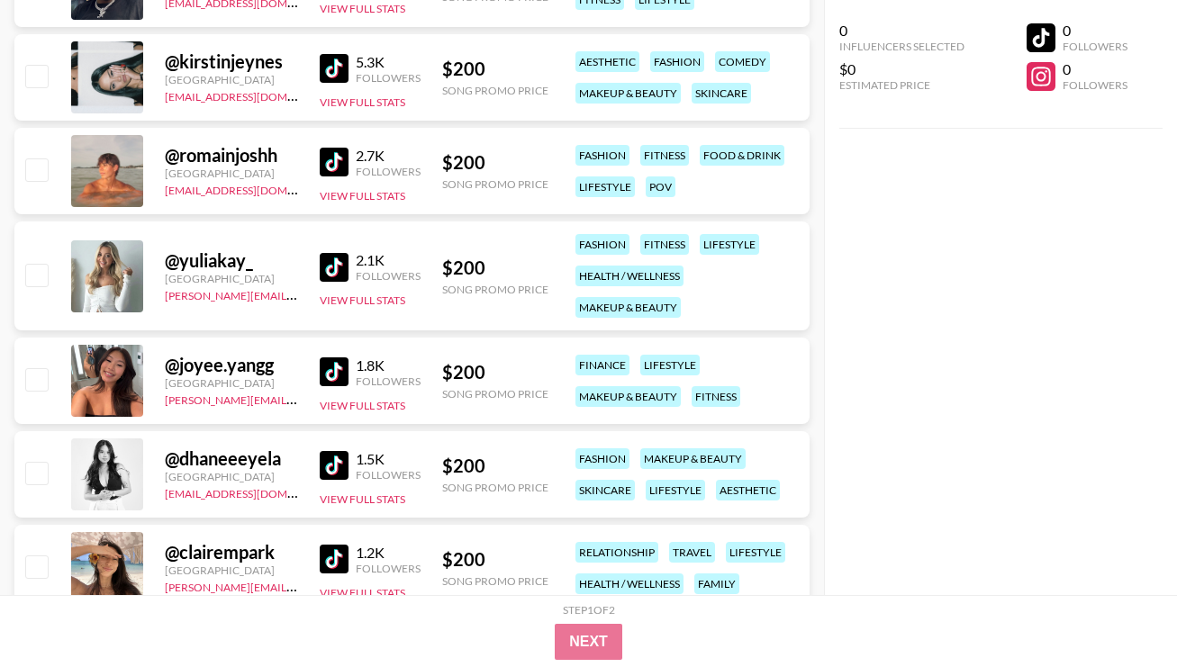
click at [344, 373] on img at bounding box center [334, 372] width 29 height 29
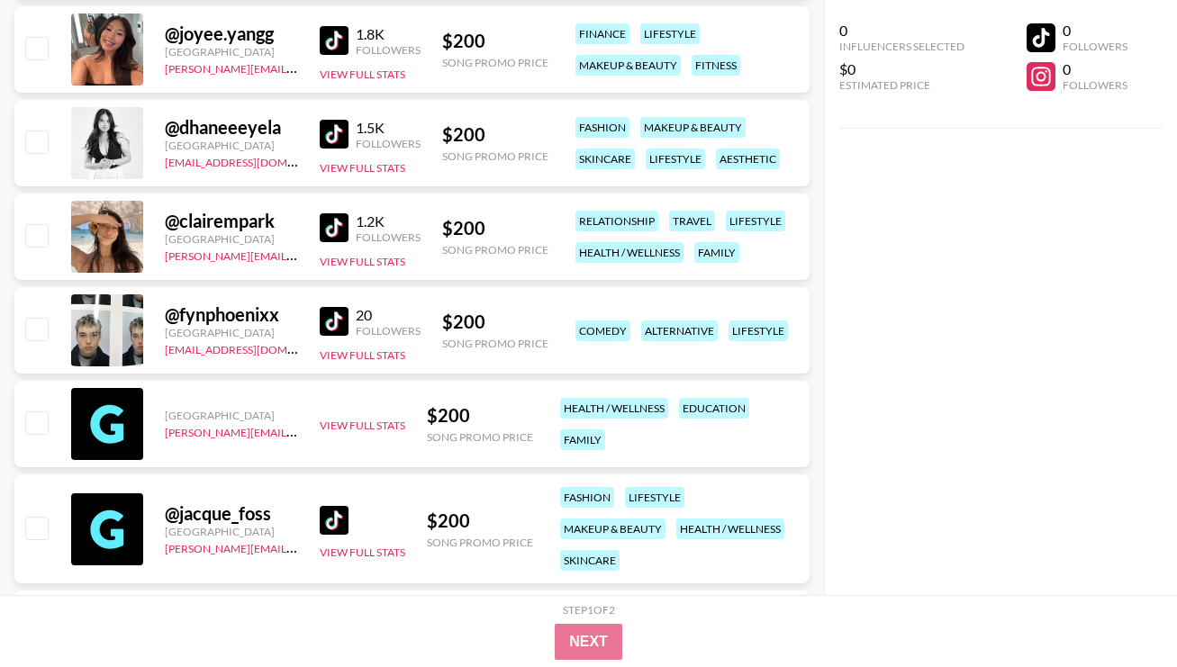
scroll to position [25427, 0]
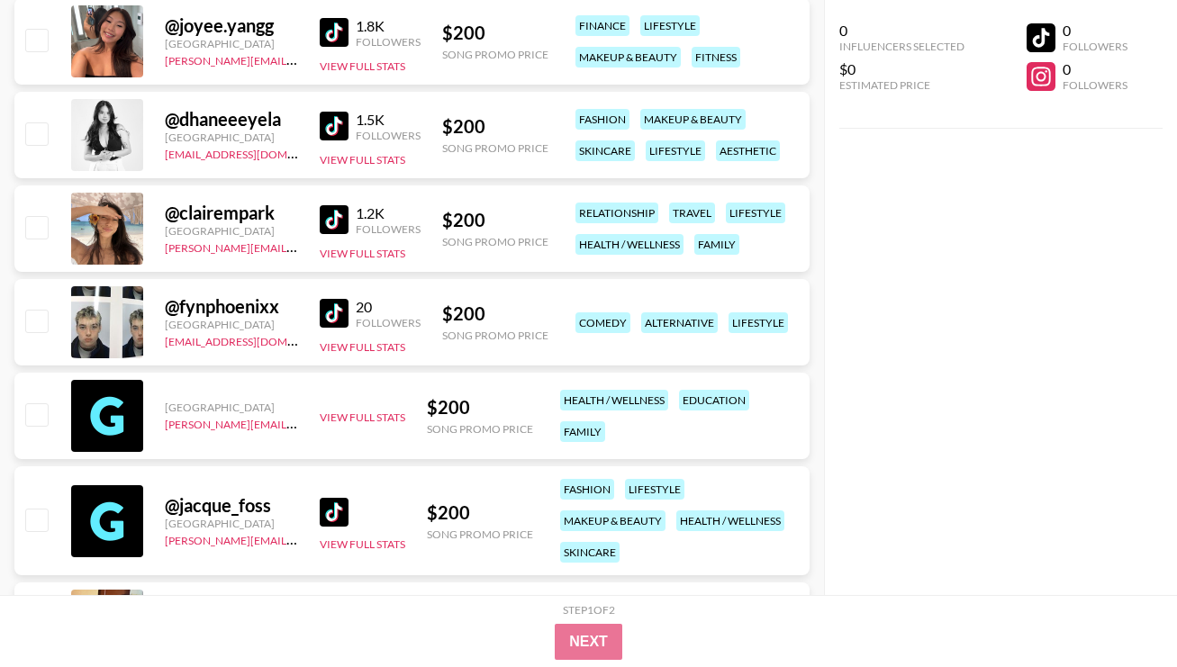
click at [329, 211] on img at bounding box center [334, 219] width 29 height 29
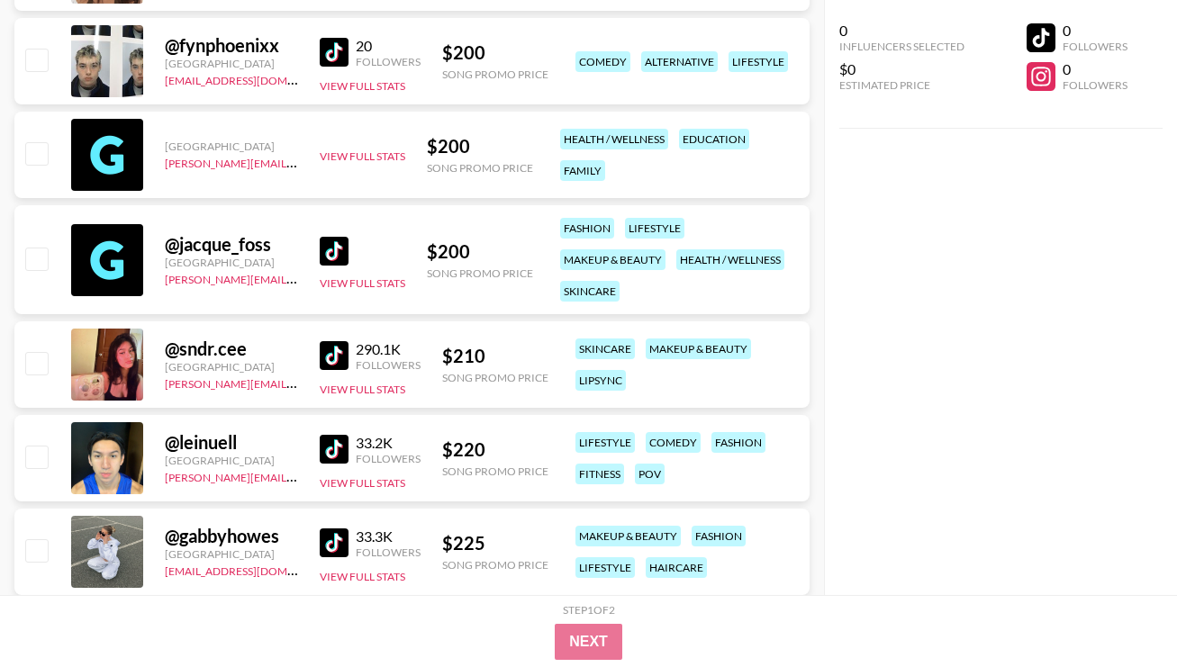
scroll to position [25775, 0]
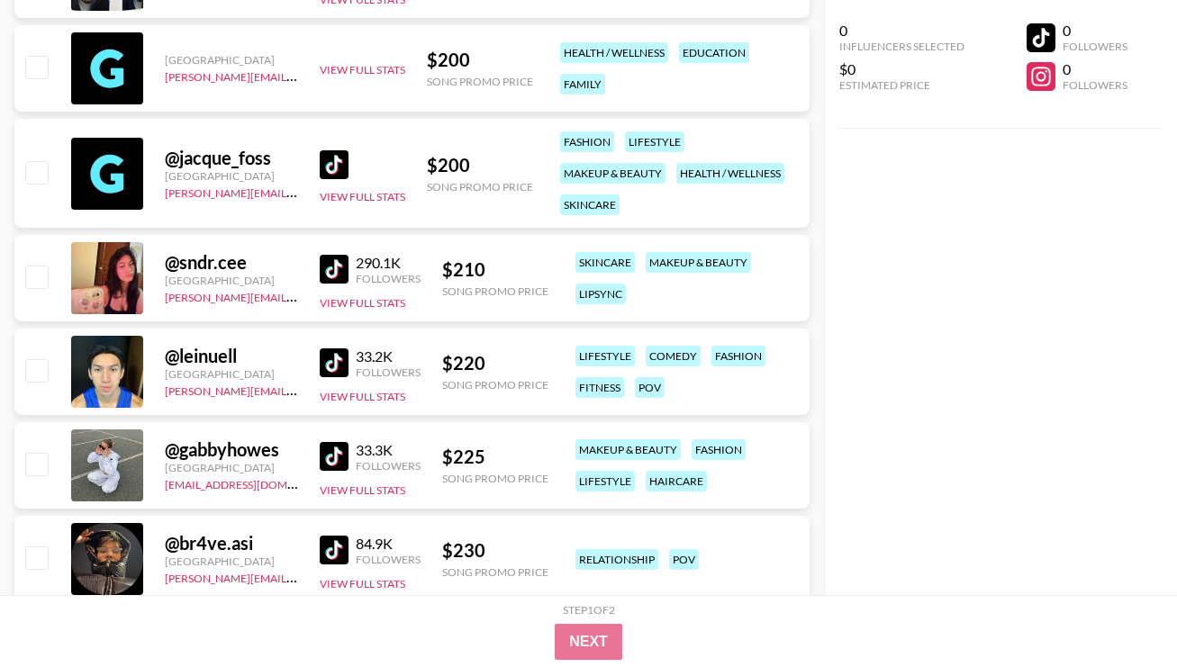
click at [321, 272] on img at bounding box center [334, 269] width 29 height 29
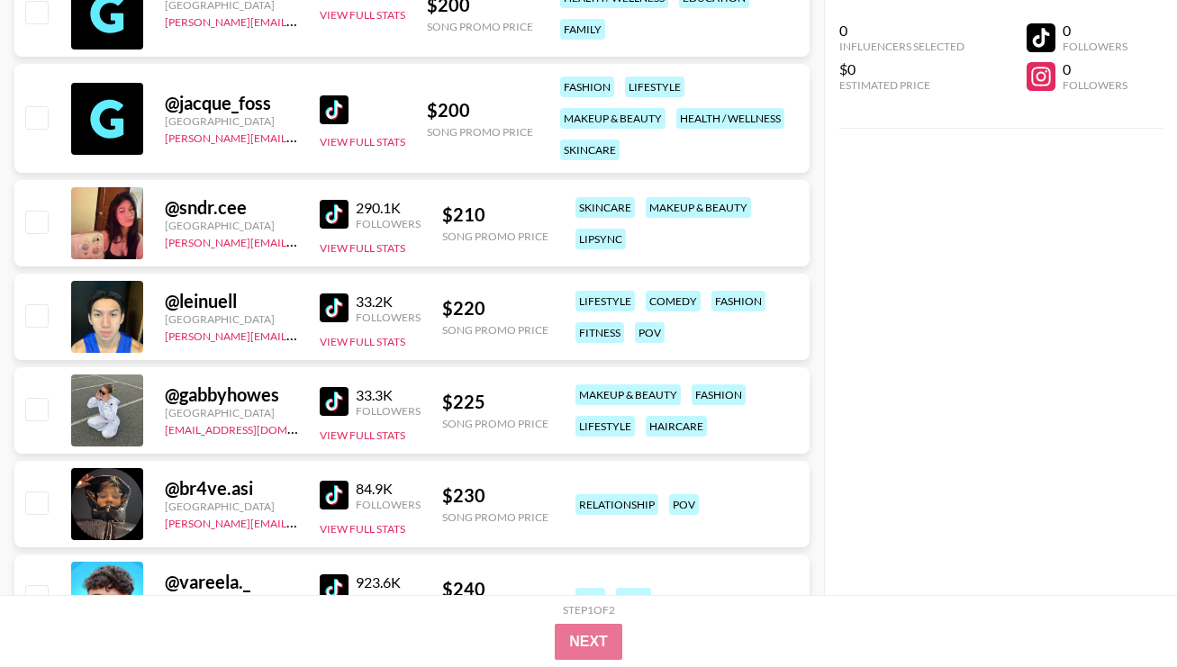
scroll to position [25880, 0]
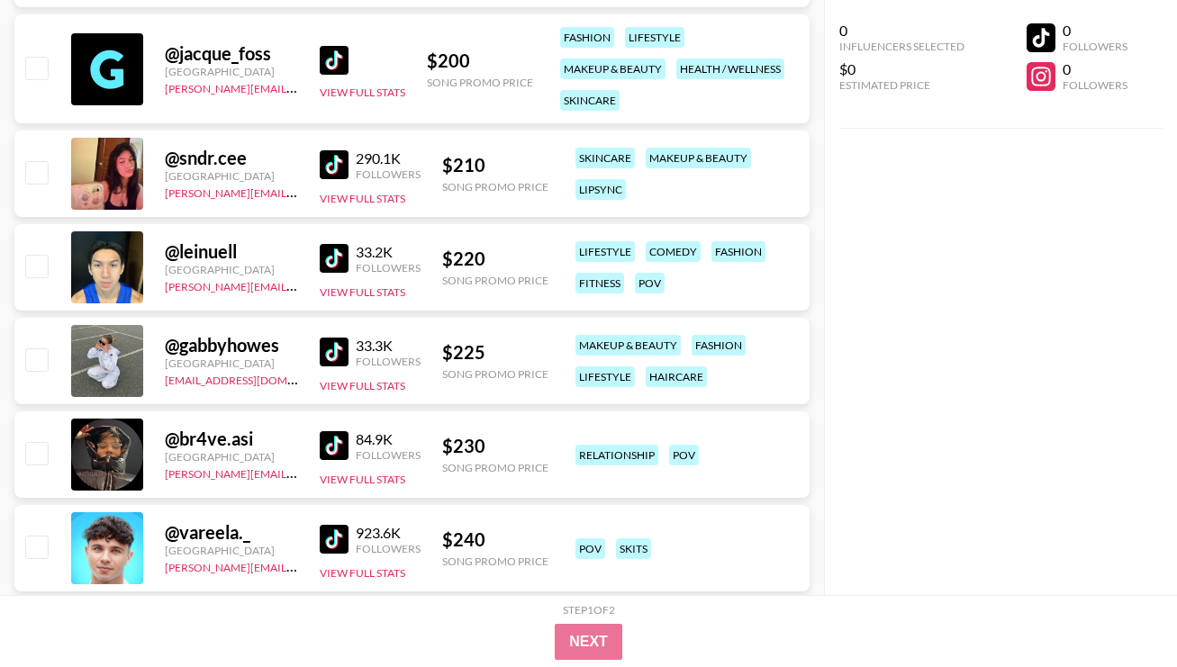
click at [328, 353] on img at bounding box center [334, 352] width 29 height 29
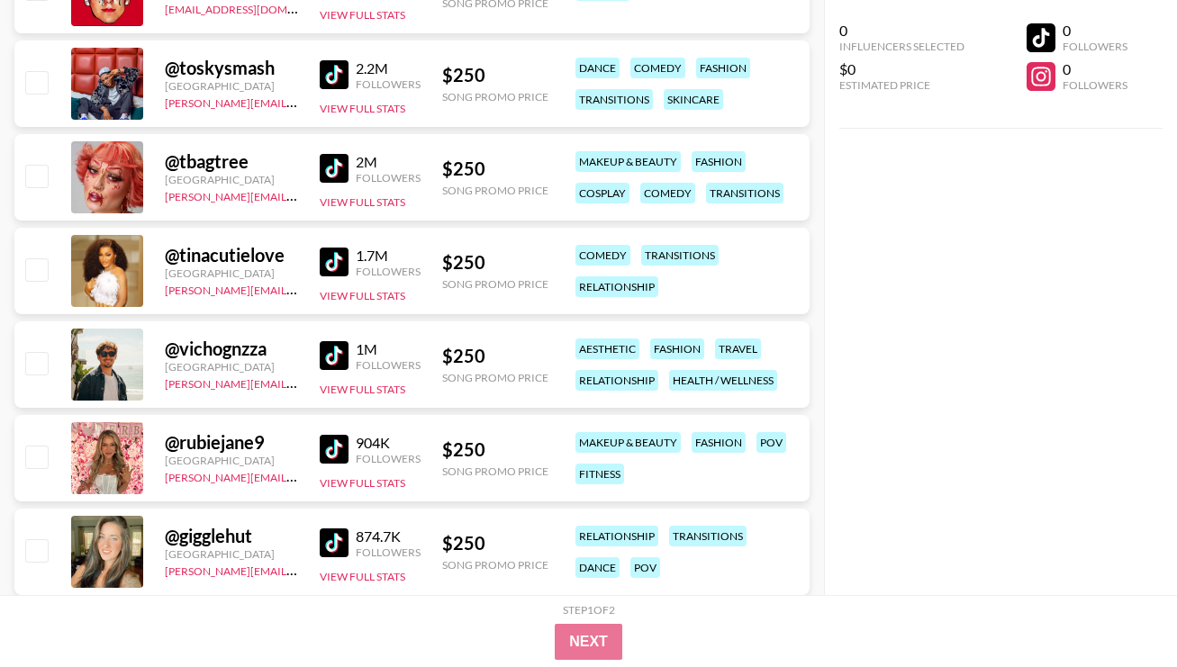
scroll to position [27134, 0]
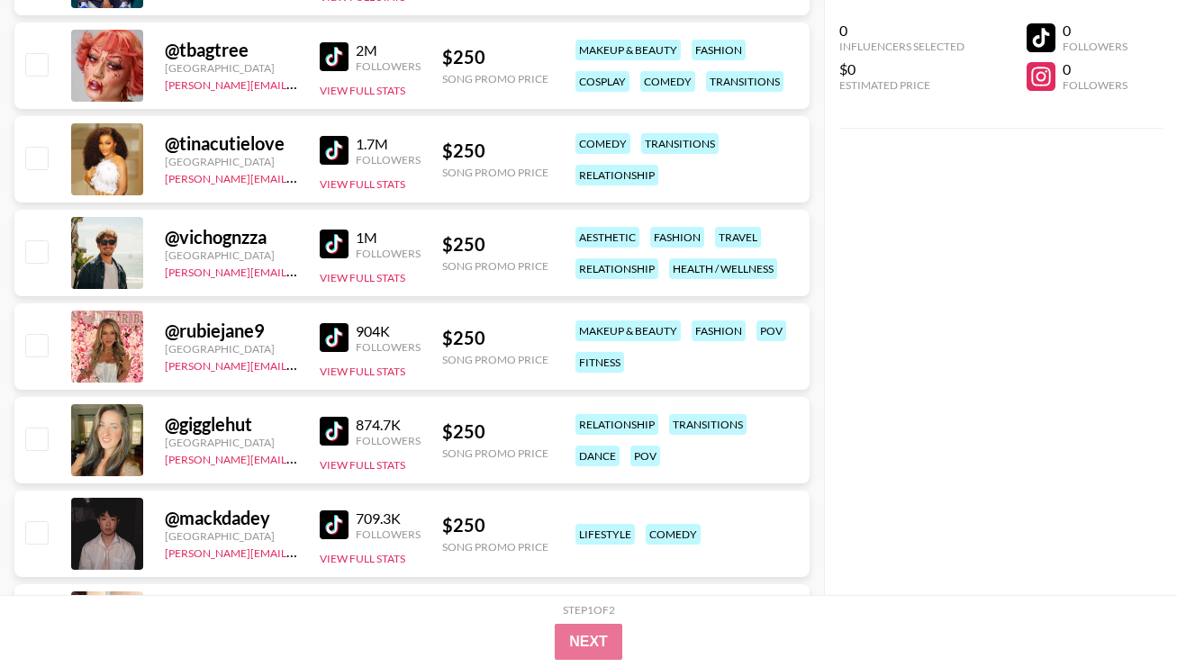
click at [348, 336] on img at bounding box center [334, 337] width 29 height 29
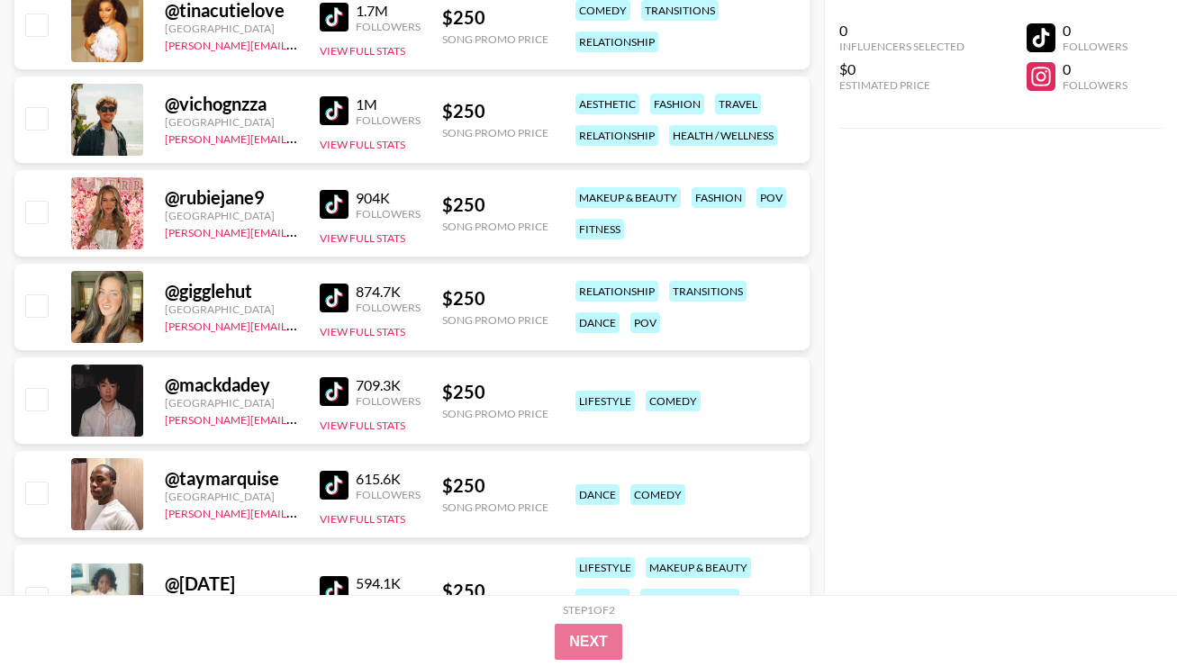
scroll to position [27226, 0]
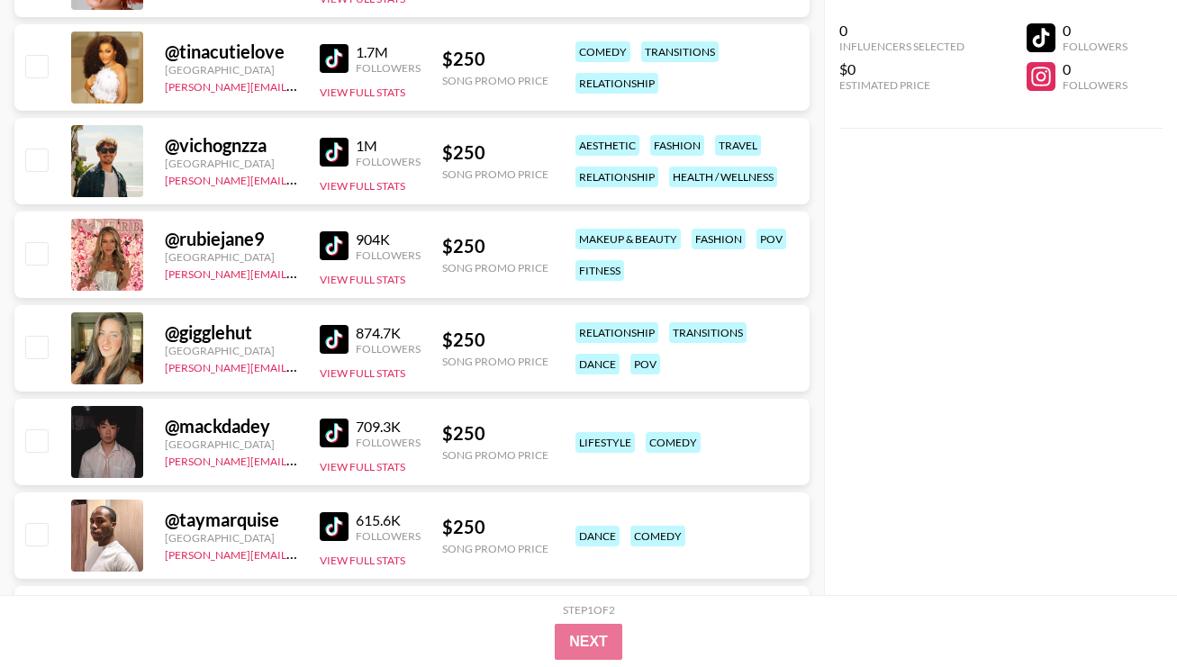
click at [343, 357] on div "874.7K Followers View Full Stats" at bounding box center [370, 349] width 101 height 64
click at [343, 349] on img at bounding box center [334, 339] width 29 height 29
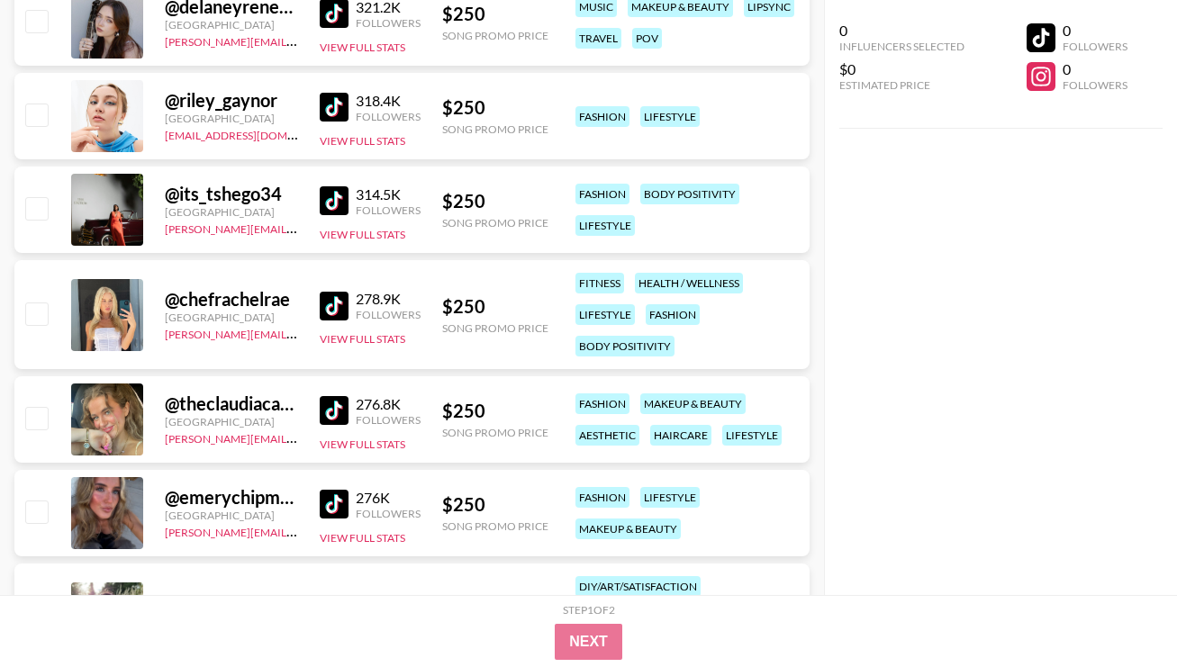
scroll to position [29218, 0]
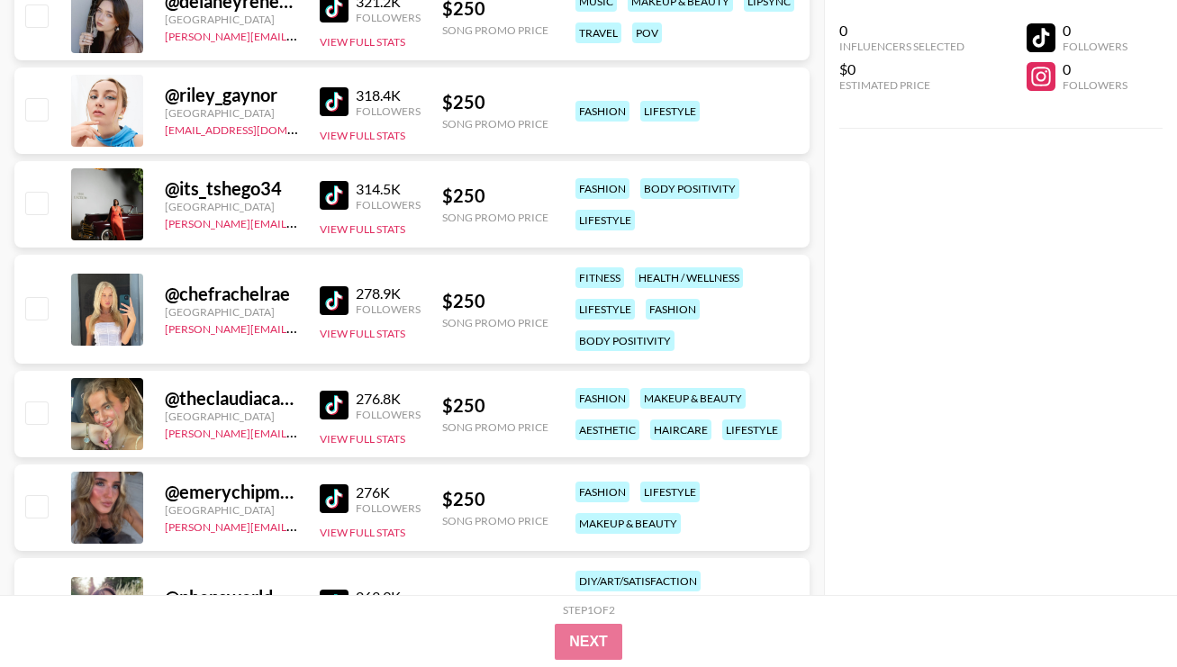
click at [353, 495] on link at bounding box center [338, 499] width 36 height 29
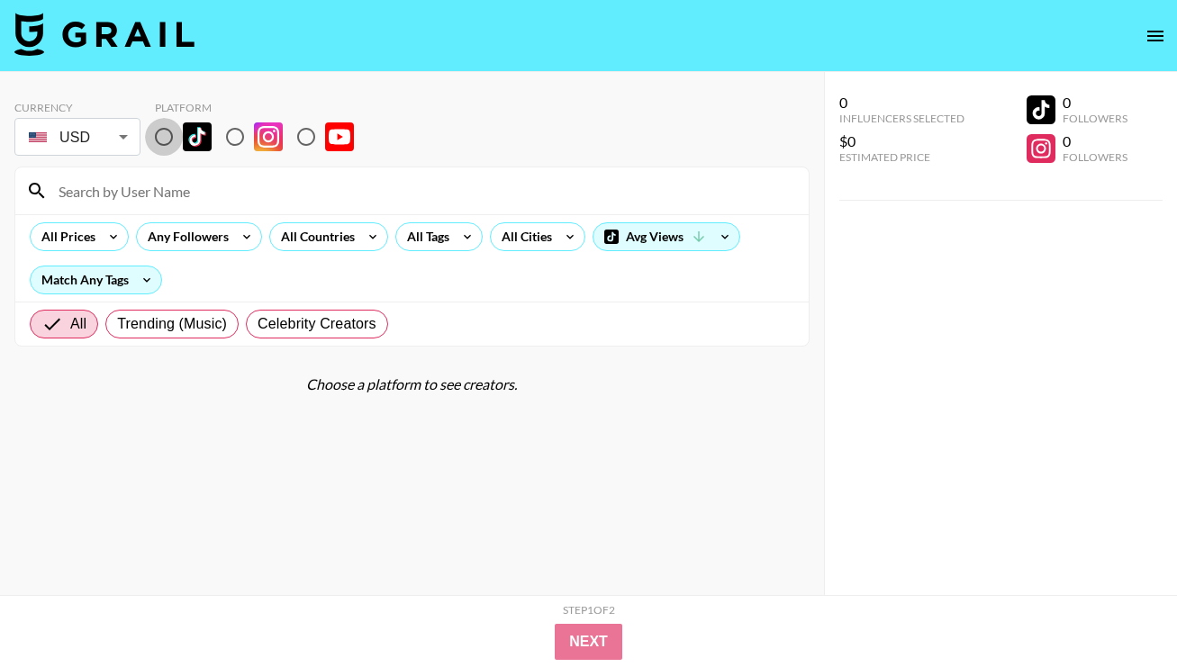
click at [159, 140] on input "radio" at bounding box center [164, 137] width 38 height 38
radio input "true"
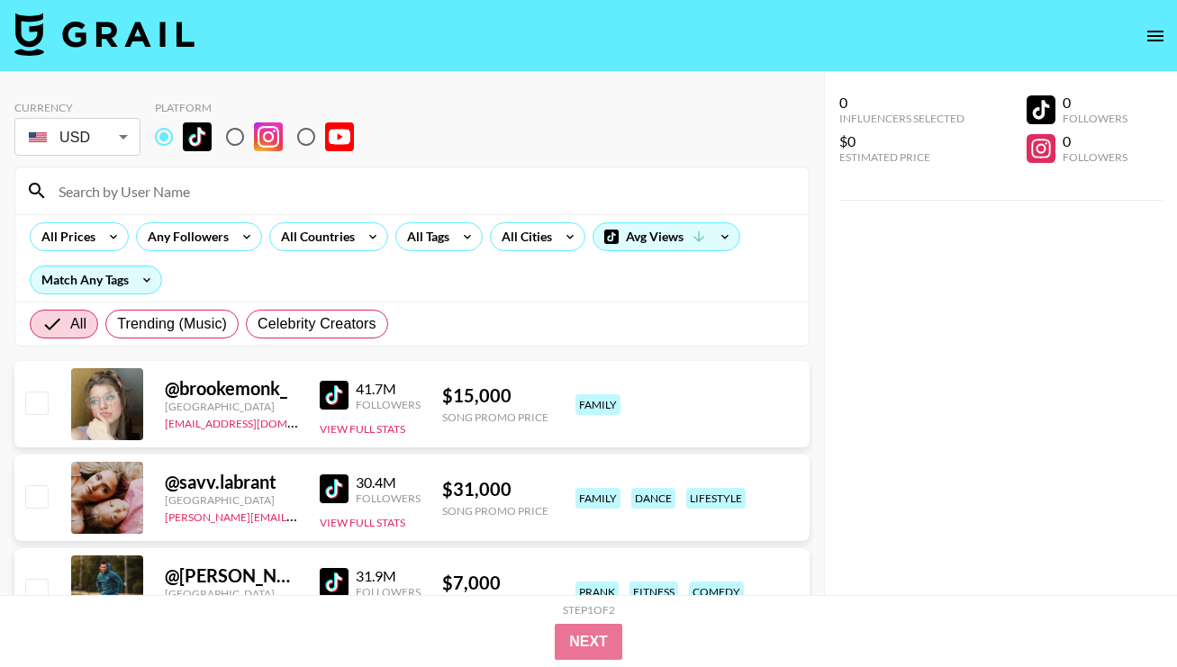
click at [222, 200] on input at bounding box center [423, 191] width 750 height 29
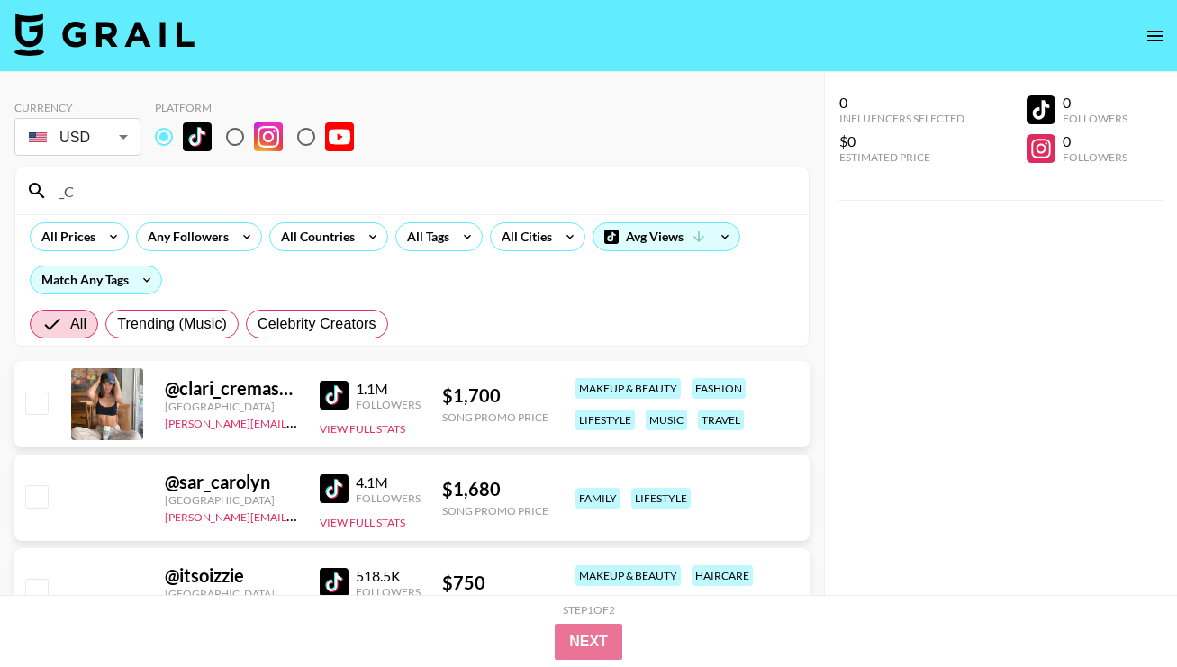
type input "_"
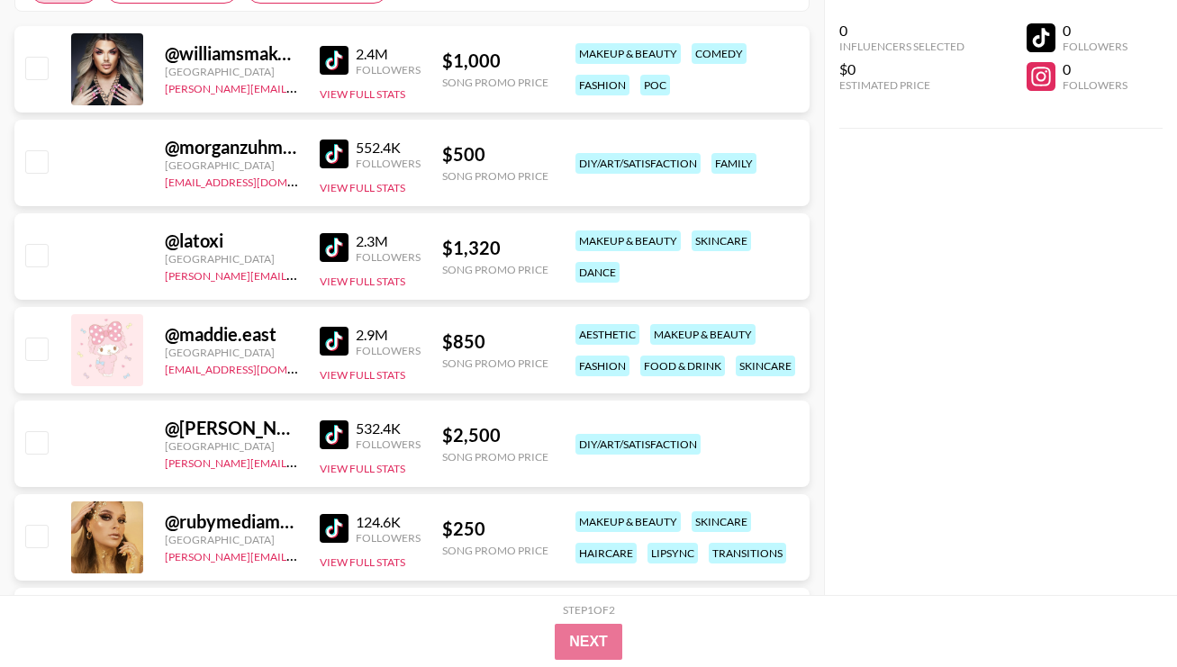
scroll to position [90, 0]
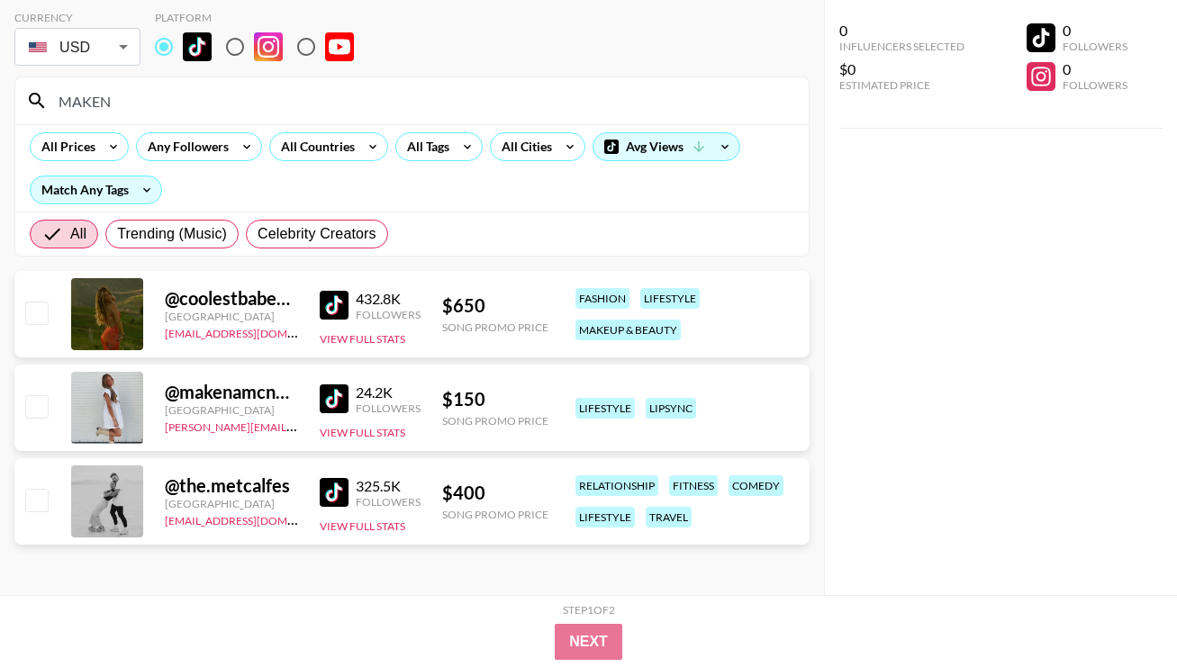
type input "MAKEN"
click at [446, 99] on input "MAKEN" at bounding box center [423, 100] width 750 height 29
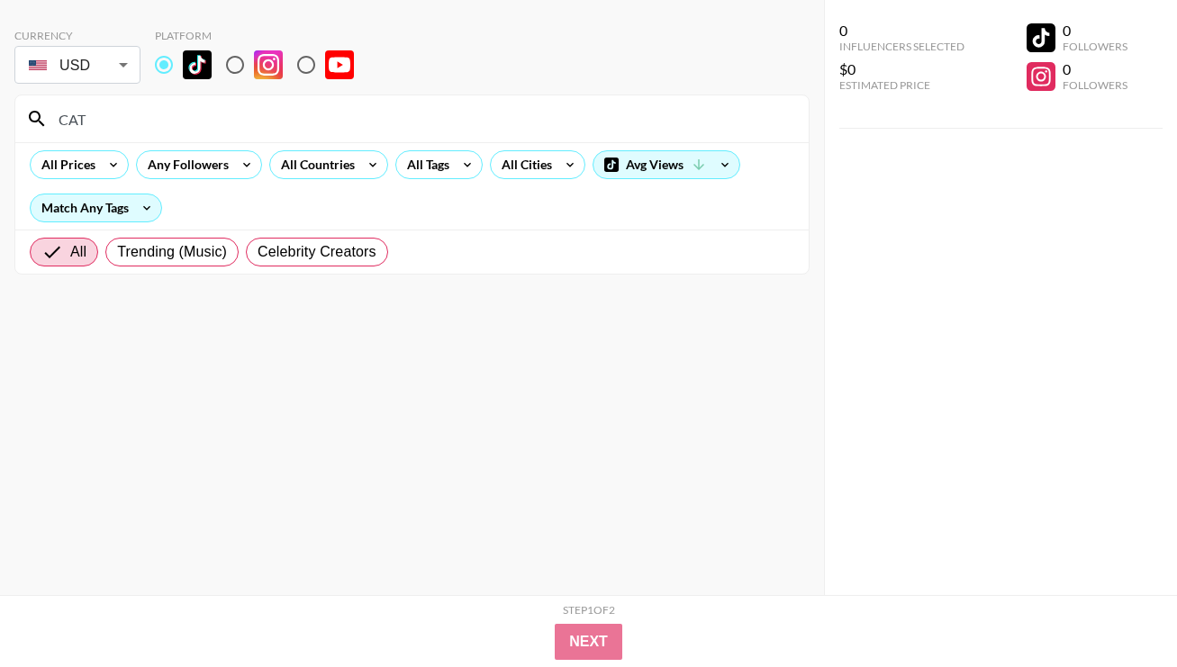
scroll to position [182, 0]
type input "C"
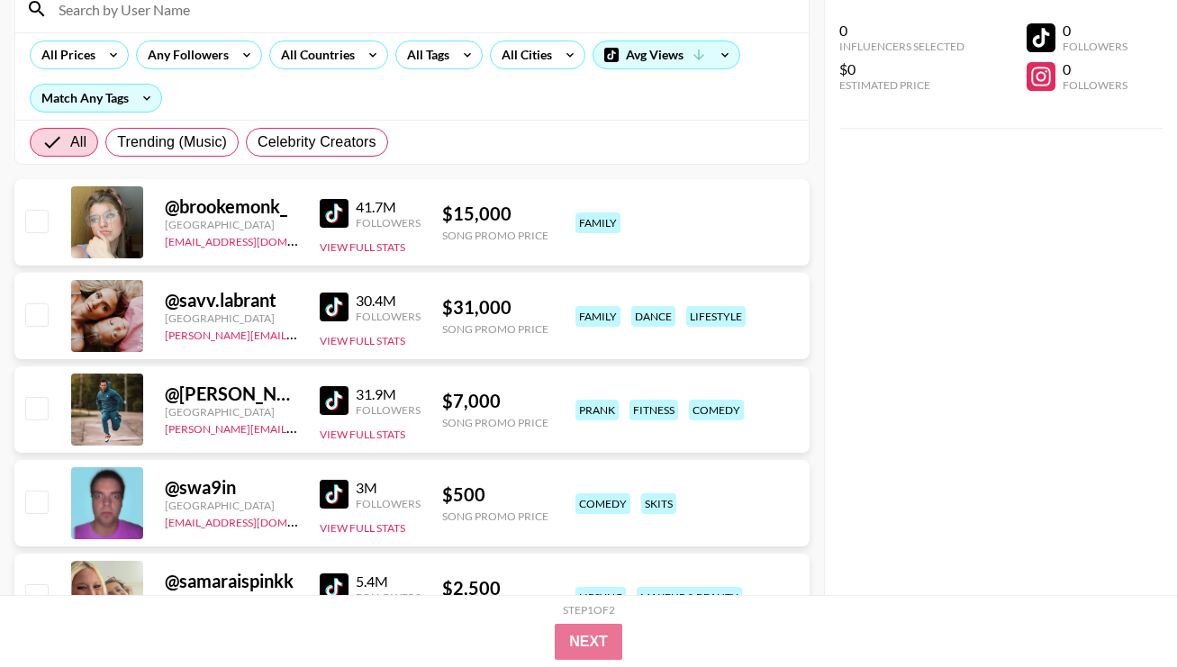
scroll to position [23, 0]
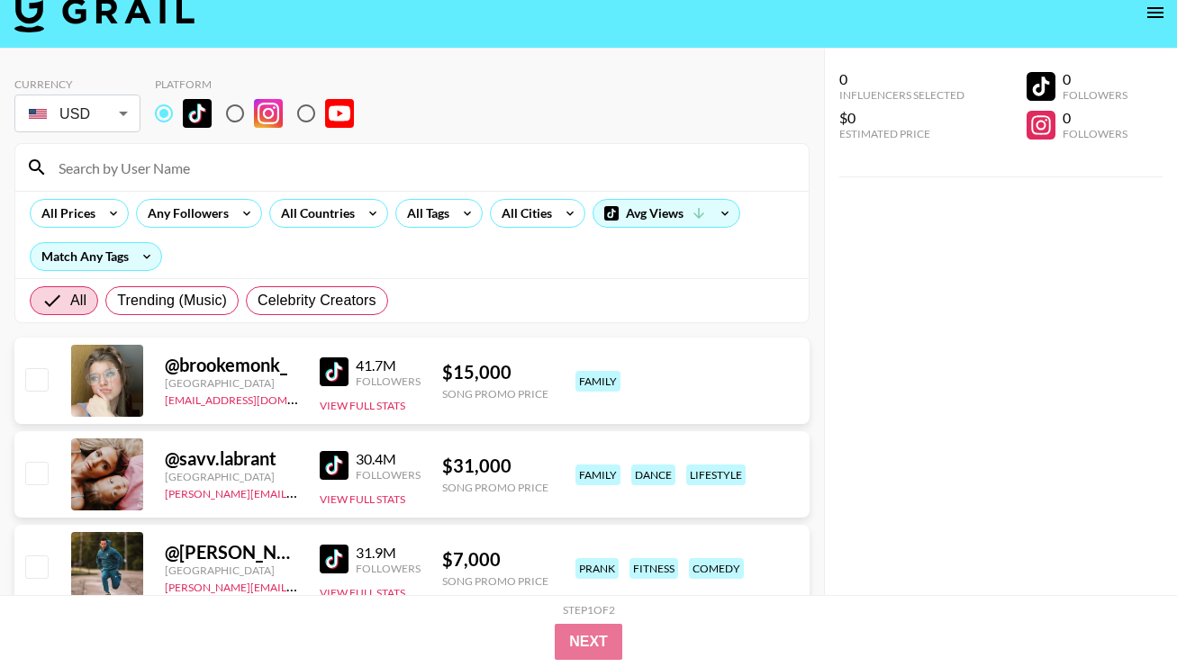
click at [748, 164] on input at bounding box center [423, 167] width 750 height 29
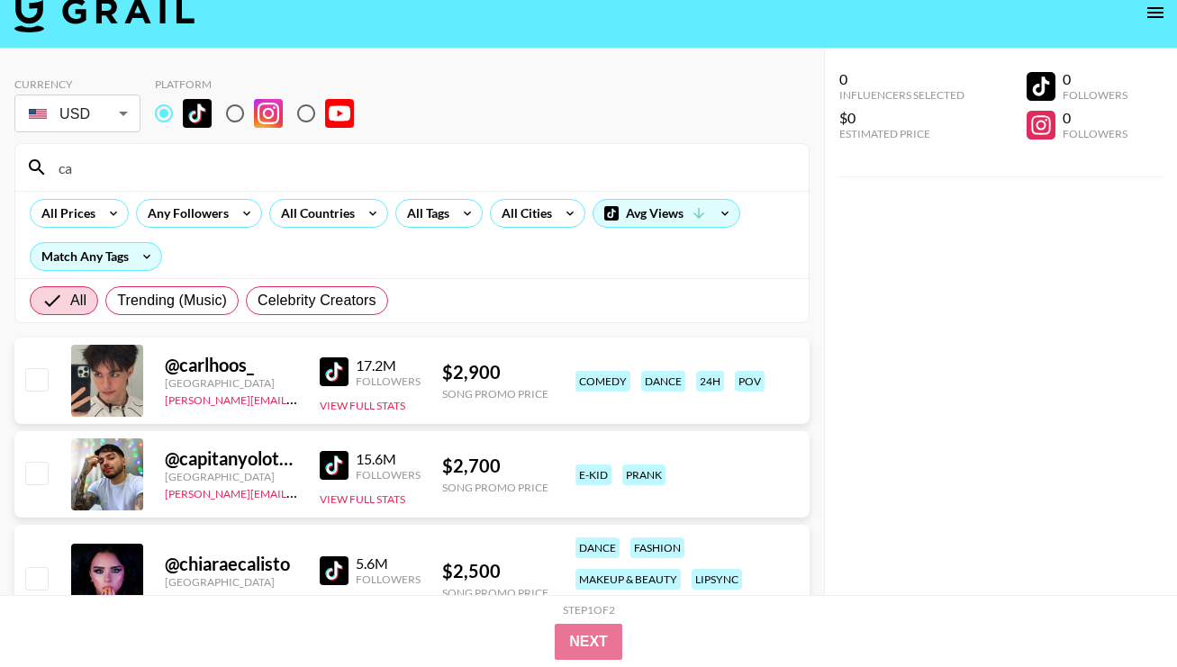
type input "c"
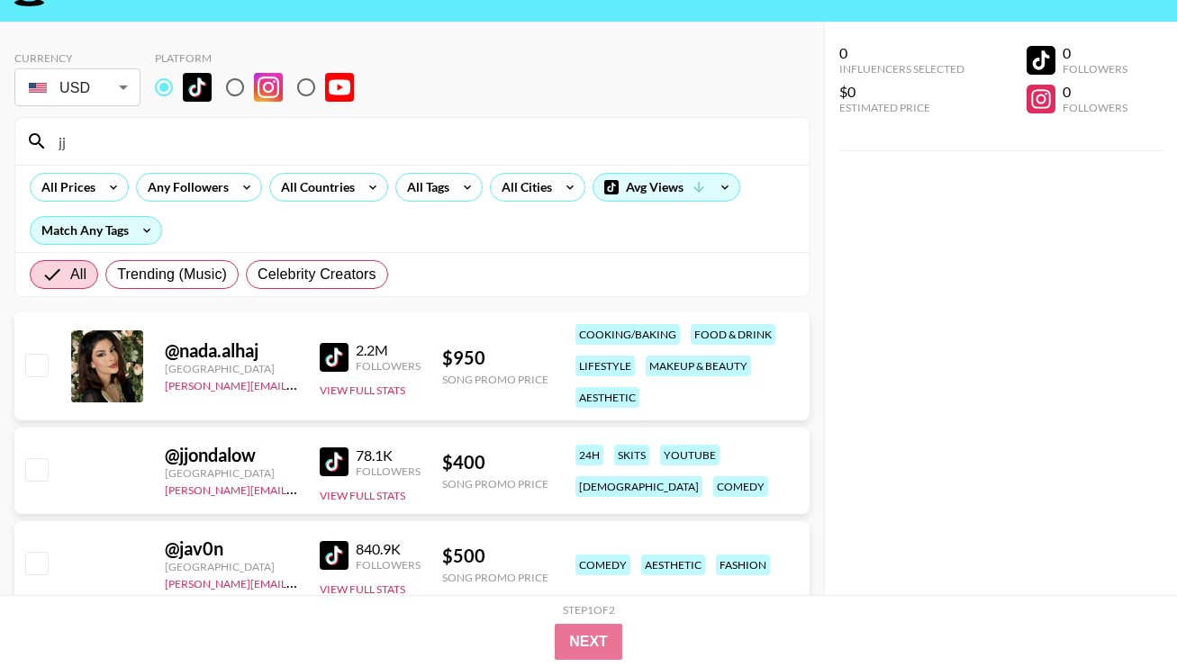
scroll to position [50, 0]
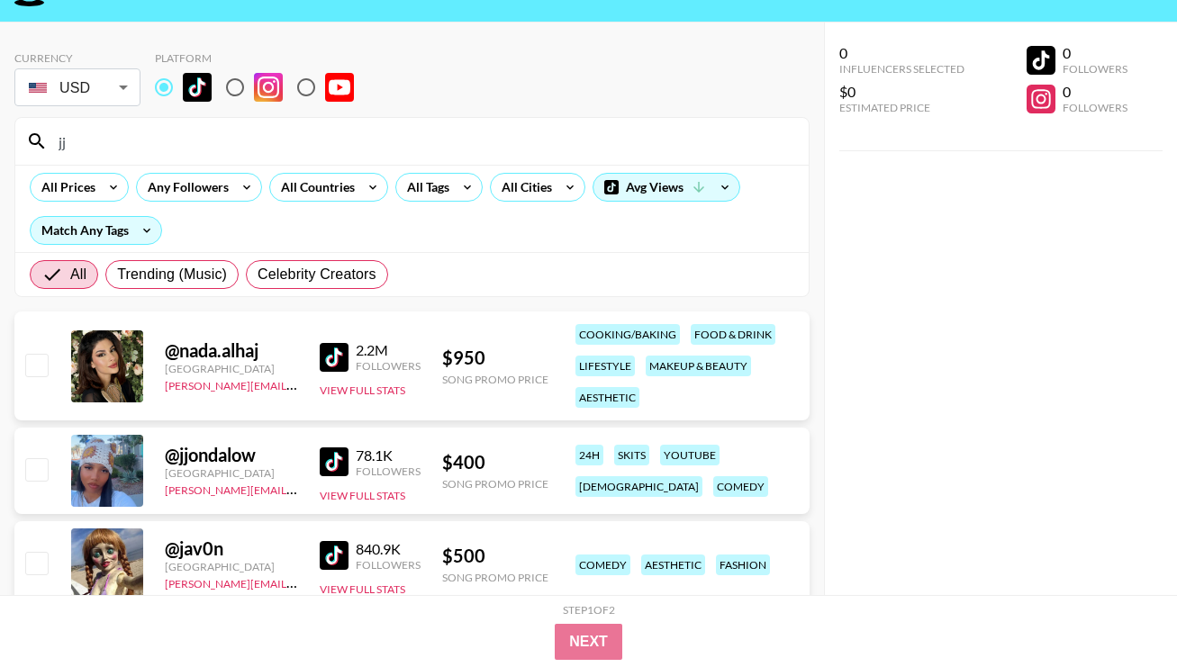
type input "j"
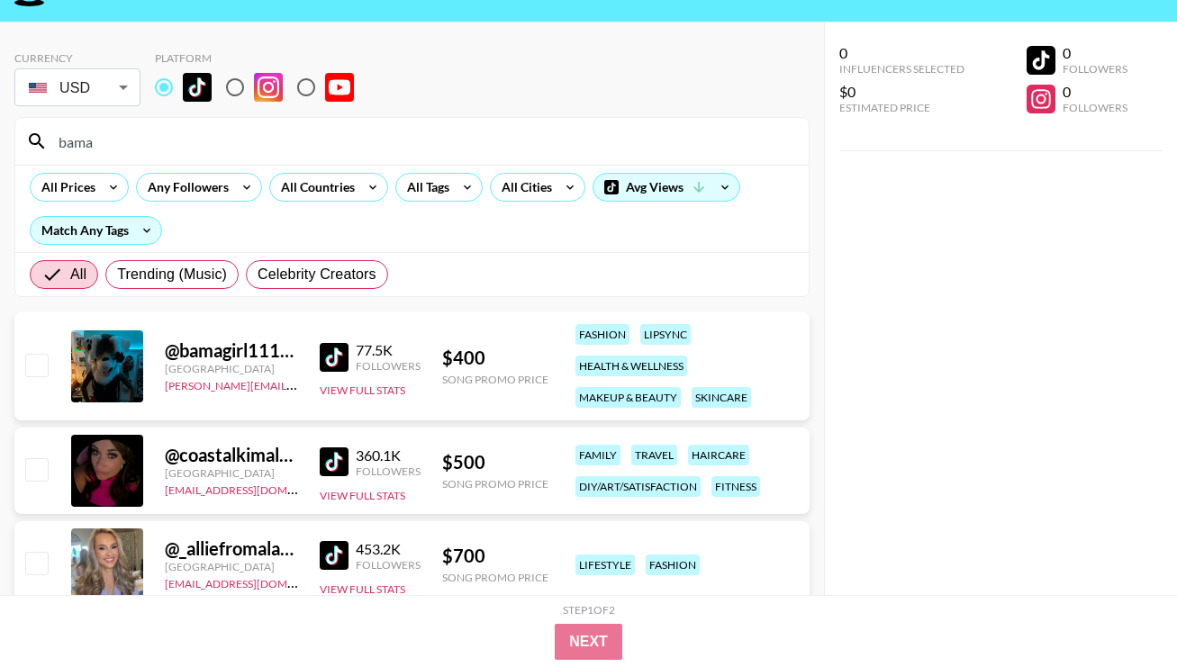
type input "bama"
click at [699, 145] on input "bama" at bounding box center [423, 141] width 750 height 29
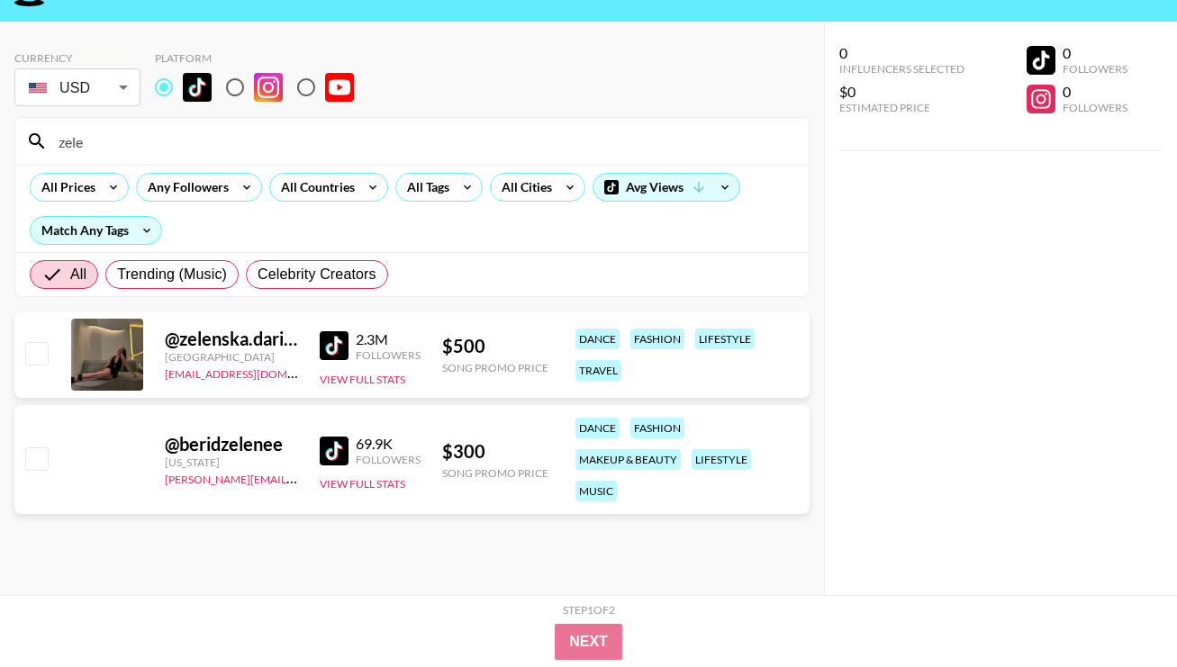
type input "zele"
click at [458, 141] on input "zele" at bounding box center [423, 141] width 750 height 29
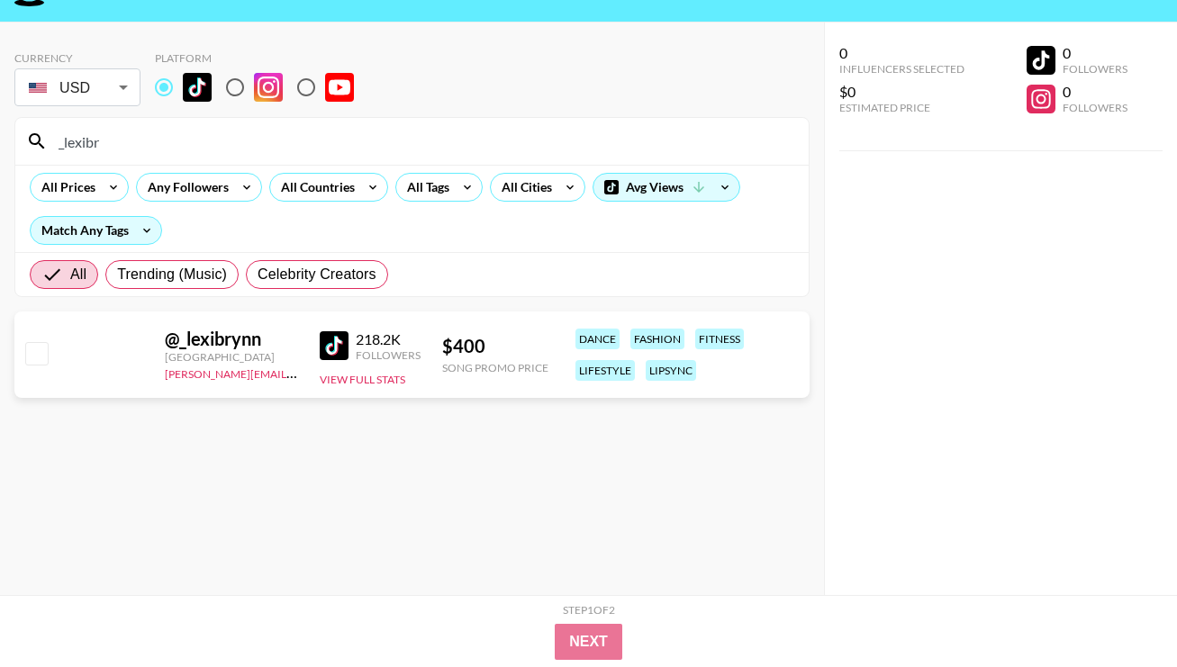
type input "_lexibr"
click at [281, 141] on input "_lexibr" at bounding box center [423, 141] width 750 height 29
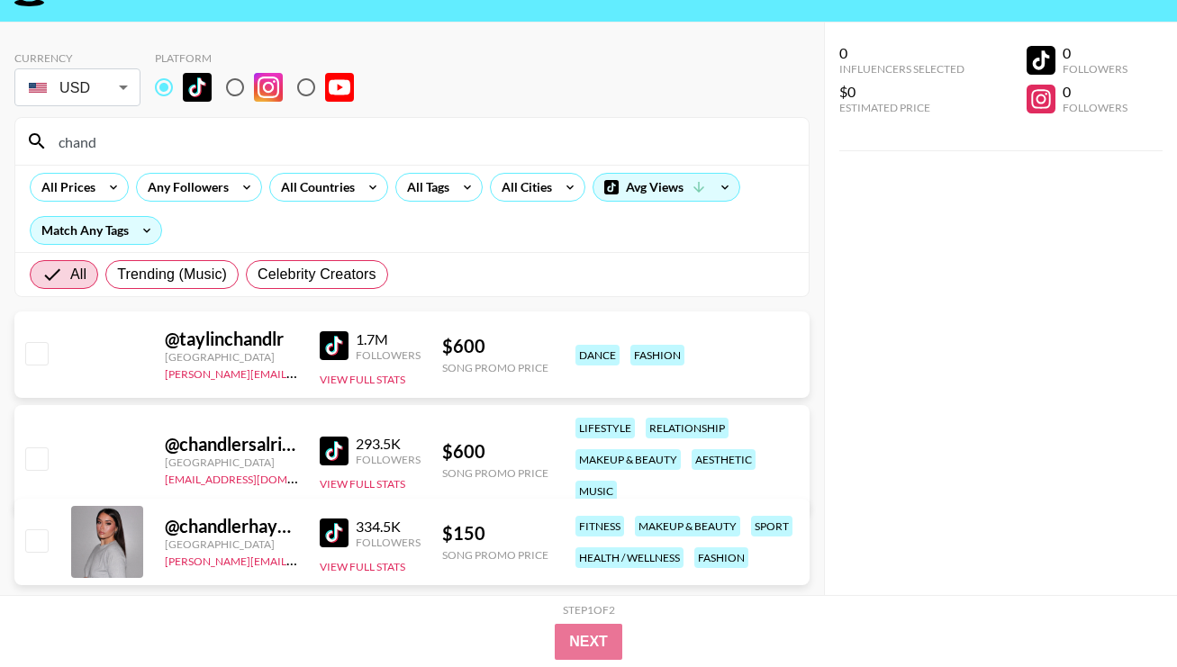
type input "chand"
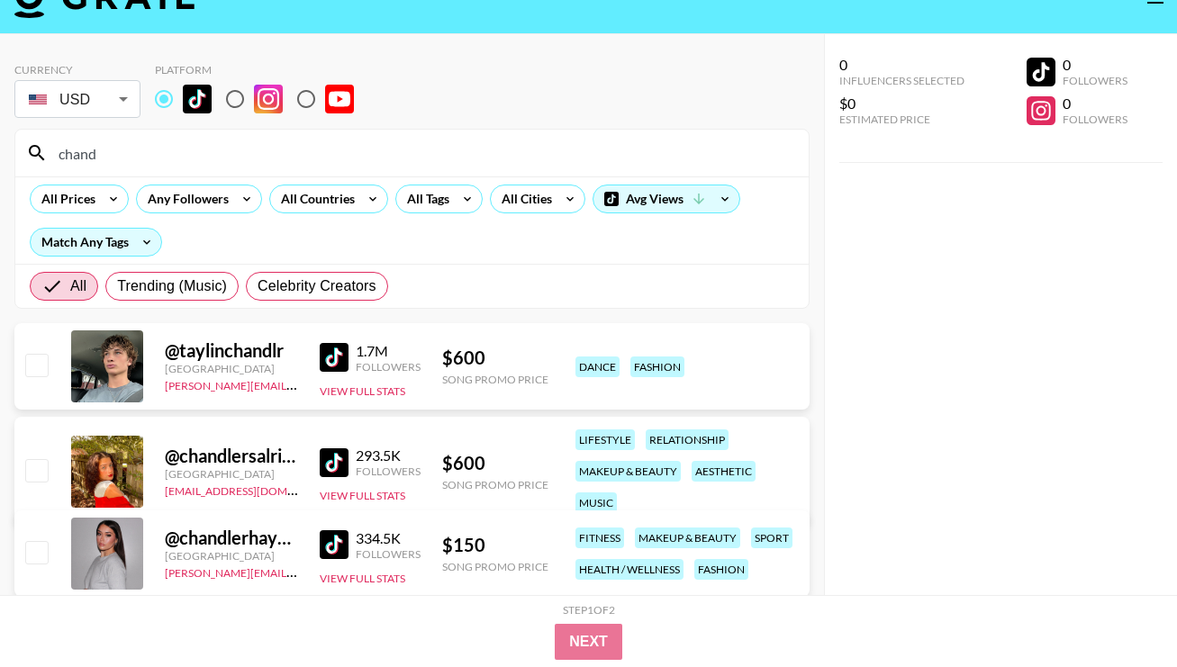
scroll to position [38, 0]
click at [633, 156] on input "chand" at bounding box center [423, 153] width 750 height 29
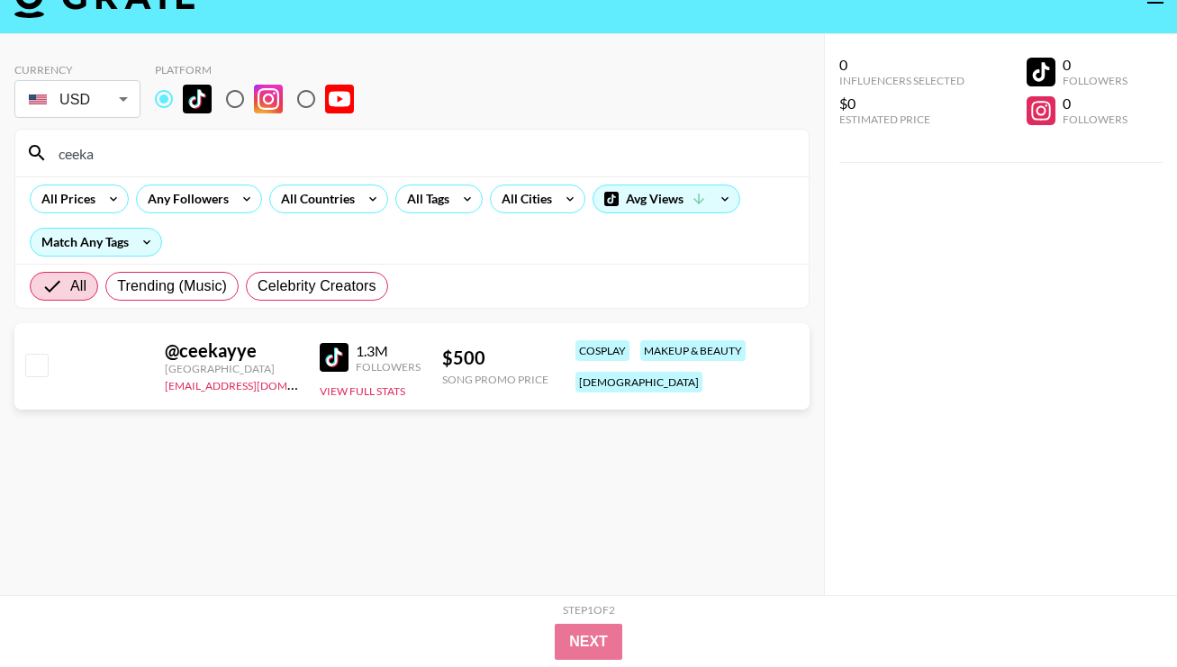
type input "ceeka"
click at [566, 162] on input "ceeka" at bounding box center [423, 153] width 750 height 29
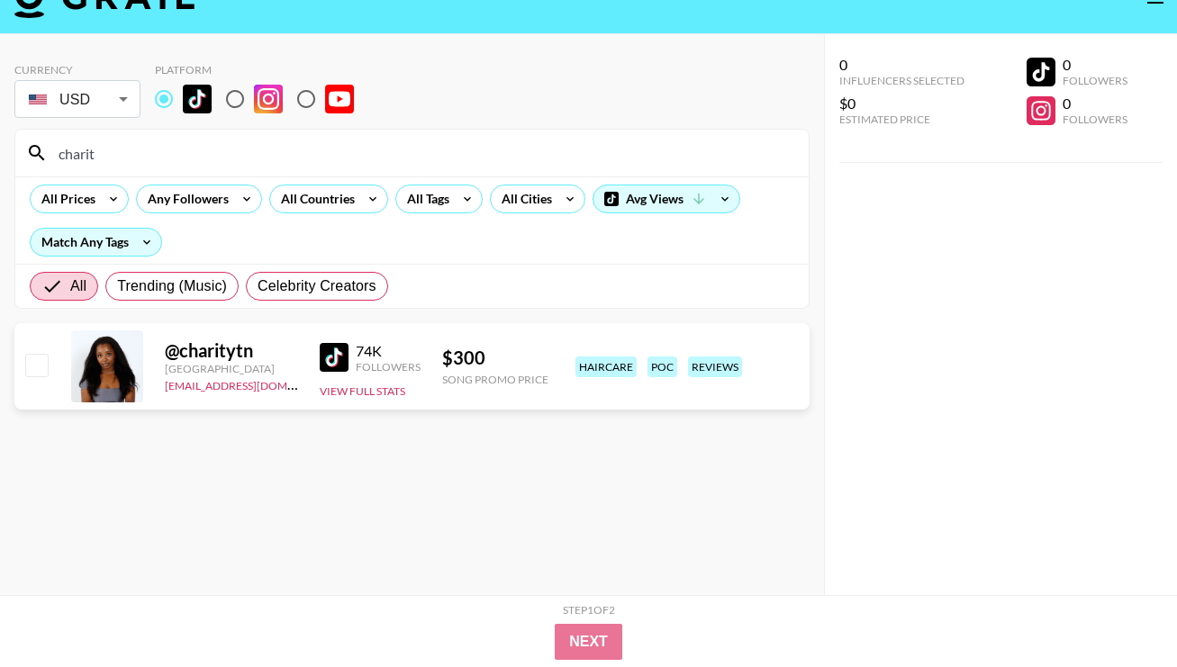
type input "charit"
click at [589, 155] on input "charit" at bounding box center [423, 153] width 750 height 29
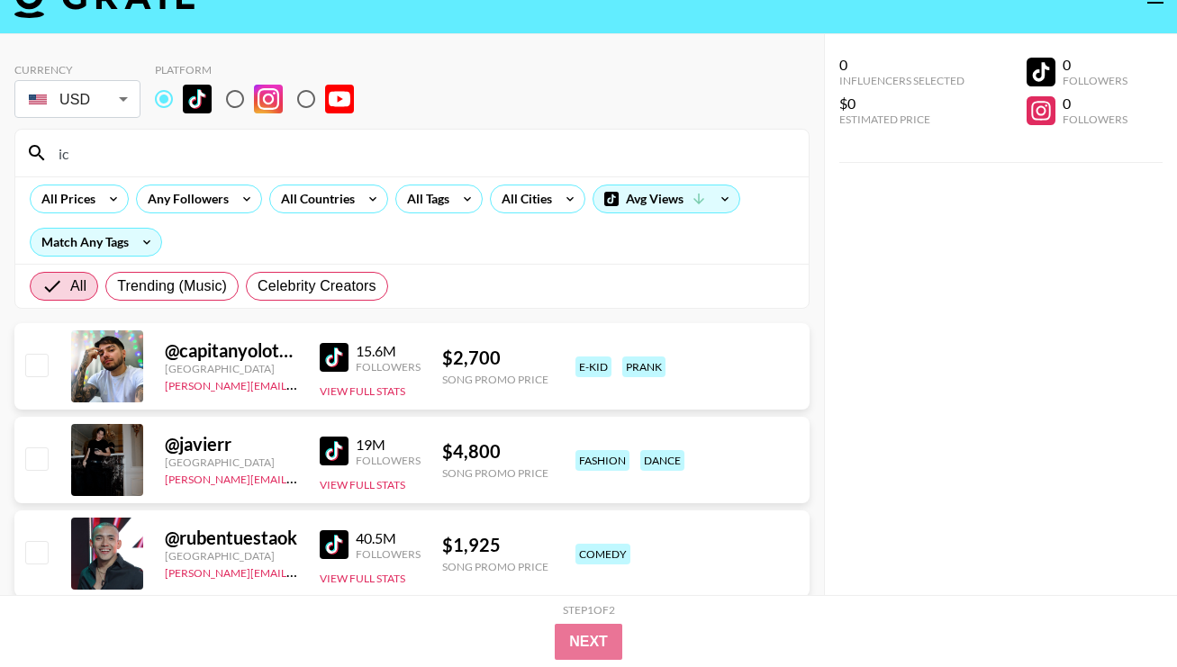
type input "i"
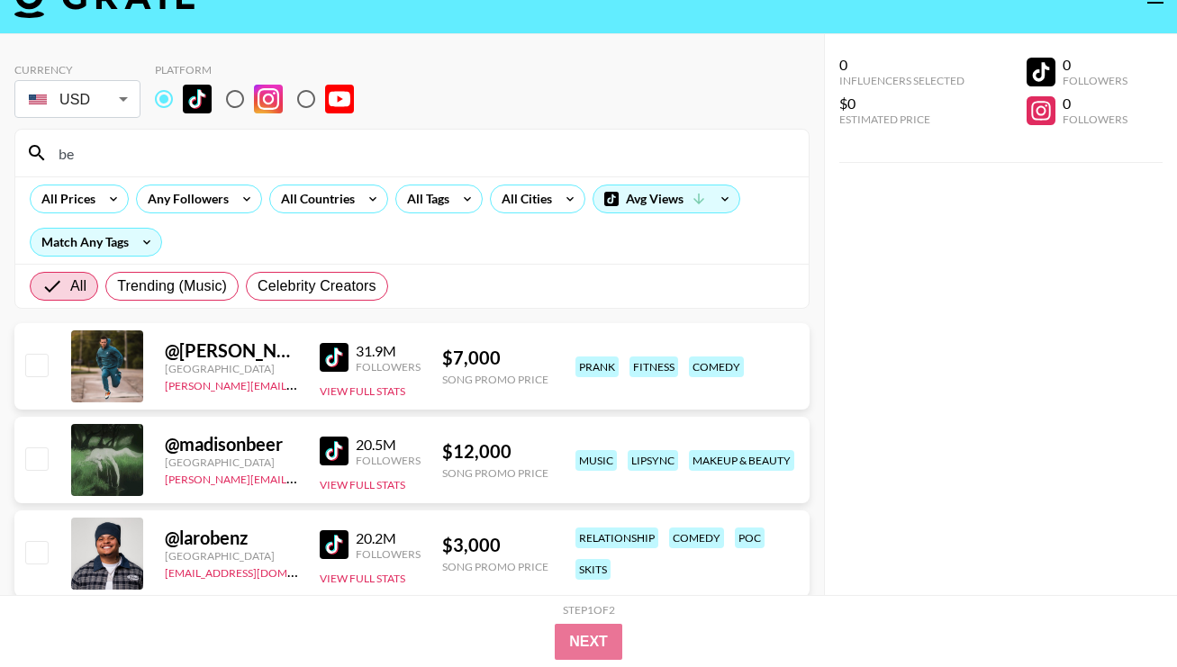
type input "b"
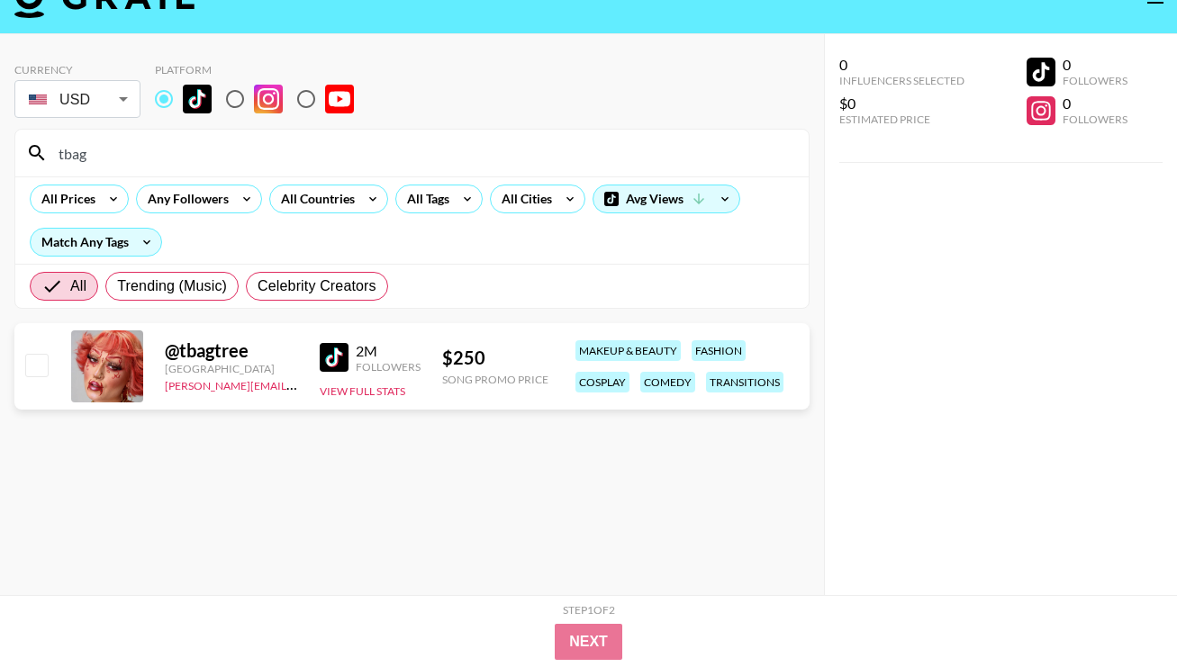
type input "tbag"
click at [316, 162] on input "tbag" at bounding box center [423, 153] width 750 height 29
click at [316, 161] on input "tbag" at bounding box center [423, 153] width 750 height 29
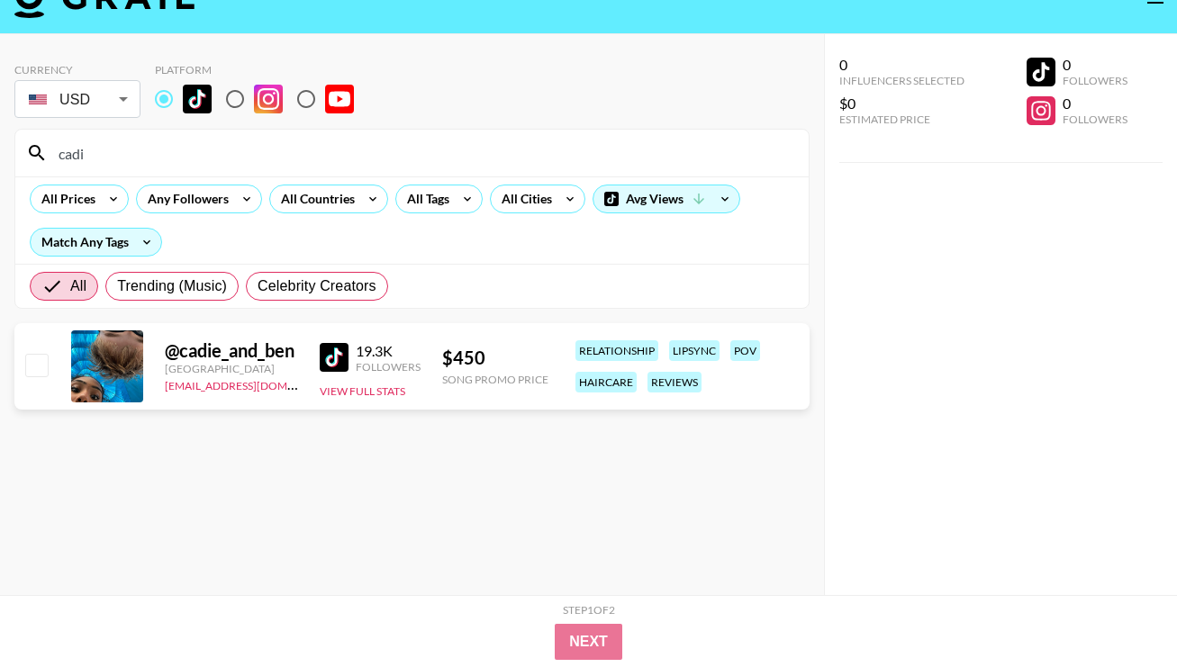
type input "cadi"
click at [594, 166] on input "cadi" at bounding box center [423, 153] width 750 height 29
click at [594, 165] on input "cadi" at bounding box center [423, 153] width 750 height 29
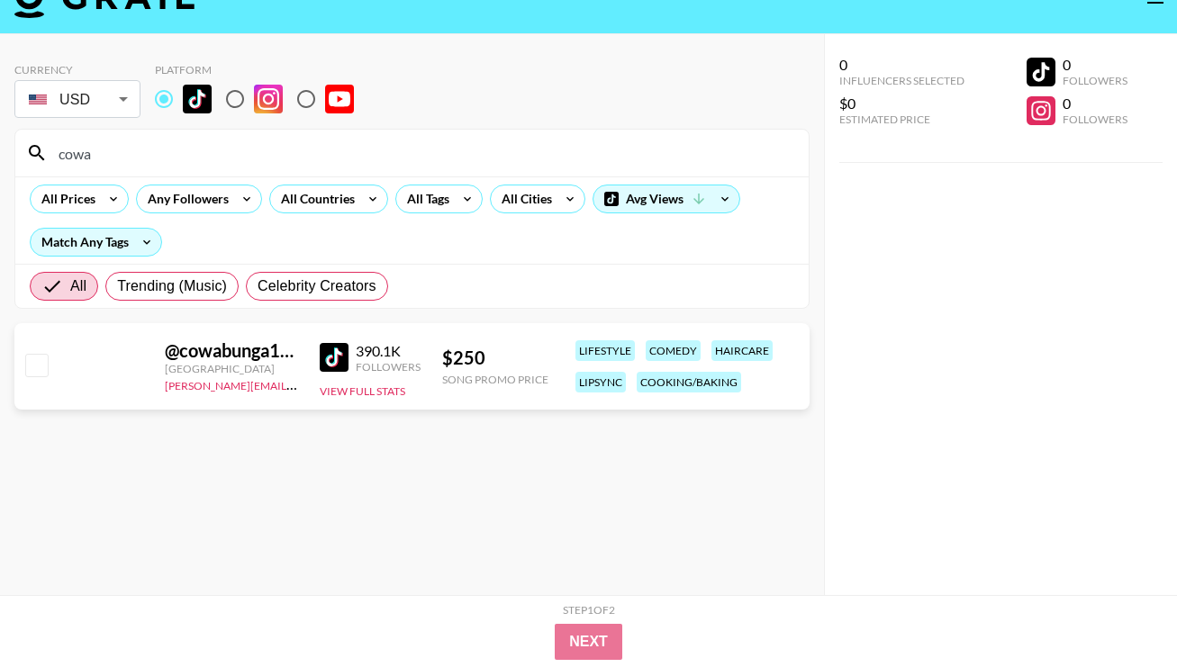
type input "cowa"
click at [617, 166] on input "cowa" at bounding box center [423, 153] width 750 height 29
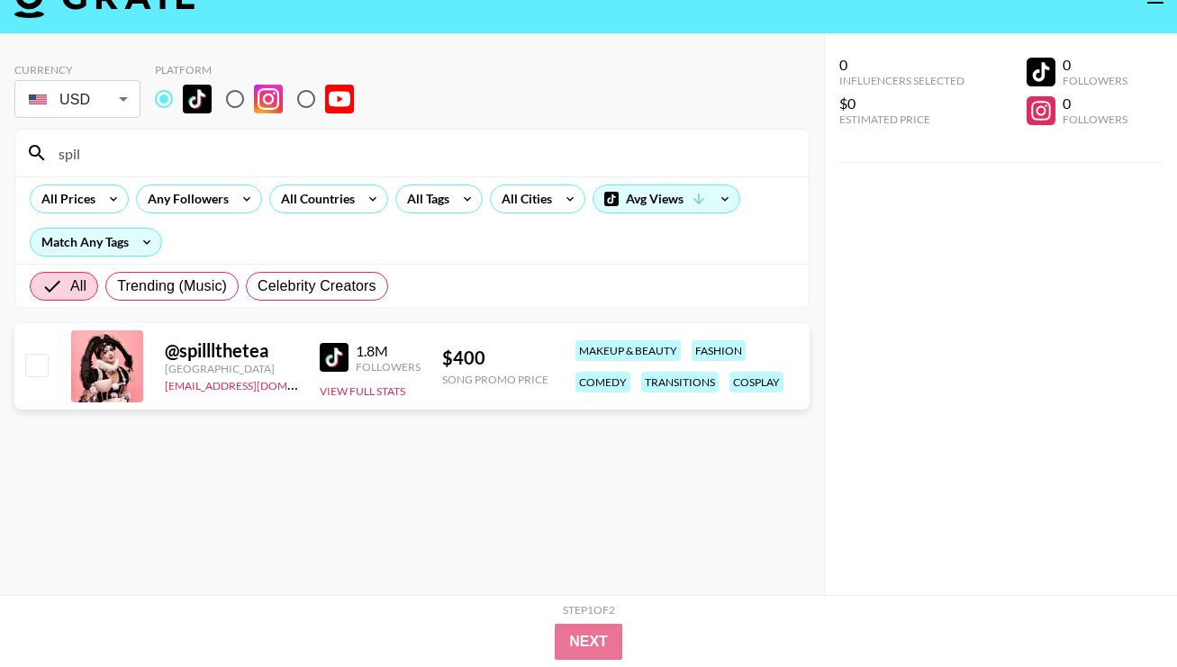
type input "spil"
click at [394, 173] on div "spil" at bounding box center [412, 153] width 794 height 47
click at [395, 167] on input "spil" at bounding box center [423, 153] width 750 height 29
click at [397, 157] on input "spil" at bounding box center [423, 153] width 750 height 29
click at [397, 156] on input "spil" at bounding box center [423, 153] width 750 height 29
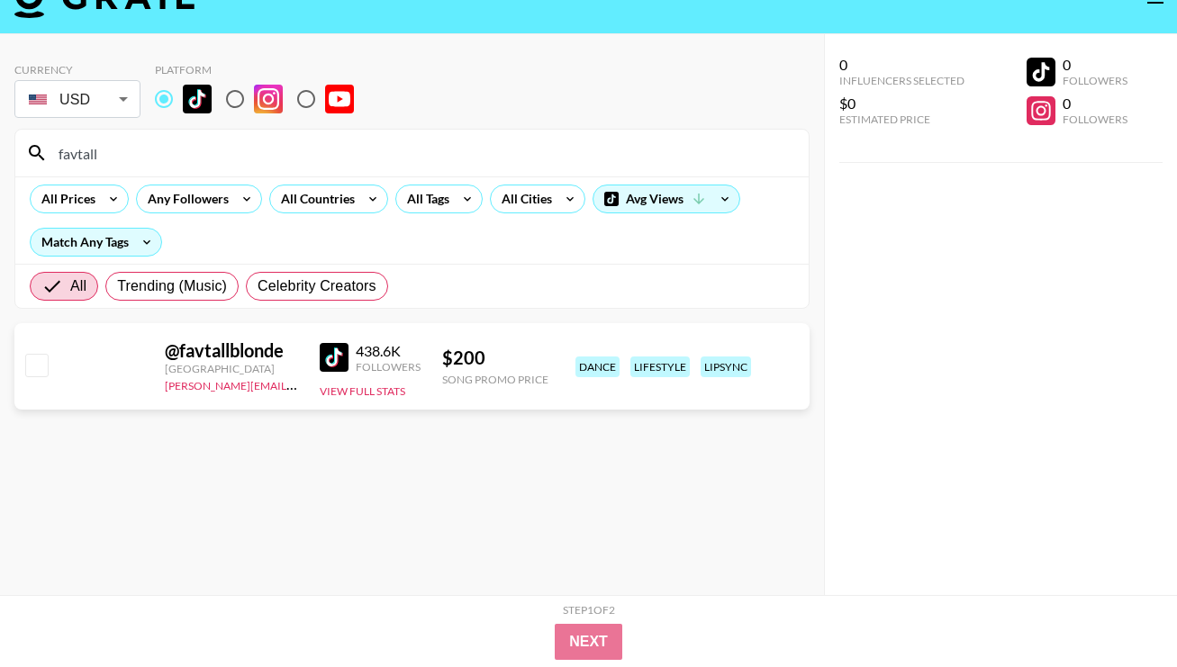
type input "favtall"
click at [245, 149] on input "favtall" at bounding box center [423, 153] width 750 height 29
click at [245, 148] on input "favtall" at bounding box center [423, 153] width 750 height 29
click at [245, 147] on input "favtall" at bounding box center [423, 153] width 750 height 29
click at [245, 144] on input "favtall" at bounding box center [423, 153] width 750 height 29
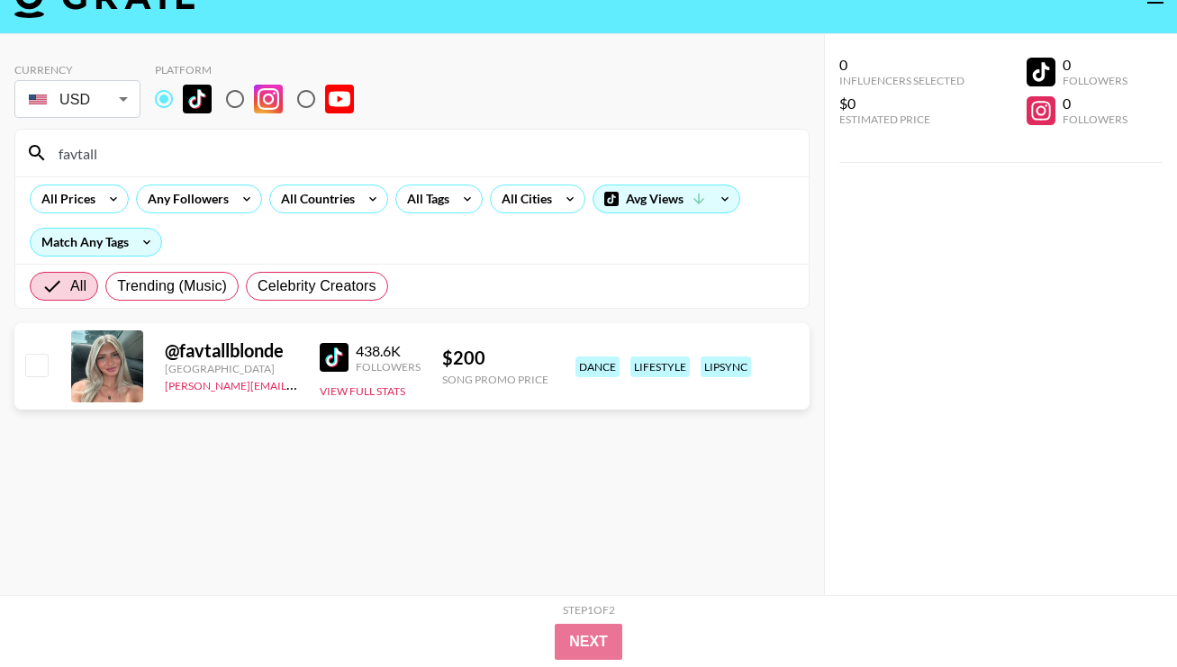
click at [245, 144] on input "favtall" at bounding box center [423, 153] width 750 height 29
click at [246, 144] on input "favtall" at bounding box center [423, 153] width 750 height 29
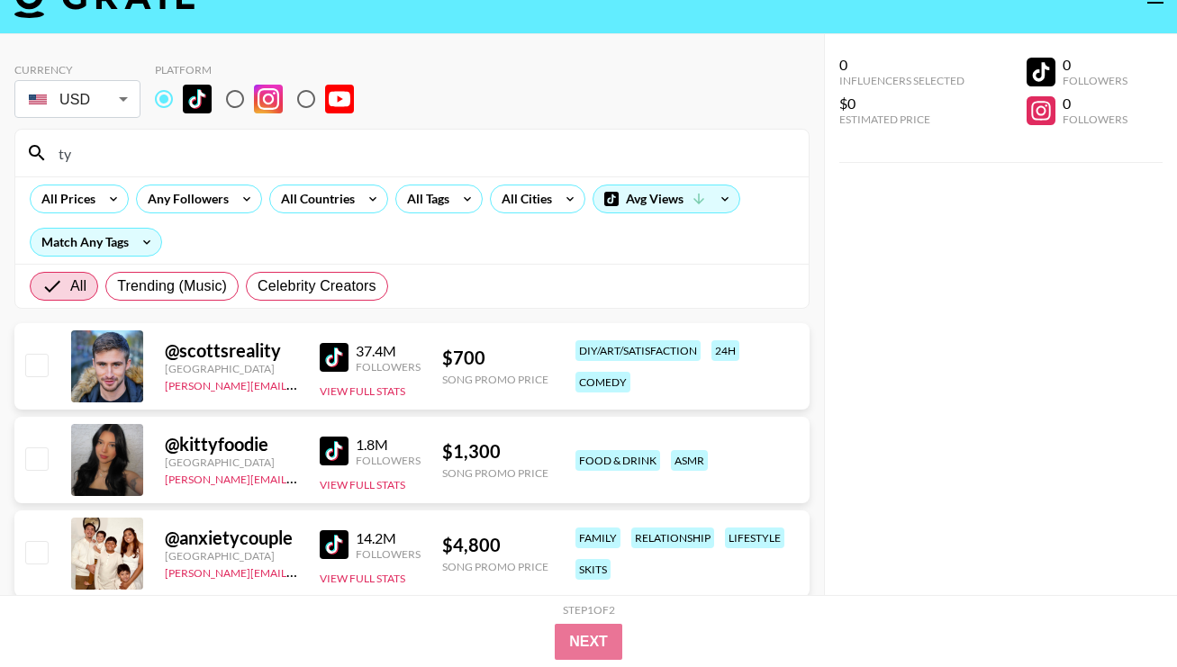
type input "t"
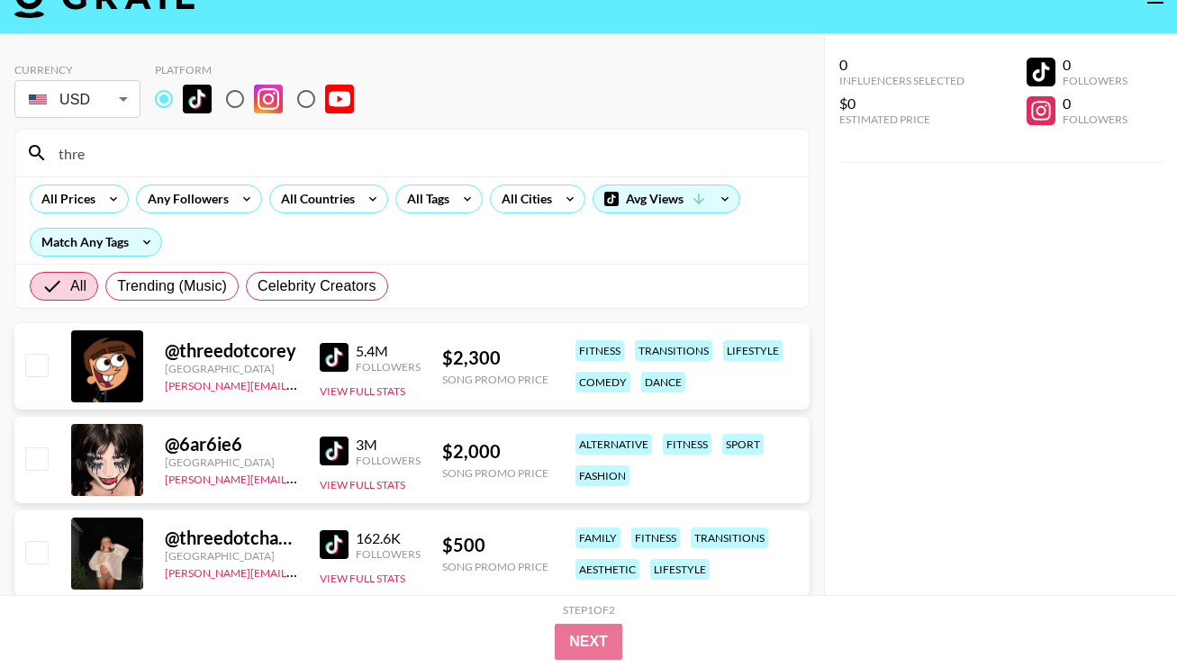
click at [544, 162] on input "thre" at bounding box center [423, 153] width 750 height 29
click at [544, 160] on input "thre" at bounding box center [423, 153] width 750 height 29
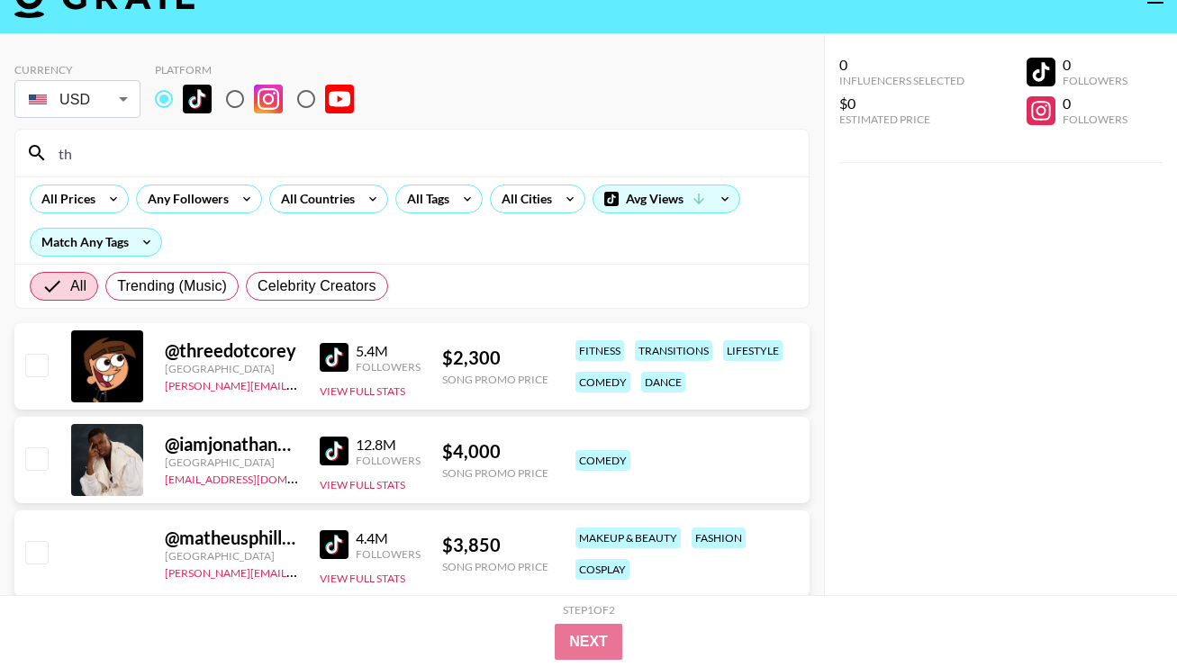
type input "t"
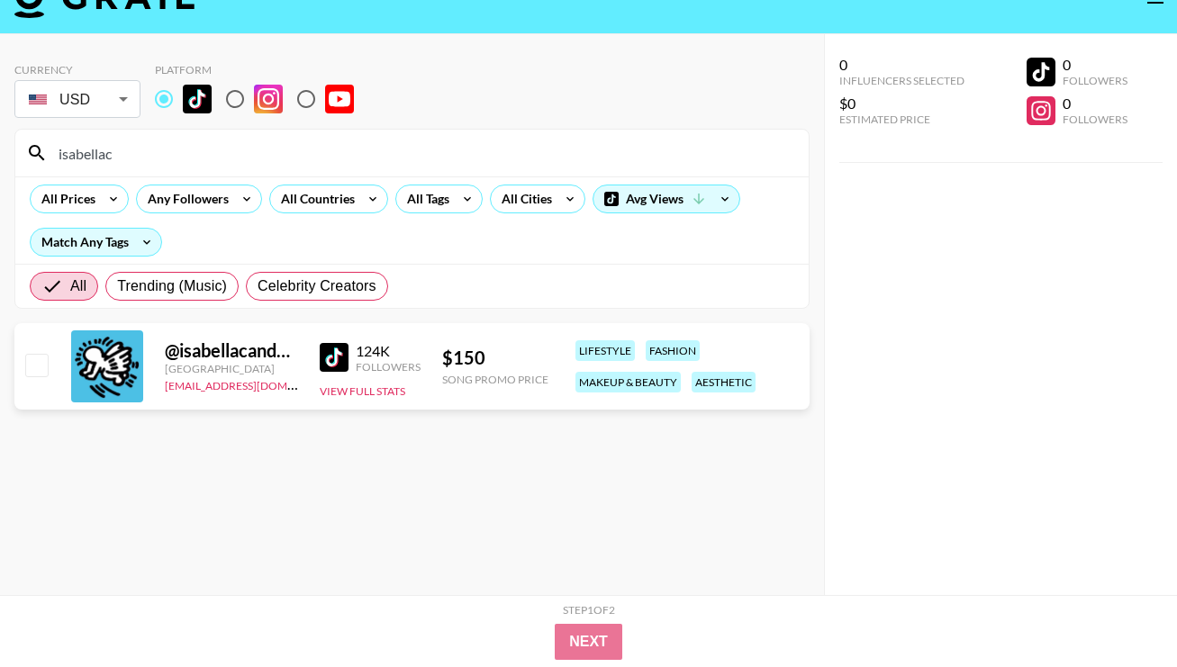
type input "isabellac"
click at [268, 152] on input "isabellac" at bounding box center [423, 153] width 750 height 29
click at [268, 151] on input "isabellac" at bounding box center [423, 153] width 750 height 29
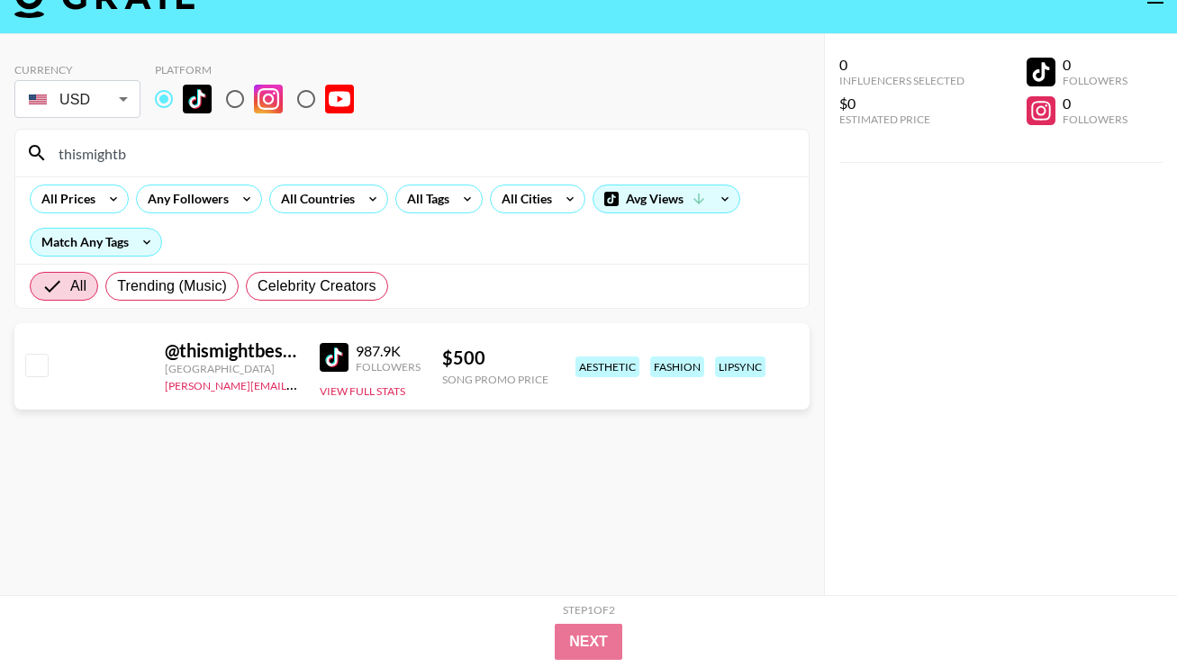
type input "thismightb"
click at [566, 159] on input "thismightb" at bounding box center [423, 153] width 750 height 29
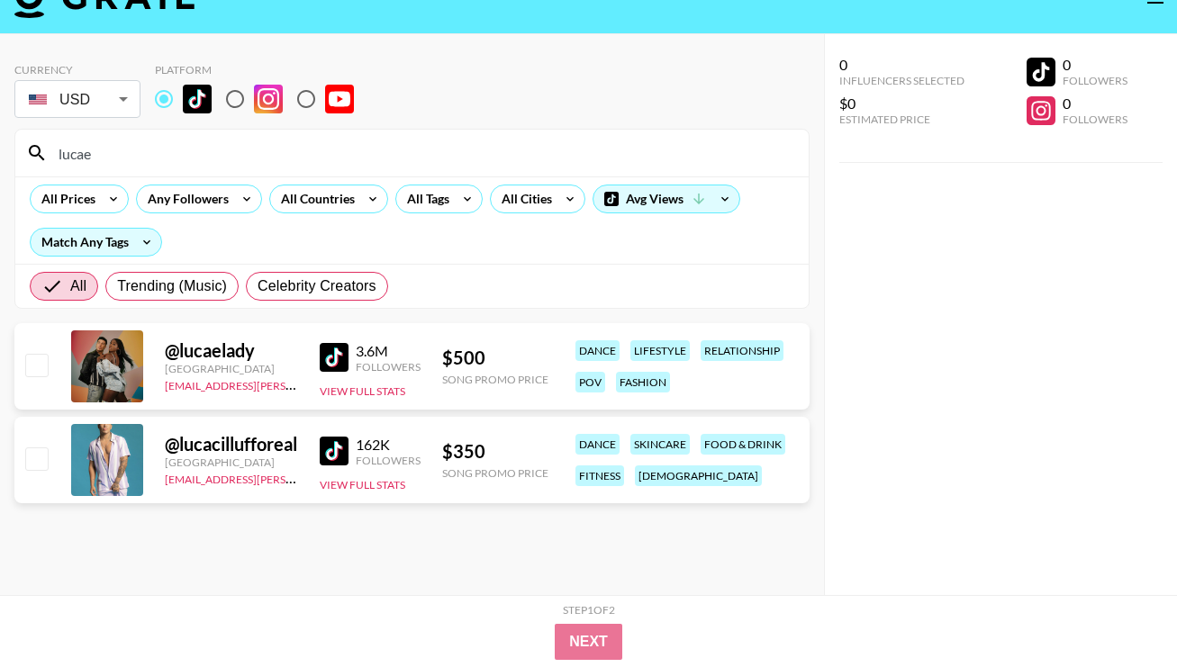
type input "lucae"
click at [243, 150] on input "lucae" at bounding box center [423, 153] width 750 height 29
click at [243, 149] on input "lucae" at bounding box center [423, 153] width 750 height 29
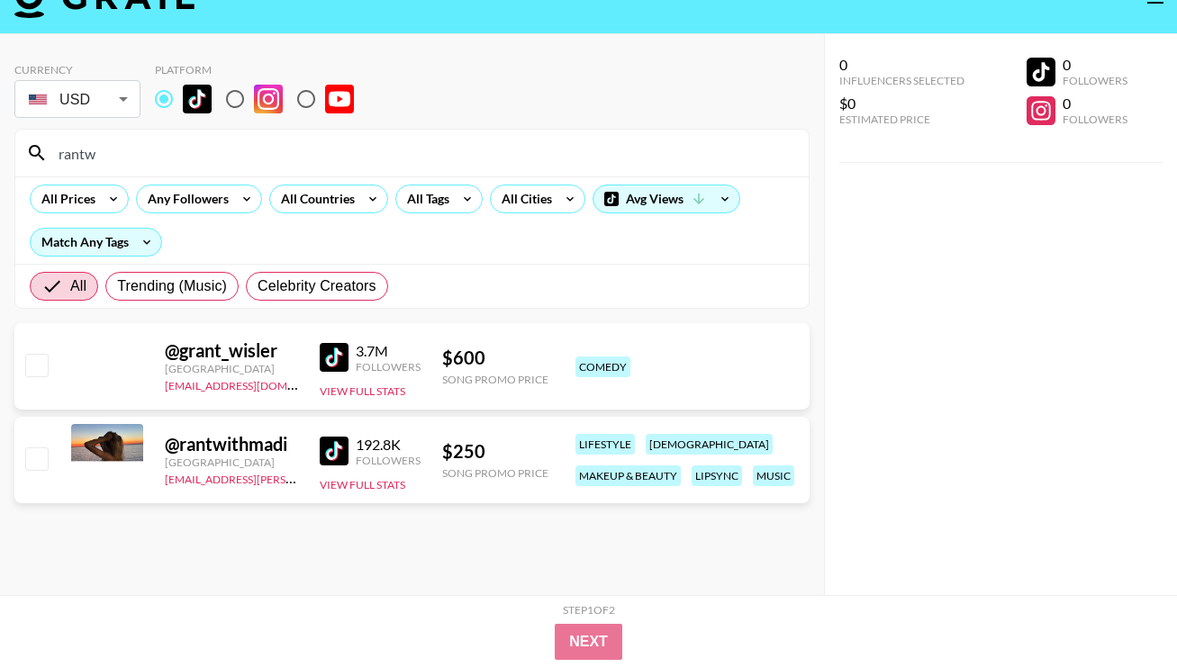
type input "rantw"
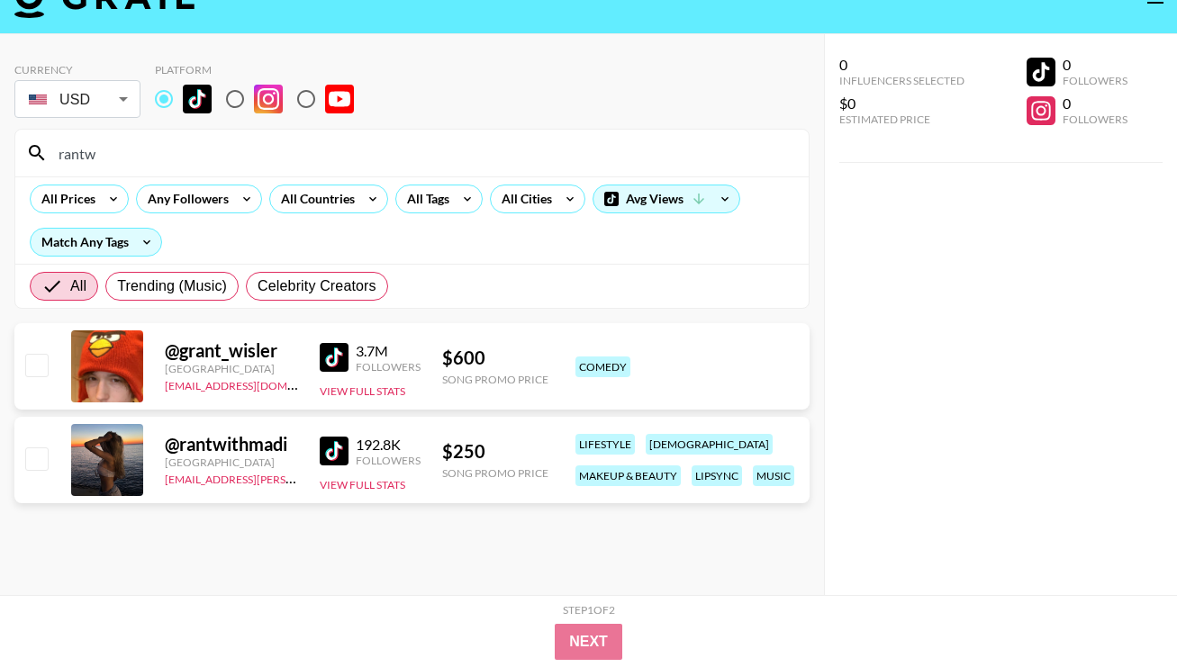
click at [530, 167] on input "rantw" at bounding box center [423, 153] width 750 height 29
click at [530, 166] on input "rantw" at bounding box center [423, 153] width 750 height 29
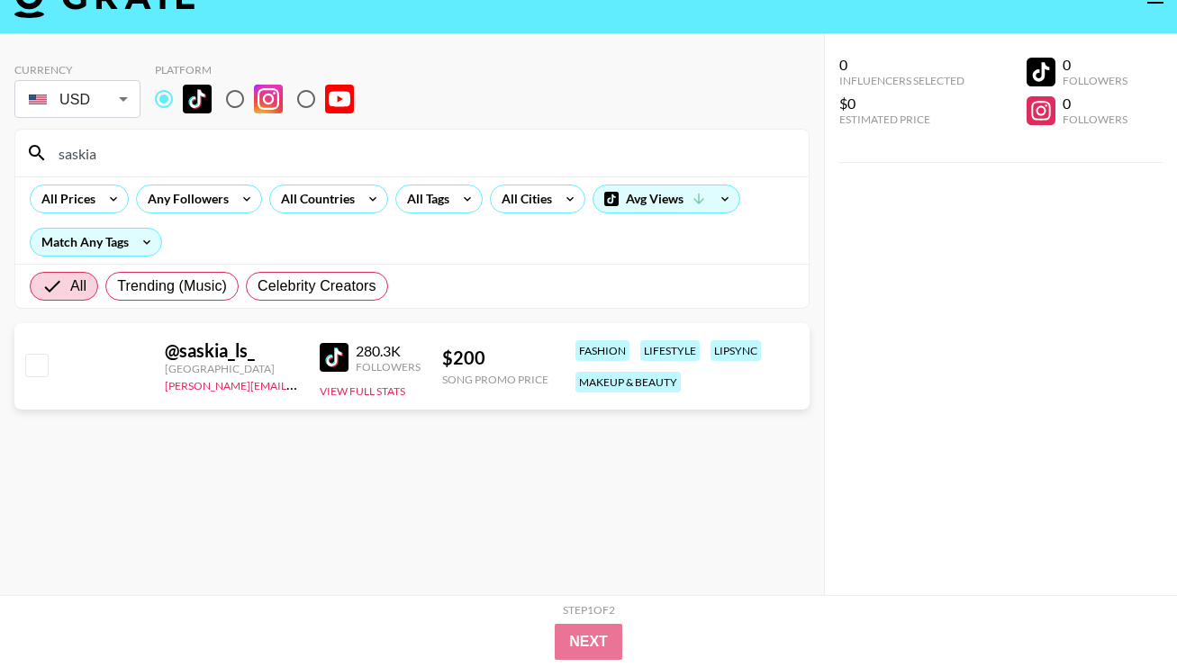
type input "saskia"
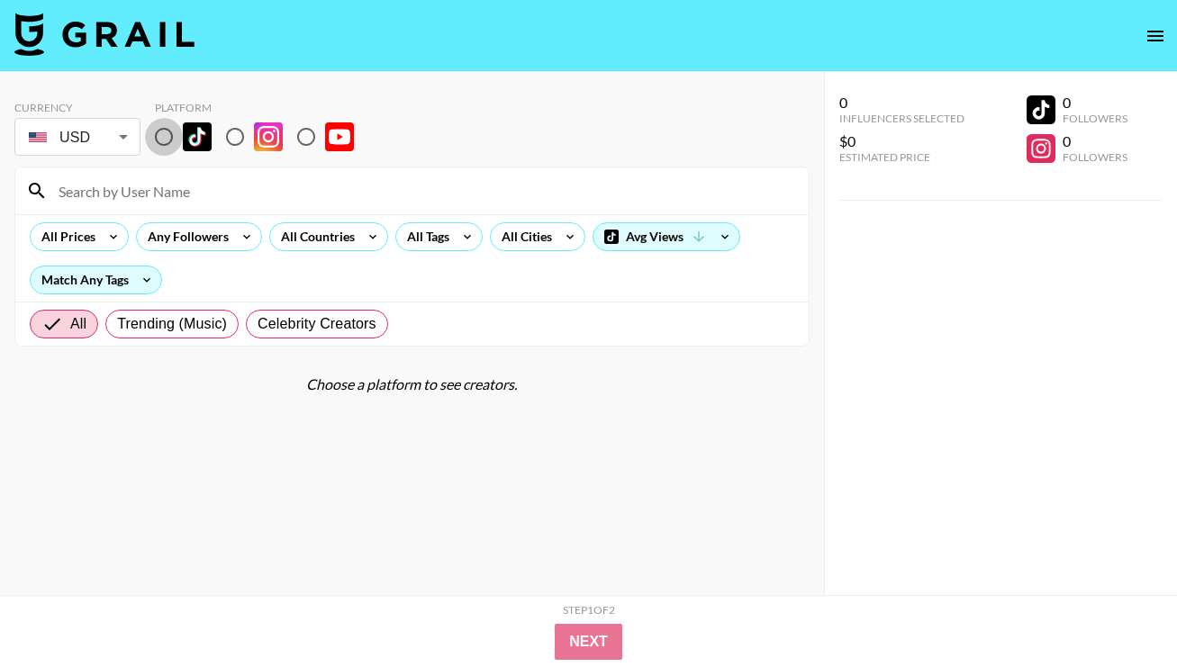
click at [179, 148] on input "radio" at bounding box center [164, 137] width 38 height 38
radio input "true"
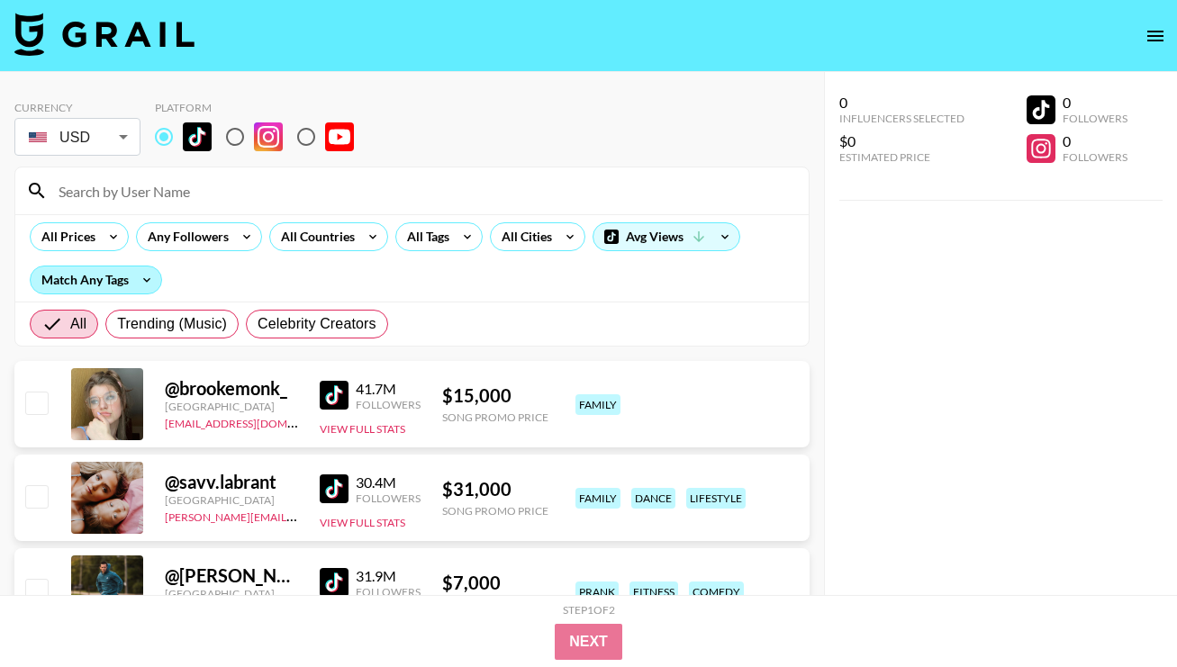
click at [113, 277] on div "Match Any Tags" at bounding box center [96, 280] width 131 height 27
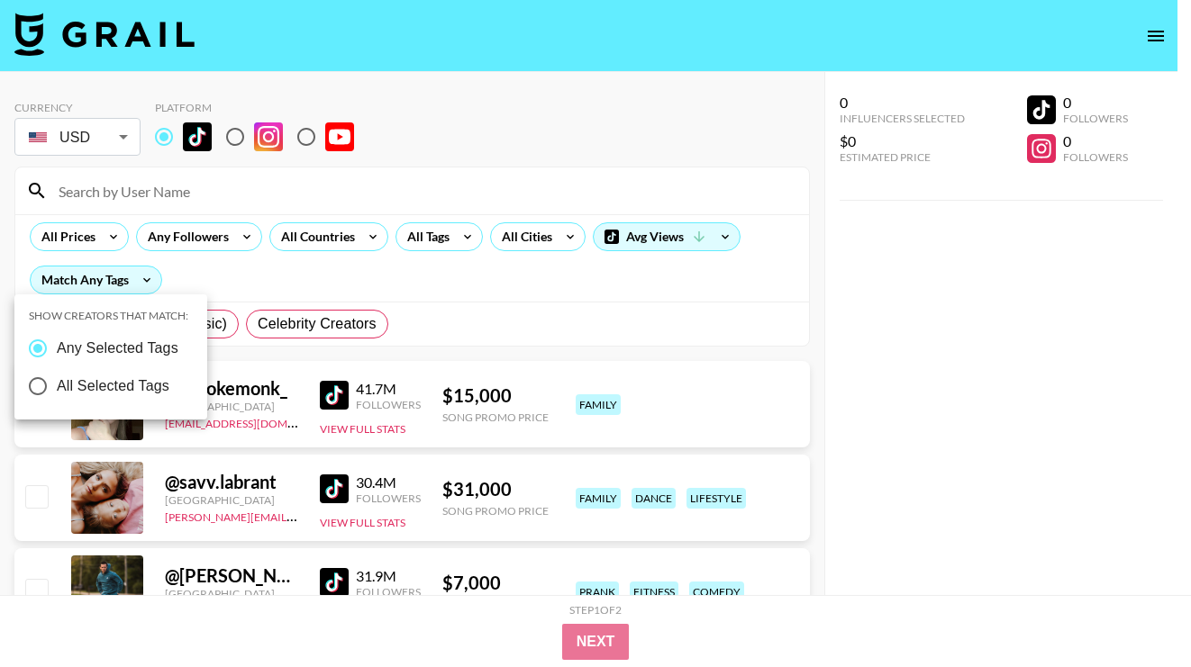
click at [414, 301] on div at bounding box center [595, 333] width 1191 height 667
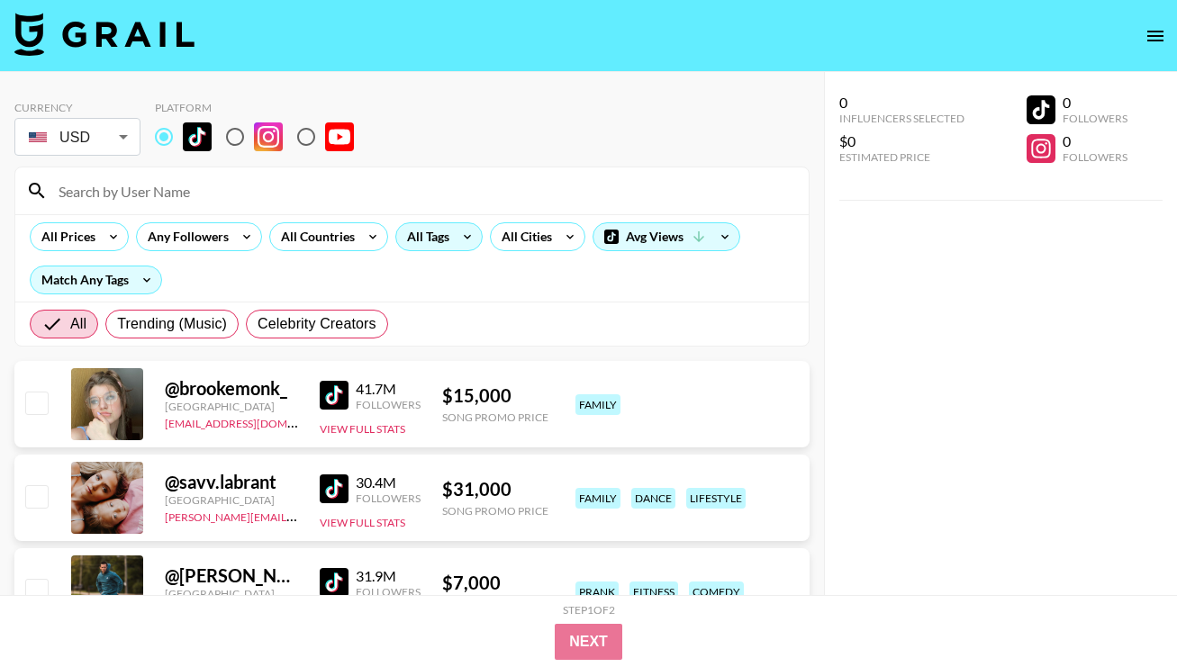
click at [459, 235] on icon at bounding box center [467, 236] width 29 height 27
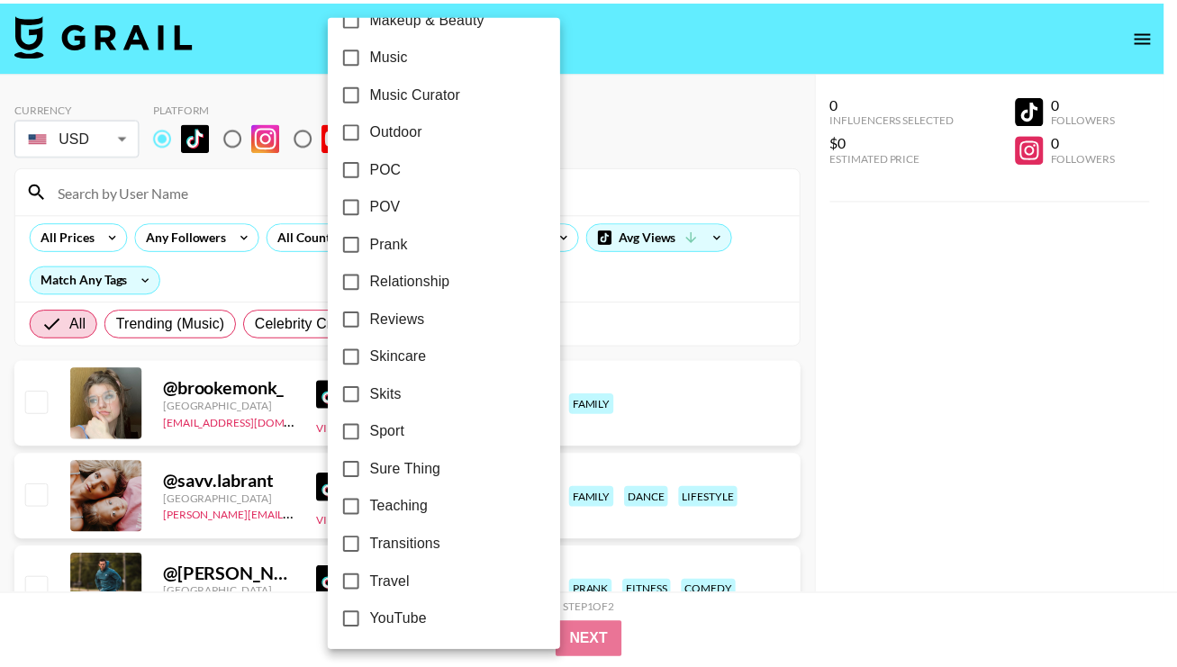
scroll to position [1051, 0]
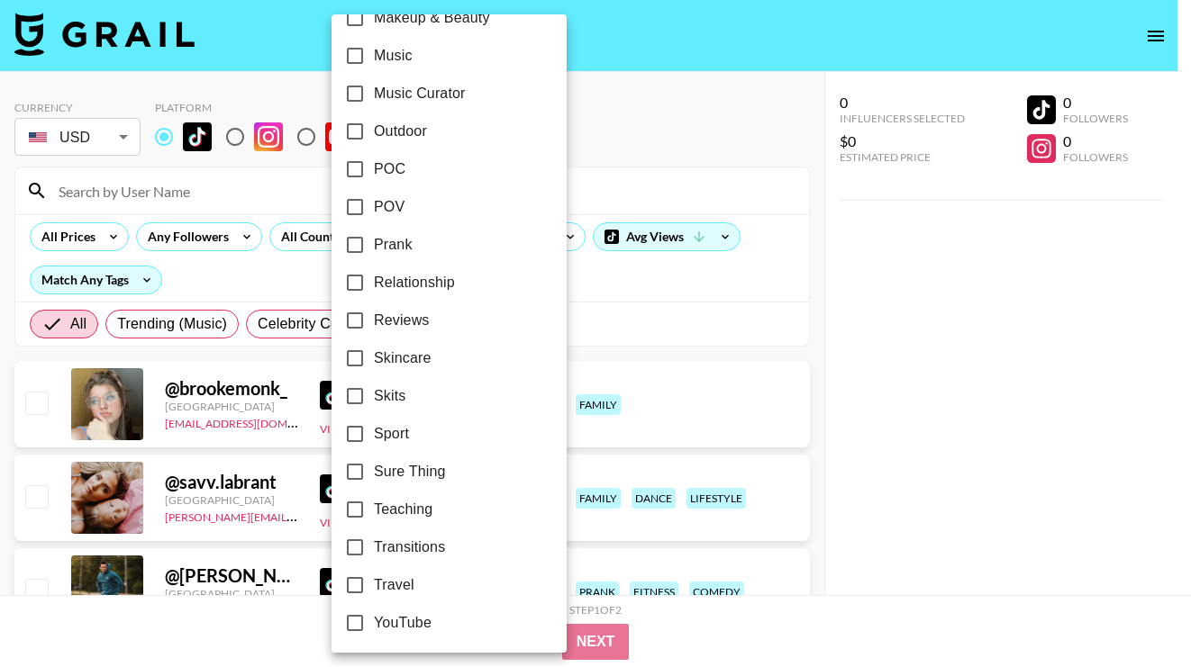
click at [395, 59] on span "Music" at bounding box center [393, 56] width 39 height 22
click at [374, 59] on input "Music" at bounding box center [355, 56] width 38 height 38
checkbox input "true"
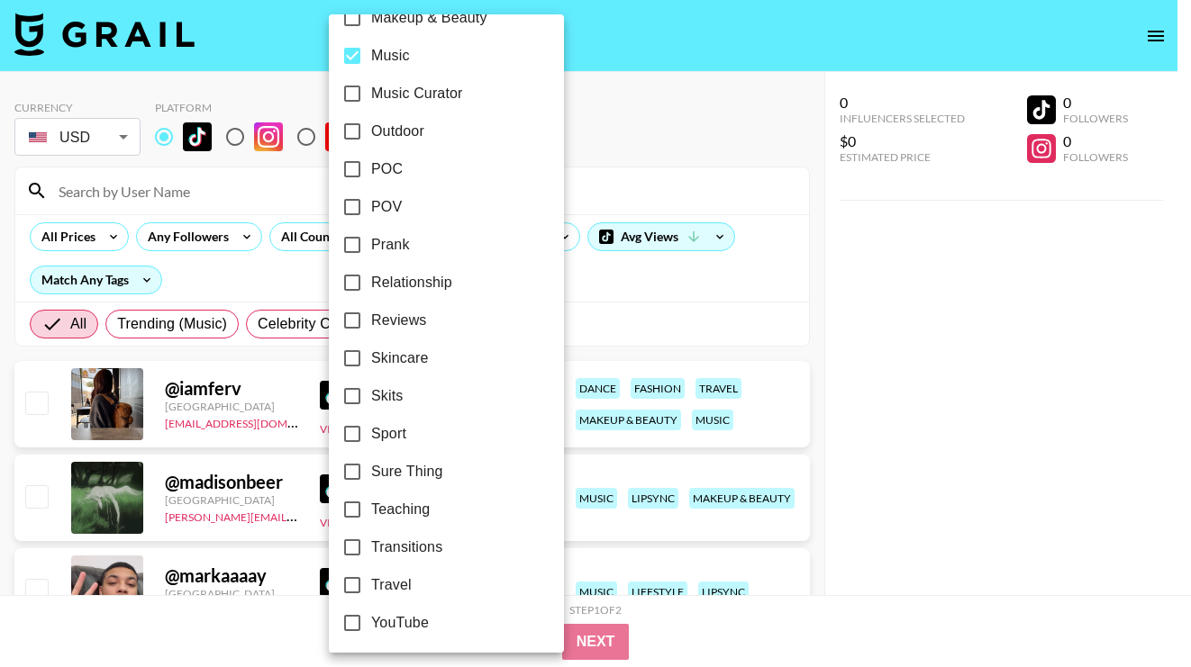
click at [677, 296] on div at bounding box center [595, 333] width 1191 height 667
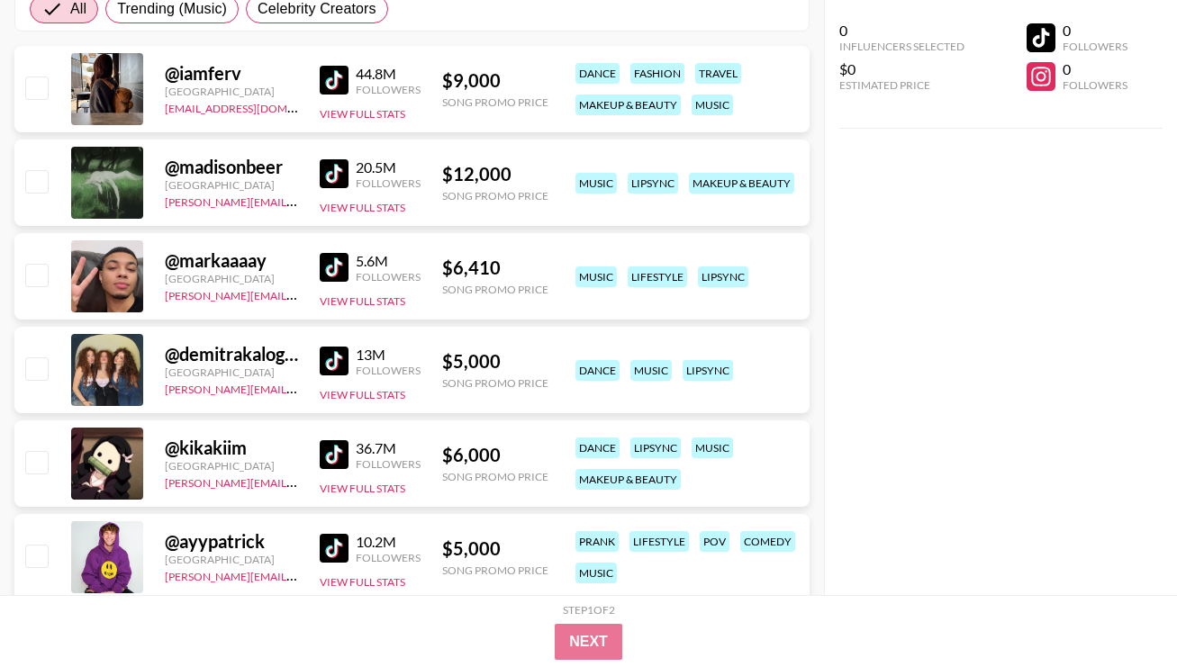
scroll to position [0, 0]
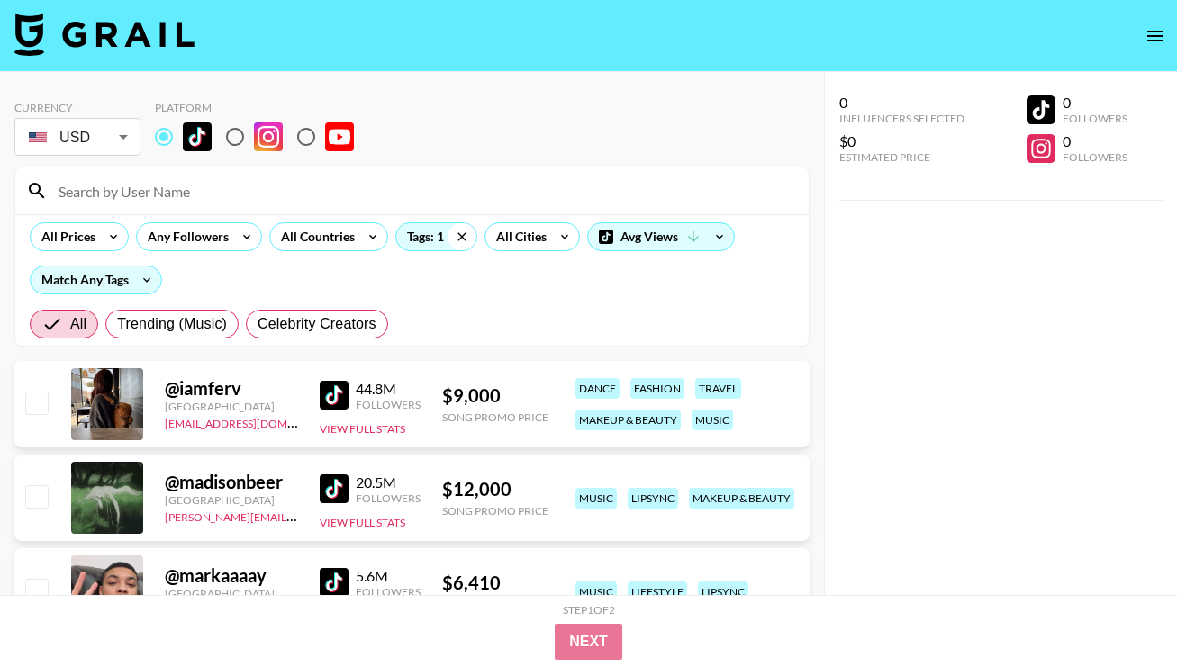
click at [458, 245] on icon at bounding box center [462, 236] width 29 height 27
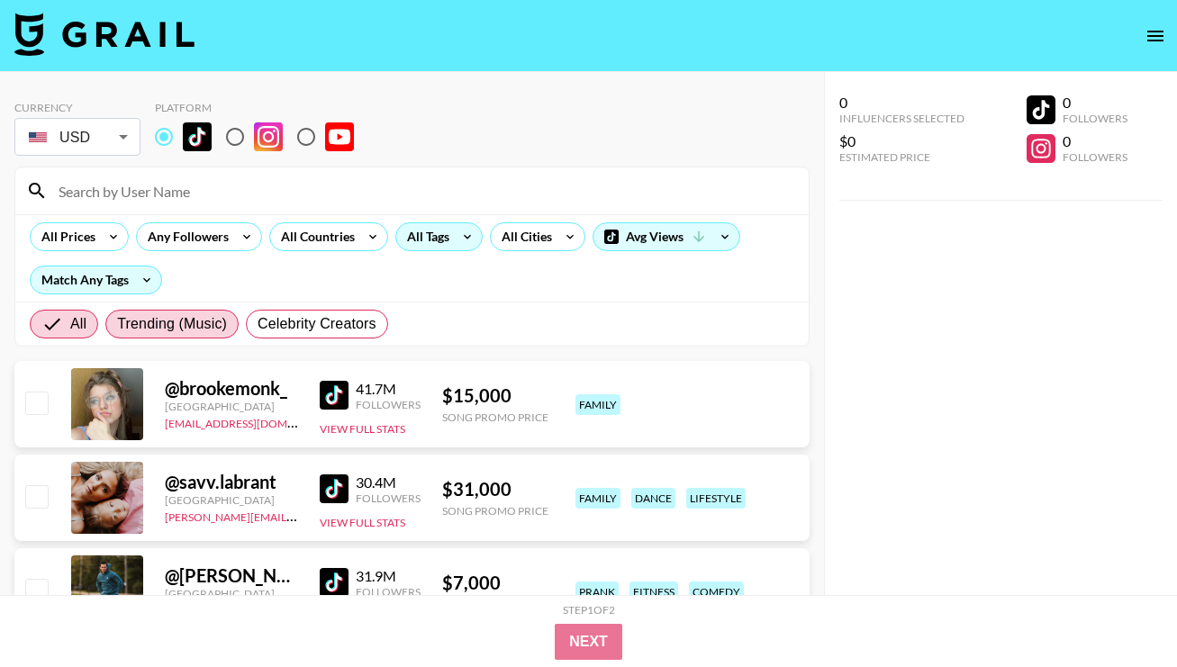
click at [195, 321] on span "Trending (Music)" at bounding box center [172, 324] width 110 height 22
click at [117, 324] on input "Trending (Music)" at bounding box center [117, 324] width 0 height 0
radio input "true"
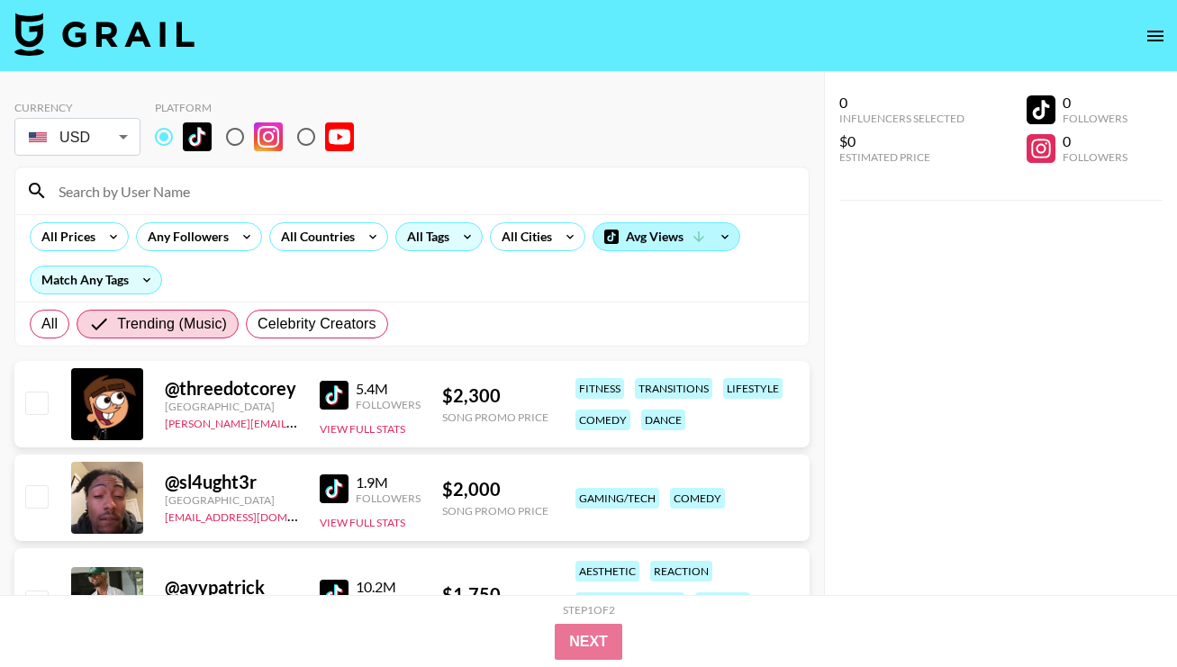
click at [656, 232] on div "Avg Views" at bounding box center [667, 236] width 146 height 27
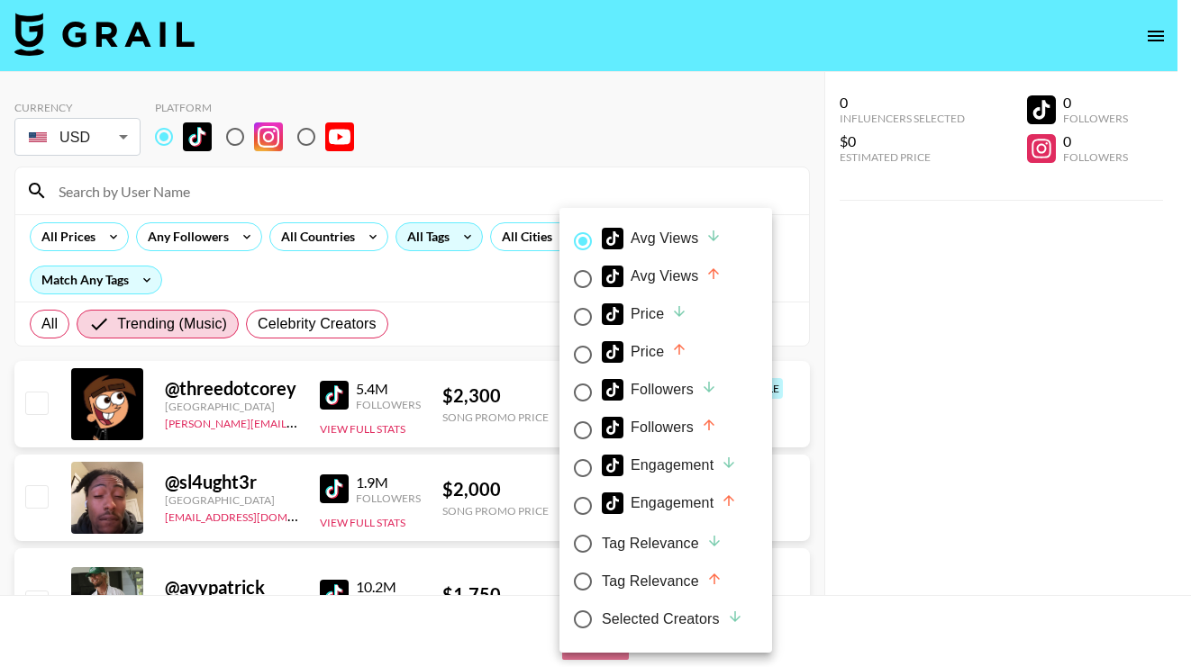
click at [655, 333] on label "Price" at bounding box center [653, 317] width 179 height 38
click at [602, 333] on input "Price" at bounding box center [583, 317] width 38 height 38
radio input "true"
radio input "false"
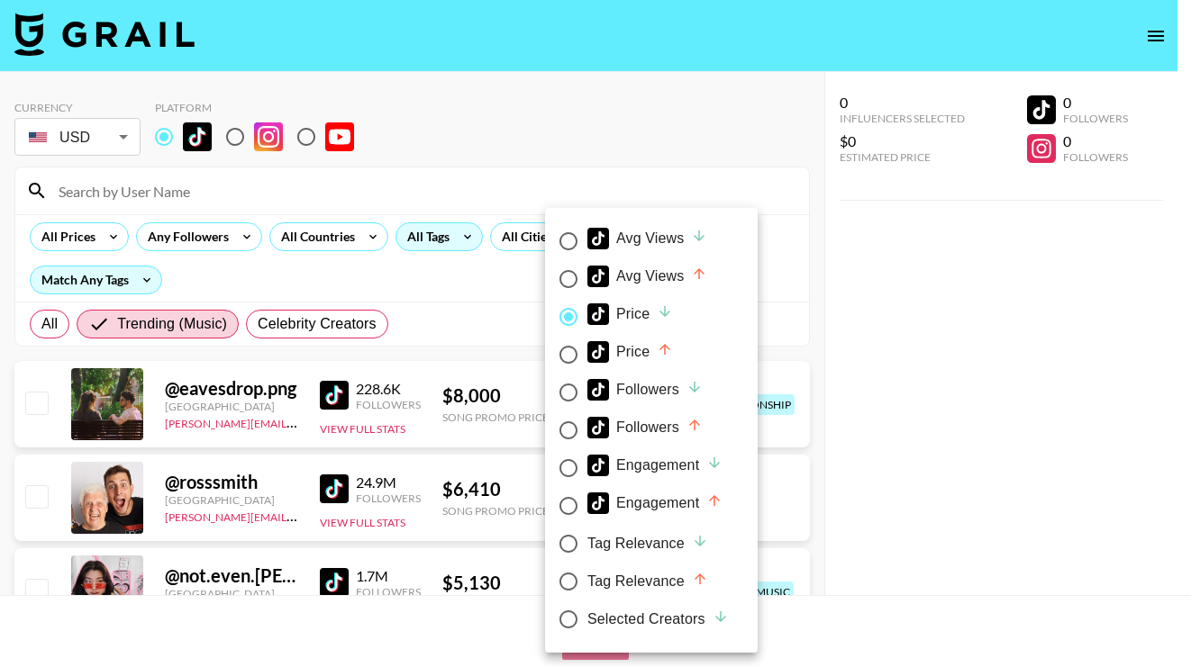
click at [655, 349] on div "Price" at bounding box center [630, 352] width 86 height 22
click at [587, 349] on input "Price" at bounding box center [568, 355] width 38 height 38
radio input "true"
radio input "false"
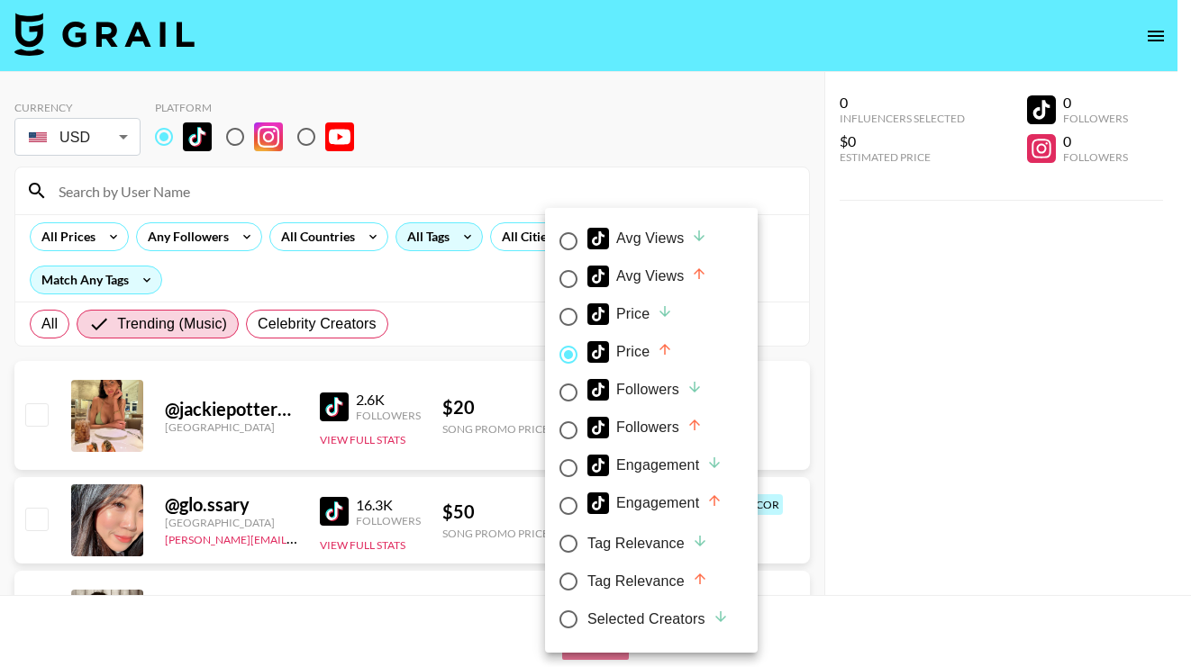
click at [897, 349] on div at bounding box center [595, 333] width 1191 height 667
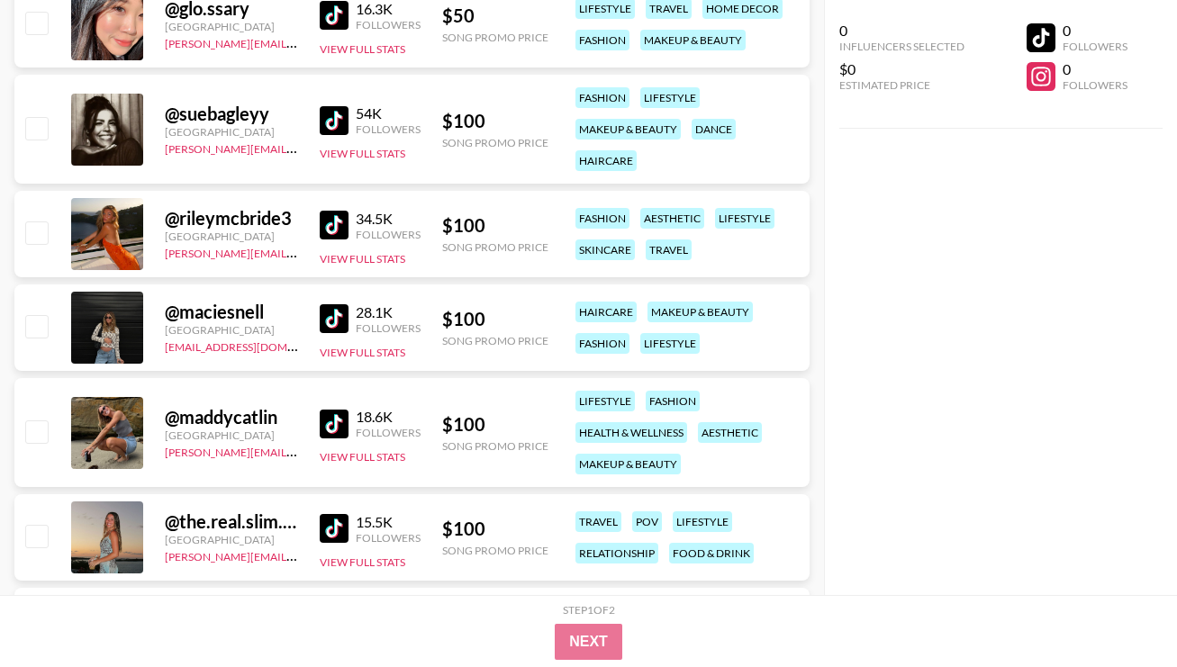
scroll to position [496, 0]
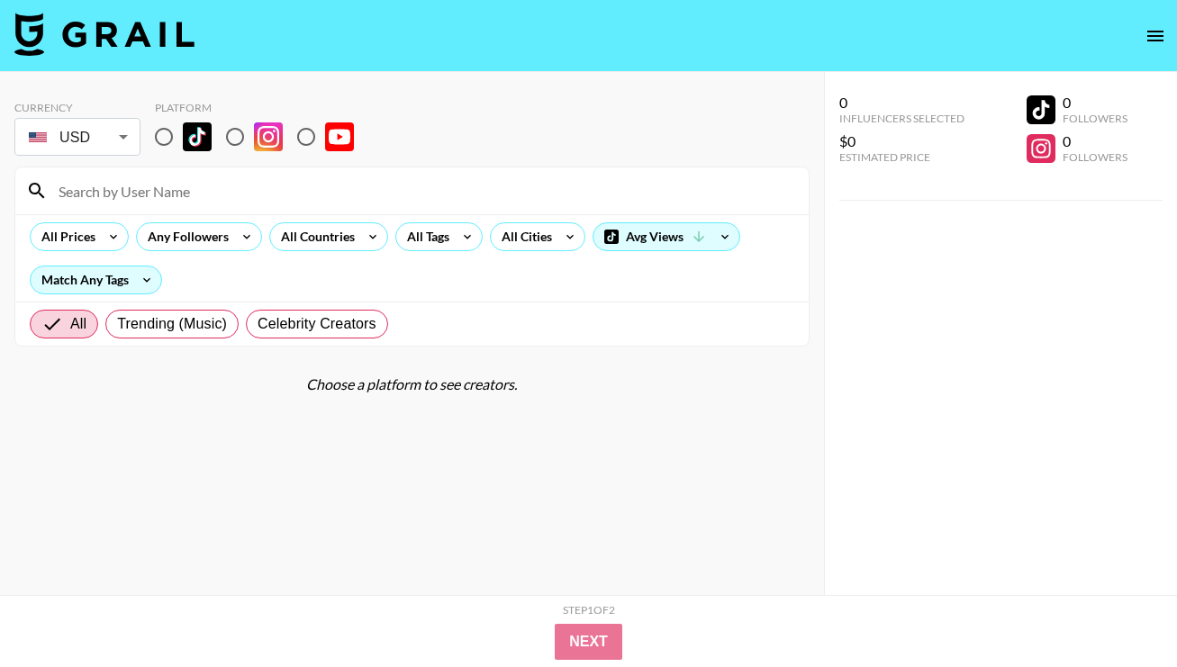
click at [345, 197] on input at bounding box center [423, 191] width 750 height 29
type input "tilly"
click at [169, 136] on input "radio" at bounding box center [164, 137] width 38 height 38
radio input "true"
click at [206, 201] on input "tilly" at bounding box center [423, 191] width 750 height 29
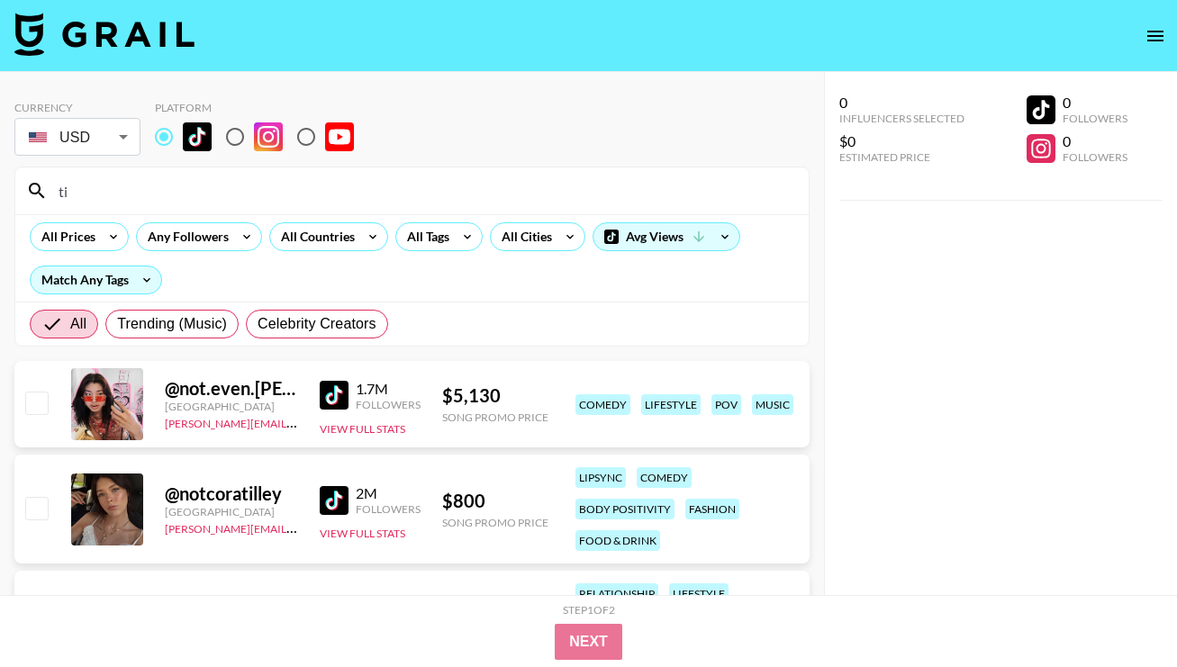
type input "t"
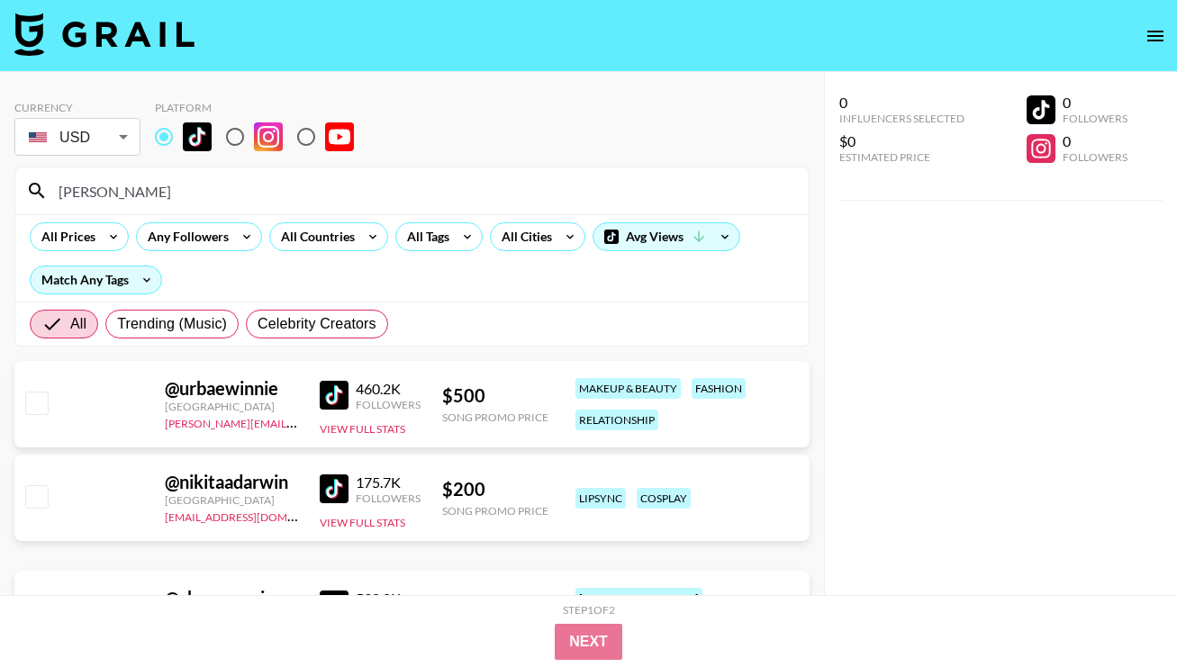
type input "winn"
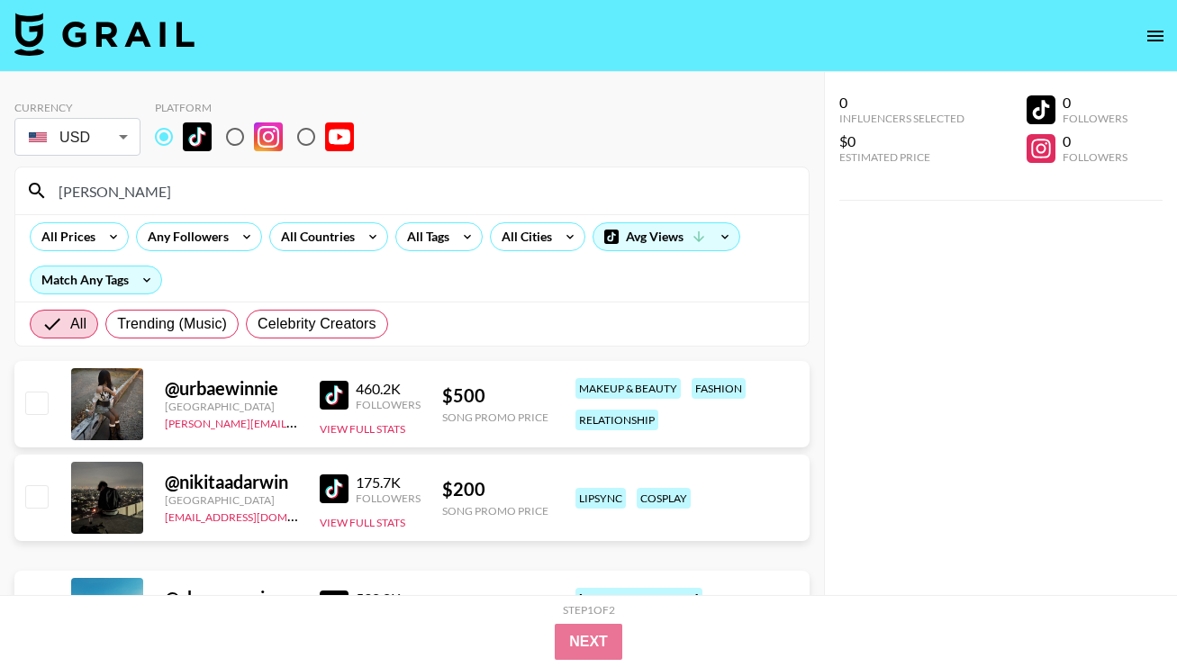
click at [440, 199] on input "winn" at bounding box center [423, 191] width 750 height 29
click at [440, 197] on input "winn" at bounding box center [423, 191] width 750 height 29
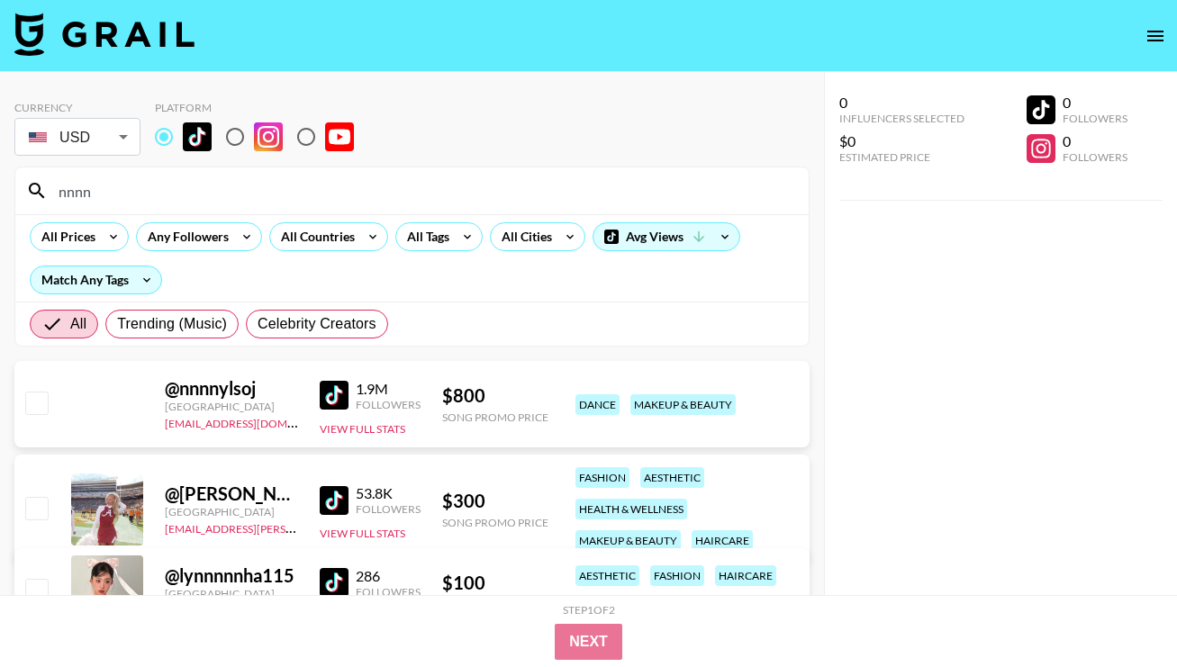
type input "nnnn"
click at [336, 406] on img at bounding box center [334, 395] width 29 height 29
click at [206, 177] on input "nnnn" at bounding box center [423, 191] width 750 height 29
click at [207, 185] on input "nnnn" at bounding box center [423, 191] width 750 height 29
click at [205, 180] on input "nnnn" at bounding box center [423, 191] width 750 height 29
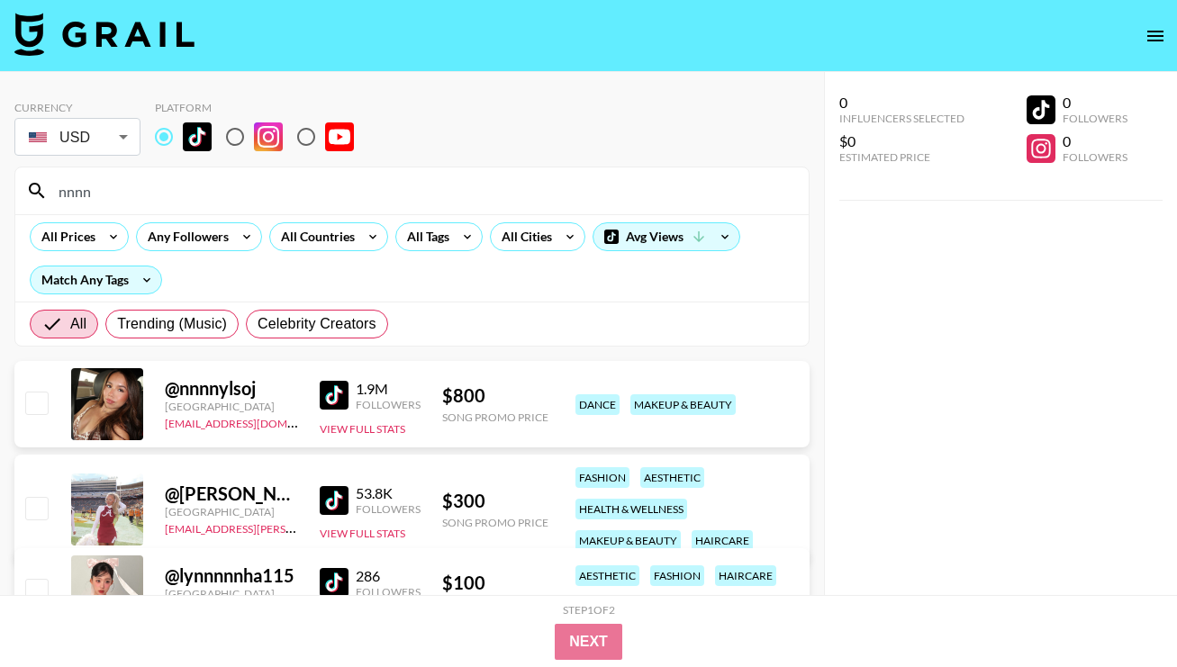
click at [205, 180] on input "nnnn" at bounding box center [423, 191] width 750 height 29
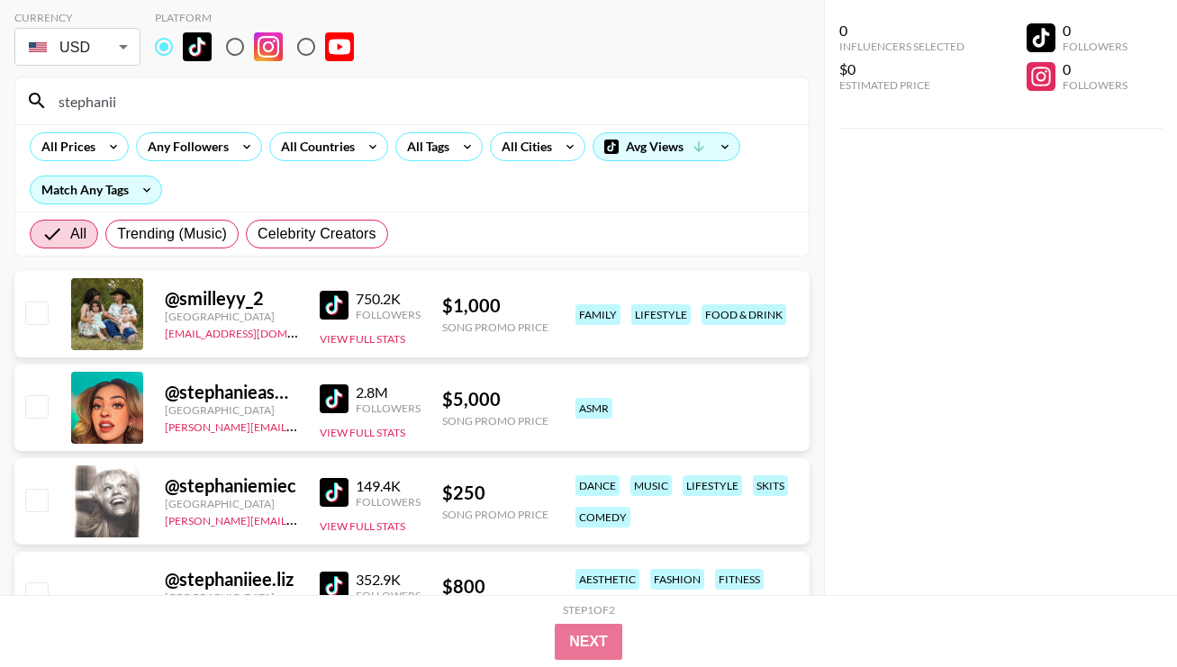
scroll to position [72, 0]
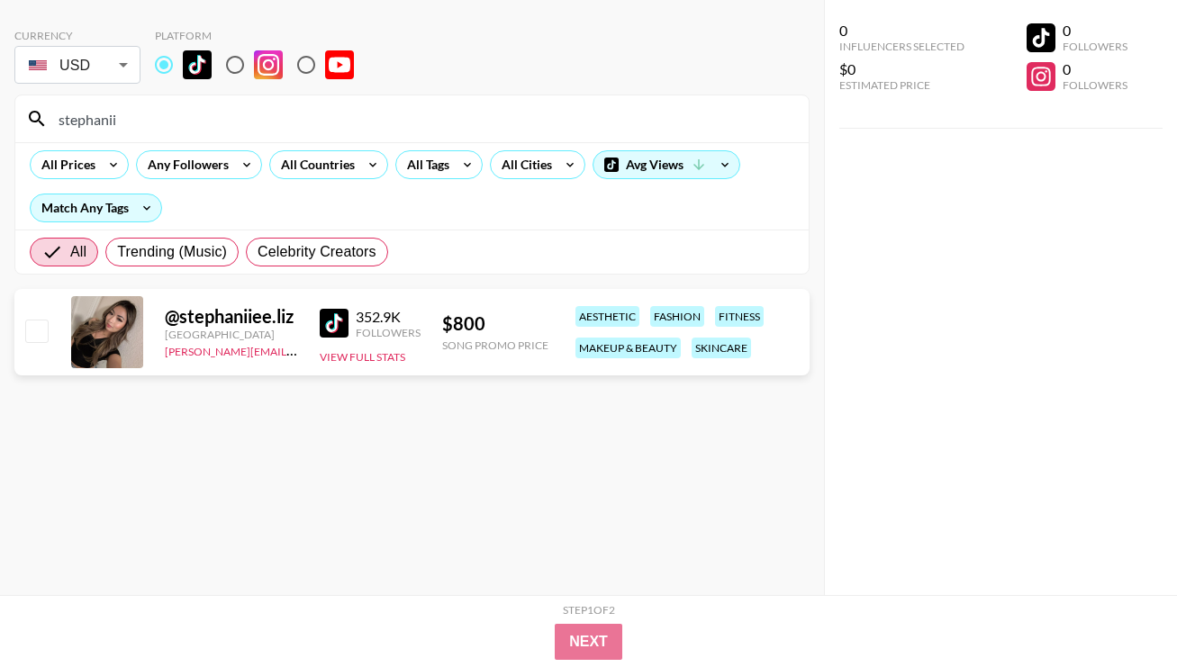
type input "stephanii"
